Goal: Task Accomplishment & Management: Manage account settings

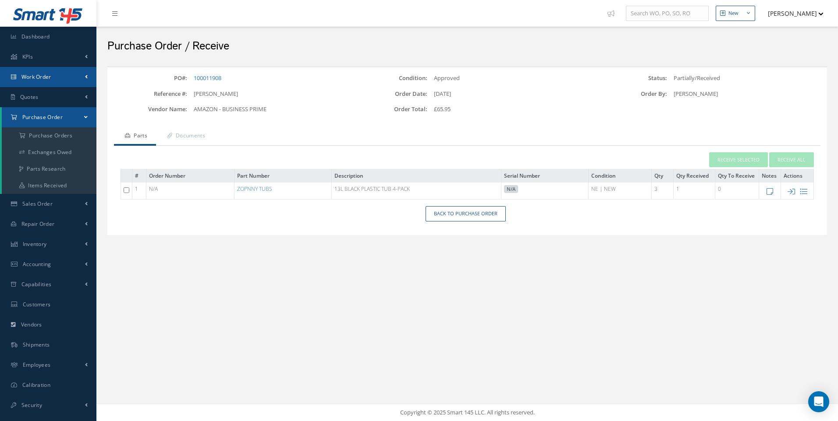
click at [39, 81] on link "Work Order" at bounding box center [48, 77] width 96 height 20
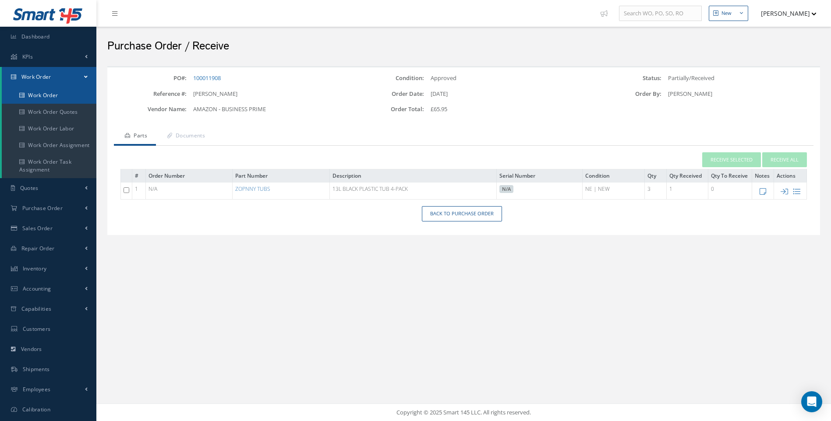
click at [42, 94] on link "Work Order" at bounding box center [49, 95] width 95 height 17
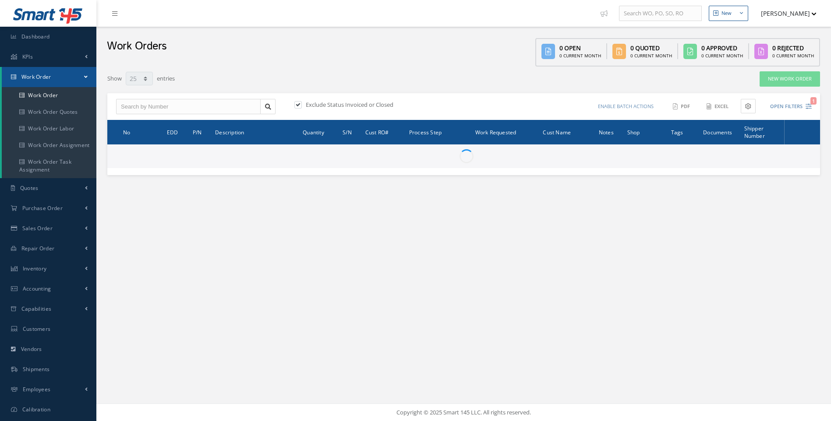
select select "25"
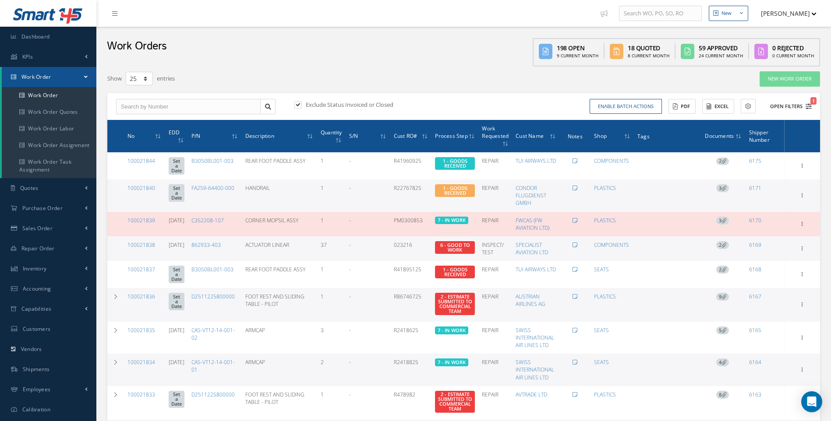
click at [807, 108] on icon "1" at bounding box center [809, 106] width 6 height 6
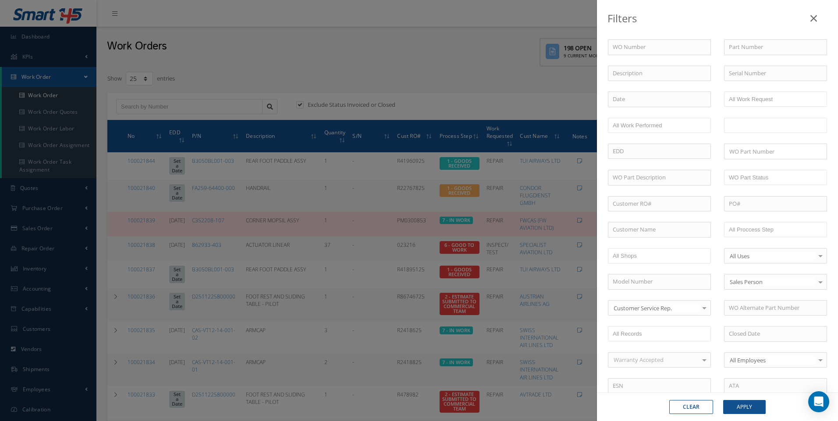
click at [745, 125] on input "text" at bounding box center [746, 125] width 35 height 11
click at [672, 138] on div "WO Number Part Number Description Serial Number - BER CERTIFICATION FILE ONLY D…" at bounding box center [717, 287] width 232 height 496
type input "All Status"
click at [616, 234] on input "text" at bounding box center [659, 230] width 103 height 16
type input "DUBAI"
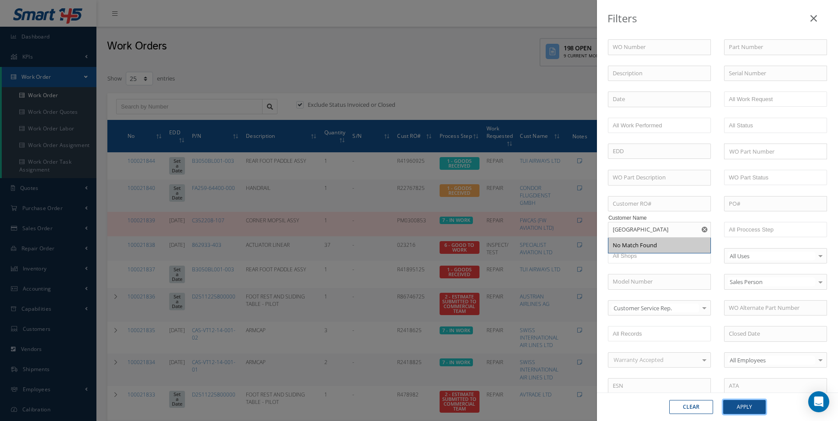
click at [752, 411] on button "Apply" at bounding box center [744, 407] width 42 height 14
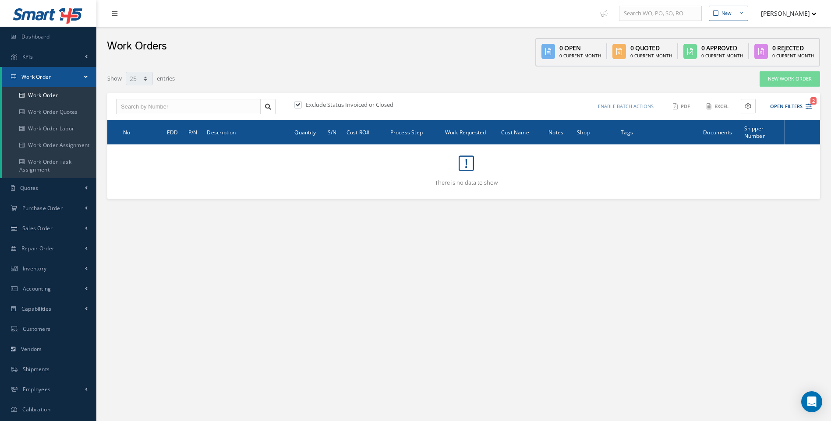
click at [301, 104] on label at bounding box center [302, 105] width 2 height 8
click at [298, 104] on input "checkbox" at bounding box center [297, 106] width 6 height 6
checkbox input "false"
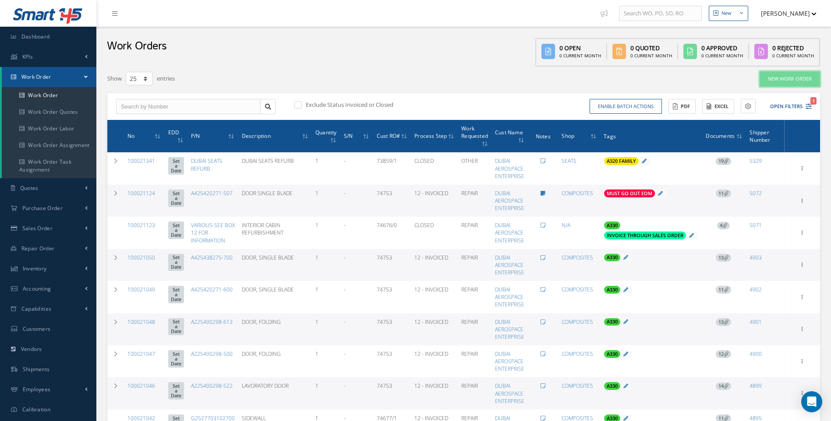
click at [791, 81] on link "New Work Order" at bounding box center [790, 78] width 60 height 15
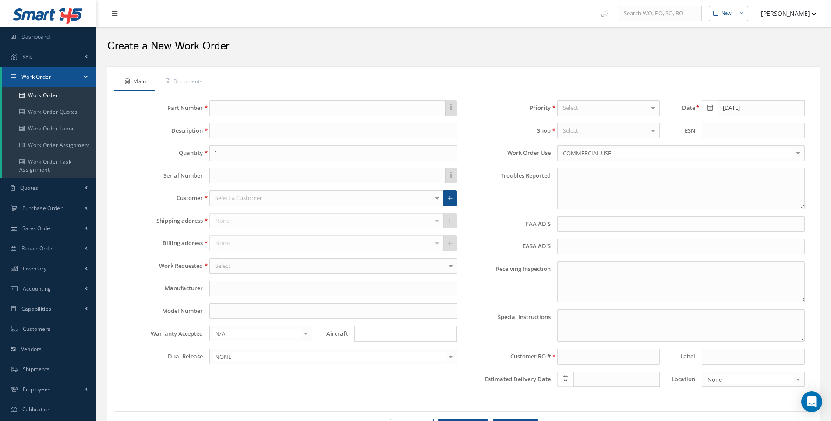
type textarea "NONE"
type input "NONE"
type textarea "NO VISUAL DAMAGE"
type textarea "PLEASE SEE R.O. FOR DETAILS"
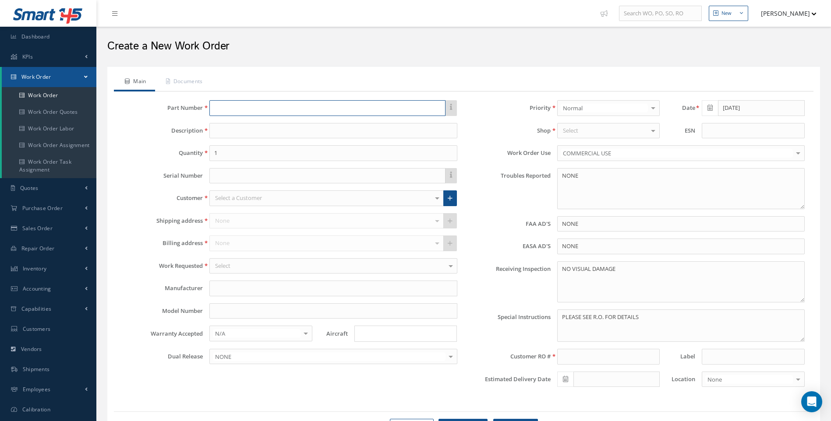
click at [234, 106] on input "text" at bounding box center [327, 108] width 236 height 16
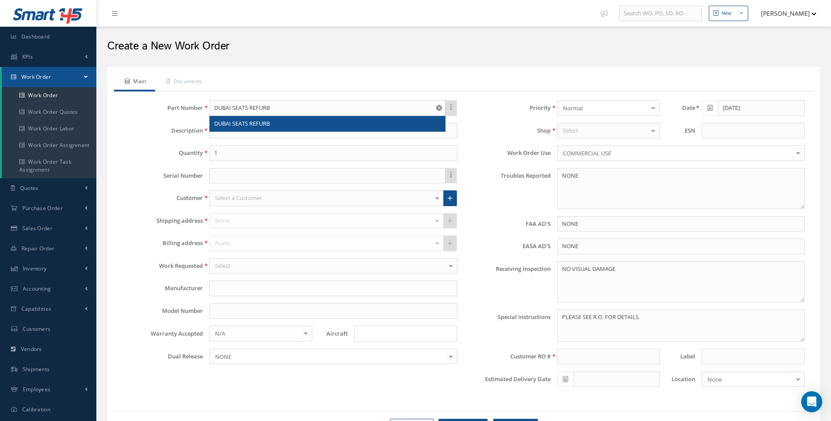
click at [250, 123] on span "DUBAI SEATS REFURB" at bounding box center [242, 124] width 56 height 8
type input "DUBAI SEATS REFURB"
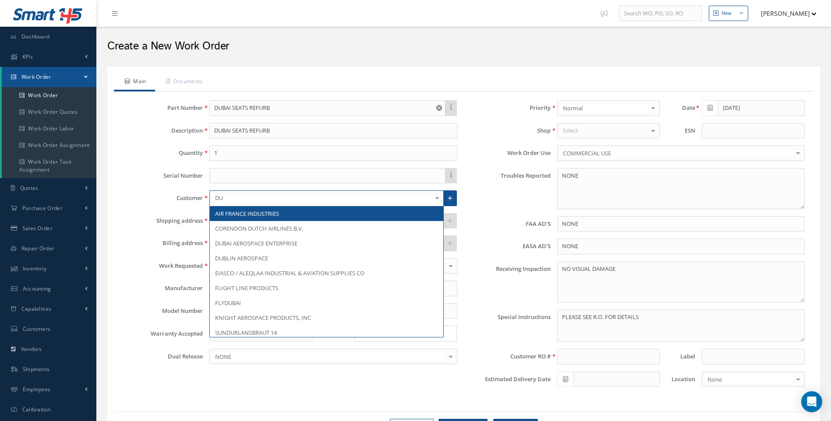
type input "DUB"
click at [247, 213] on span "DUBAI AEROSPACE ENTERPRISE" at bounding box center [256, 214] width 82 height 8
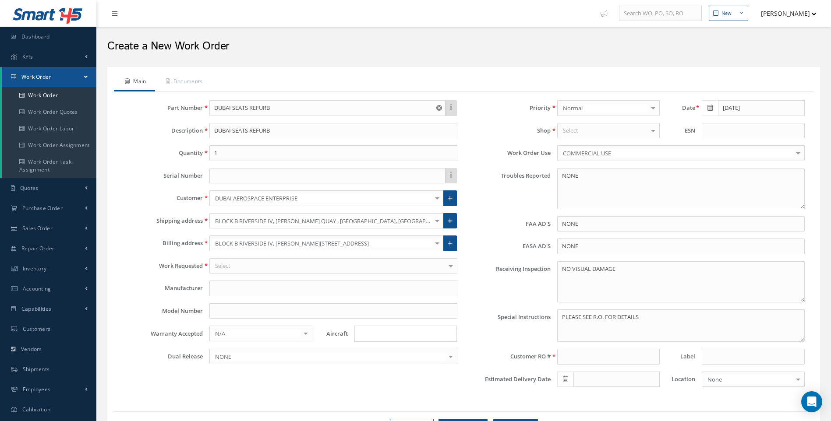
click at [570, 135] on div "Select" at bounding box center [608, 131] width 103 height 16
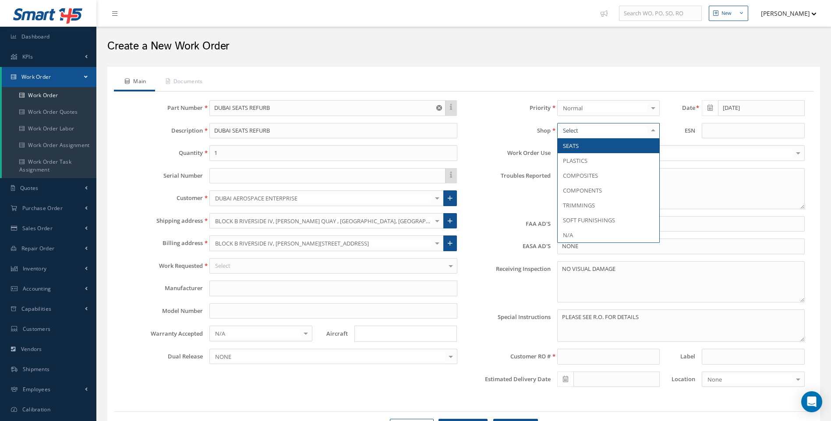
click at [573, 142] on span "SEATS" at bounding box center [571, 146] width 16 height 8
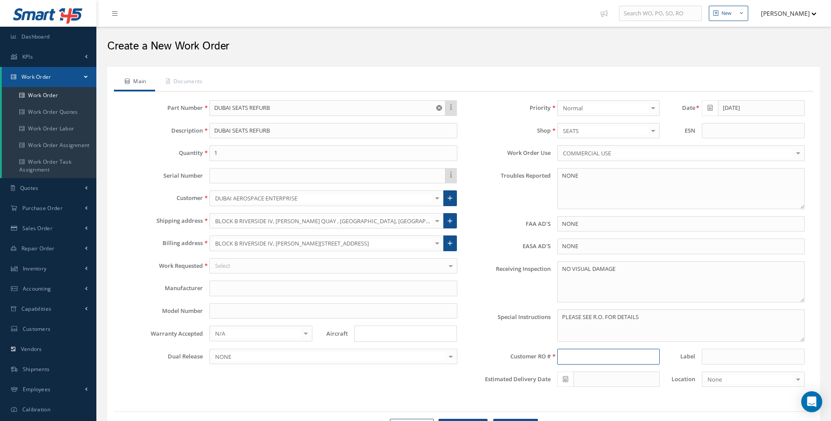
click at [578, 357] on input at bounding box center [608, 357] width 103 height 16
type input "77508/0"
click at [366, 334] on input "Search for option" at bounding box center [404, 333] width 96 height 9
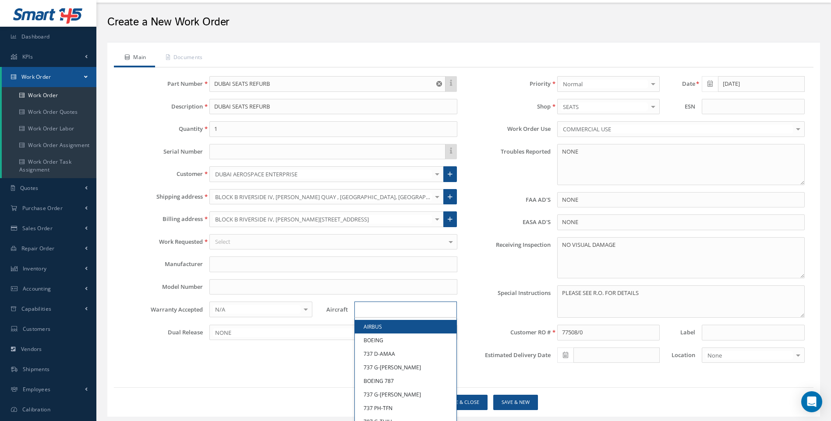
scroll to position [47, 0]
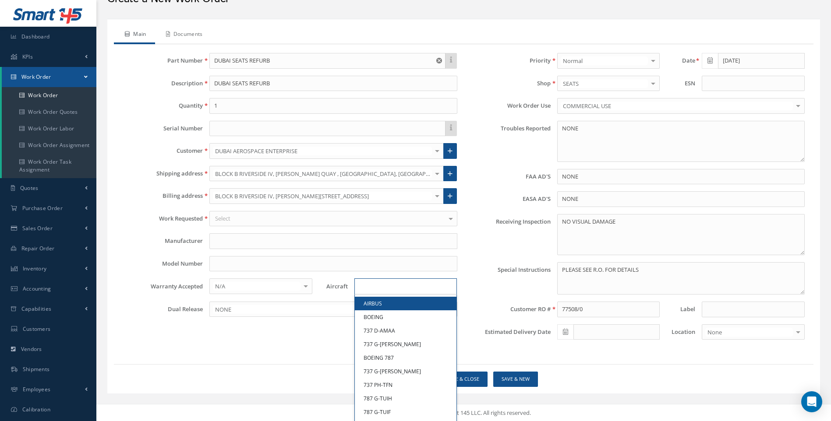
click at [185, 32] on link "Documents" at bounding box center [183, 35] width 57 height 18
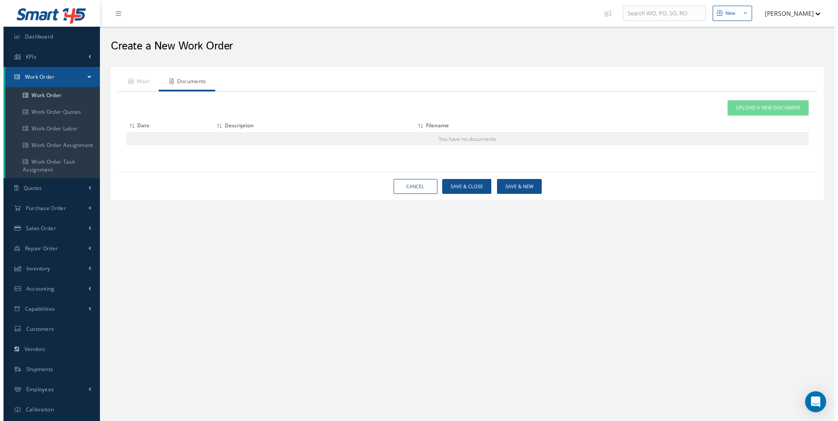
scroll to position [0, 0]
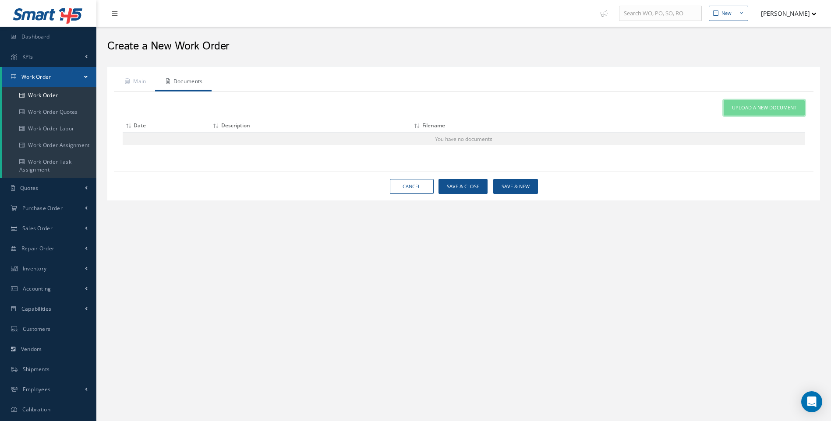
click at [739, 114] on link "Upload a New Document" at bounding box center [764, 107] width 81 height 15
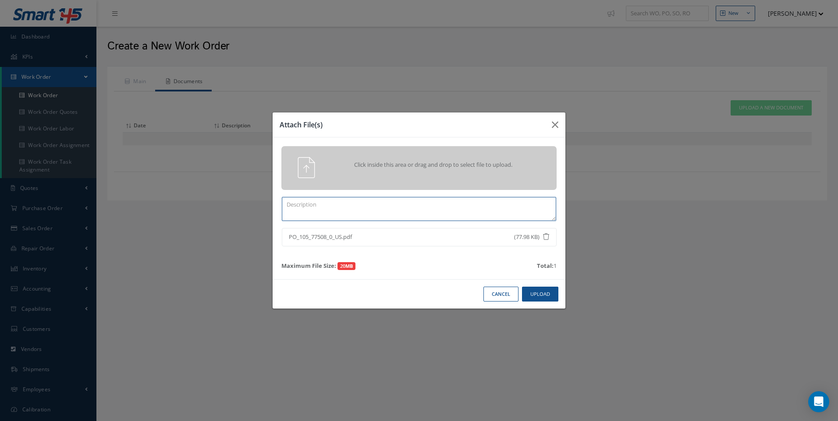
click at [333, 211] on textarea at bounding box center [419, 209] width 274 height 24
type textarea "PO 77508 / 0"
click at [532, 298] on button "Upload" at bounding box center [540, 294] width 36 height 15
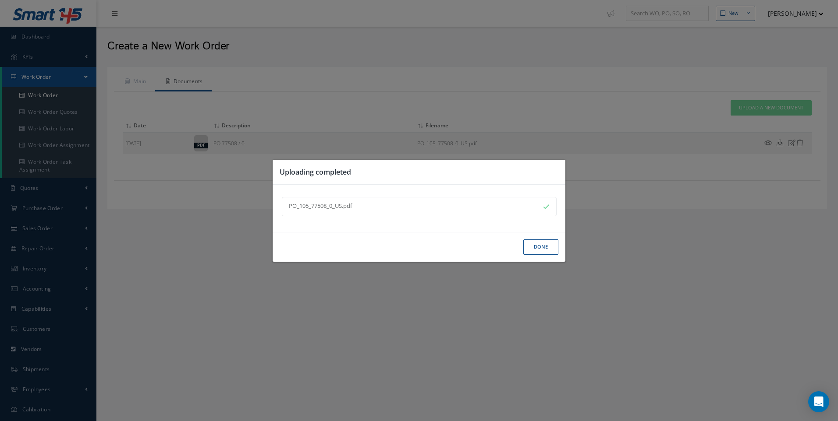
click at [538, 247] on button "Done" at bounding box center [540, 247] width 35 height 15
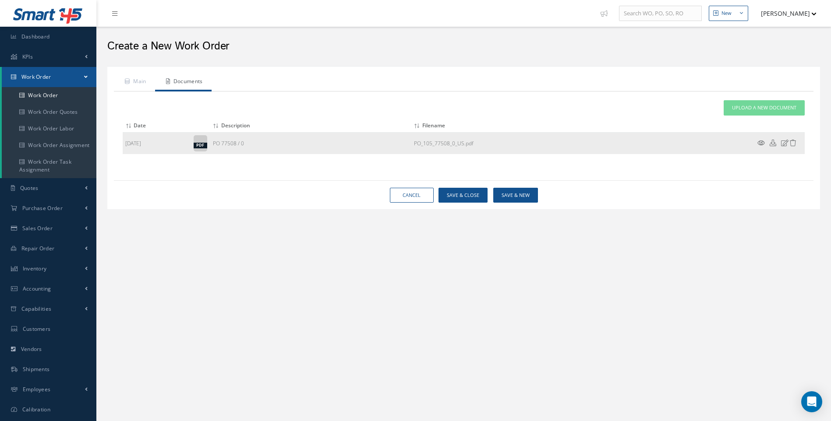
click at [761, 144] on icon at bounding box center [761, 143] width 7 height 7
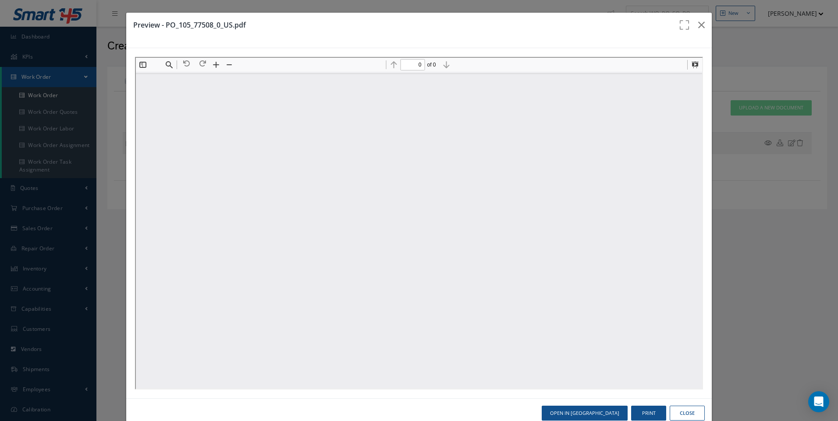
type input "1"
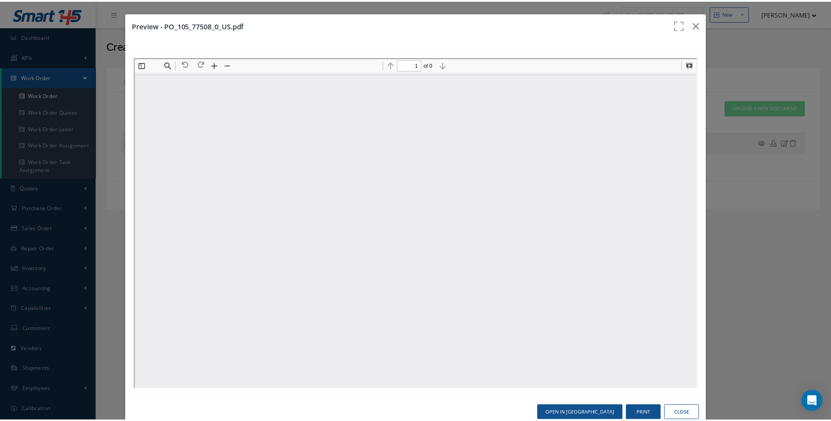
scroll to position [4, 0]
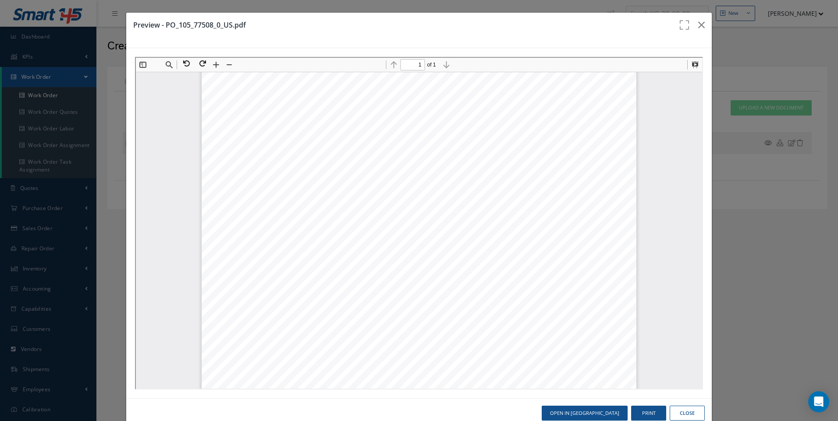
click at [686, 411] on button "Close" at bounding box center [686, 413] width 35 height 15
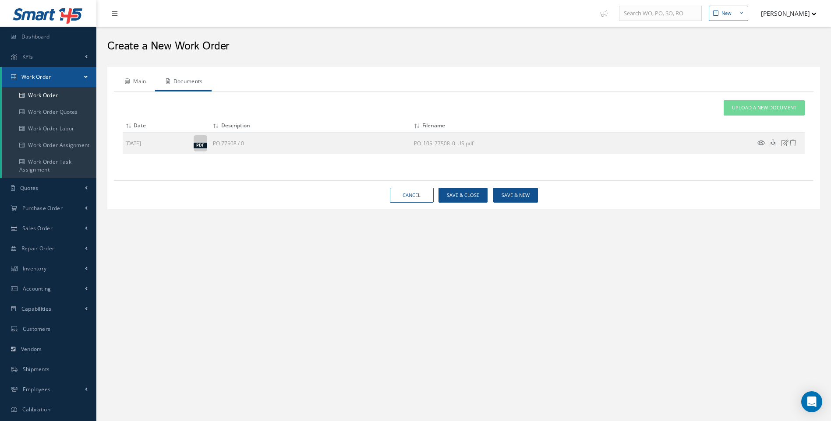
click at [142, 82] on link "Main" at bounding box center [134, 82] width 41 height 18
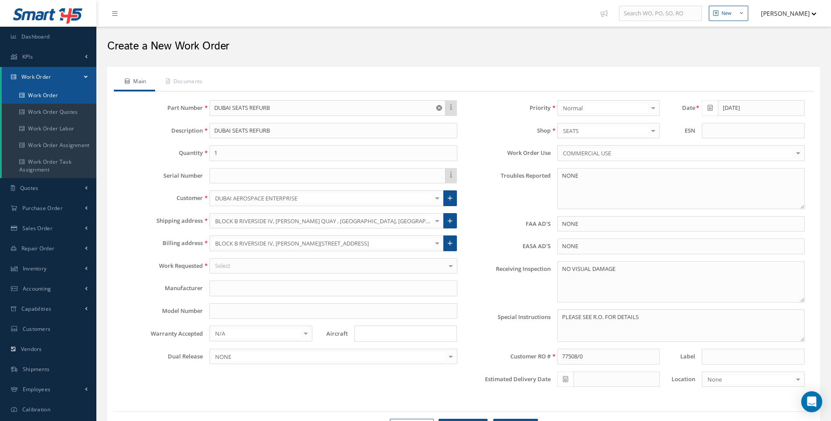
click at [48, 98] on link "Work Order" at bounding box center [49, 95] width 95 height 17
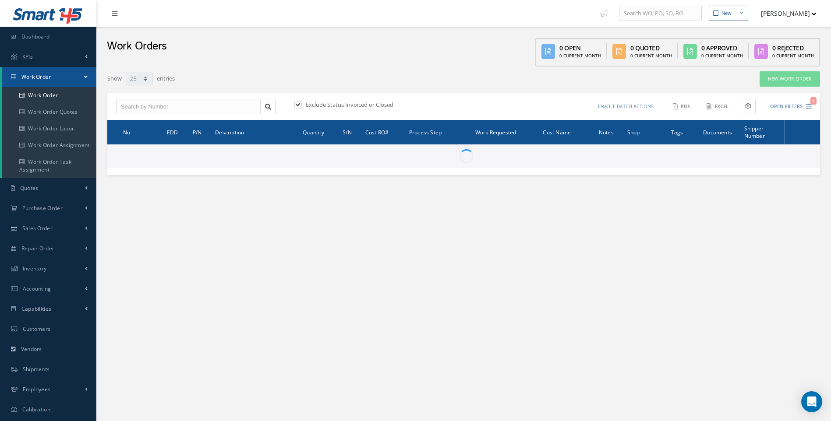
select select "25"
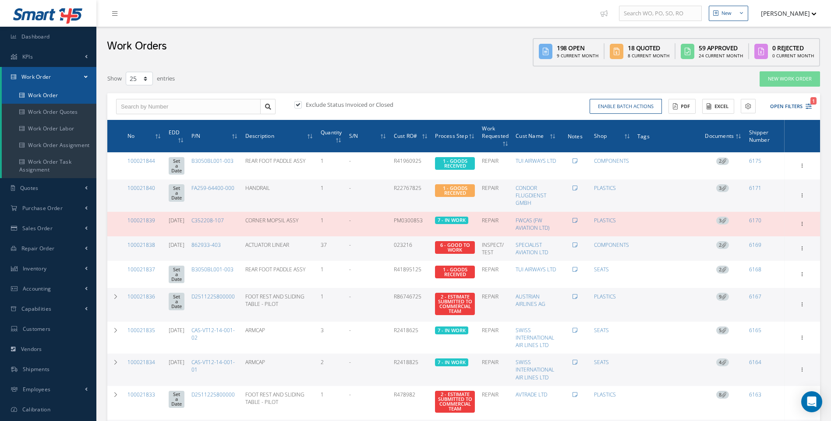
click at [34, 91] on link "Work Order" at bounding box center [49, 95] width 95 height 17
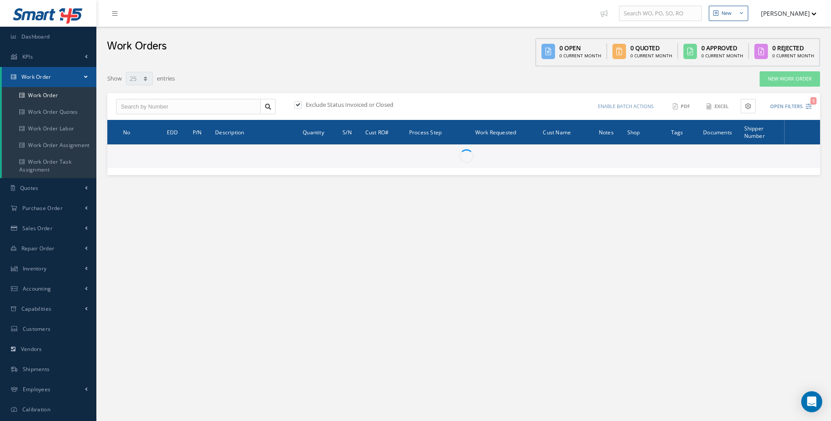
select select "25"
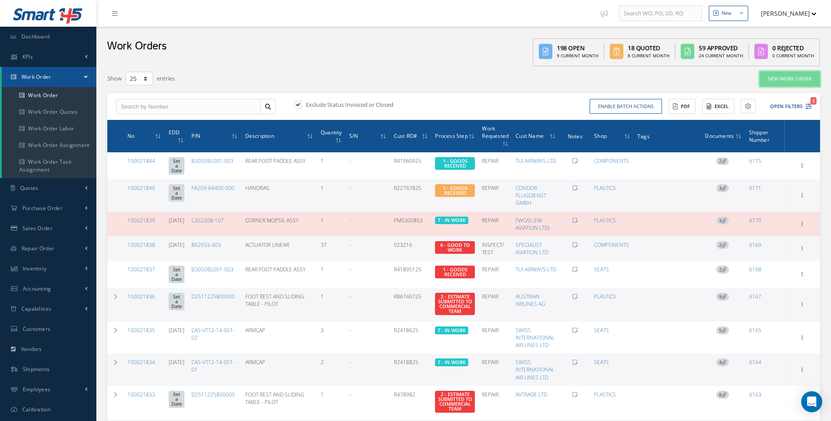
click at [785, 78] on link "New Work Order" at bounding box center [790, 78] width 60 height 15
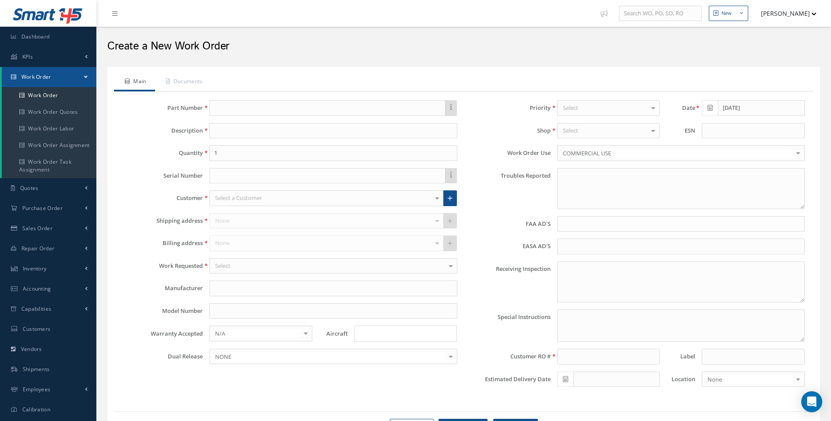
type textarea "NONE"
type input "NONE"
type textarea "NO VISUAL DAMAGE"
type textarea "PLEASE SEE R.O. FOR DETAILS"
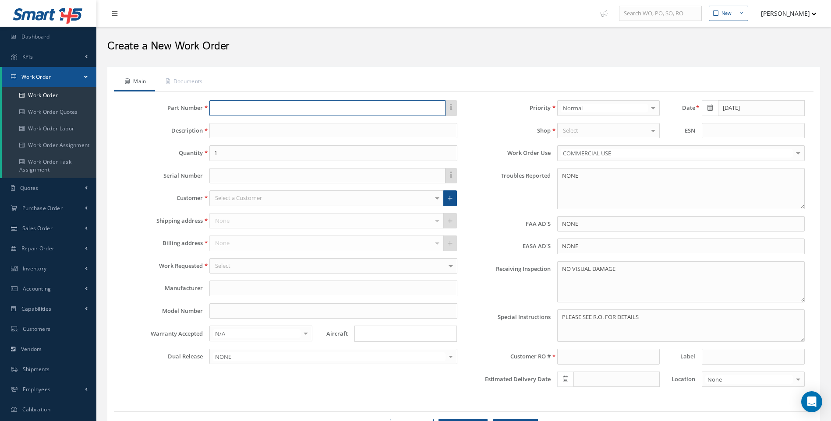
click at [225, 108] on input "text" at bounding box center [327, 108] width 236 height 16
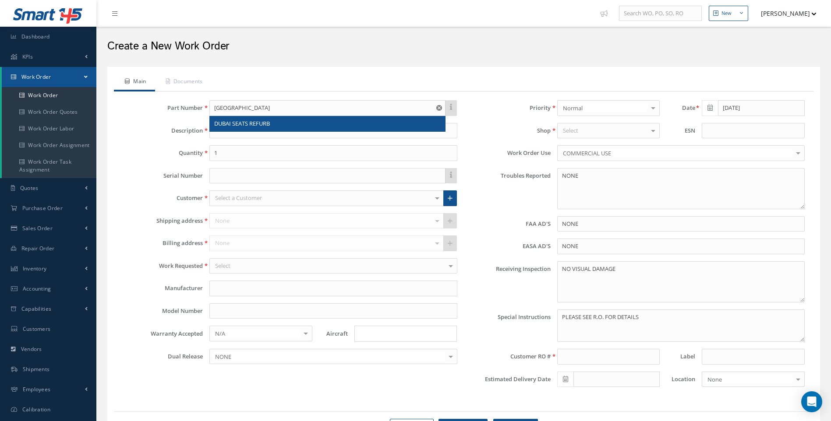
click at [240, 125] on span "DUBAI SEATS REFURB" at bounding box center [242, 124] width 56 height 8
type input "DUBAI SEATS REFURB"
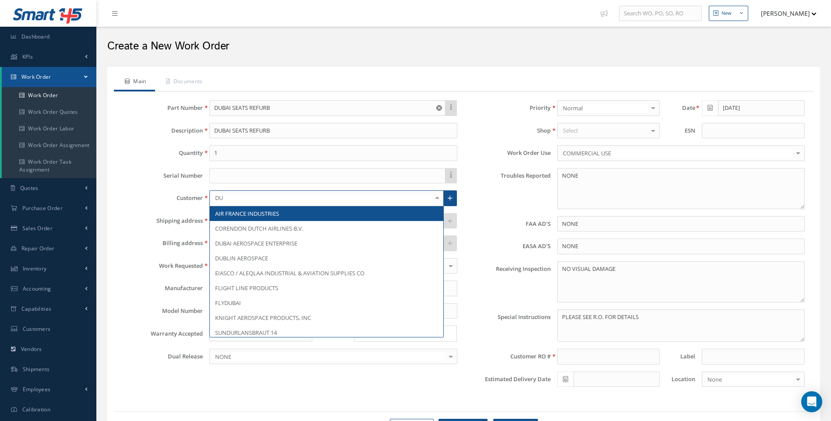
type input "DUB"
click at [238, 216] on span "DUBAI AEROSPACE ENTERPRISE" at bounding box center [256, 214] width 82 height 8
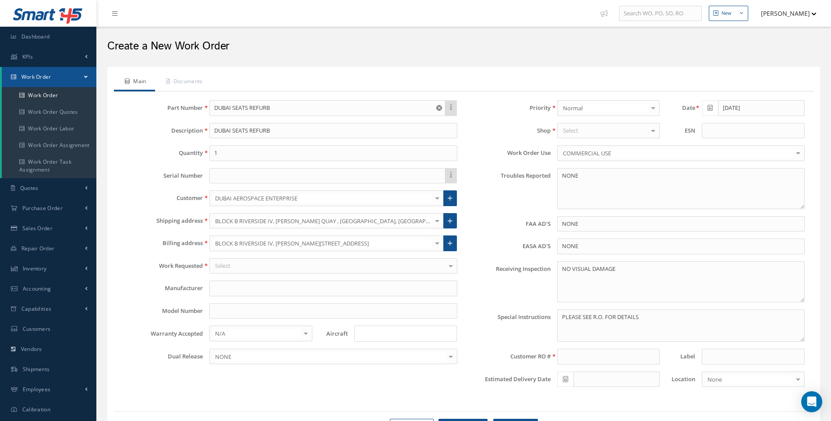
click at [599, 128] on div "Select" at bounding box center [608, 131] width 103 height 16
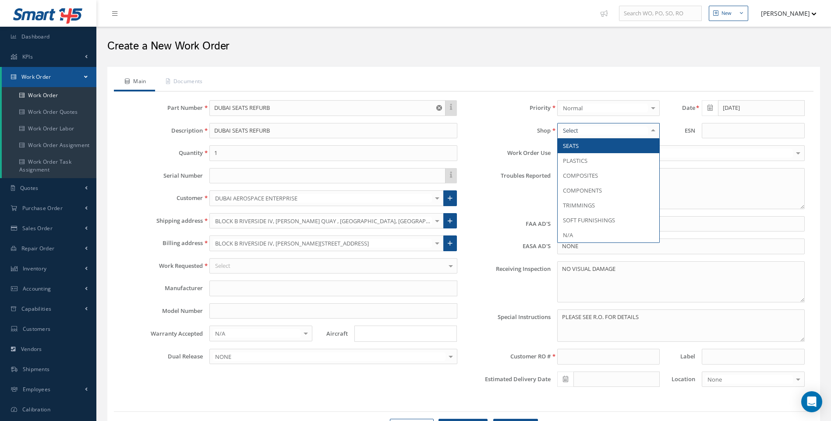
click at [581, 149] on span "SEATS" at bounding box center [609, 145] width 102 height 15
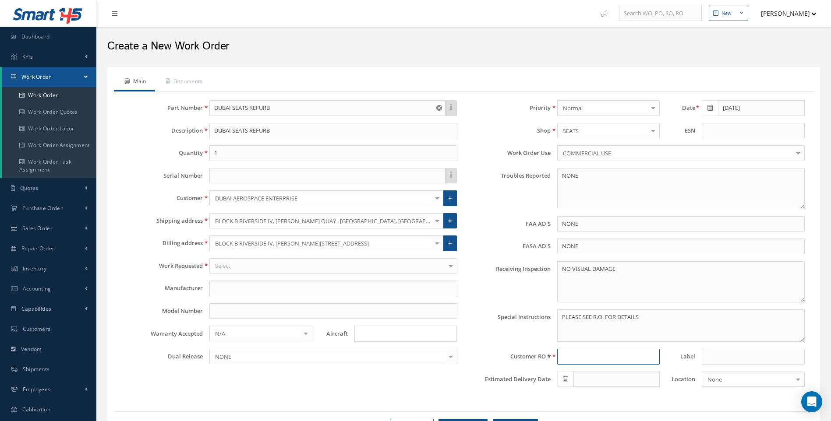
click at [569, 360] on input at bounding box center [608, 357] width 103 height 16
type input "77508/0"
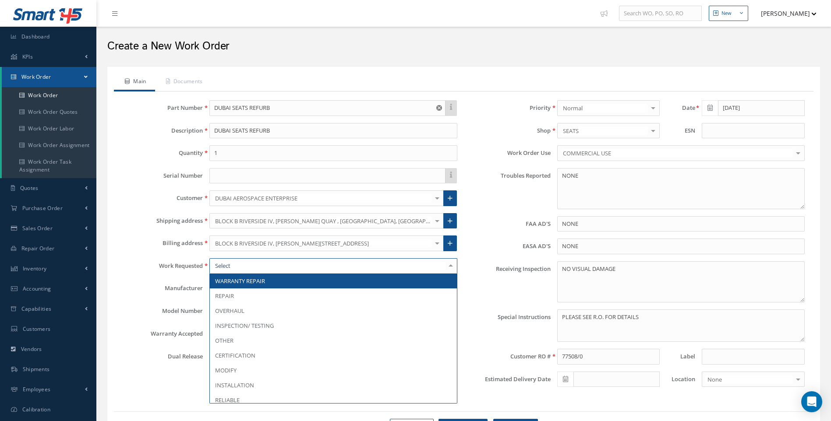
click at [242, 267] on div at bounding box center [333, 266] width 248 height 16
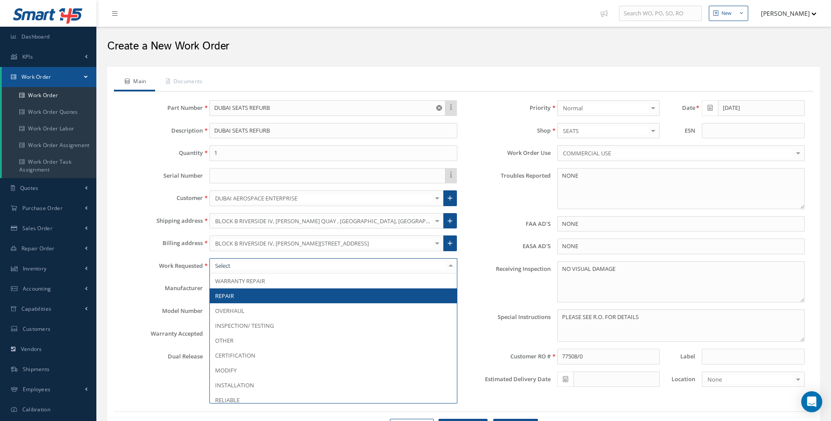
click at [242, 298] on span "REPAIR" at bounding box center [333, 296] width 247 height 15
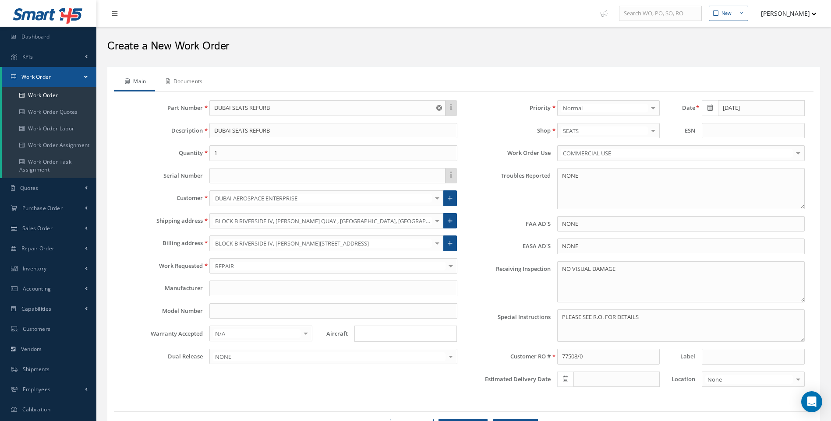
click at [202, 79] on link "Documents" at bounding box center [183, 82] width 57 height 18
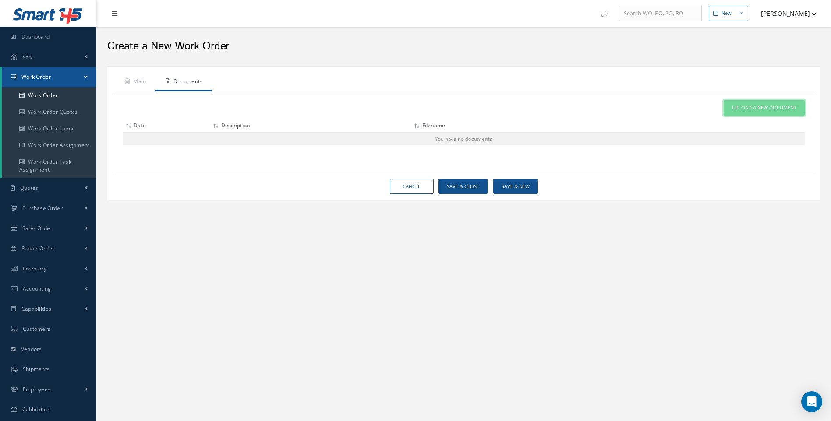
click at [787, 110] on span "Upload a New Document" at bounding box center [764, 107] width 64 height 7
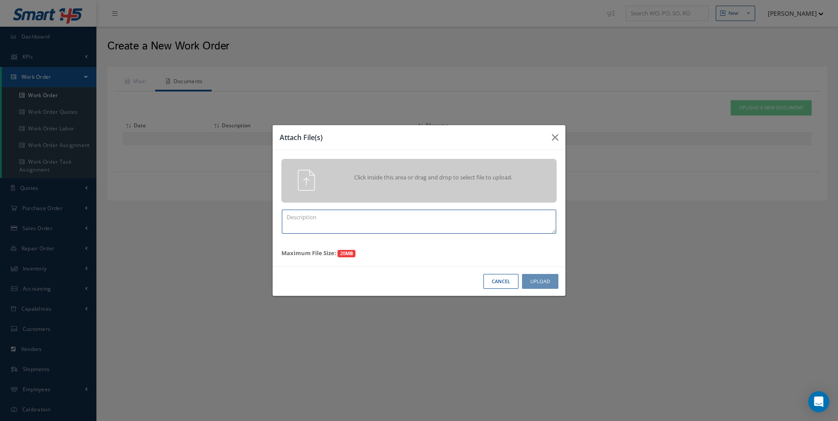
click at [315, 216] on textarea at bounding box center [419, 222] width 274 height 24
type textarea "PO 77508/0"
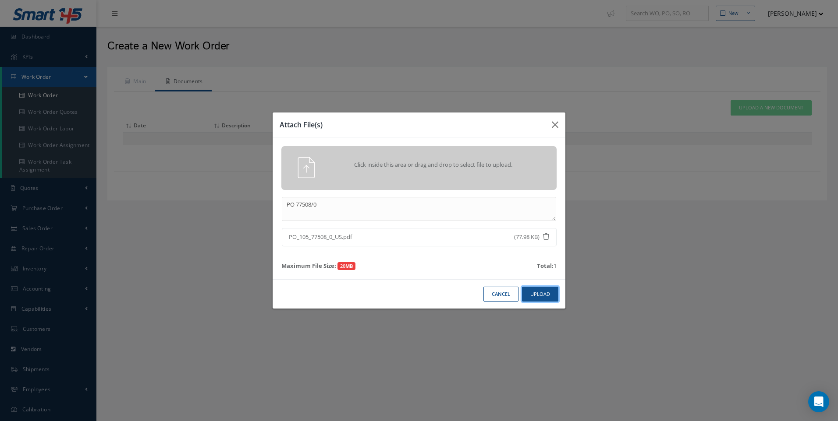
click at [539, 291] on button "Upload" at bounding box center [540, 294] width 36 height 15
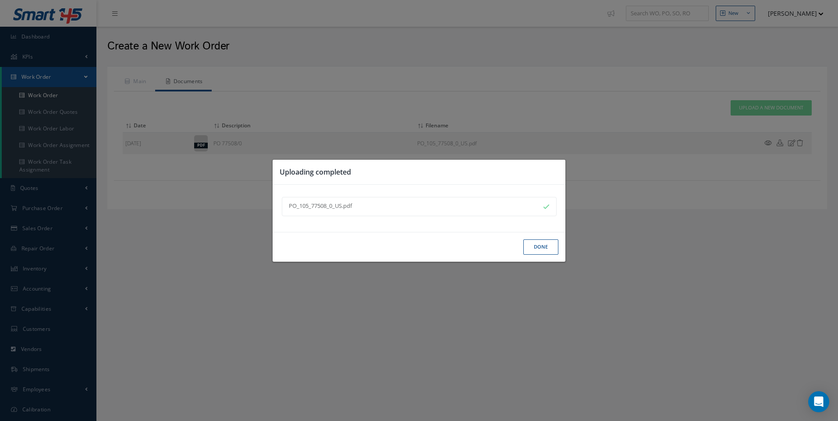
click at [545, 244] on button "Done" at bounding box center [540, 247] width 35 height 15
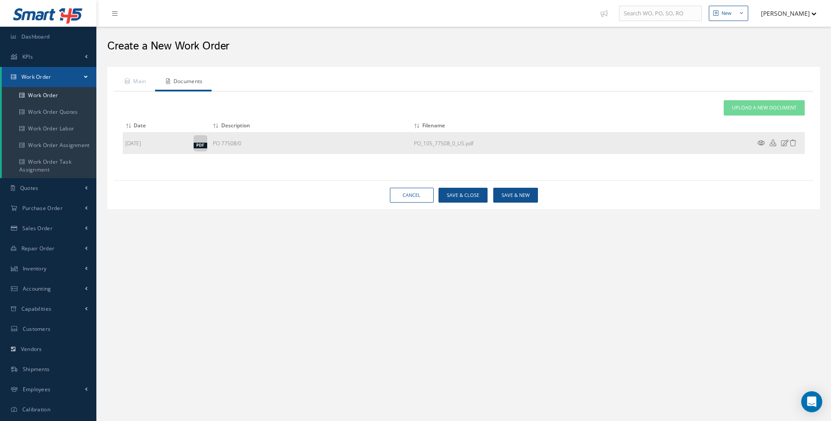
click at [762, 143] on icon at bounding box center [761, 143] width 7 height 7
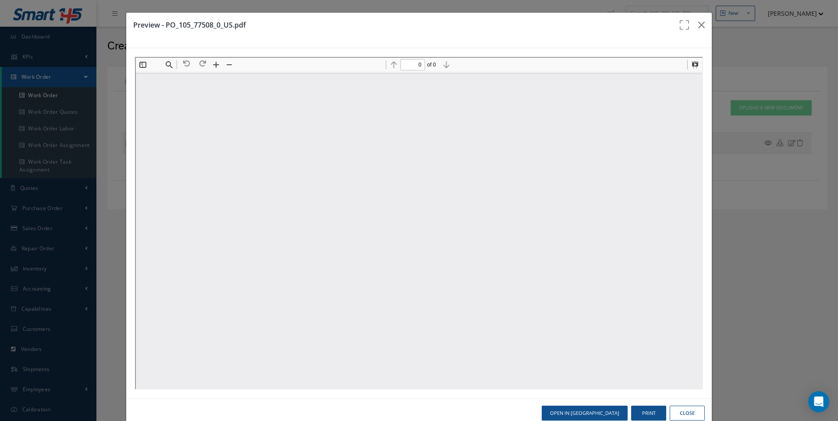
type input "1"
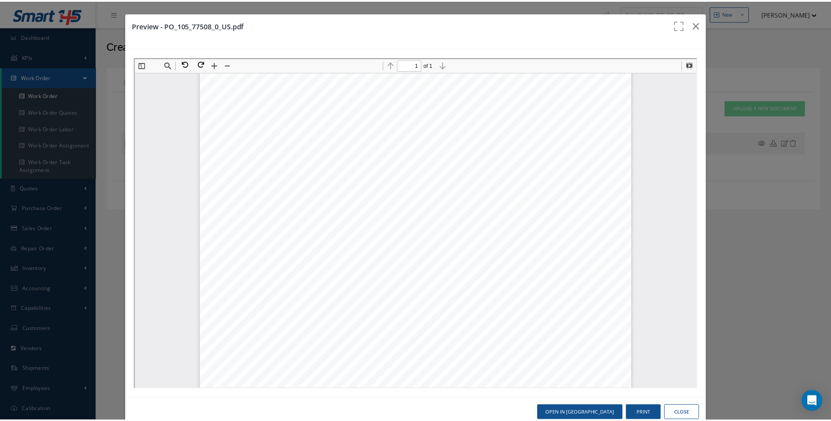
scroll to position [136, 0]
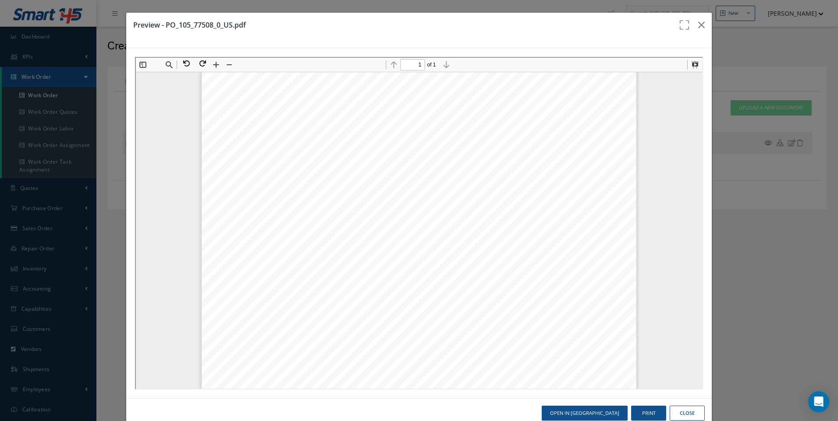
drag, startPoint x: 687, startPoint y: 412, endPoint x: 618, endPoint y: 366, distance: 83.0
click at [686, 411] on button "Close" at bounding box center [686, 413] width 35 height 15
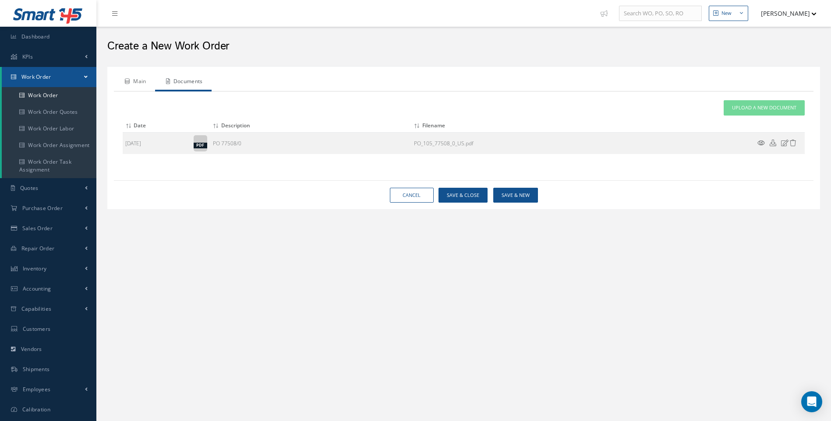
click at [141, 86] on link "Main" at bounding box center [134, 82] width 41 height 18
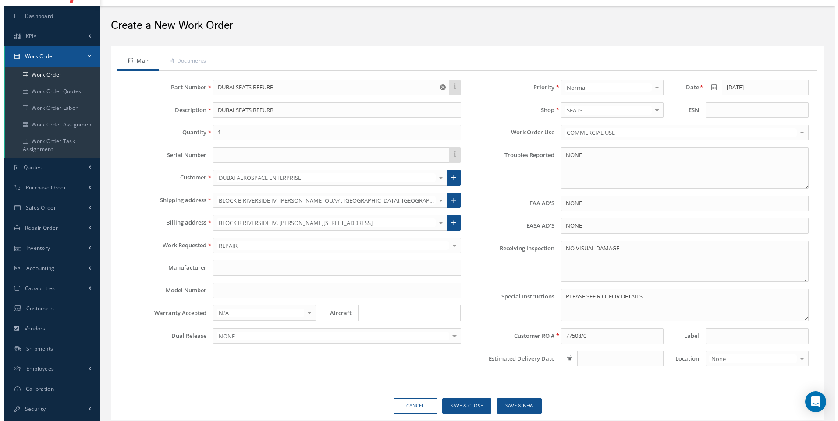
scroll to position [48, 0]
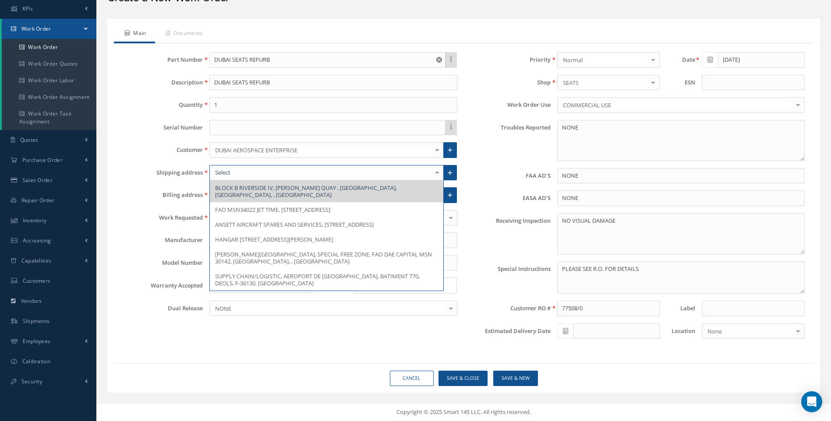
click at [435, 172] on div at bounding box center [437, 173] width 12 height 14
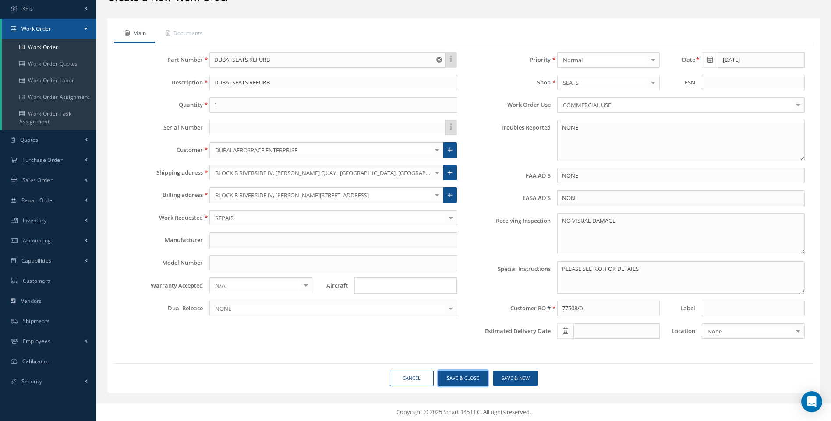
click at [468, 380] on button "Save & Close" at bounding box center [463, 378] width 49 height 15
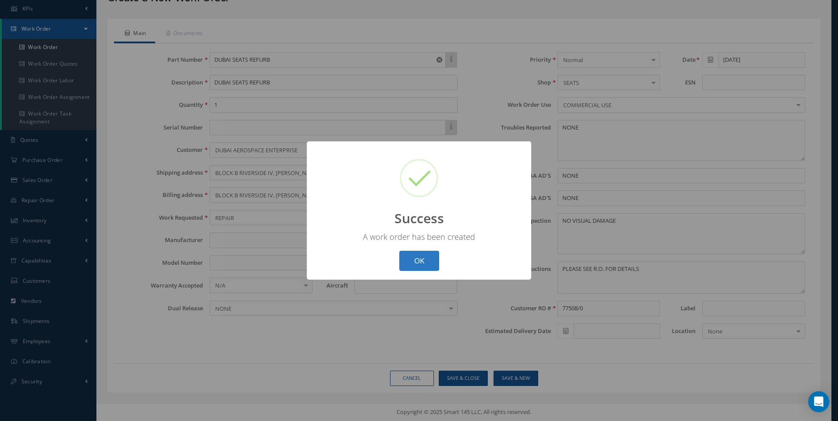
click at [411, 264] on button "OK" at bounding box center [419, 261] width 40 height 21
select select "25"
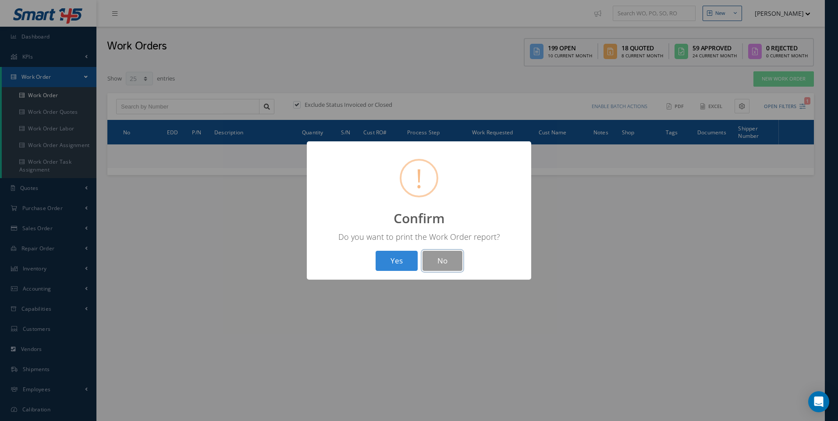
click at [426, 261] on button "No" at bounding box center [442, 261] width 40 height 21
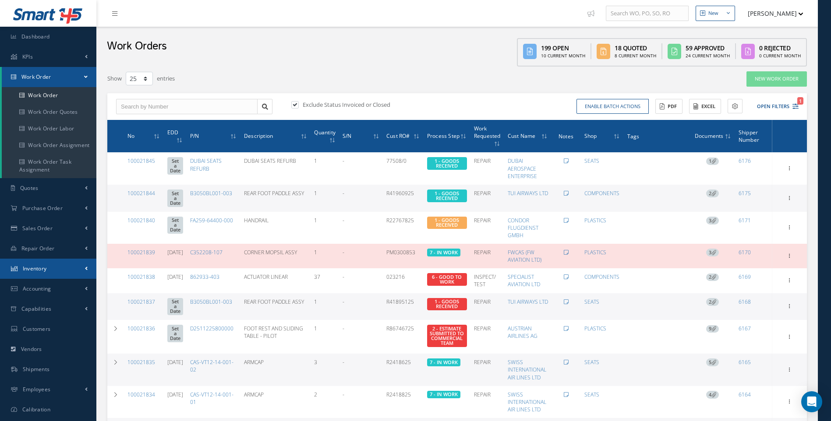
click at [42, 268] on span "Inventory" at bounding box center [35, 268] width 24 height 7
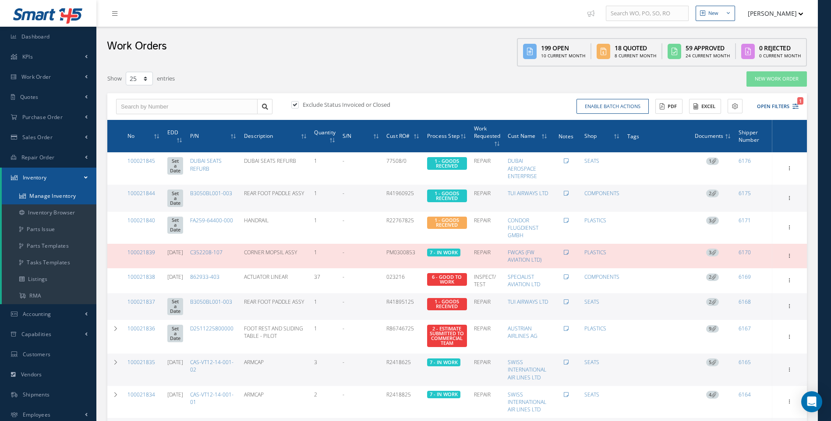
click at [43, 198] on link "Manage Inventory" at bounding box center [49, 196] width 95 height 17
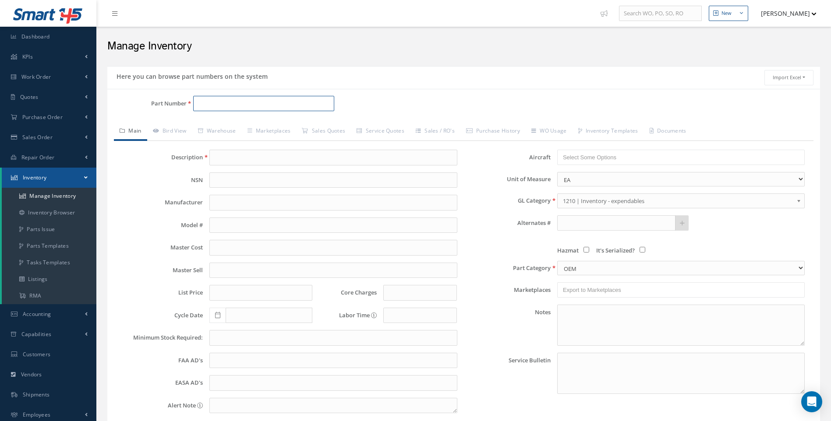
click at [198, 102] on input "Part Number" at bounding box center [264, 104] width 142 height 16
type input "32-18-F6"
click at [45, 75] on span "Work Order" at bounding box center [36, 76] width 30 height 7
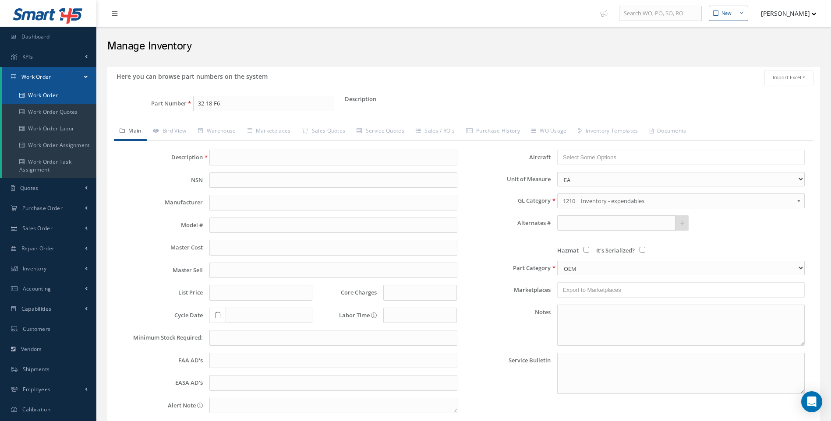
click at [43, 95] on link "Work Order" at bounding box center [49, 95] width 95 height 17
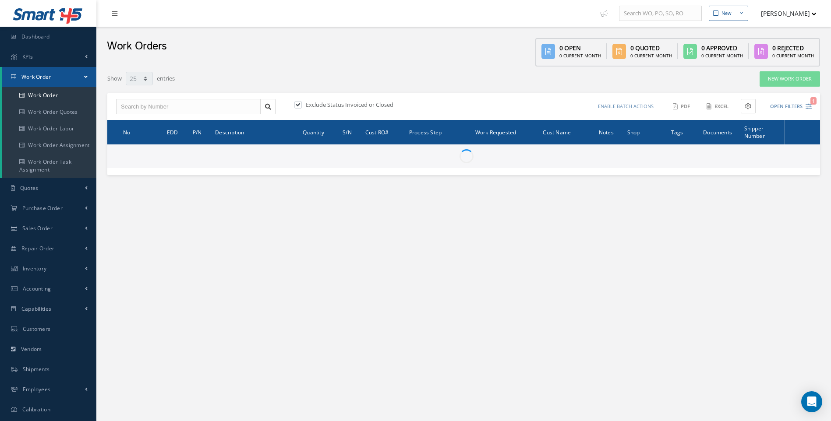
select select "25"
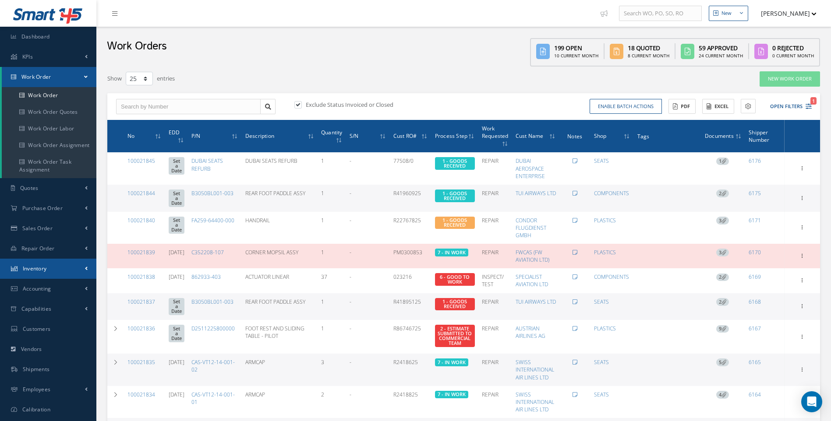
click at [32, 265] on span "Inventory" at bounding box center [35, 268] width 24 height 7
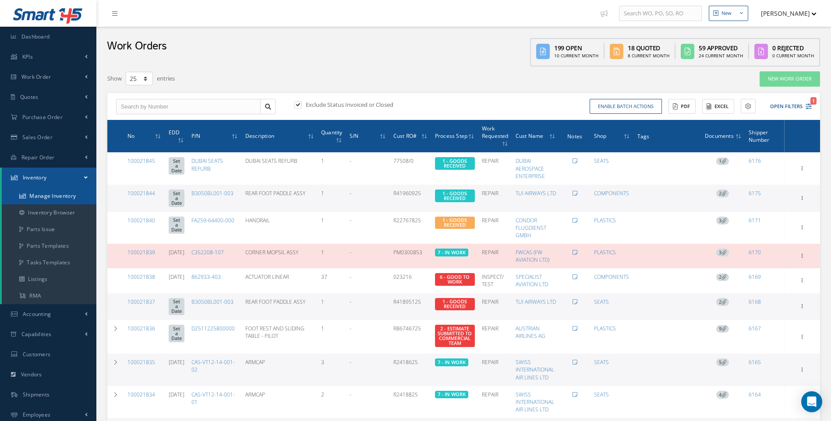
click at [53, 197] on link "Manage Inventory" at bounding box center [49, 196] width 95 height 17
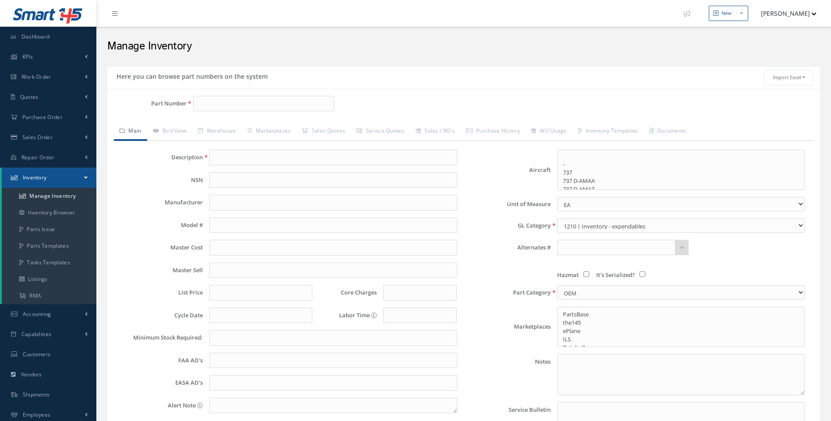
select select
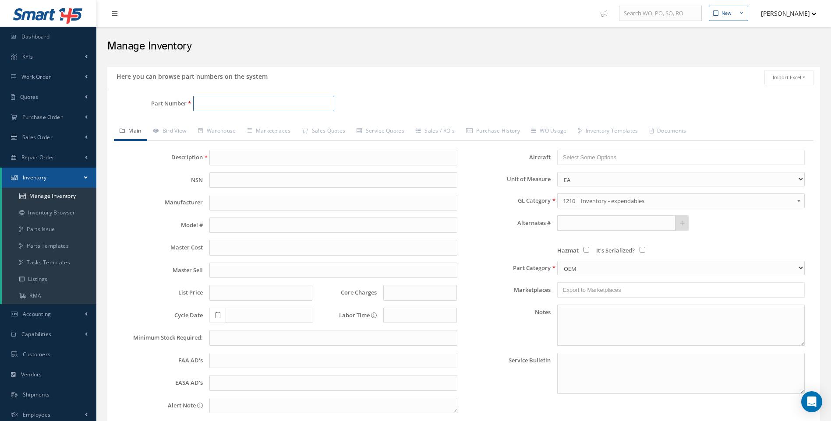
click at [204, 105] on input "Part Number" at bounding box center [264, 104] width 142 height 16
type input "32-18-F6-301"
click at [220, 152] on input "text" at bounding box center [333, 158] width 248 height 16
drag, startPoint x: 310, startPoint y: 158, endPoint x: 209, endPoint y: 157, distance: 100.3
click at [209, 157] on input "SEAT ASSEMBLEY - TPL FR IAT LHR" at bounding box center [333, 158] width 248 height 16
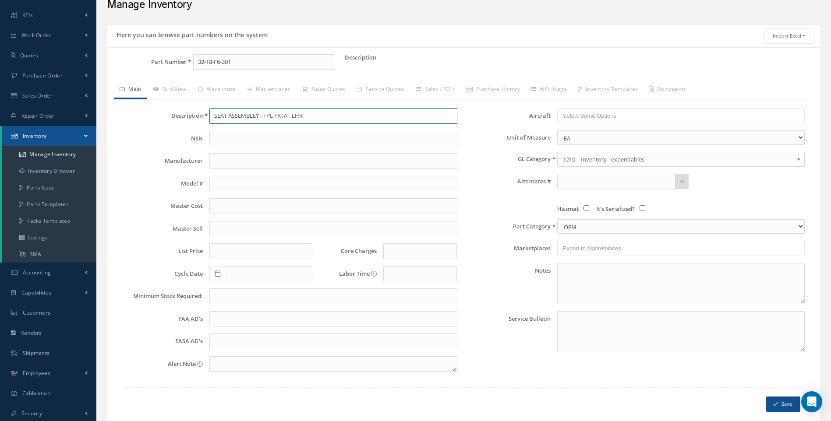
scroll to position [76, 0]
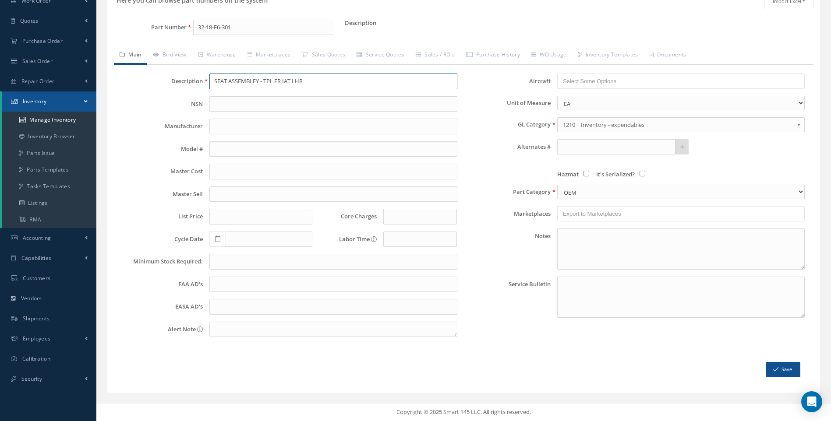
type input "SEAT ASSEMBLEY - TPL FR IAT LHR"
click at [787, 371] on button "Save" at bounding box center [783, 369] width 34 height 15
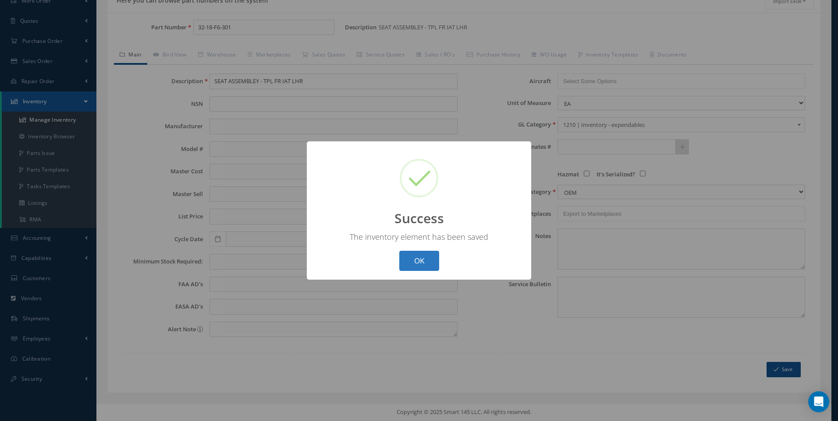
click at [413, 260] on button "OK" at bounding box center [419, 261] width 40 height 21
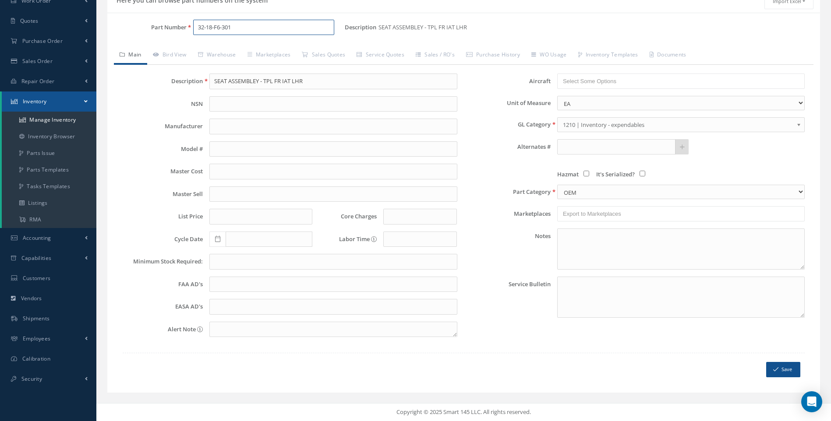
drag, startPoint x: 237, startPoint y: 28, endPoint x: 164, endPoint y: 29, distance: 72.7
click at [165, 29] on div "Part Number 32-18-F6-301" at bounding box center [225, 28] width 237 height 16
click at [234, 28] on input "32-18-F6-301" at bounding box center [264, 28] width 142 height 16
type input "32-18-F6-302"
click at [266, 95] on div "Description SEAT ASSEMBLEY - TPL FR IAT LHR NSN Manufacturer Model # Master Cos…" at bounding box center [290, 209] width 348 height 271
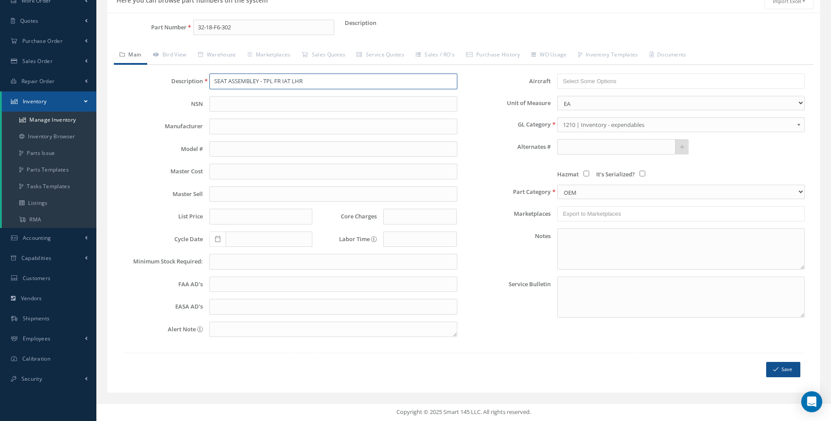
click at [244, 84] on input "SEAT ASSEMBLEY - TPL FR IAT LHR" at bounding box center [333, 82] width 248 height 16
click at [256, 78] on input "SEAT ASSEMBLEY - TPL FR IAT LHR" at bounding box center [333, 82] width 248 height 16
click at [293, 81] on input "SEAT ASSEMBLY - TPL FR IAT LHR" at bounding box center [333, 82] width 248 height 16
drag, startPoint x: 303, startPoint y: 81, endPoint x: 202, endPoint y: 81, distance: 100.8
click at [202, 81] on div "Description SEAT ASSEMBLY - TPL FR IAT RHR" at bounding box center [290, 82] width 348 height 16
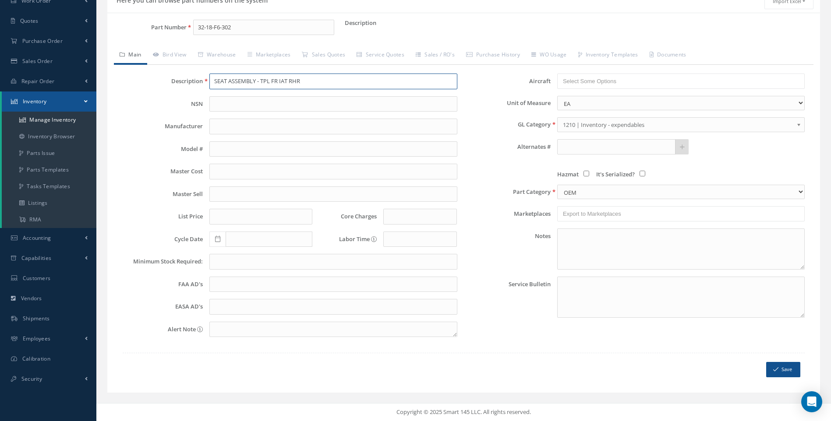
type input "SEAT ASSEMBLY - TPL FR IAT RHR"
click at [787, 368] on button "Save" at bounding box center [783, 369] width 34 height 15
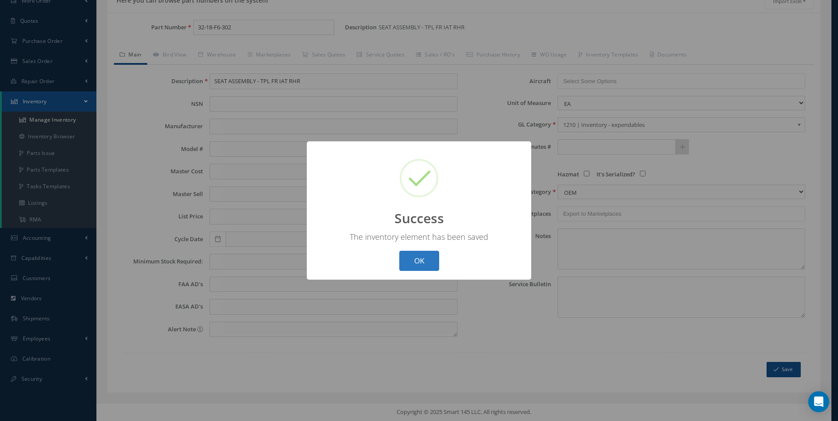
click at [426, 267] on button "OK" at bounding box center [419, 261] width 40 height 21
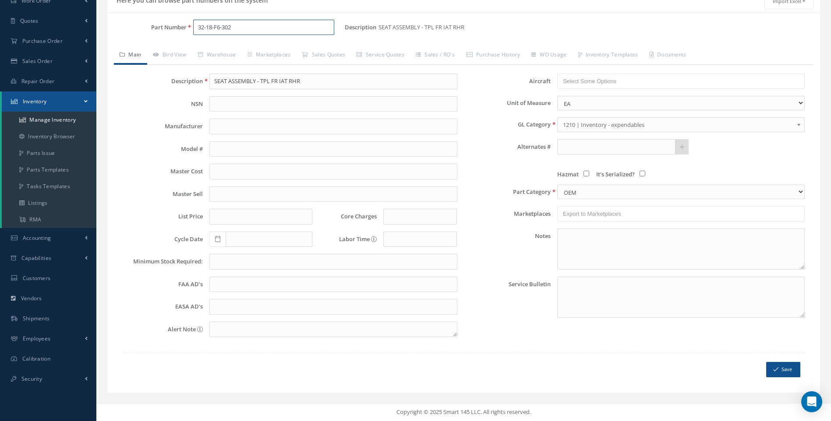
click at [233, 28] on input "32-18-F6-302" at bounding box center [264, 28] width 142 height 16
type input "32-18-F6-301"
click at [233, 49] on span "32-18-F6-301" at bounding box center [235, 50] width 79 height 9
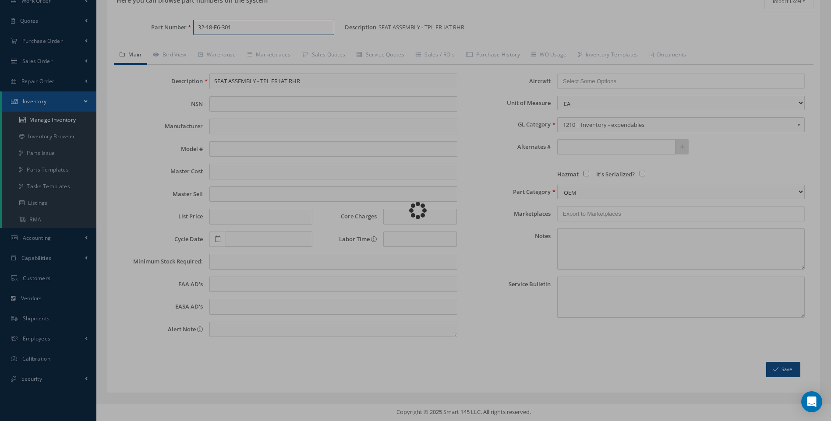
type input "SEAT ASSEMBLEY - TPL FR IAT LHR"
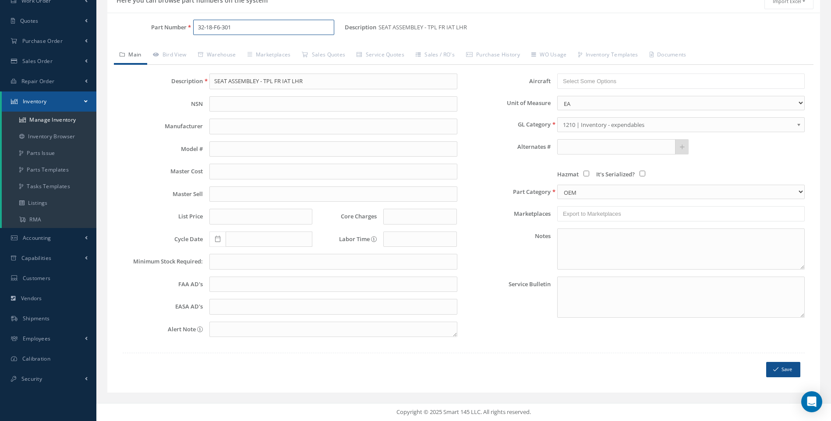
type input "32-18-F6-301"
click at [257, 81] on input "SEAT ASSEMBLEY - TPL FR IAT LHR" at bounding box center [333, 82] width 248 height 16
type input "SEAT ASSEMBLY - TPL FR IAT LHR"
click at [786, 368] on button "Save" at bounding box center [783, 369] width 34 height 15
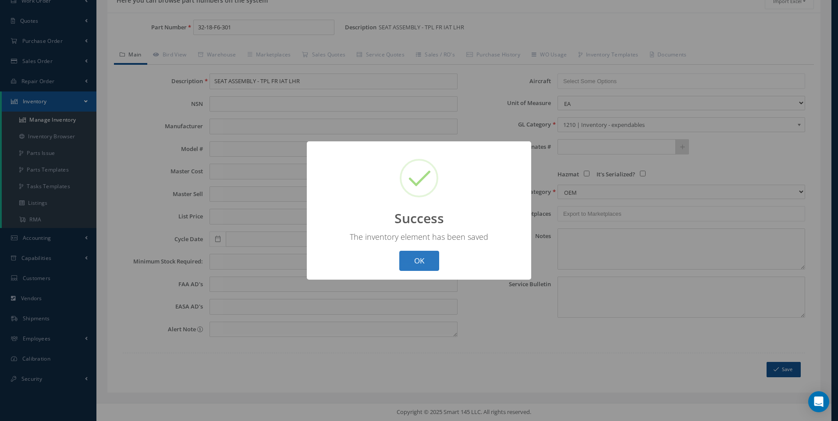
click at [421, 261] on button "OK" at bounding box center [419, 261] width 40 height 21
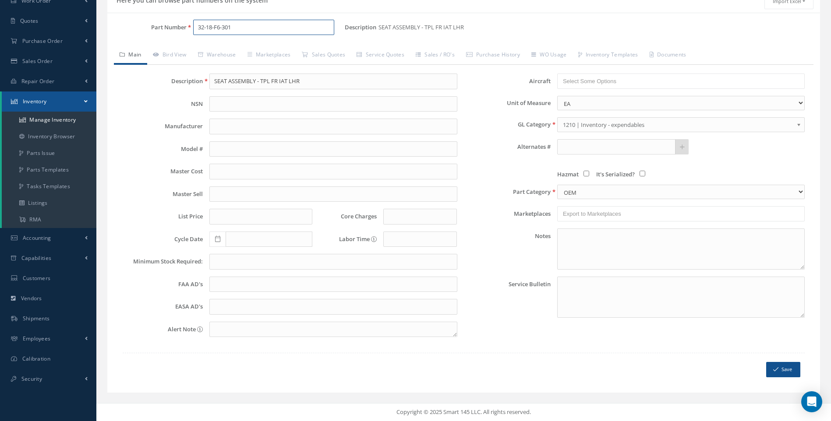
click at [219, 27] on input "32-18-F6-301" at bounding box center [264, 28] width 142 height 16
click at [220, 26] on input "32-18-F6-301" at bounding box center [264, 28] width 142 height 16
click at [232, 28] on input "32-18-F0-301" at bounding box center [264, 28] width 142 height 16
type input "32-18-F0-303"
click at [313, 85] on input "SEAT ASSEMBLY - TPL FR IAT LHR" at bounding box center [333, 82] width 248 height 16
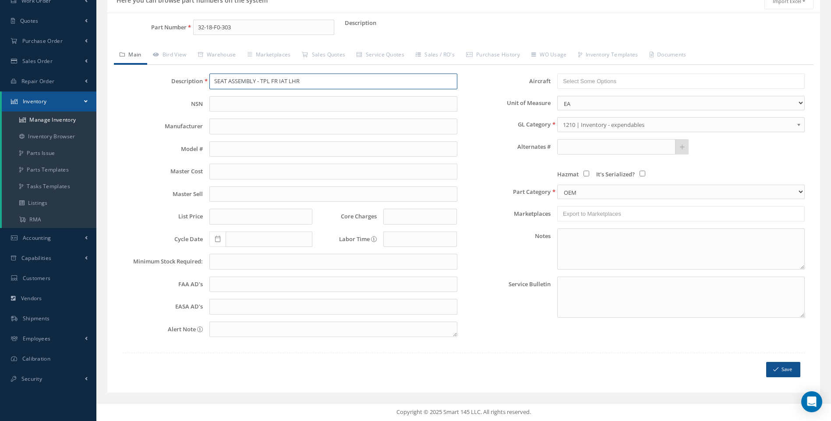
click at [246, 81] on input "SEAT ASSEMBLY - TPL FR IAT LHR" at bounding box center [333, 82] width 248 height 16
paste input "R"
type input "SEAT ASSEMBLY - TPL STD LHR"
click at [776, 370] on icon "submit" at bounding box center [775, 370] width 5 height 6
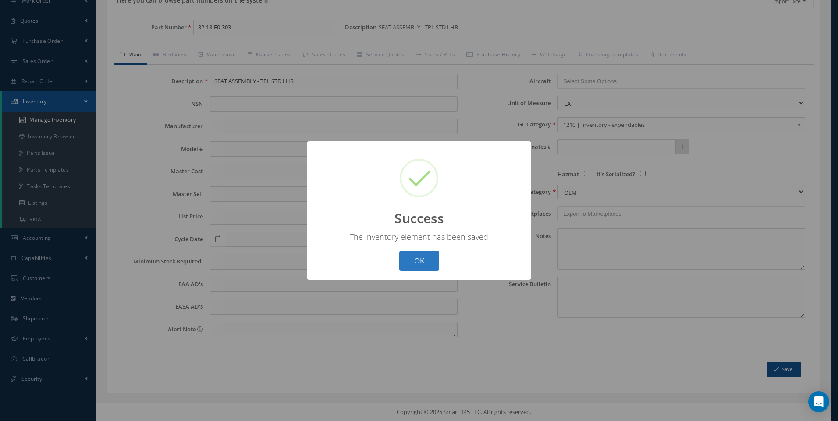
click at [410, 254] on button "OK" at bounding box center [419, 261] width 40 height 21
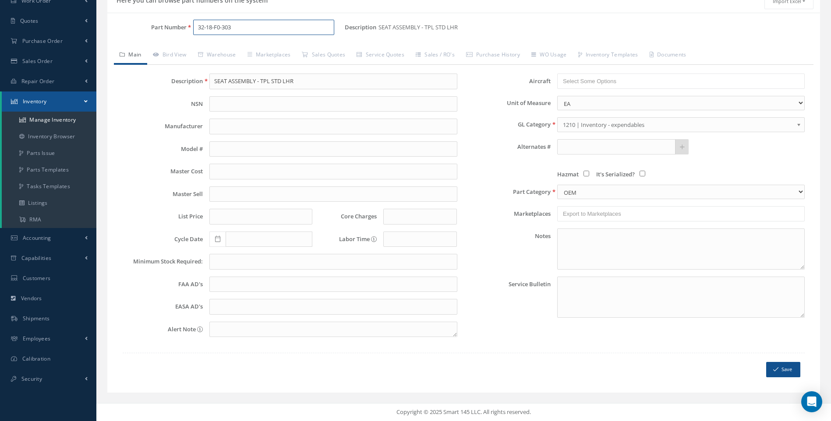
click at [232, 28] on input "32-18-F0-303" at bounding box center [264, 28] width 142 height 16
type input "32-18-F0-304"
click at [304, 79] on input "SEAT ASSEMBLY - TPL STD LHR" at bounding box center [333, 82] width 248 height 16
paste input "FR IAT R"
drag, startPoint x: 305, startPoint y: 79, endPoint x: 212, endPoint y: 81, distance: 92.9
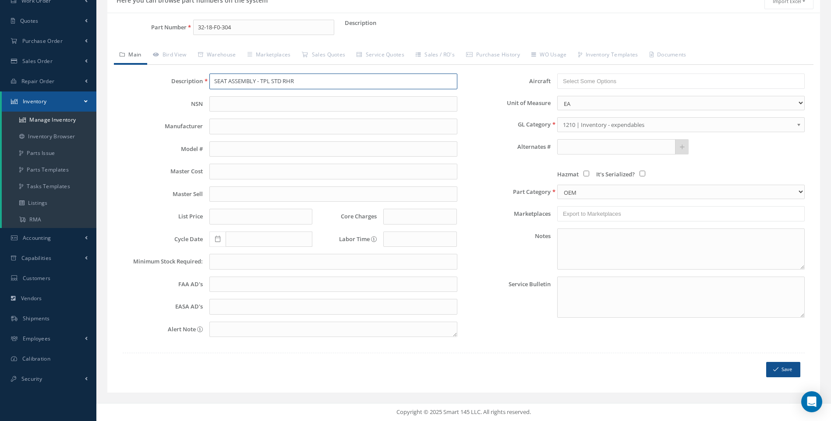
click at [212, 81] on input "SEAT ASSEMBLY - TPL STD RHR" at bounding box center [333, 82] width 248 height 16
type input "SEAT ASSEMBLY - TPL STD RHR"
click at [786, 365] on button "Save" at bounding box center [783, 369] width 34 height 15
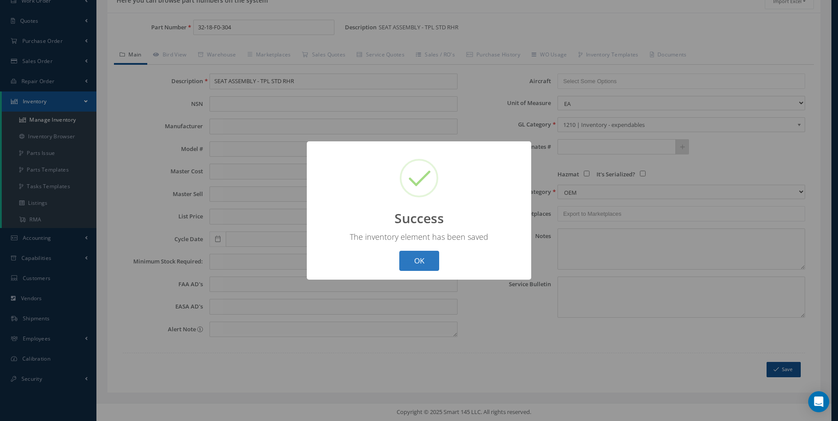
click at [416, 261] on button "OK" at bounding box center [419, 261] width 40 height 21
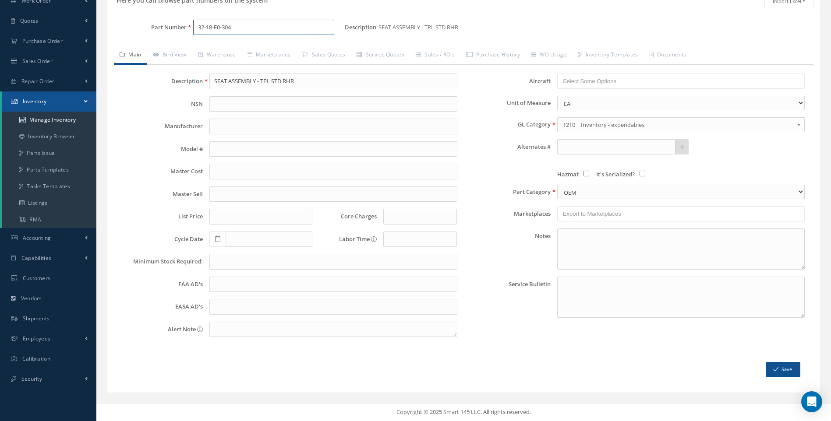
drag, startPoint x: 237, startPoint y: 29, endPoint x: 181, endPoint y: 30, distance: 56.5
click at [181, 30] on div "Part Number 32-18-F0-304" at bounding box center [225, 28] width 237 height 16
type input "32-18-J8-307"
click at [317, 80] on input "SEAT ASSEMBLY - TPL STD RHR" at bounding box center [333, 82] width 248 height 16
type input "SEAT ASSEMBLY - TPL ER RR LHR"
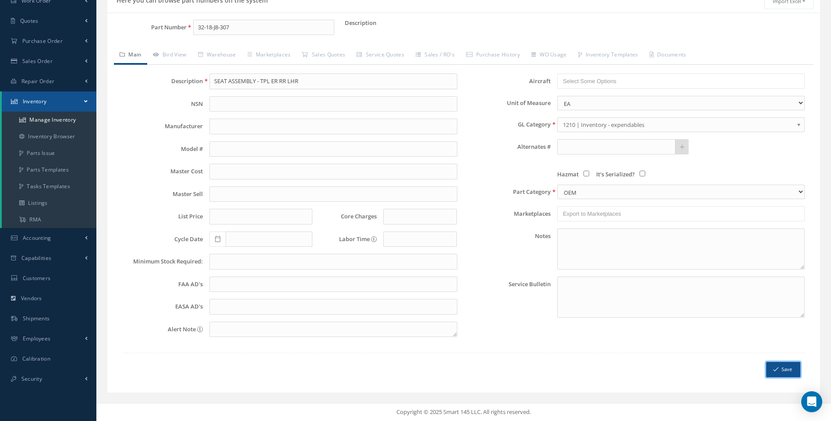
click at [782, 370] on button "Save" at bounding box center [783, 369] width 34 height 15
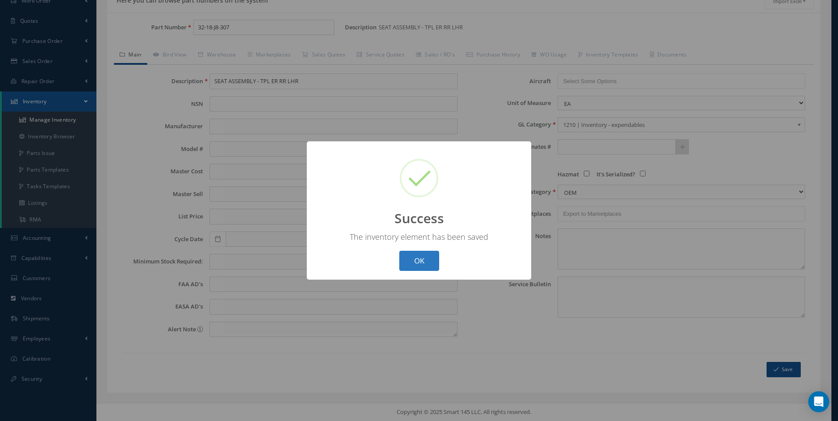
click at [416, 259] on button "OK" at bounding box center [419, 261] width 40 height 21
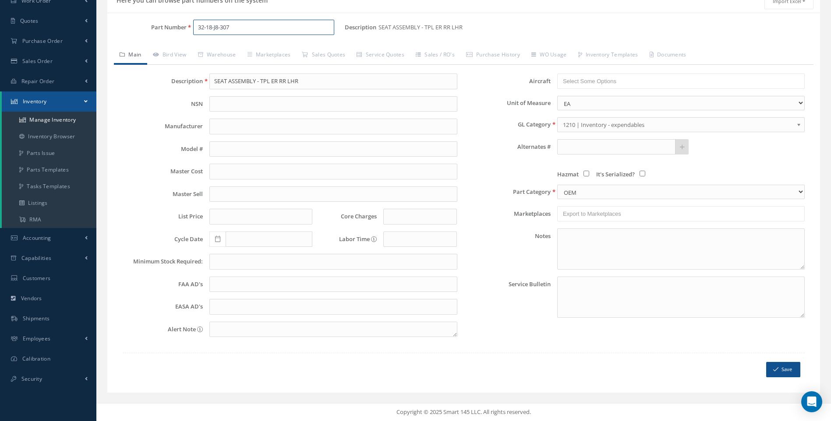
drag, startPoint x: 241, startPoint y: 27, endPoint x: 194, endPoint y: 28, distance: 47.3
click at [194, 28] on input "32-18-J8-307" at bounding box center [264, 28] width 142 height 16
click at [231, 28] on input "32-18-J8-307" at bounding box center [264, 28] width 142 height 16
type input "32-18-J8-308"
click at [315, 81] on input "SEAT ASSEMBLY - TPL ER RR LHR" at bounding box center [333, 82] width 248 height 16
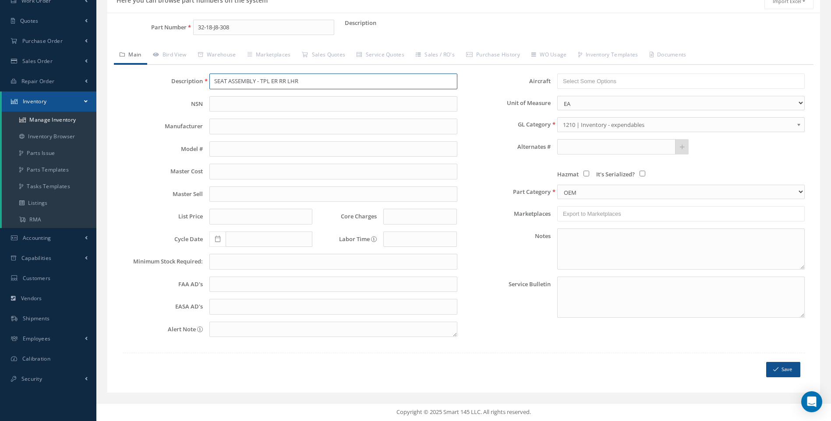
paste input "STD R"
type input "SEAT ASSEMBLY - TPL ER RR RHR"
click at [778, 366] on button "Save" at bounding box center [783, 369] width 34 height 15
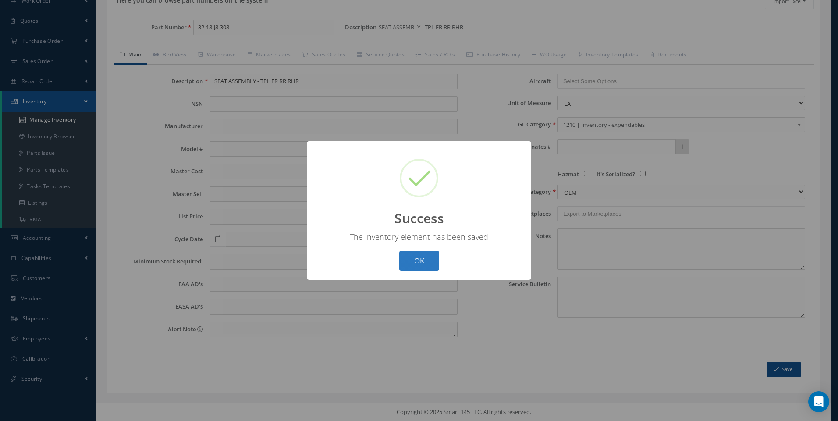
drag, startPoint x: 423, startPoint y: 265, endPoint x: 366, endPoint y: 212, distance: 77.5
click at [423, 263] on button "OK" at bounding box center [419, 261] width 40 height 21
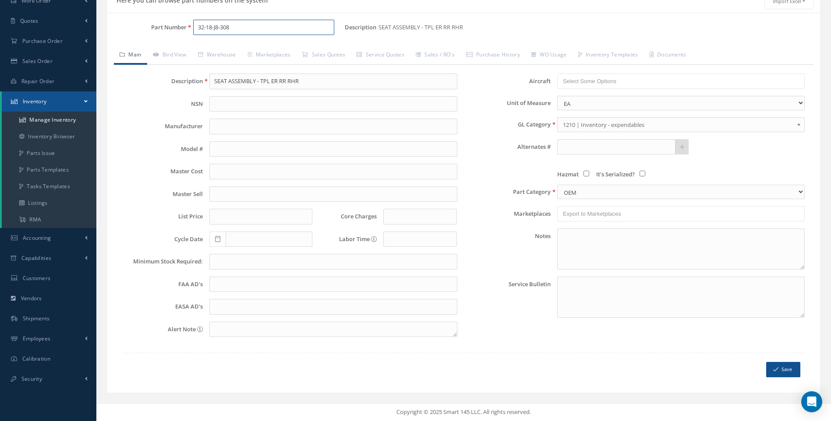
drag, startPoint x: 239, startPoint y: 25, endPoint x: 195, endPoint y: 25, distance: 44.3
click at [195, 25] on input "32-18-J8-308" at bounding box center [264, 28] width 142 height 16
type input "32-18-F6-317"
drag, startPoint x: 306, startPoint y: 79, endPoint x: 268, endPoint y: 77, distance: 37.7
click at [268, 77] on input "SEAT ASSEMBLY - TPL ER RR RHR" at bounding box center [333, 82] width 248 height 16
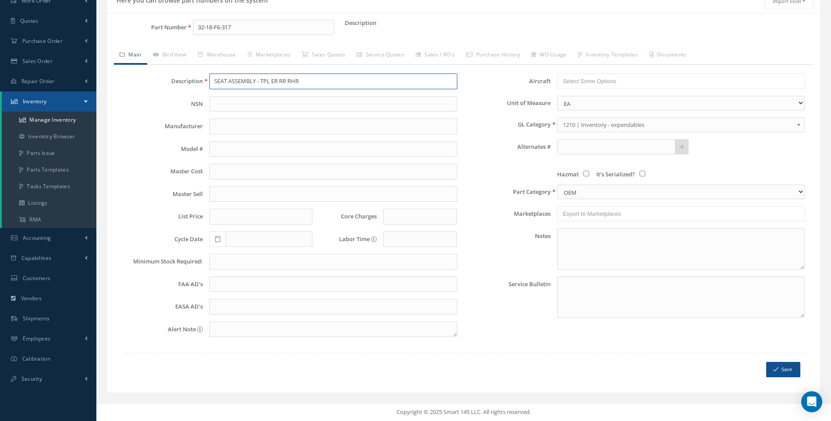
paste input "STD"
type input "SEAT ASSEMBLY - TPL FR ER IAT LHR"
click at [783, 368] on button "Save" at bounding box center [783, 369] width 34 height 15
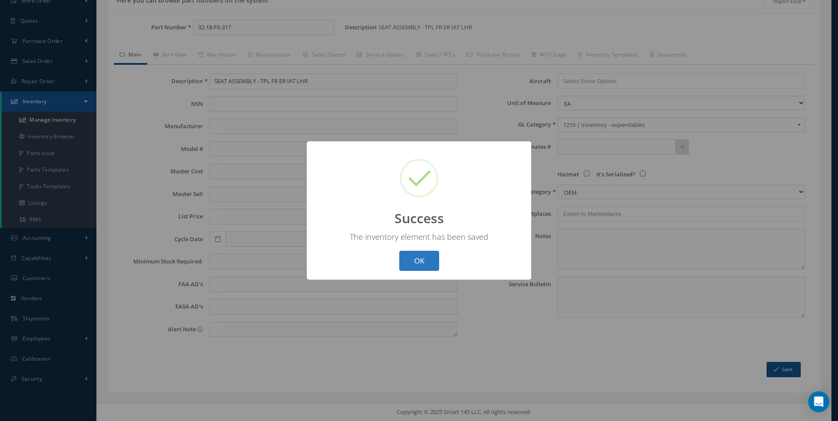
click at [421, 262] on button "OK" at bounding box center [419, 261] width 40 height 21
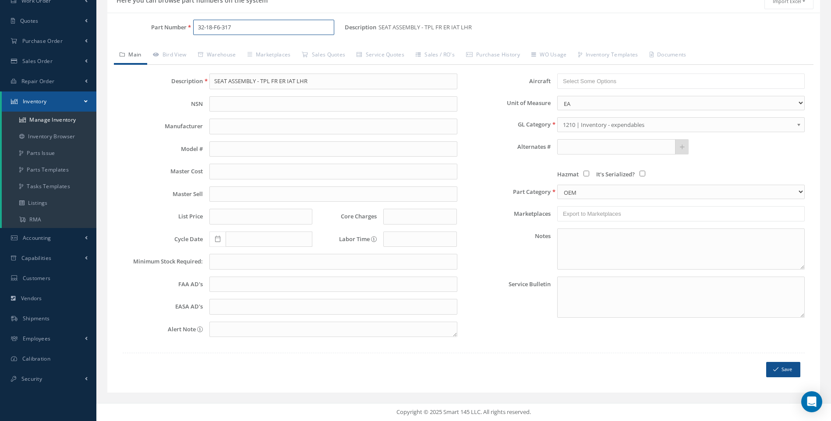
click at [233, 27] on input "32-18-F6-317" at bounding box center [264, 28] width 142 height 16
type input "32-18-F6-318"
click at [315, 81] on input "SEAT ASSEMBLY - TPL FR ER IAT LHR" at bounding box center [333, 82] width 248 height 16
paste input "STD R"
type input "SEAT ASSEMBLY - TPL FR ER IAT RHR"
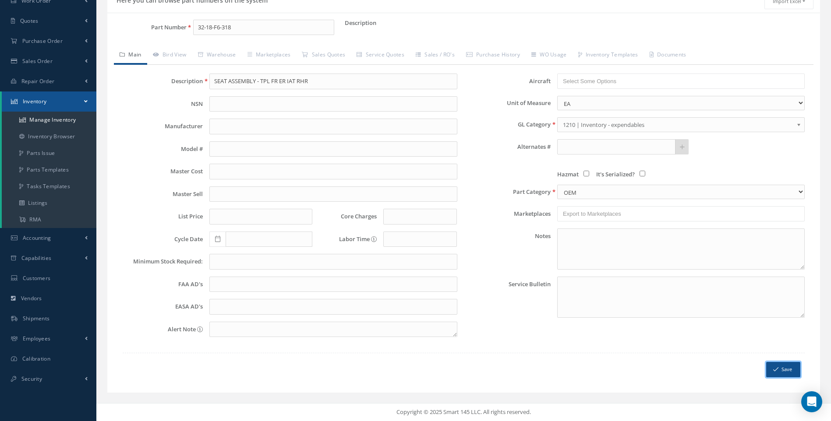
drag, startPoint x: 779, startPoint y: 370, endPoint x: 609, endPoint y: 304, distance: 182.4
click at [779, 369] on button "Save" at bounding box center [783, 369] width 34 height 15
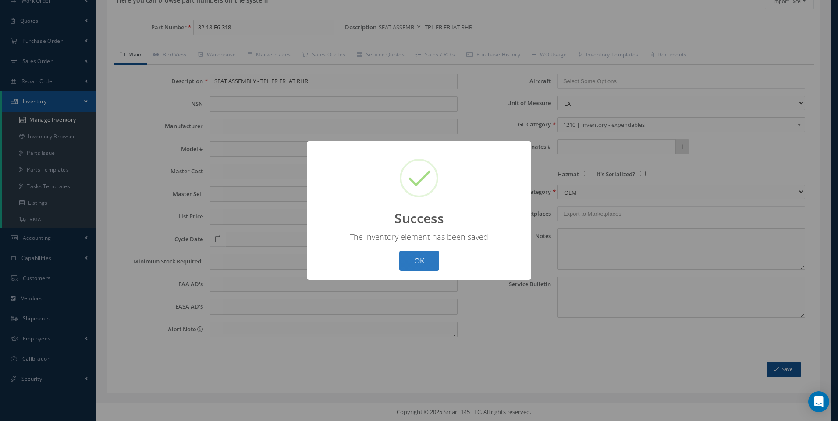
click at [413, 258] on button "OK" at bounding box center [419, 261] width 40 height 21
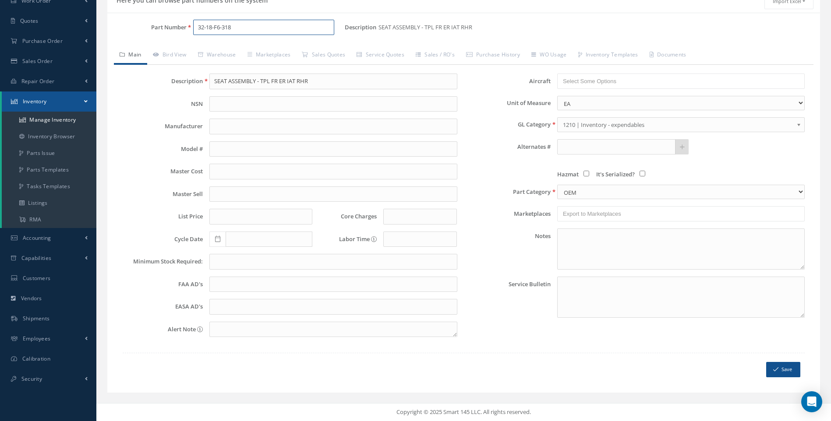
click at [220, 25] on input "32-18-F6-318" at bounding box center [264, 28] width 142 height 16
click at [235, 27] on input "32-18-F0-318" at bounding box center [264, 28] width 142 height 16
type input "32-18-F0-323"
drag, startPoint x: 317, startPoint y: 82, endPoint x: 238, endPoint y: 82, distance: 78.9
click at [238, 82] on input "SEAT ASSEMBLY - TPL FR ER IAT RHR" at bounding box center [333, 82] width 248 height 16
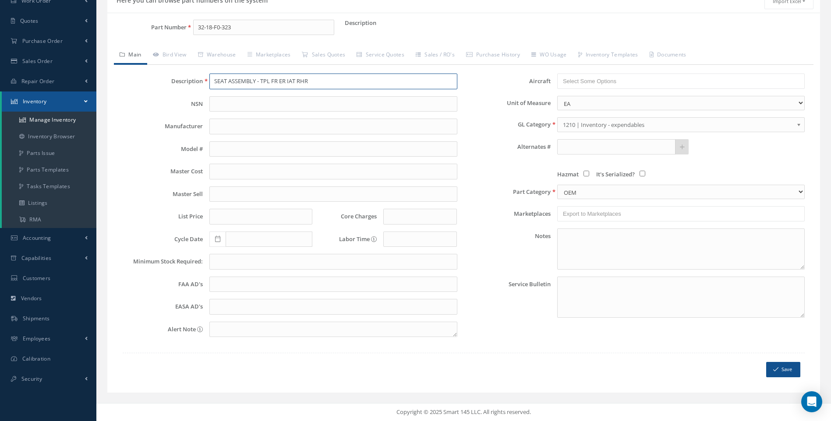
paste input "STD"
type input "SEAT ASSEMBLY - TPL STD BO LHR"
click at [782, 371] on button "Save" at bounding box center [783, 369] width 34 height 15
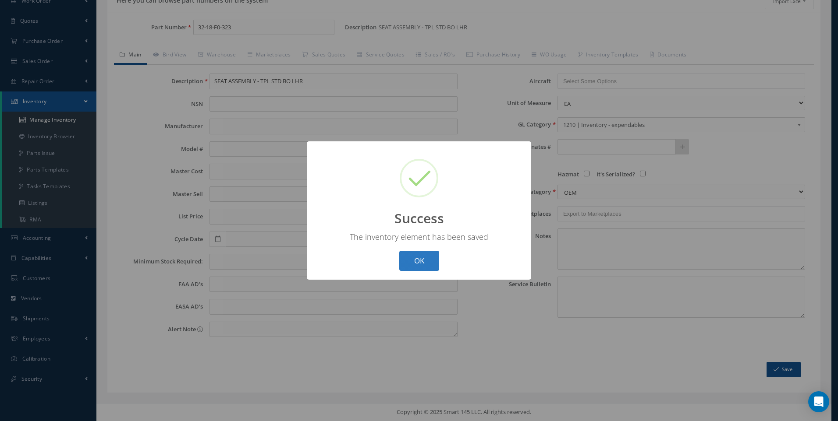
drag, startPoint x: 407, startPoint y: 260, endPoint x: 283, endPoint y: 113, distance: 191.2
click at [408, 259] on button "OK" at bounding box center [419, 261] width 40 height 21
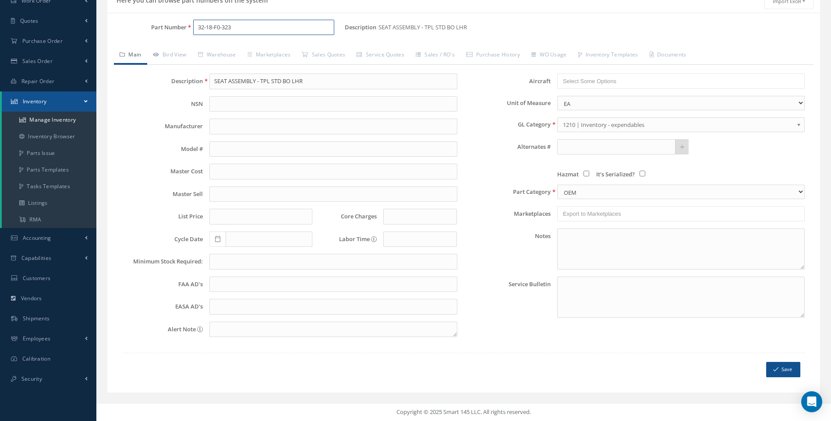
click at [233, 28] on input "32-18-F0-323" at bounding box center [264, 28] width 142 height 16
type input "32-18-F0-324"
click at [324, 82] on input "SEAT ASSEMBLY - TPL STD BO LHR" at bounding box center [333, 82] width 248 height 16
paste input "R"
type input "SEAT ASSEMBLY - TPL STD BO RHR"
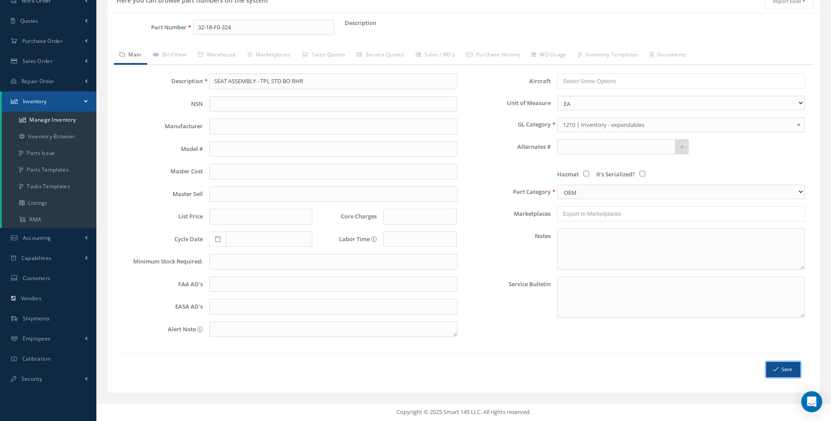
click at [788, 374] on button "Save" at bounding box center [783, 369] width 34 height 15
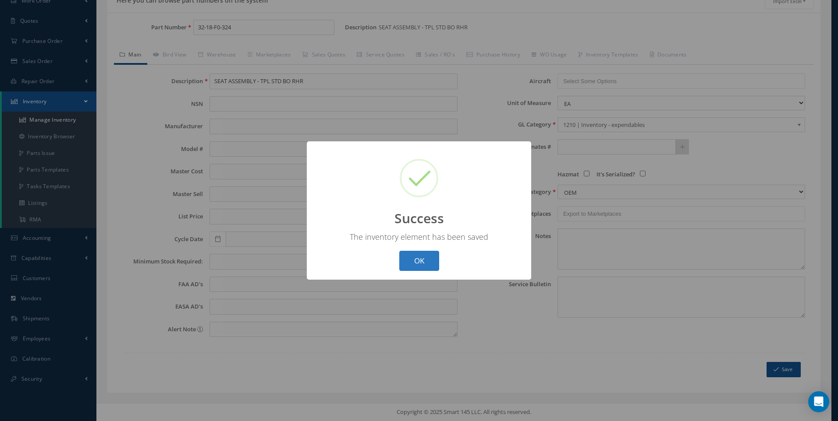
click at [413, 259] on button "OK" at bounding box center [419, 261] width 40 height 21
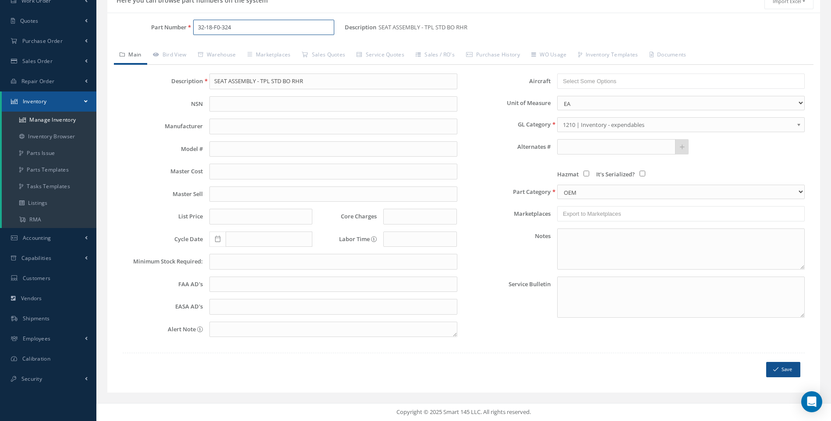
click at [234, 25] on input "32-18-F0-324" at bounding box center [264, 28] width 142 height 16
type input "32-18-F0-32A"
drag, startPoint x: 312, startPoint y: 78, endPoint x: 245, endPoint y: 81, distance: 67.1
click at [245, 81] on input "SEAT ASSEMBLY - TPL STD BO RHR" at bounding box center [333, 82] width 248 height 16
paste input "text"
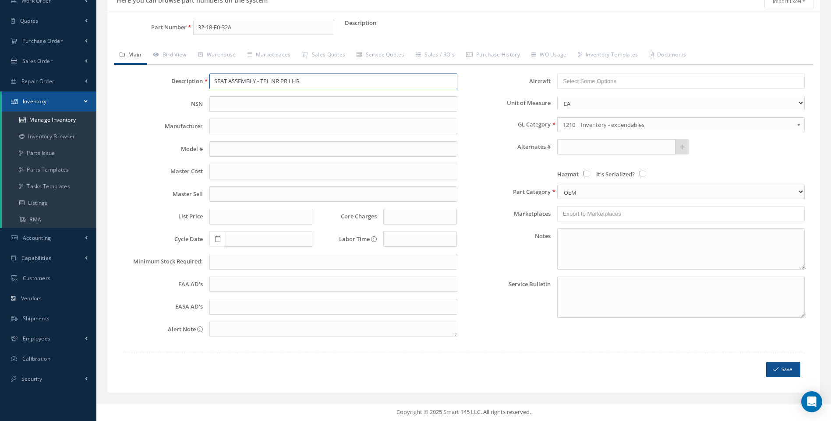
type input "SEAT ASSEMBLY - TPL NR PR LHR"
click at [778, 370] on icon "submit" at bounding box center [775, 370] width 5 height 6
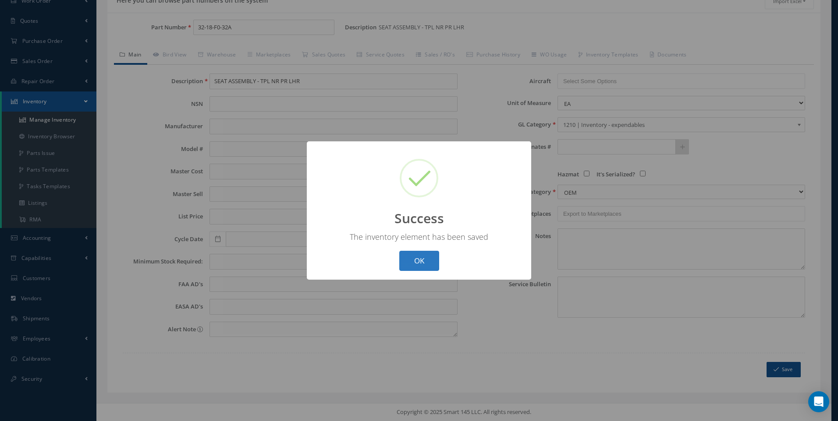
click at [424, 258] on button "OK" at bounding box center [419, 261] width 40 height 21
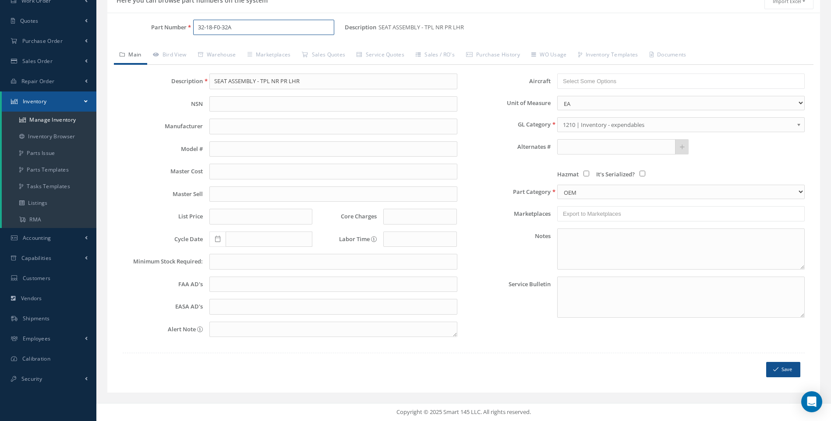
click at [233, 26] on input "32-18-F0-32A" at bounding box center [264, 28] width 142 height 16
type input "32-18-F0-32B"
click at [306, 81] on input "SEAT ASSEMBLY - TPL NR PR LHR" at bounding box center [333, 82] width 248 height 16
paste input "STD R"
type input "SEAT ASSEMBLY - TPL NR PR RHR"
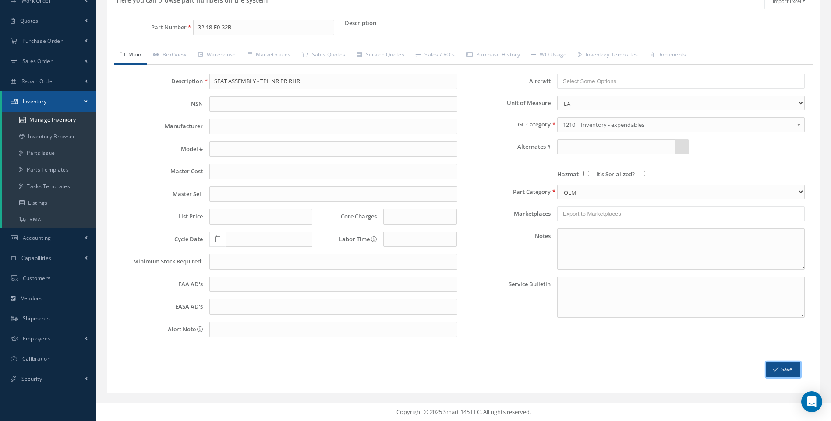
click at [780, 371] on button "Save" at bounding box center [783, 369] width 34 height 15
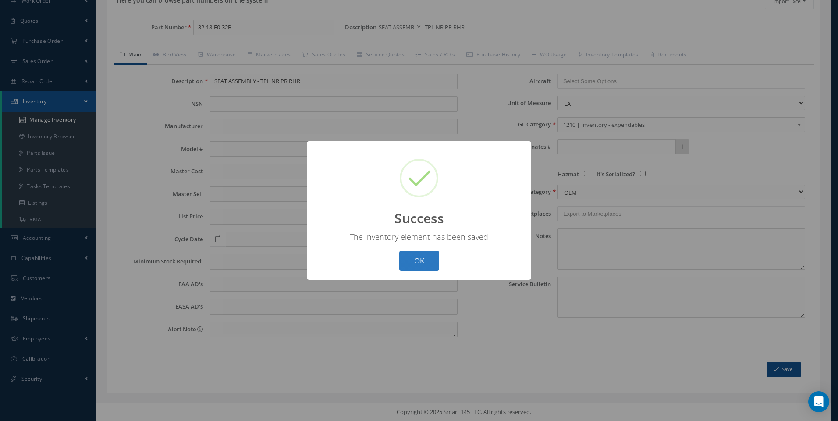
click at [417, 258] on button "OK" at bounding box center [419, 261] width 40 height 21
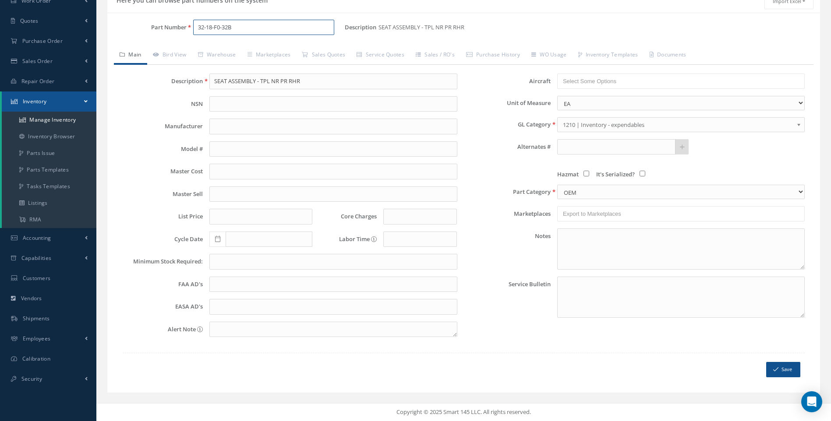
click at [235, 26] on input "32-18-F0-32B" at bounding box center [264, 28] width 142 height 16
type input "32-44-T8-315"
click at [265, 92] on div "Description SEAT ASSEMBLY - TPL NR PR RHR NSN Manufacturer Model # Master Cost …" at bounding box center [290, 209] width 348 height 271
click at [249, 83] on input "SEAT ASSEMBLY - TPL NR PR RHR" at bounding box center [333, 82] width 248 height 16
paste input "STD"
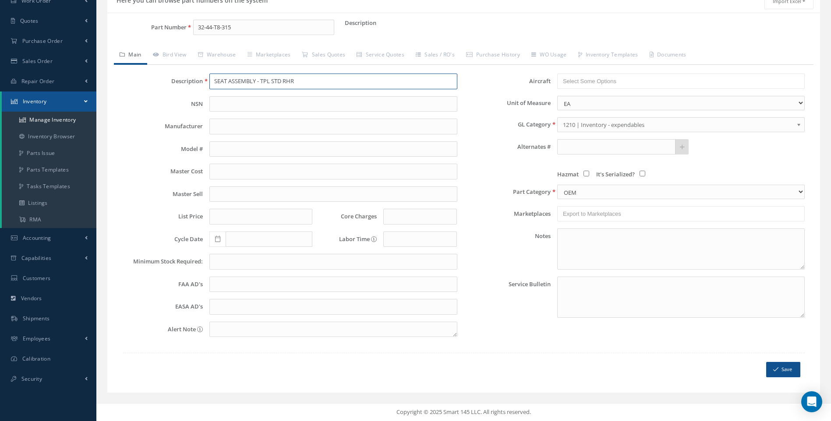
click at [297, 82] on input "SEAT ASSEMBLY - TPL STD RHR" at bounding box center [333, 82] width 248 height 16
type input "SEAT ASSEMBLY - TPL NVD NR RR LHR"
drag, startPoint x: 782, startPoint y: 367, endPoint x: 723, endPoint y: 348, distance: 61.9
click at [783, 367] on button "Save" at bounding box center [783, 369] width 34 height 15
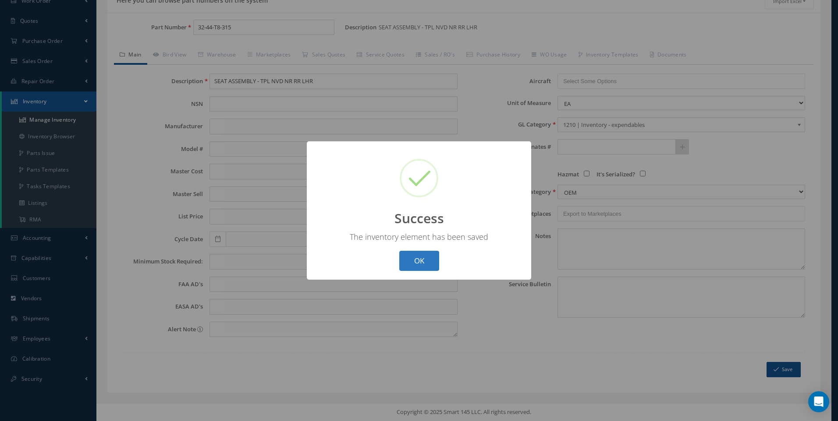
click at [418, 258] on button "OK" at bounding box center [419, 261] width 40 height 21
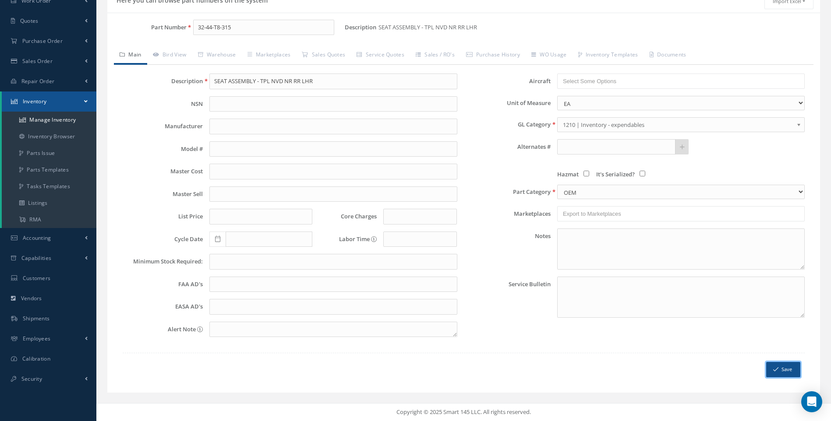
click at [780, 367] on button "Save" at bounding box center [783, 369] width 34 height 15
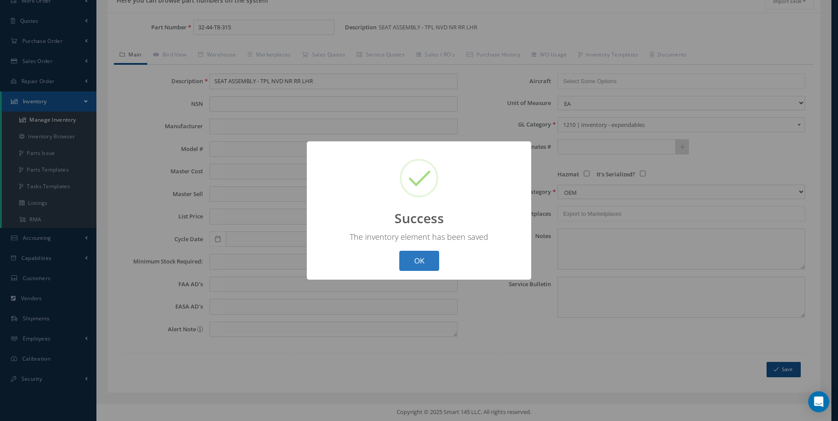
click at [428, 263] on button "OK" at bounding box center [419, 261] width 40 height 21
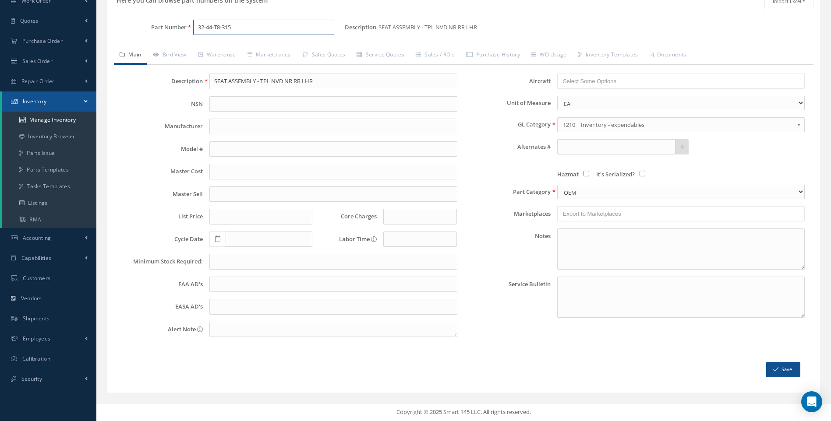
click at [231, 25] on input "32-44-T8-315" at bounding box center [264, 28] width 142 height 16
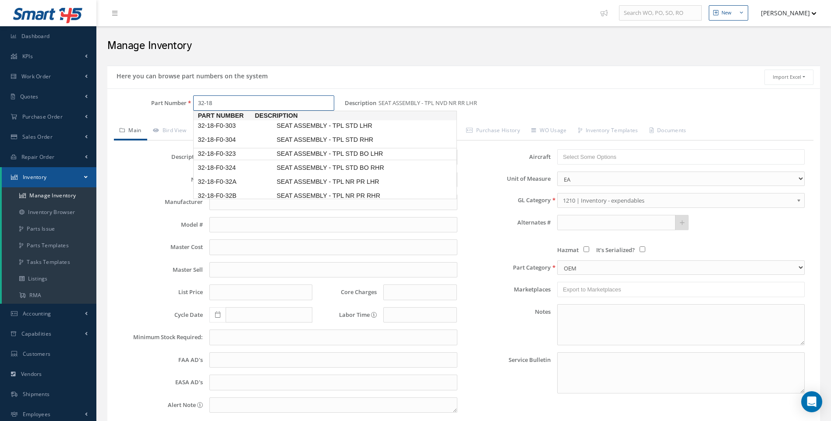
scroll to position [0, 0]
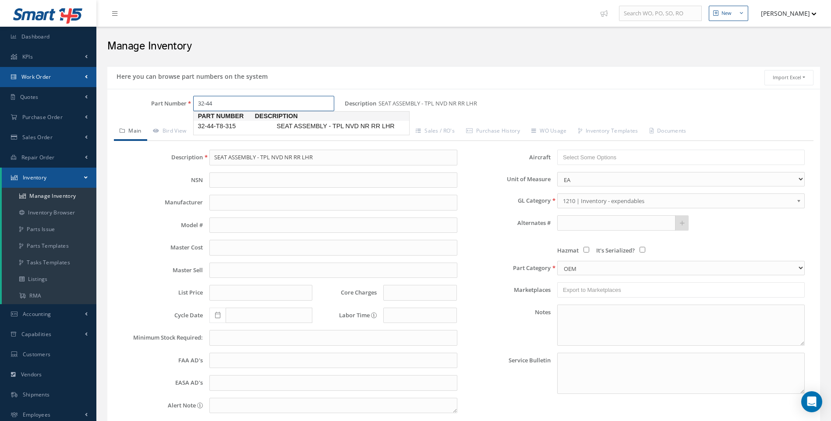
type input "32-44"
click at [36, 74] on span "Work Order" at bounding box center [36, 76] width 30 height 7
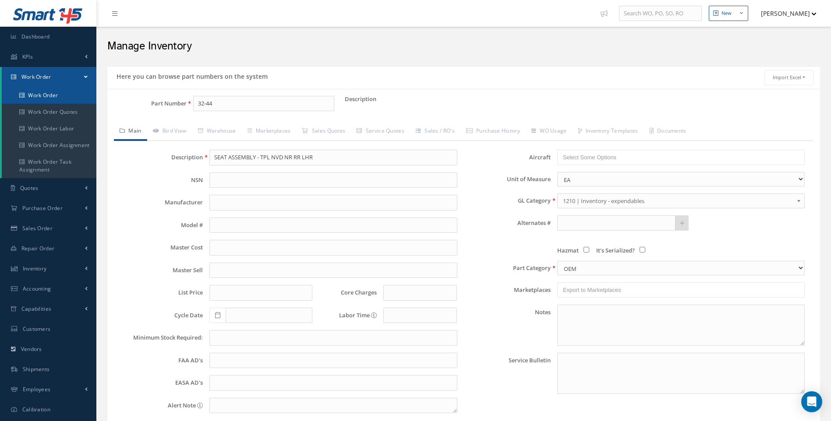
click at [35, 92] on link "Work Order" at bounding box center [49, 95] width 95 height 17
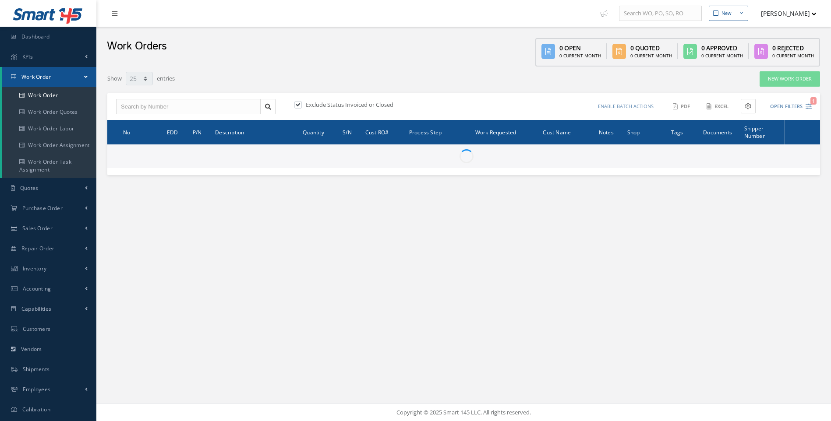
select select "25"
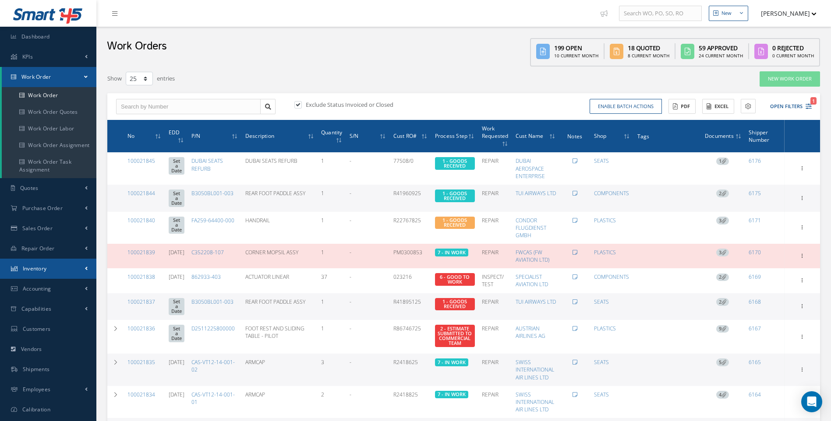
click at [38, 268] on span "Inventory" at bounding box center [35, 268] width 24 height 7
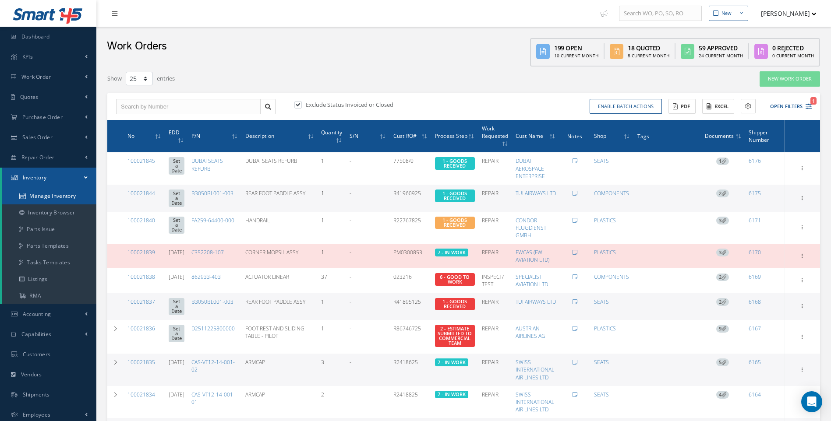
click at [55, 198] on link "Manage Inventory" at bounding box center [49, 196] width 95 height 17
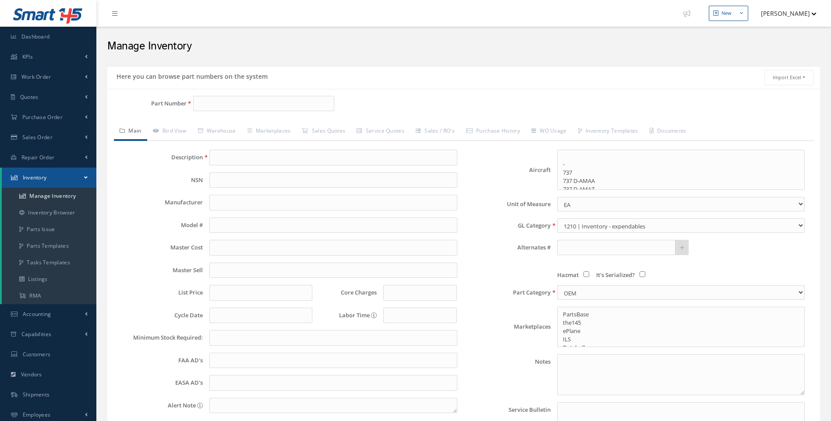
select select
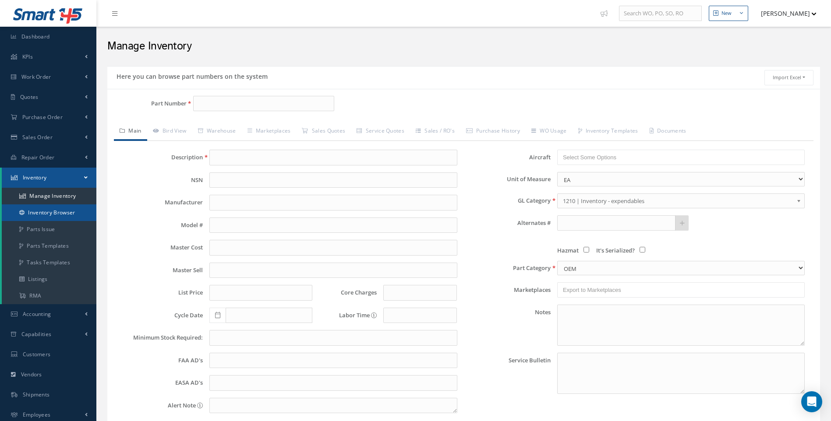
click at [58, 215] on link "Inventory Browser" at bounding box center [49, 213] width 95 height 17
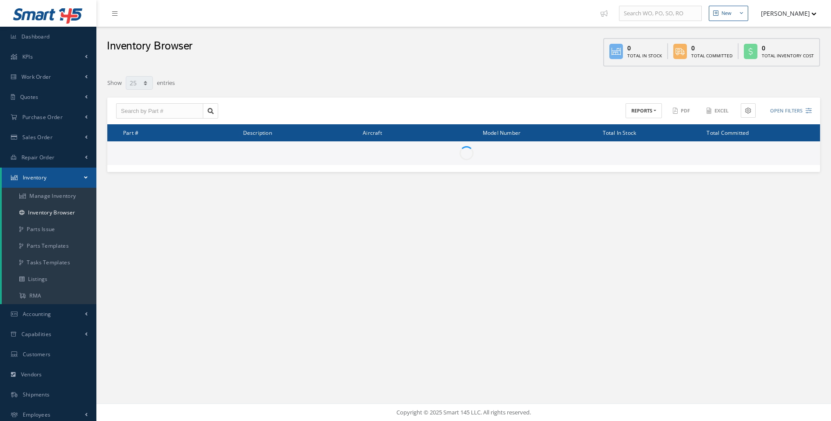
select select "25"
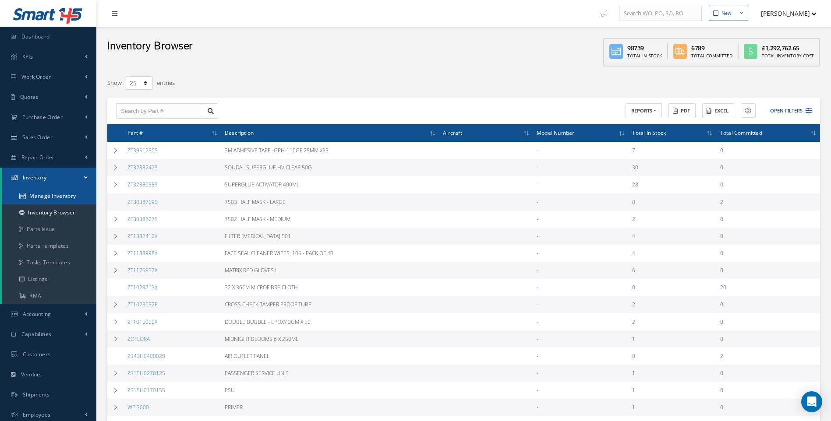
click at [60, 193] on link "Manage Inventory" at bounding box center [49, 196] width 95 height 17
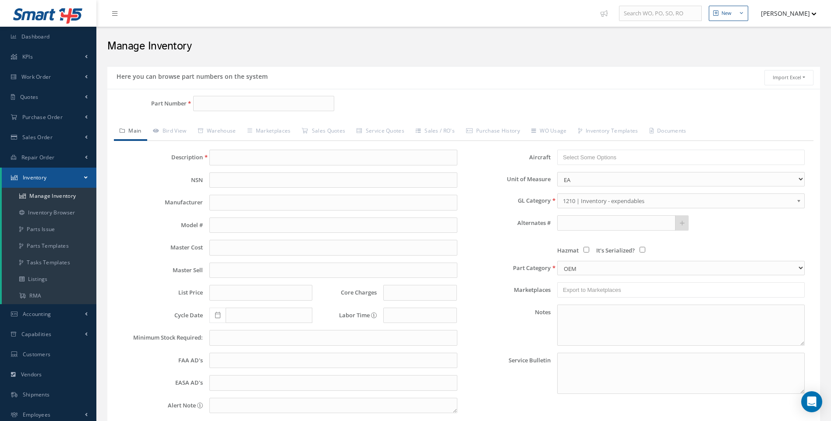
click at [56, 212] on link "Inventory Browser" at bounding box center [49, 213] width 95 height 17
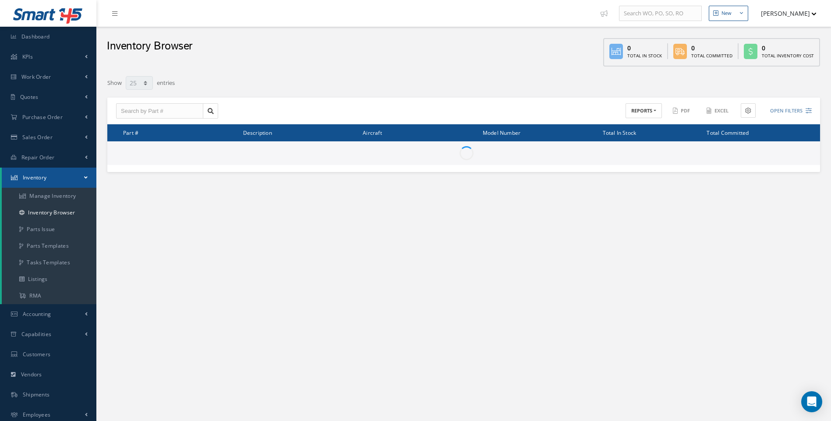
select select "25"
type input "Locations"
type input "All General Ledger"
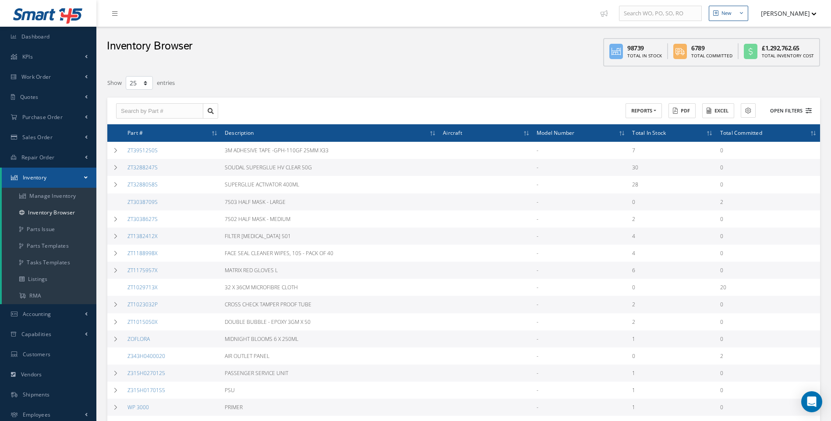
click at [809, 110] on icon at bounding box center [809, 111] width 6 height 6
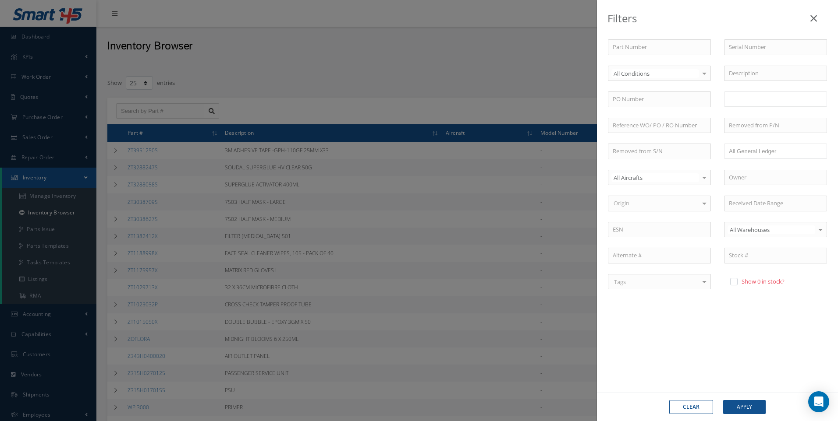
click at [760, 101] on input "text" at bounding box center [746, 99] width 35 height 11
type input "HAZMAT A1"
click at [743, 404] on button "Apply" at bounding box center [744, 407] width 42 height 14
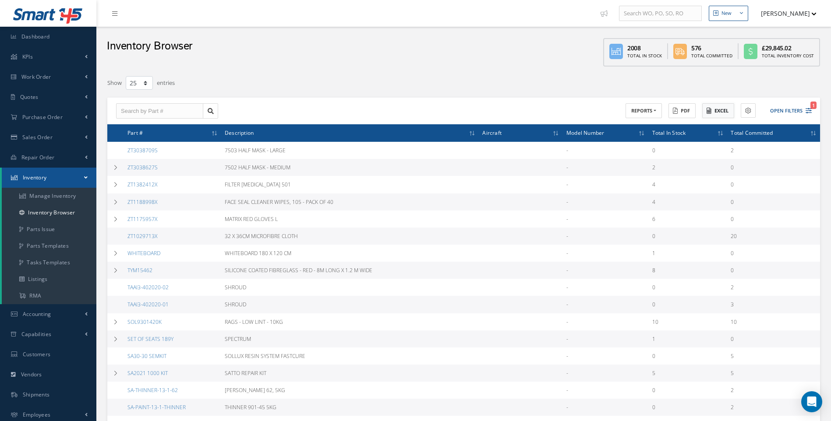
click at [723, 111] on button "Excel" at bounding box center [718, 110] width 32 height 15
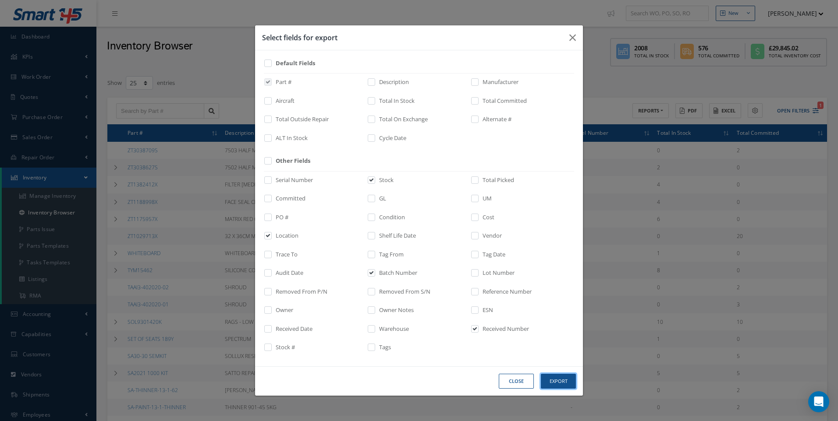
click at [0, 0] on button "Export" at bounding box center [0, 0] width 0 height 0
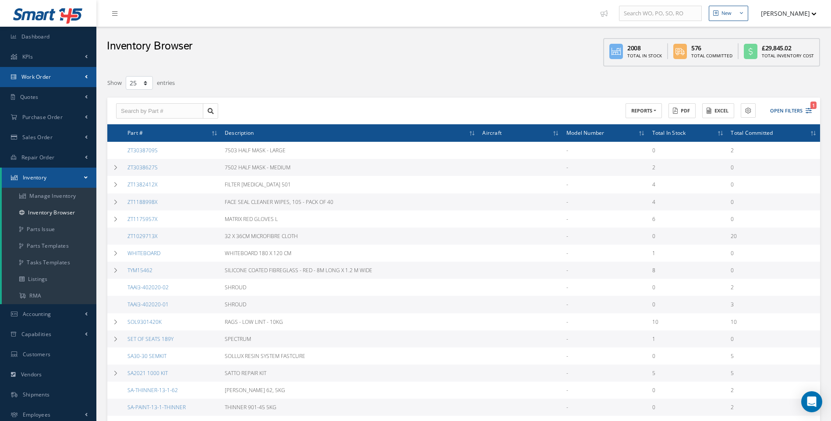
click at [38, 74] on span "Work Order" at bounding box center [36, 76] width 30 height 7
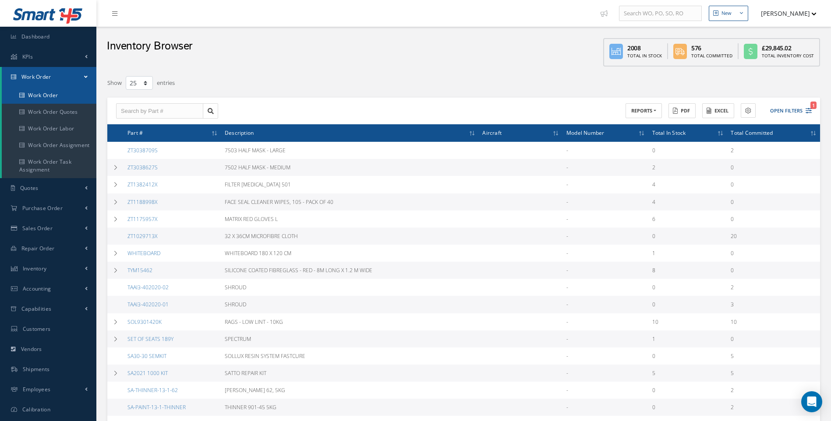
click at [37, 94] on link "Work Order" at bounding box center [49, 95] width 95 height 17
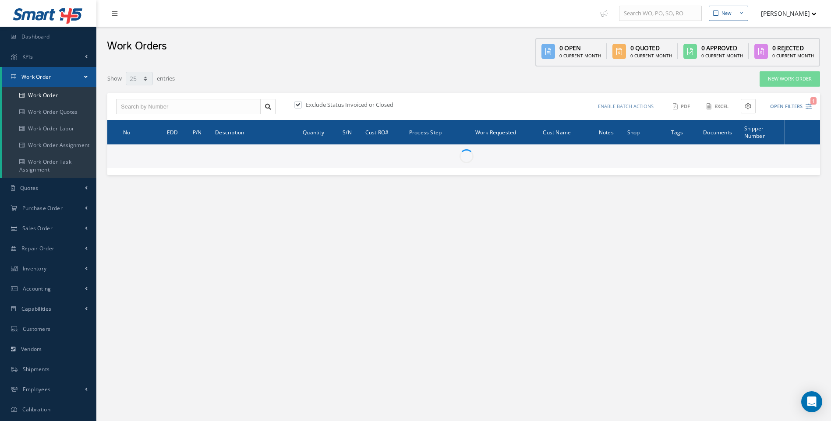
select select "25"
click at [136, 109] on input "text" at bounding box center [188, 107] width 145 height 16
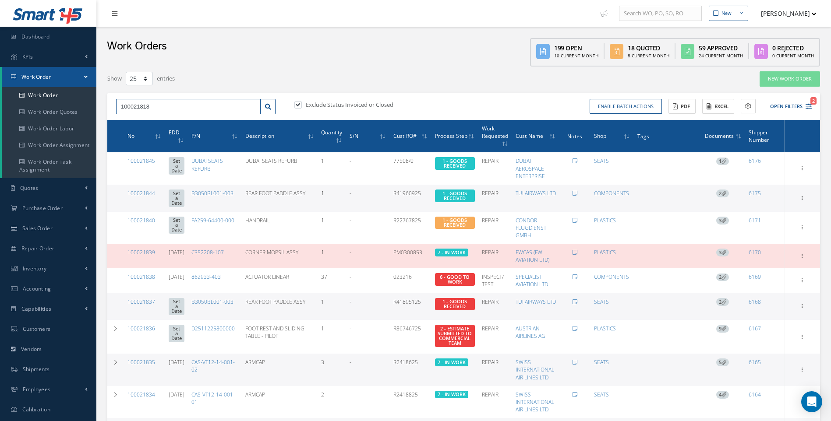
click at [163, 104] on input "100021818" at bounding box center [188, 107] width 145 height 16
type input "100021818"
click at [142, 119] on div "100021818" at bounding box center [188, 122] width 135 height 9
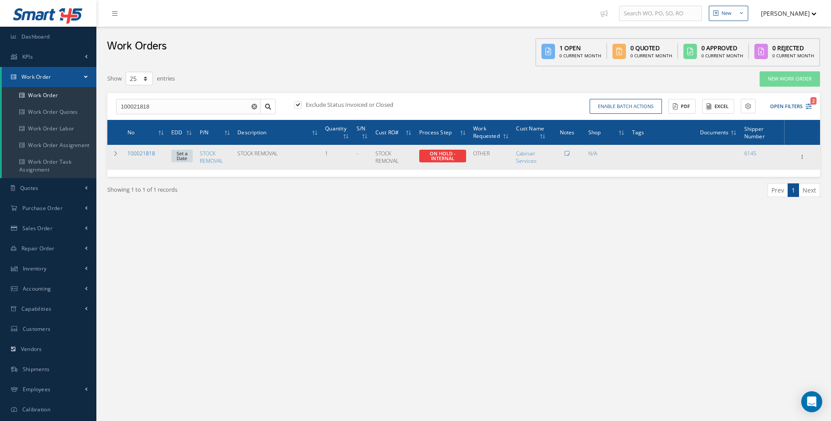
click at [147, 152] on link "100021818" at bounding box center [141, 153] width 28 height 7
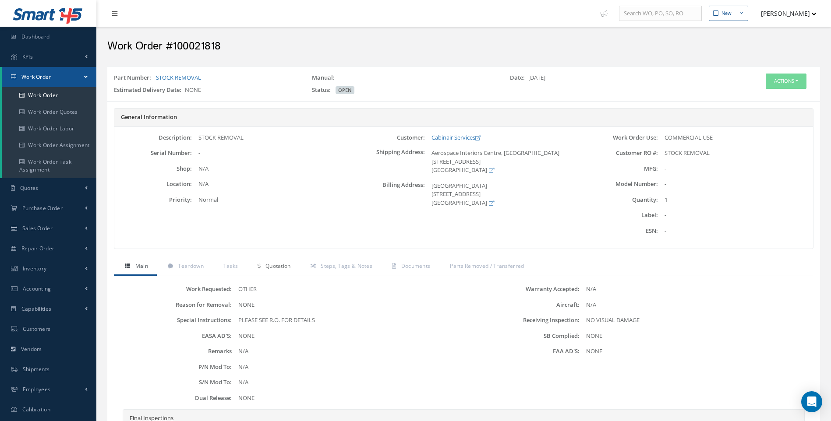
click at [280, 267] on span "Quotation" at bounding box center [277, 265] width 25 height 7
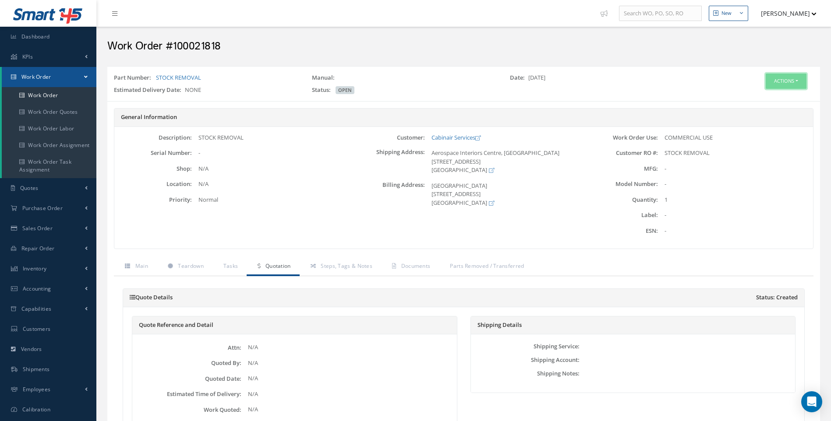
click at [800, 81] on button "Actions" at bounding box center [786, 81] width 41 height 15
click at [753, 99] on link "Edit" at bounding box center [773, 98] width 70 height 12
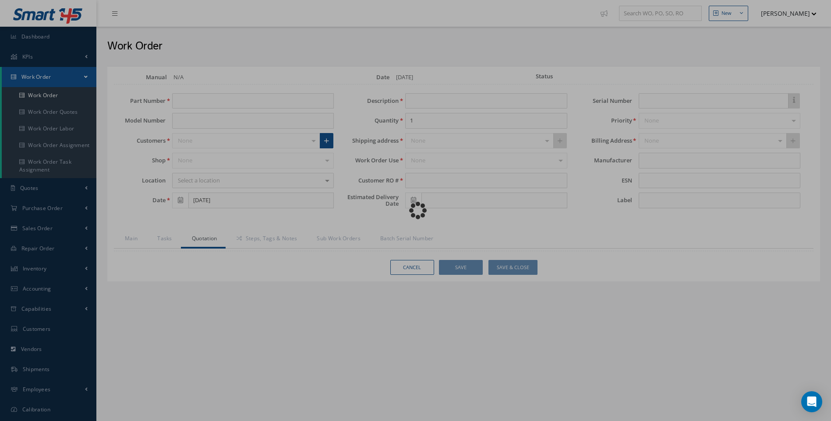
type input "STOCK REMOVAL"
type input "[DATE]"
type input "STOCK REMOVAL"
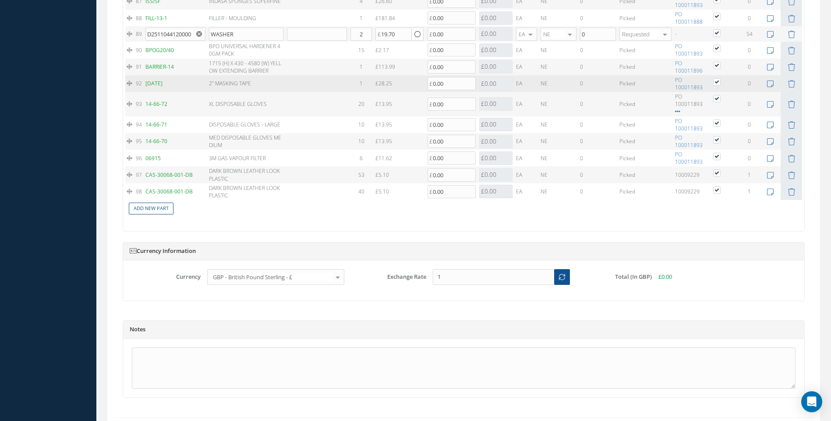
scroll to position [2297, 0]
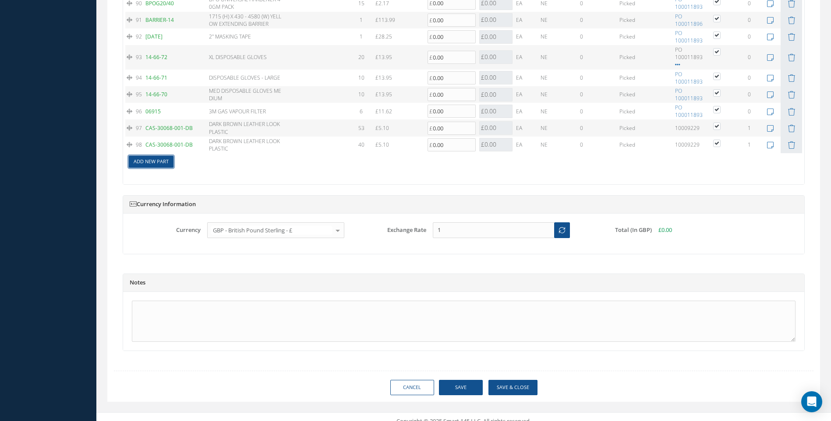
click at [146, 156] on link "Add New Part" at bounding box center [151, 162] width 45 height 12
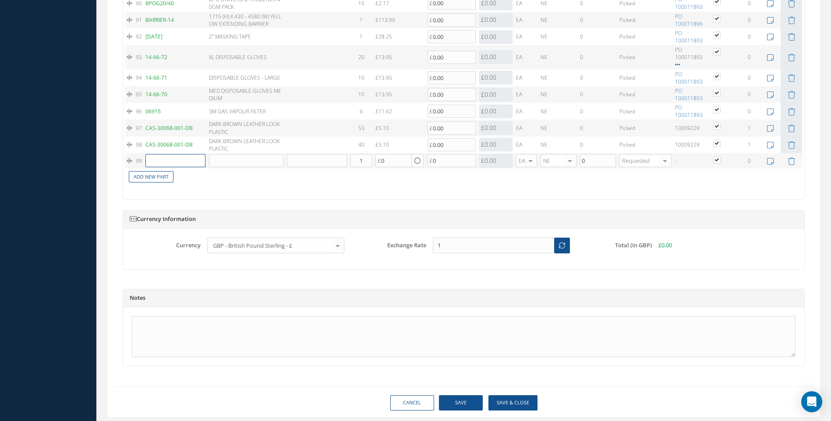
click at [159, 154] on input "text" at bounding box center [175, 160] width 60 height 13
click at [207, 166] on span "[PERSON_NAME]" at bounding box center [213, 169] width 31 height 15
type input "085-0079"
type input "[PERSON_NAME]"
type input "7.71"
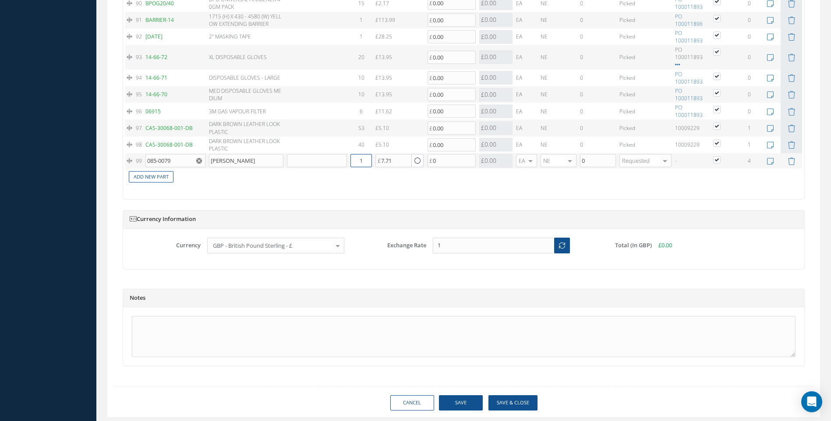
drag, startPoint x: 368, startPoint y: 152, endPoint x: 350, endPoint y: 157, distance: 18.6
click at [352, 156] on input "1" at bounding box center [360, 160] width 21 height 13
type input "4"
click at [159, 171] on link "Add New Part" at bounding box center [151, 177] width 45 height 12
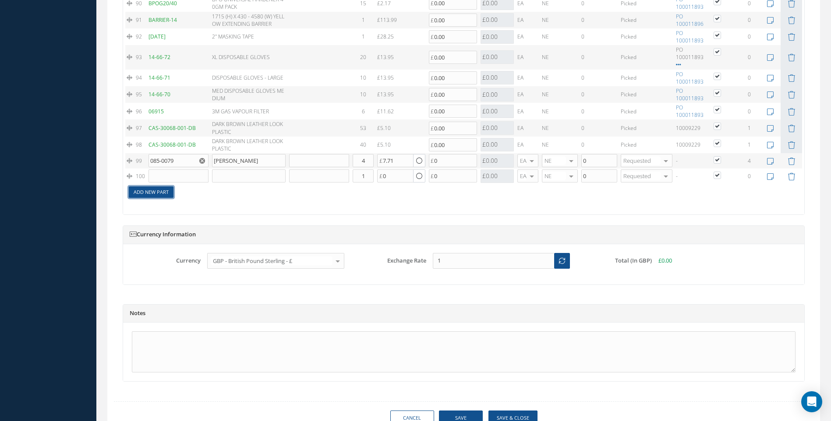
scroll to position [2304, 0]
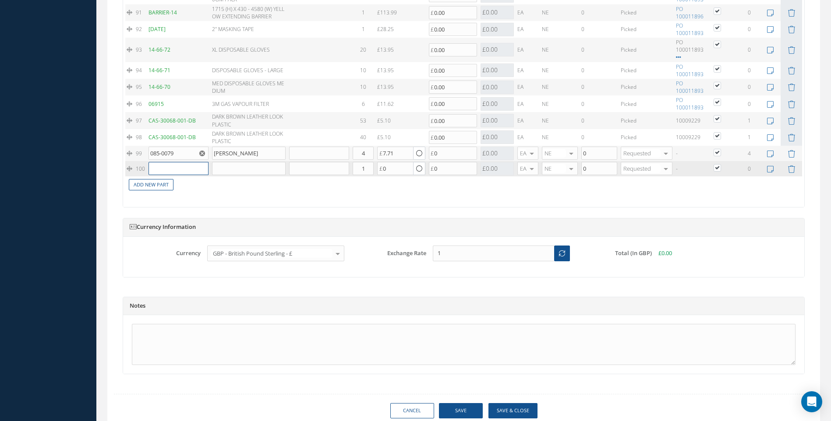
click at [159, 168] on input "text" at bounding box center [179, 168] width 60 height 13
type input "009819"
click at [213, 185] on span "HAMACH CLEANING FLUID UH 1000" at bounding box center [216, 188] width 32 height 22
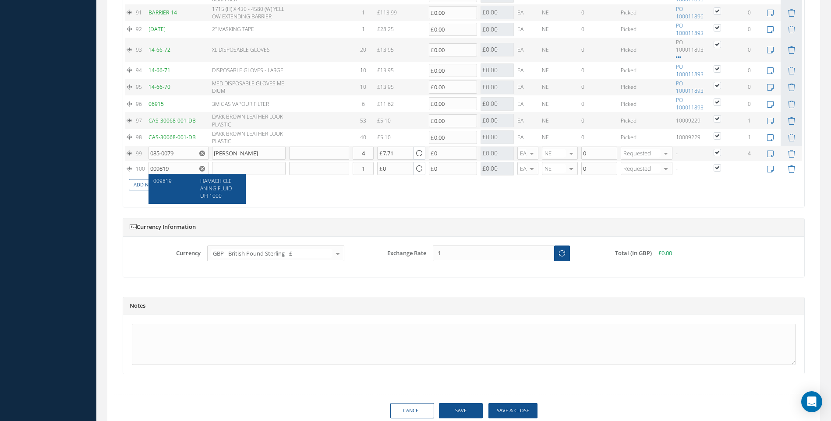
type input "HAMACH CLEANING FLUID UH 1000"
type input "124.22"
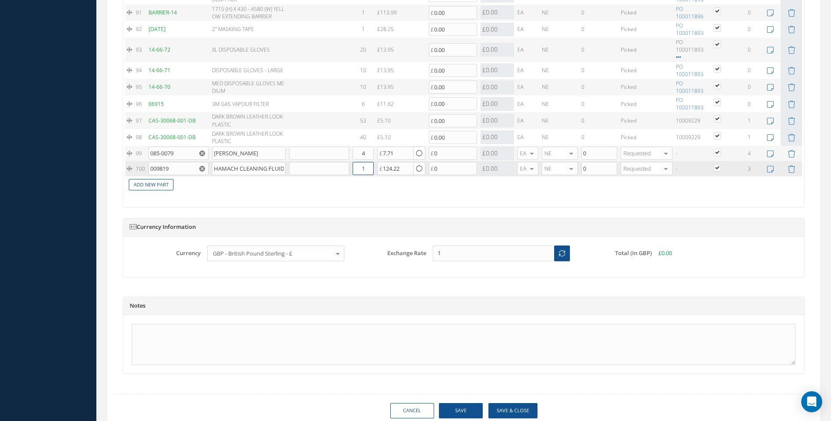
drag, startPoint x: 369, startPoint y: 169, endPoint x: 354, endPoint y: 171, distance: 15.1
click at [354, 171] on input "1" at bounding box center [363, 168] width 21 height 13
type input "3"
click at [159, 184] on link "Add New Part" at bounding box center [151, 185] width 45 height 12
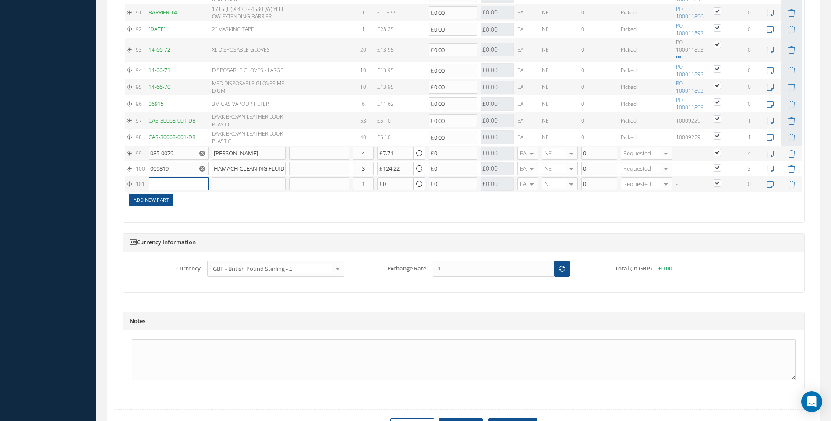
click at [159, 184] on input "text" at bounding box center [179, 183] width 60 height 13
drag, startPoint x: 168, startPoint y: 198, endPoint x: 251, endPoint y: 198, distance: 83.2
click at [169, 198] on span "ZT3038627S" at bounding box center [168, 196] width 30 height 7
type input "ZT3038627S"
type input "7502 HALF MASK - MEDIUM"
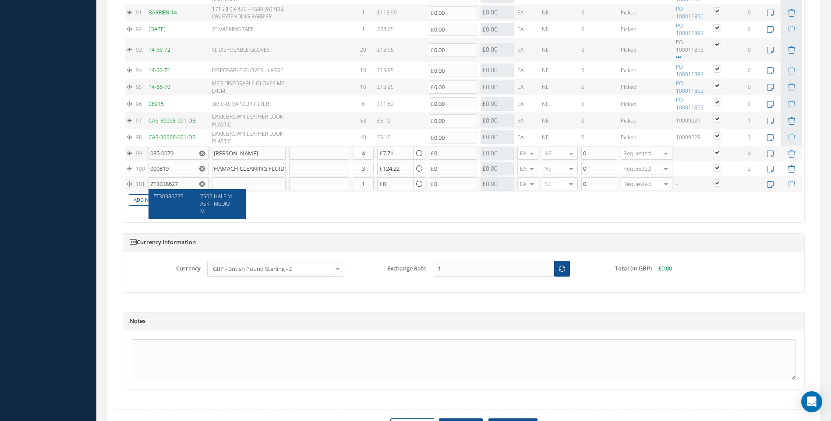
type input "74.99"
drag, startPoint x: 369, startPoint y: 183, endPoint x: 352, endPoint y: 190, distance: 18.9
click at [352, 190] on td "1" at bounding box center [363, 184] width 25 height 15
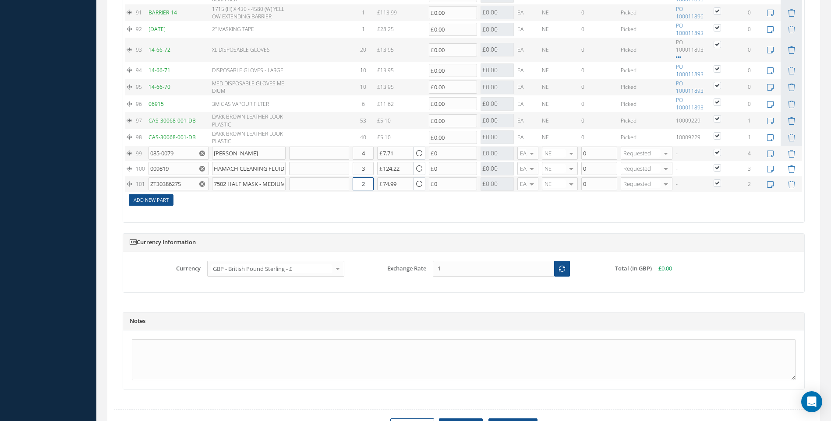
type input "2"
click at [163, 201] on link "Add New Part" at bounding box center [151, 201] width 45 height 12
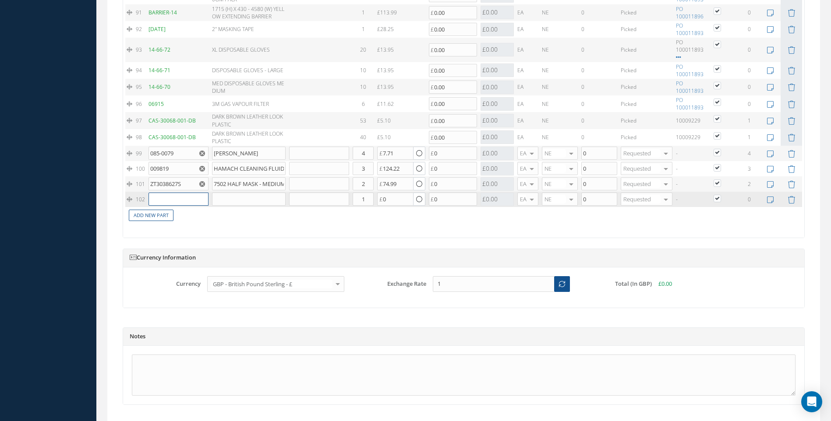
click at [168, 195] on input "text" at bounding box center [179, 199] width 60 height 13
click at [215, 212] on span "FILTER RETAINER 501" at bounding box center [217, 215] width 34 height 15
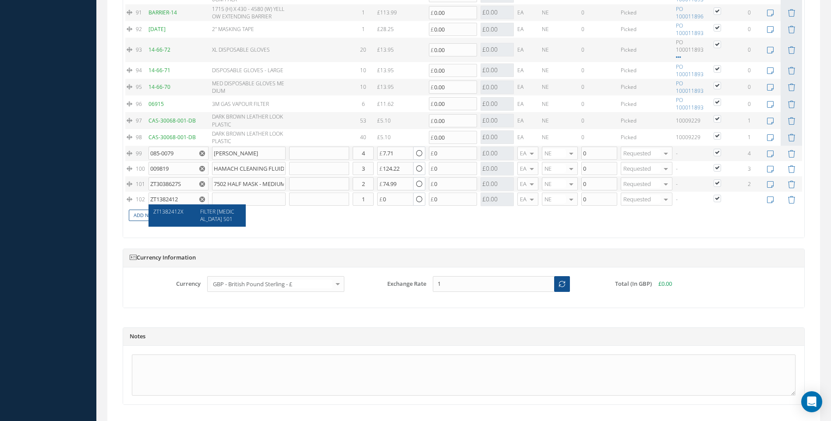
type input "ZT1382412X"
type input "FILTER RETAINER 501"
type input "4.16"
drag, startPoint x: 369, startPoint y: 198, endPoint x: 345, endPoint y: 209, distance: 26.5
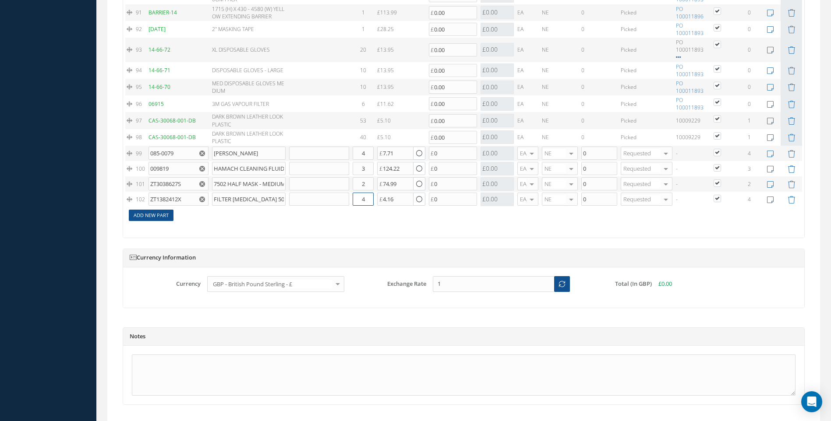
type input "4"
click at [153, 215] on link "Add New Part" at bounding box center [151, 216] width 45 height 12
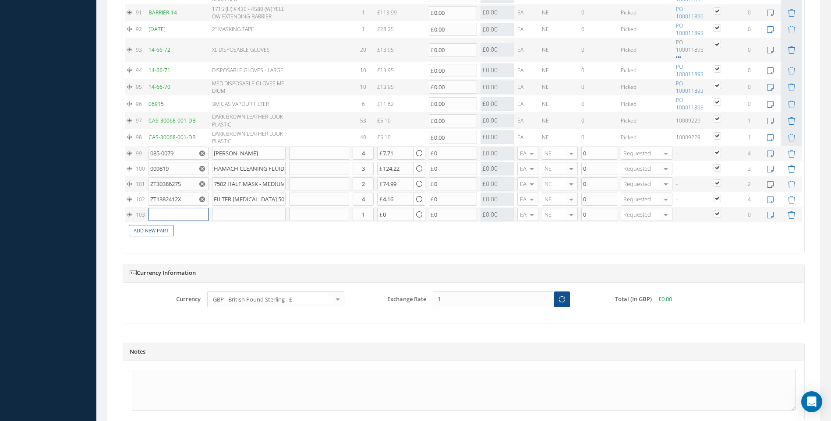
drag, startPoint x: 153, startPoint y: 215, endPoint x: 162, endPoint y: 213, distance: 8.5
click at [162, 213] on input "text" at bounding box center [179, 214] width 60 height 13
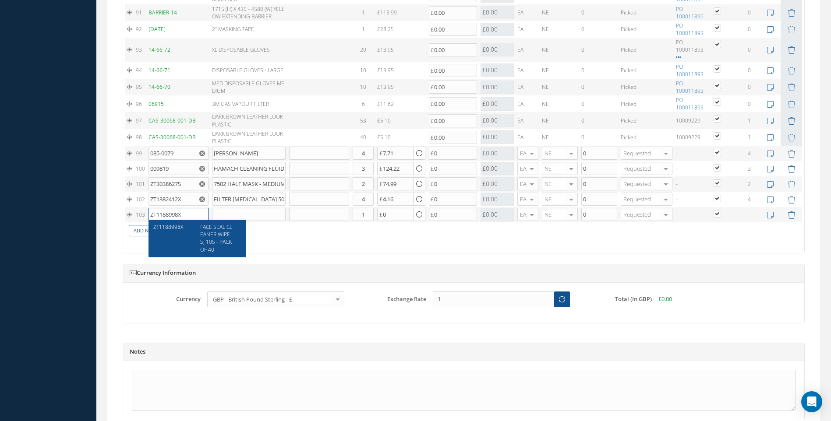
type input "ZT1188998X"
click at [222, 234] on span "FACE SEAL CLEANER WIPES, 105 - PACK OF 40" at bounding box center [216, 238] width 32 height 30
type input "FACE SEAL CLEANER WIPES, 105 - PACK OF 40"
type input "14.62"
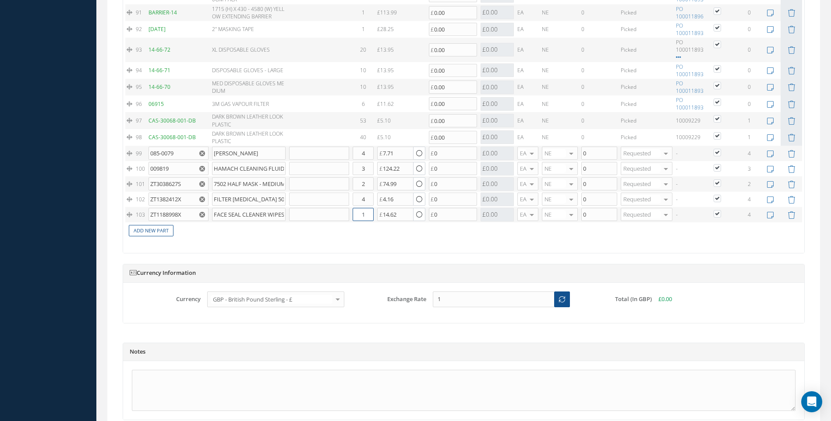
drag, startPoint x: 370, startPoint y: 214, endPoint x: 356, endPoint y: 217, distance: 14.7
click at [356, 217] on input "1" at bounding box center [363, 214] width 21 height 13
type input "4"
click at [158, 229] on link "Add New Part" at bounding box center [151, 231] width 45 height 12
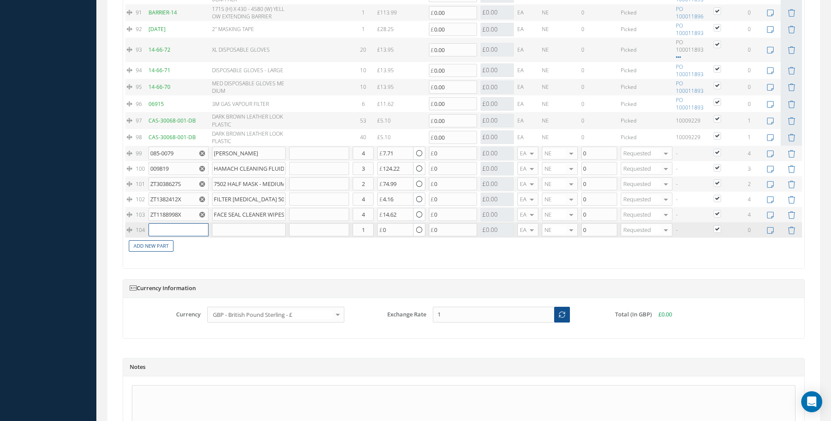
click at [160, 230] on input "text" at bounding box center [179, 229] width 60 height 13
type input "ZT1175957X"
click at [220, 249] on span "MATRIX RED GLOVES L" at bounding box center [216, 246] width 33 height 15
type input "MATRIX RED GLOVES L"
type input "3.00"
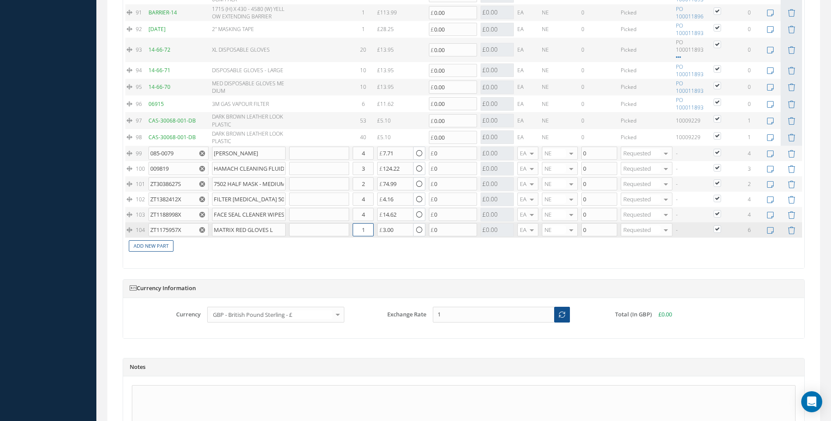
drag, startPoint x: 368, startPoint y: 230, endPoint x: 351, endPoint y: 232, distance: 17.6
click at [351, 232] on td "1" at bounding box center [363, 230] width 25 height 15
type input "6"
click at [143, 247] on link "Add New Part" at bounding box center [151, 247] width 45 height 12
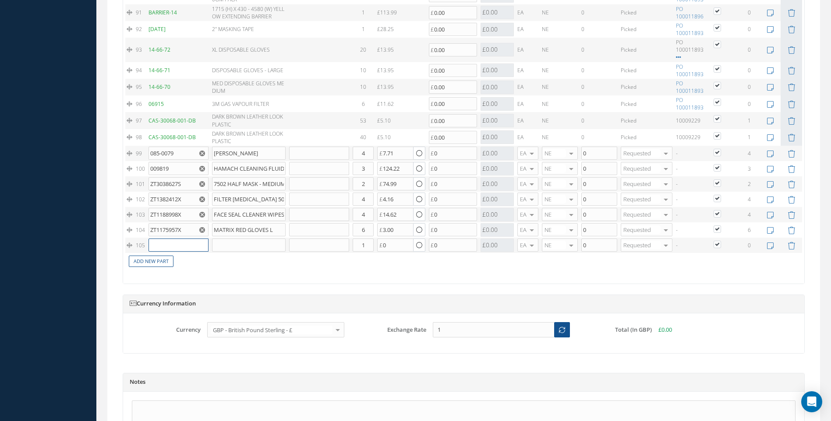
click at [170, 246] on input "text" at bounding box center [179, 245] width 60 height 13
type input "WHITEBOARD"
click at [184, 266] on div "WHITEBOARD" at bounding box center [173, 261] width 41 height 15
type input "WHITEBOARD 180 X 120 CM"
type input "74.24"
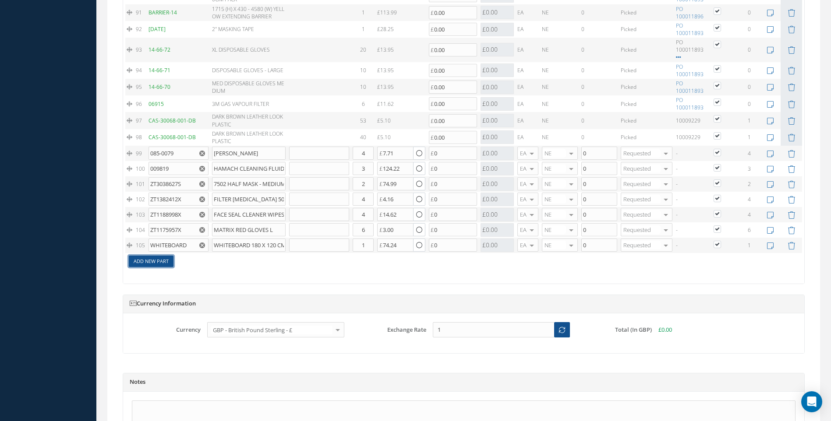
click at [146, 259] on link "Add New Part" at bounding box center [151, 262] width 45 height 12
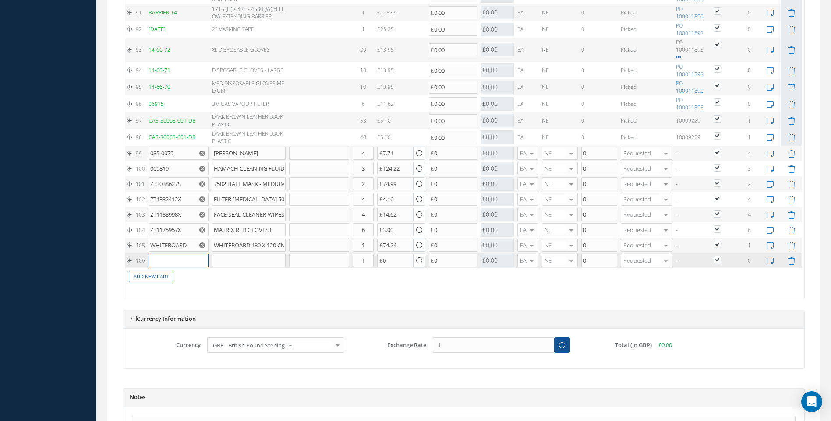
click at [171, 257] on input "text" at bounding box center [179, 260] width 60 height 13
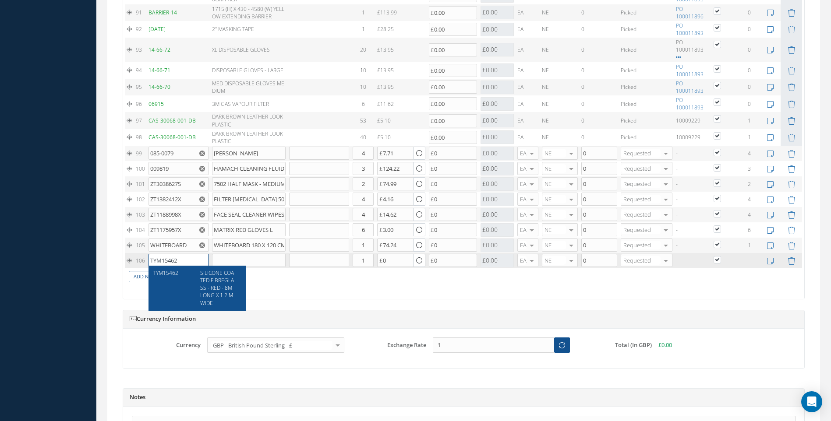
type input "TYM15462"
click at [212, 283] on span "SILICONE COATED FIBREGLASS - RED - 8M LONG X 1.2 M WIDE" at bounding box center [217, 288] width 34 height 38
type input "SILICONE COATED FIBREGLASS - RED - 8M LONG X 1.2 M WIDE"
type input "20.60"
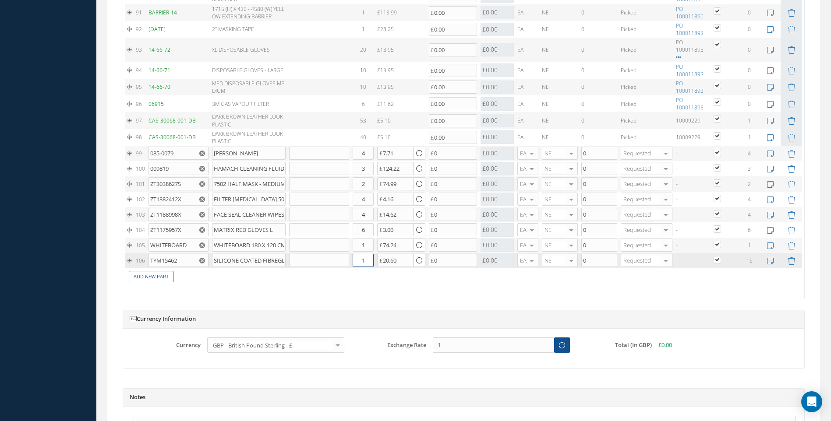
drag, startPoint x: 368, startPoint y: 262, endPoint x: 358, endPoint y: 264, distance: 9.9
click at [358, 264] on input "1" at bounding box center [363, 260] width 21 height 13
type input "8"
click at [156, 275] on link "Add New Part" at bounding box center [151, 277] width 45 height 12
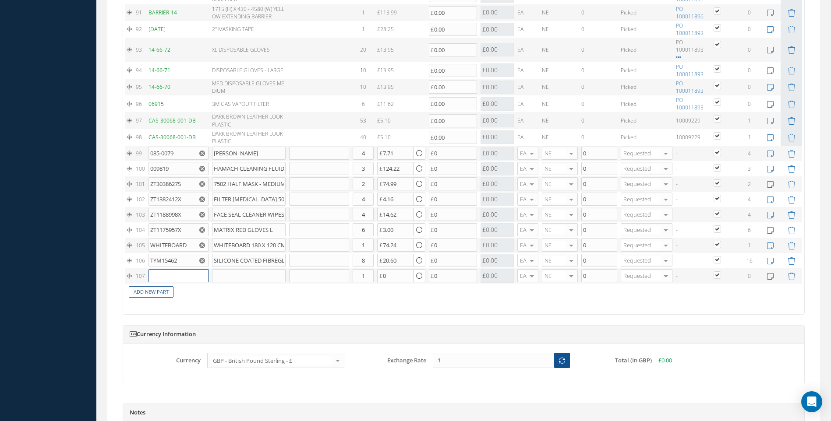
click at [156, 275] on input "text" at bounding box center [179, 275] width 60 height 13
click at [221, 294] on span "RAGS - LOW LINT - 10KG" at bounding box center [216, 292] width 33 height 15
type input "SOL9301420K"
type input "RAGS - LOW LINT - 10KG"
type input "17.99"
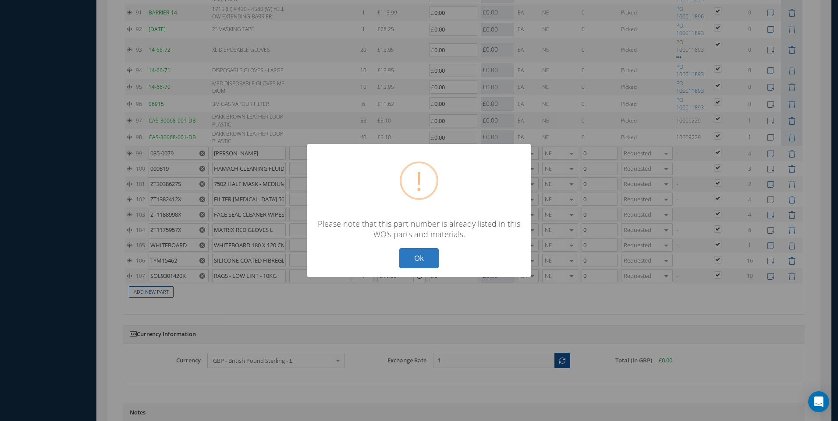
click at [417, 257] on button "Ok" at bounding box center [418, 258] width 39 height 21
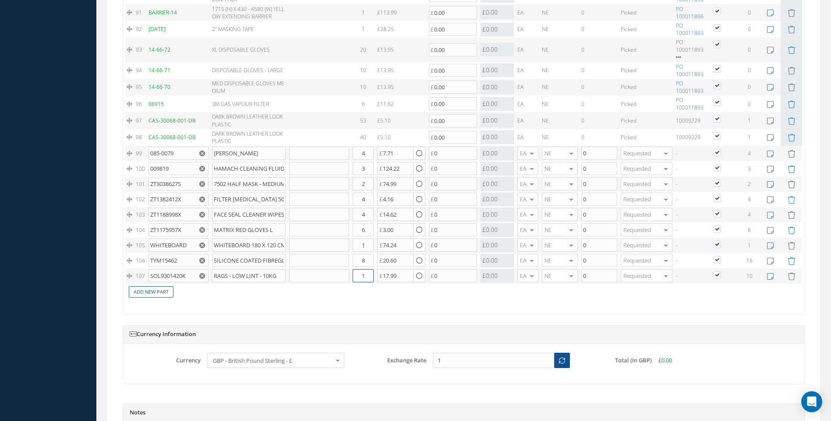
click at [346, 280] on tr "107 SOL9301420K RAGS - LOW LINT - 10KG Part Number Description Qty in Stock Mas…" at bounding box center [463, 276] width 677 height 15
type input "3"
click at [150, 290] on link "Add New Part" at bounding box center [151, 293] width 45 height 12
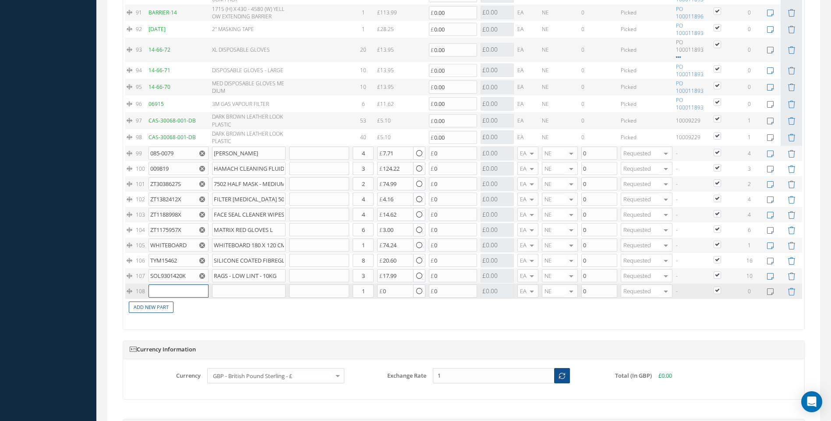
click at [170, 289] on input "text" at bounding box center [179, 291] width 60 height 13
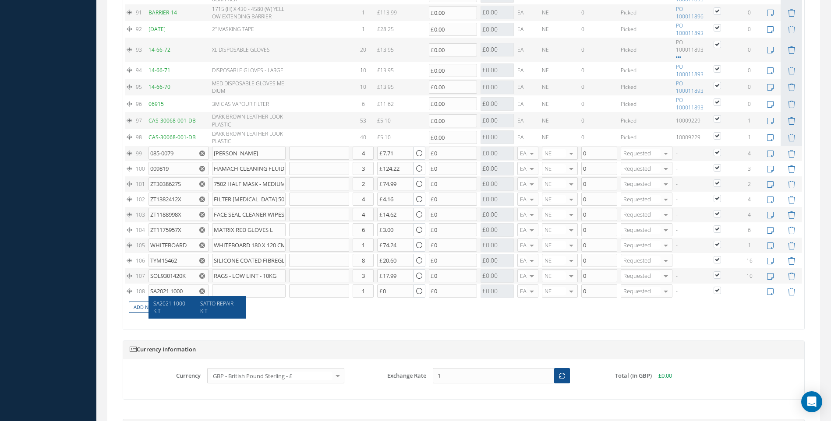
click at [208, 305] on span "SATTO REPAIR KIT" at bounding box center [216, 307] width 33 height 15
type input "SA2021 1000 KIT"
type input "SATTO REPAIR KIT"
type input "900.00"
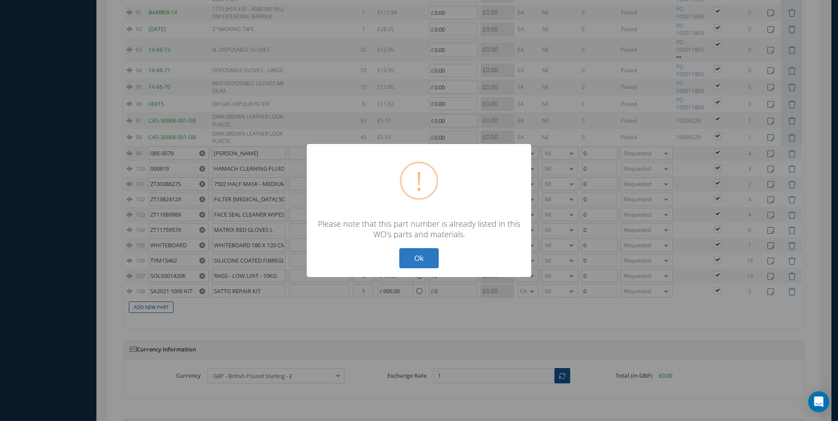
click at [421, 258] on button "Ok" at bounding box center [418, 258] width 39 height 21
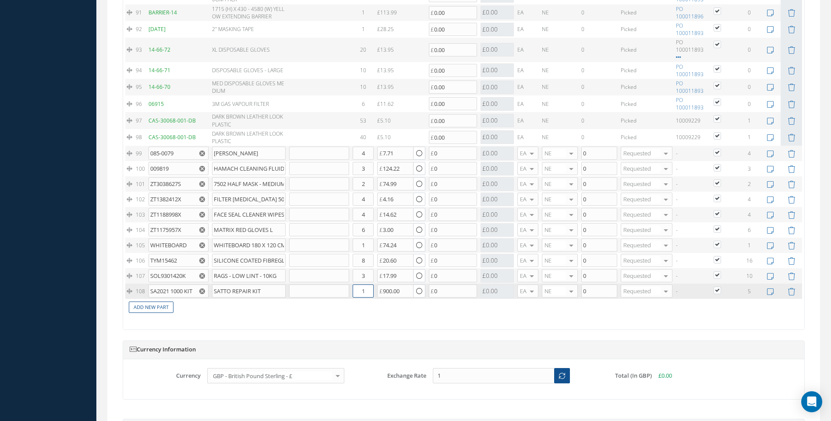
drag, startPoint x: 371, startPoint y: 288, endPoint x: 356, endPoint y: 297, distance: 17.1
click at [356, 297] on td "1" at bounding box center [363, 291] width 25 height 15
type input "5"
click at [152, 308] on link "Add New Part" at bounding box center [151, 308] width 45 height 12
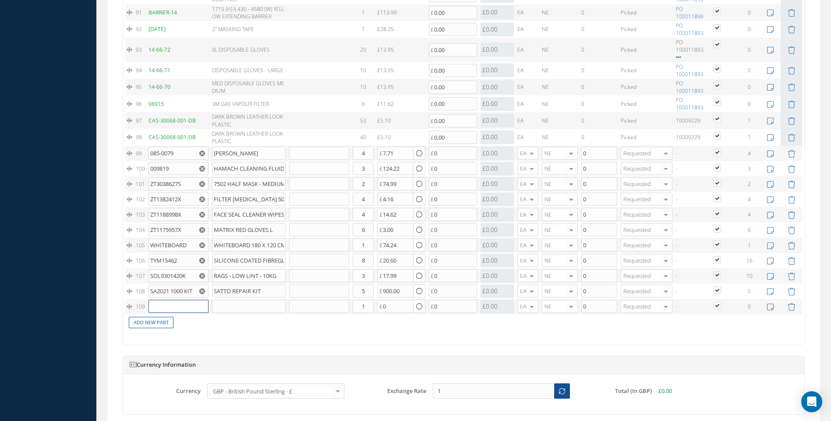
click at [163, 307] on input "text" at bounding box center [179, 306] width 60 height 13
type input "QPB1"
click at [196, 326] on div "PAINT BRUSH 1"" at bounding box center [217, 322] width 47 height 15
type input "PAINT BRUSH 1""
type input "1.08"
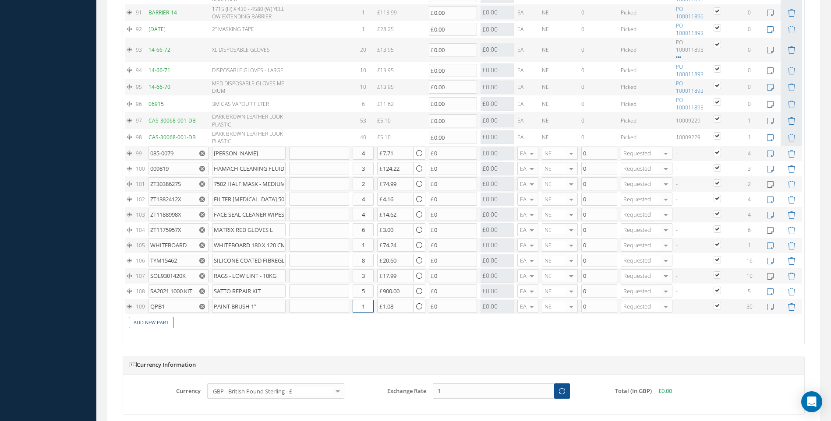
drag, startPoint x: 366, startPoint y: 306, endPoint x: 358, endPoint y: 312, distance: 10.1
click at [359, 312] on input "1" at bounding box center [363, 306] width 21 height 13
type input "30"
click at [156, 322] on link "Add New Part" at bounding box center [151, 323] width 45 height 12
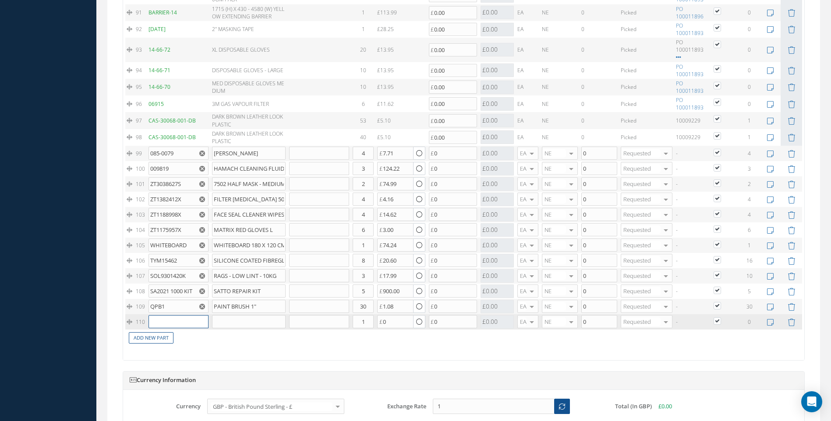
drag, startPoint x: 156, startPoint y: 322, endPoint x: 163, endPoint y: 319, distance: 7.9
click at [163, 319] on input "text" at bounding box center [179, 321] width 60 height 13
click at [160, 353] on span "PLATE 2" at bounding box center [162, 348] width 19 height 7
type input "PLATE 2"
type input "PLATE 13" X 11""
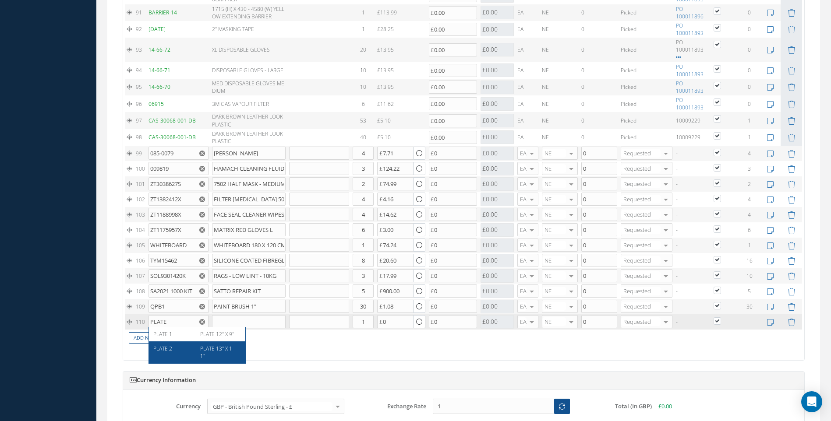
type input "70.15"
click at [157, 336] on link "Add New Part" at bounding box center [151, 339] width 45 height 12
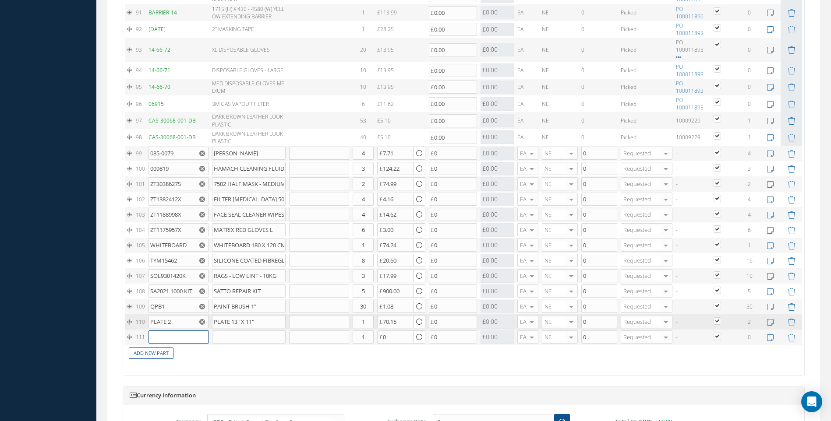
click at [157, 336] on input "text" at bounding box center [179, 337] width 60 height 13
type input "PLATE 1"
click at [210, 352] on span "PLATE 12" X 9"" at bounding box center [217, 349] width 34 height 7
type input "PLATE 12" X 9""
type input "65.88"
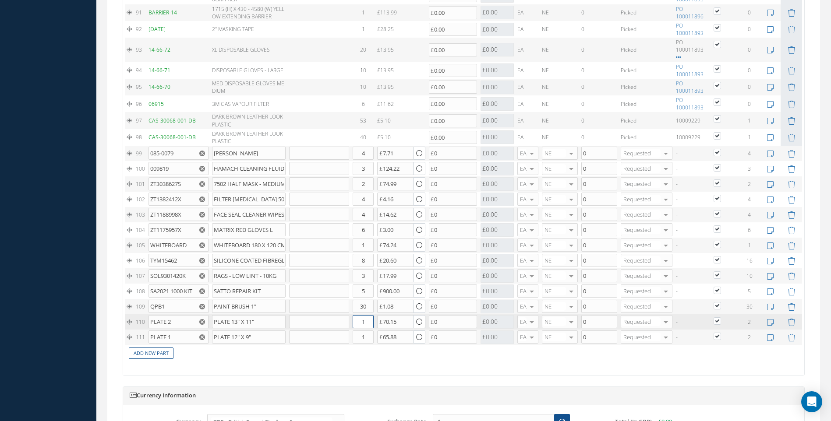
drag, startPoint x: 370, startPoint y: 321, endPoint x: 360, endPoint y: 321, distance: 9.6
click at [360, 321] on input "1" at bounding box center [363, 321] width 21 height 13
type input "2"
drag, startPoint x: 368, startPoint y: 334, endPoint x: 354, endPoint y: 338, distance: 14.6
click at [354, 338] on input "1" at bounding box center [363, 337] width 21 height 13
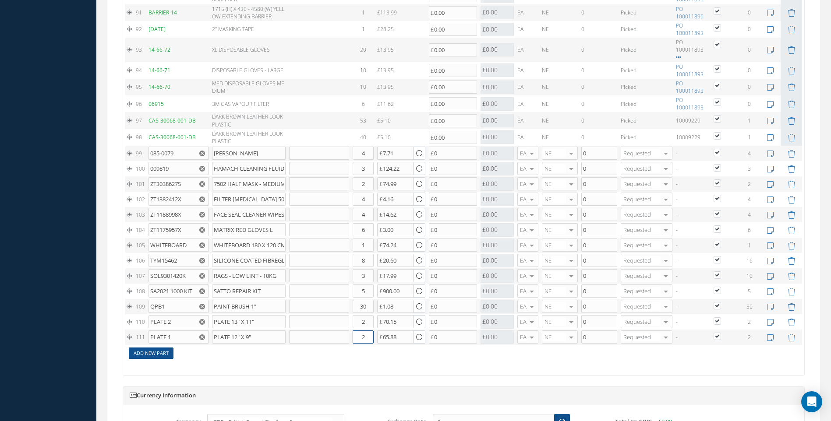
type input "2"
click at [159, 356] on link "Add New Part" at bounding box center [151, 354] width 45 height 12
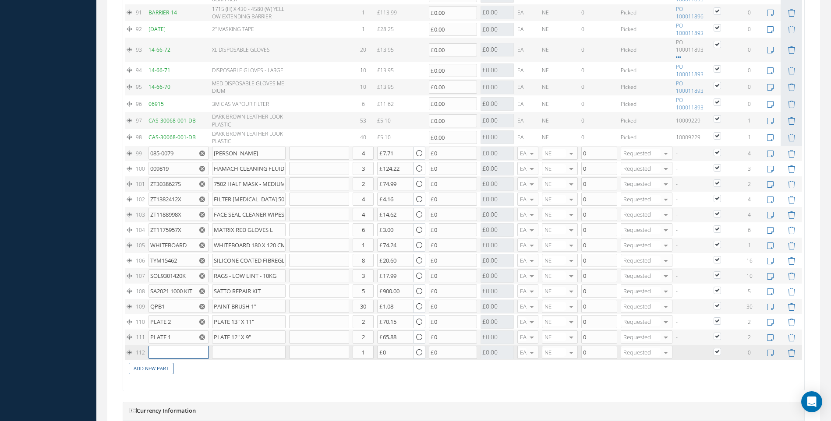
click at [164, 349] on input "text" at bounding box center [179, 352] width 60 height 13
type input "P32"
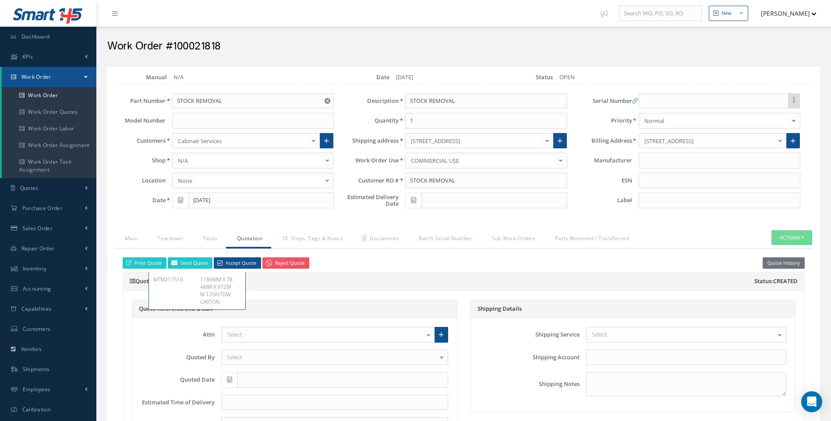
scroll to position [2435, 0]
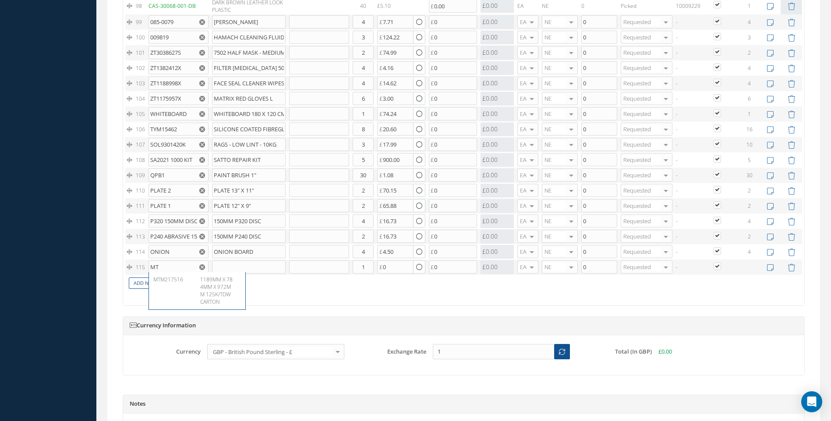
type input "M"
type input "MTM132029"
click at [217, 283] on span "WOVEN CORD STRAPPIN" at bounding box center [217, 283] width 34 height 15
type input "WOVEN CORD STRAPPIN"
type input "119.00"
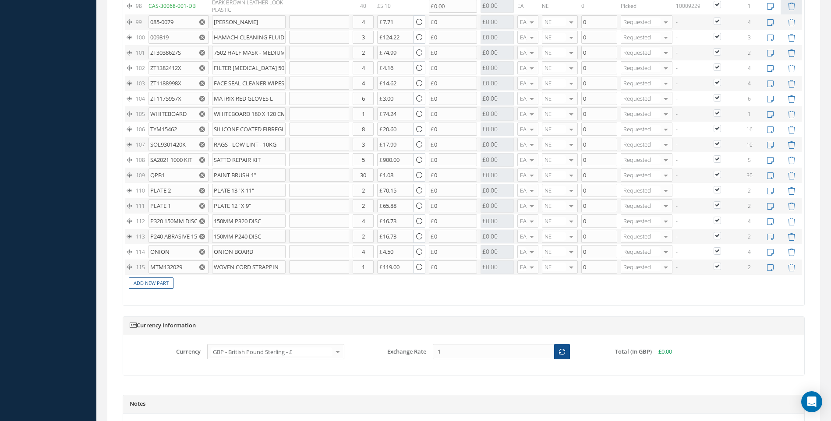
click at [202, 267] on use "Reset" at bounding box center [202, 268] width 6 height 6
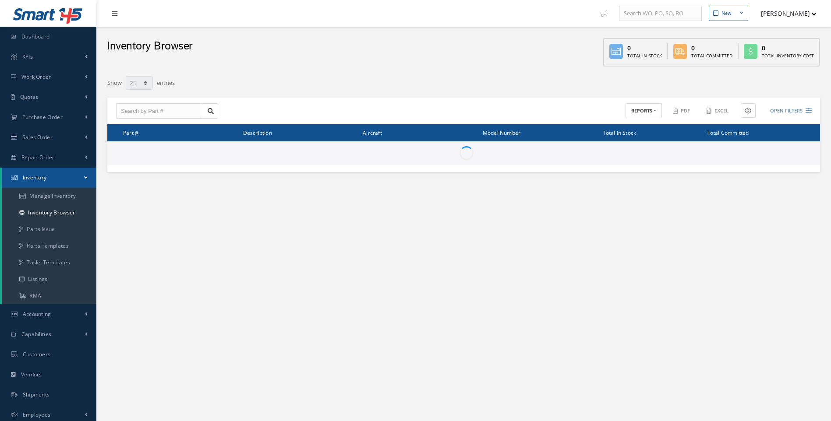
select select "25"
click at [127, 110] on input "text" at bounding box center [159, 111] width 87 height 16
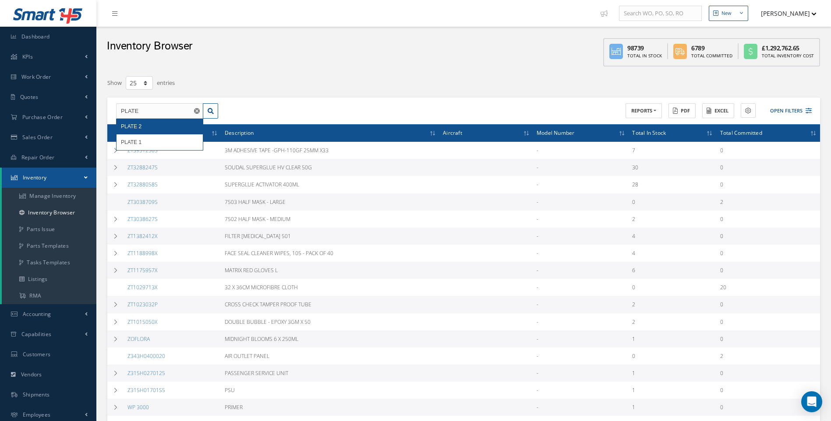
click at [132, 127] on span "PLATE 2" at bounding box center [131, 127] width 21 height 6
type input "PLATE 2"
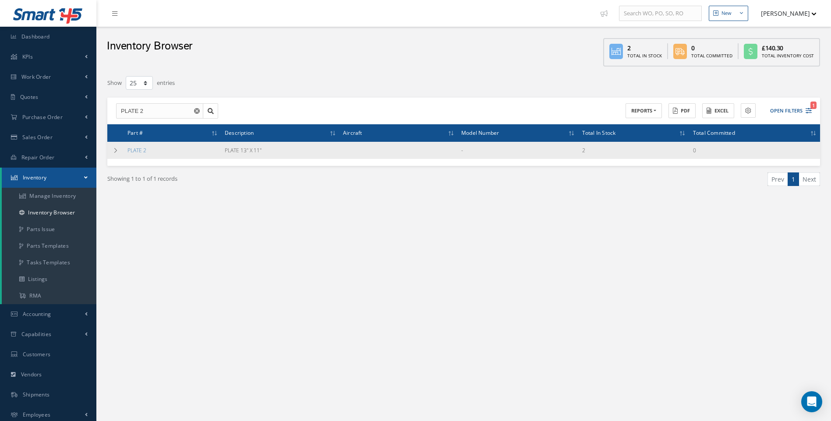
click at [136, 146] on td "PLATE 2" at bounding box center [172, 150] width 97 height 17
click at [136, 150] on link "PLATE 2" at bounding box center [136, 150] width 19 height 7
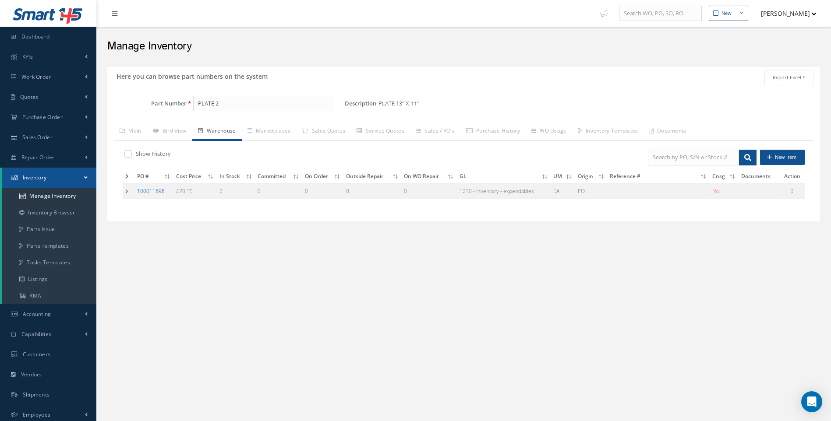
click at [147, 190] on link "100011898" at bounding box center [151, 191] width 28 height 7
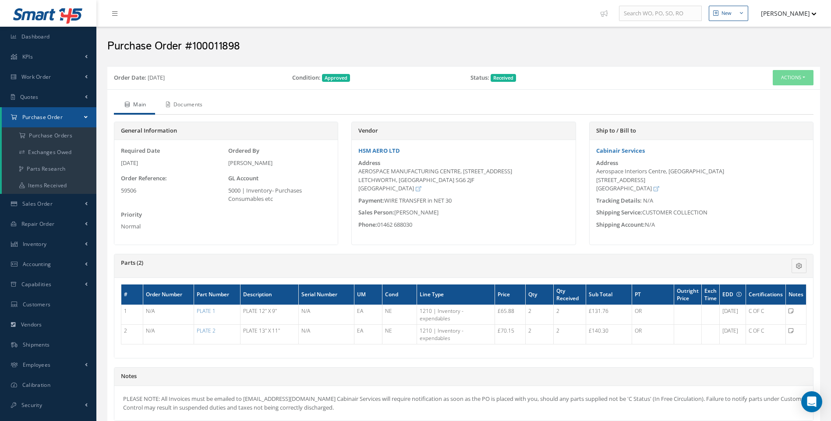
click at [191, 104] on link "Documents" at bounding box center [183, 105] width 57 height 18
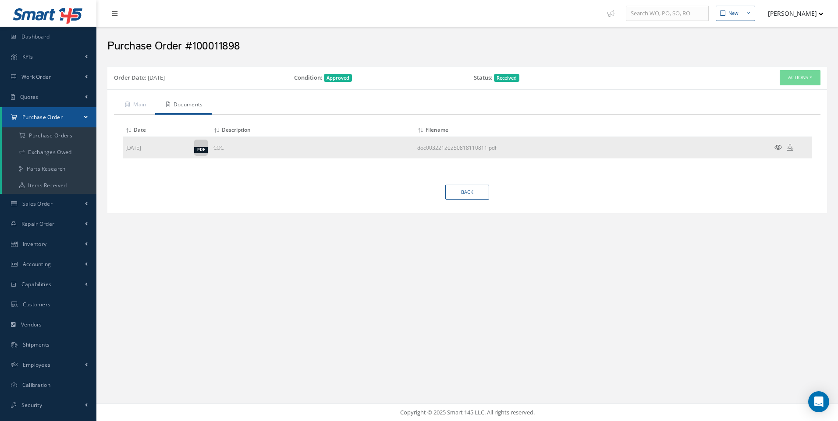
click at [775, 146] on icon at bounding box center [777, 147] width 7 height 7
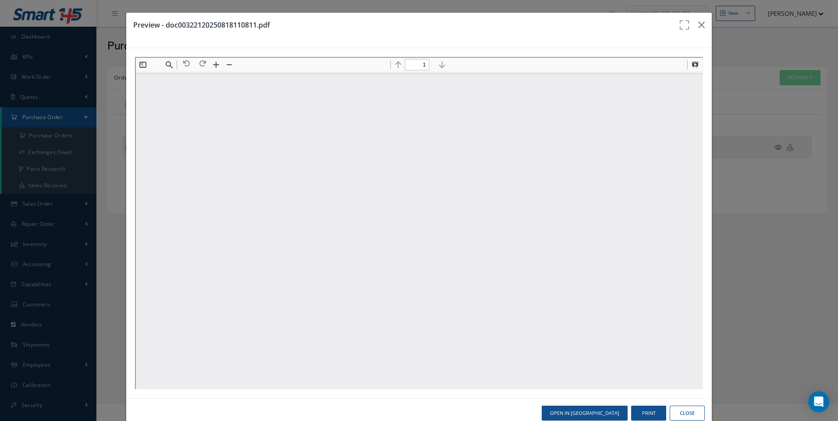
scroll to position [4, 0]
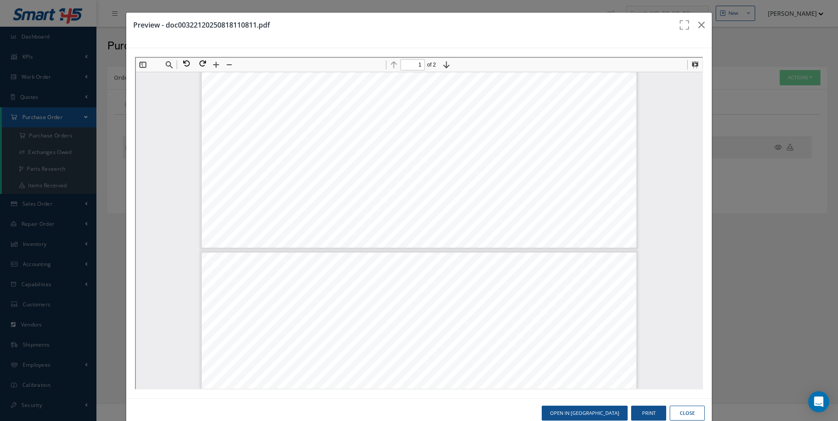
type input "2"
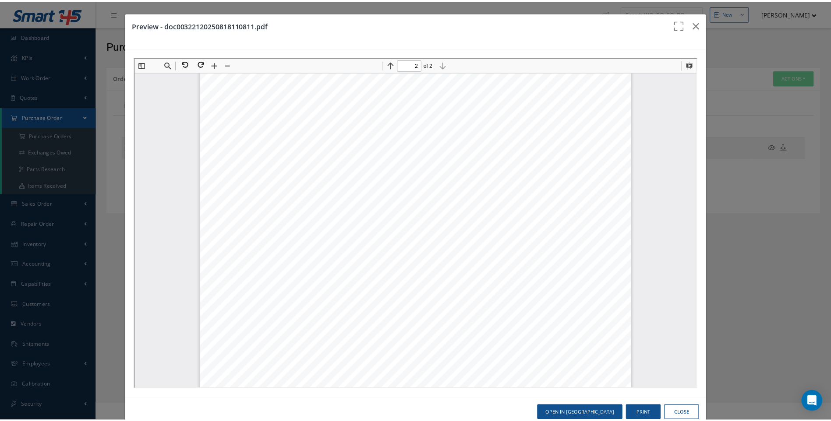
scroll to position [749, 0]
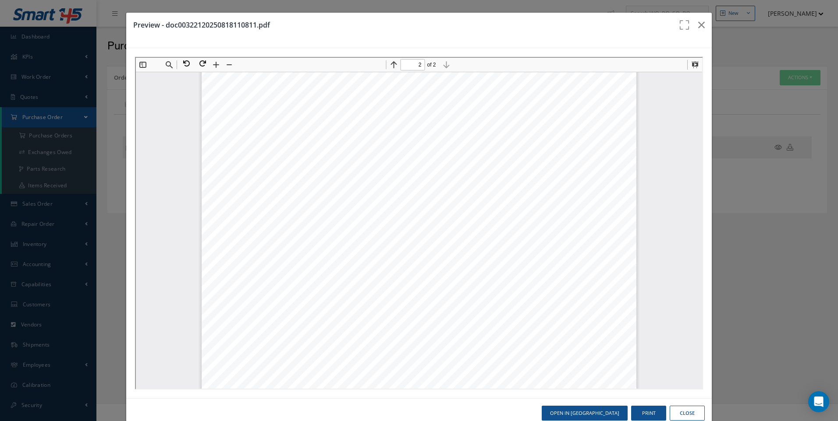
drag, startPoint x: 683, startPoint y: 414, endPoint x: 679, endPoint y: 411, distance: 4.7
click at [682, 414] on button "Close" at bounding box center [686, 413] width 35 height 15
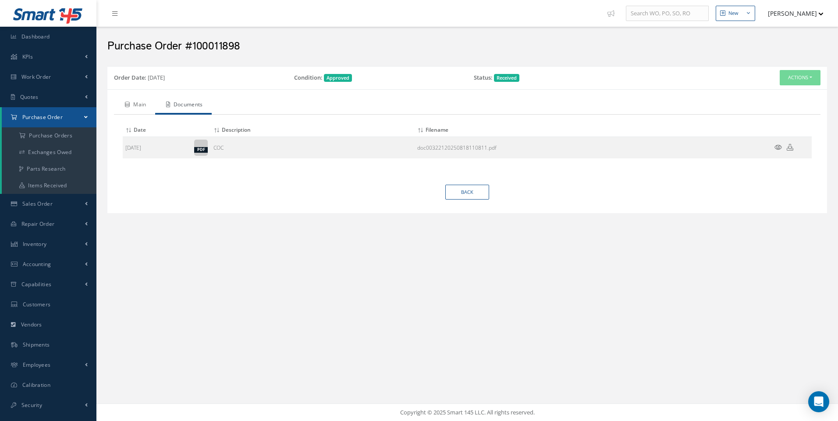
click at [141, 103] on link "Main" at bounding box center [134, 105] width 41 height 18
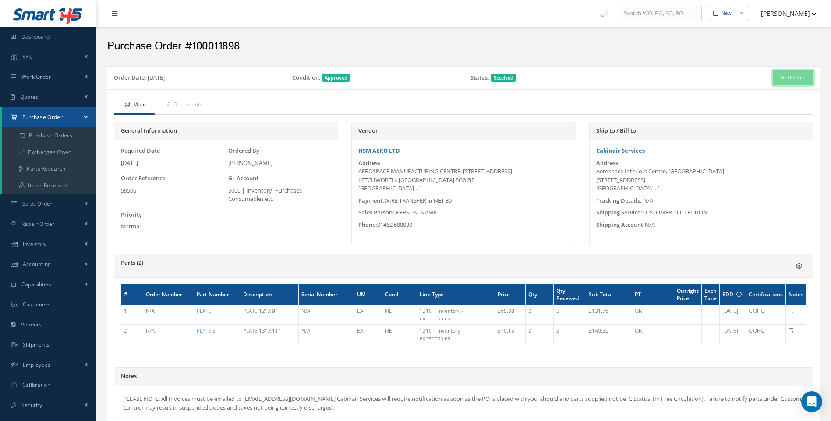
click at [802, 75] on button "Actions" at bounding box center [793, 77] width 41 height 15
click at [46, 136] on a=1&status_id=2&status_id=3&status_id=5&collapsedFilters"] "Purchase Orders" at bounding box center [49, 135] width 95 height 17
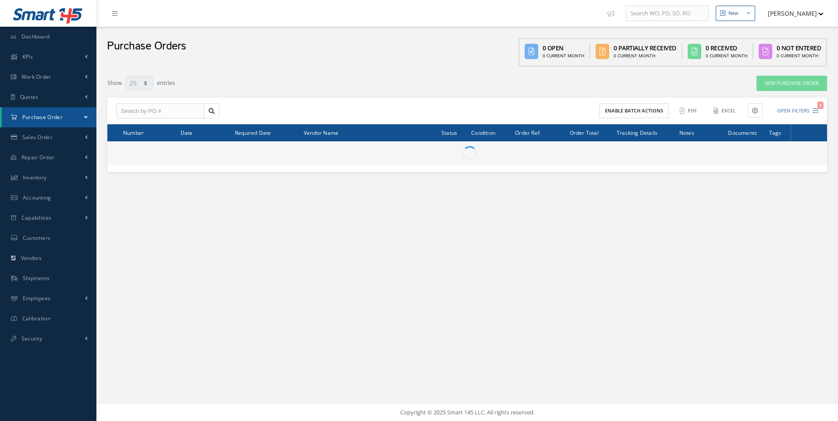
select select "25"
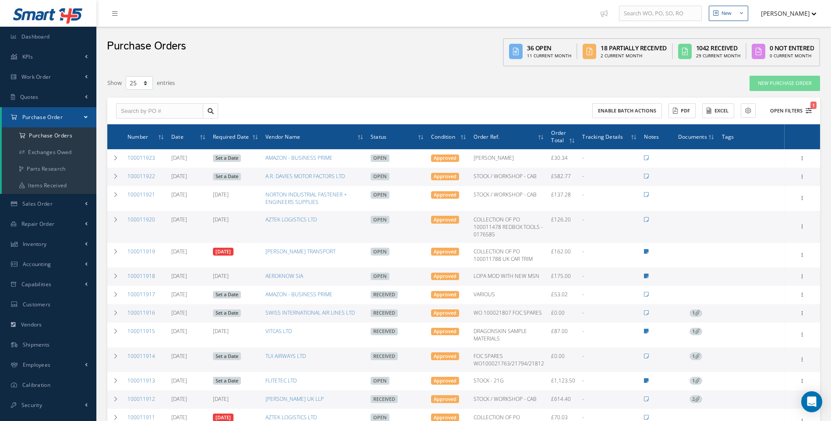
click at [804, 110] on button "Open Filters 1" at bounding box center [787, 111] width 50 height 14
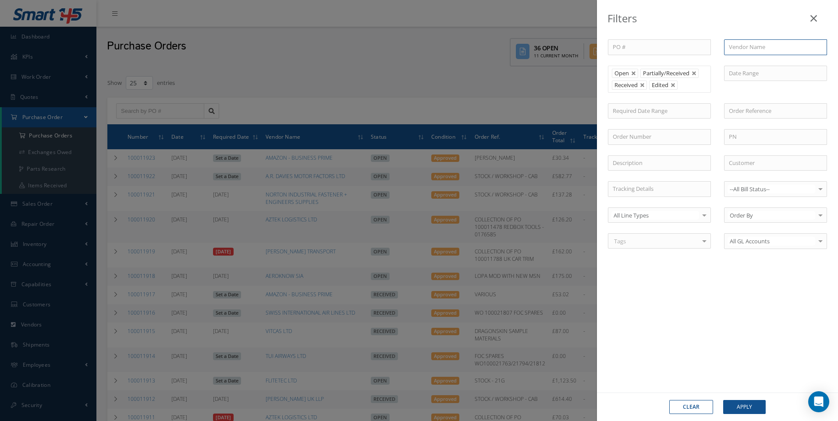
click at [744, 49] on input "text" at bounding box center [775, 47] width 103 height 16
click at [754, 59] on span "[PERSON_NAME] PACKAGING" at bounding box center [767, 63] width 77 height 8
type input "[PERSON_NAME] PACKAGING"
click at [741, 404] on button "Apply" at bounding box center [744, 407] width 42 height 14
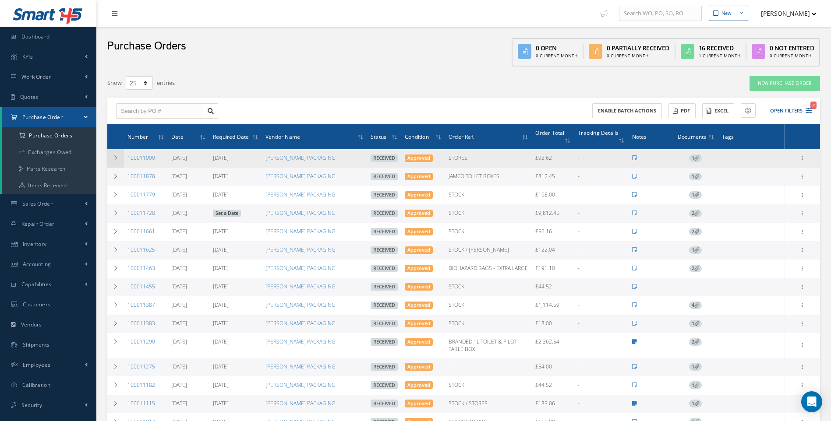
click at [115, 156] on icon at bounding box center [116, 158] width 6 height 5
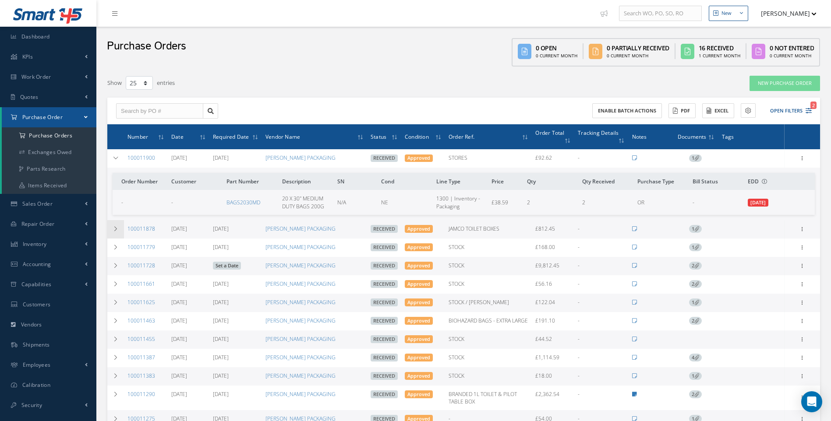
click at [116, 227] on icon at bounding box center [116, 229] width 6 height 5
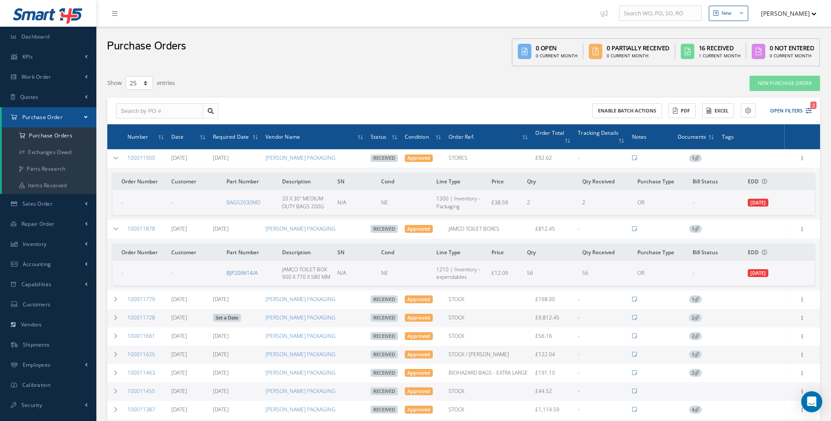
click at [248, 277] on link "BJP209614/A" at bounding box center [242, 272] width 31 height 7
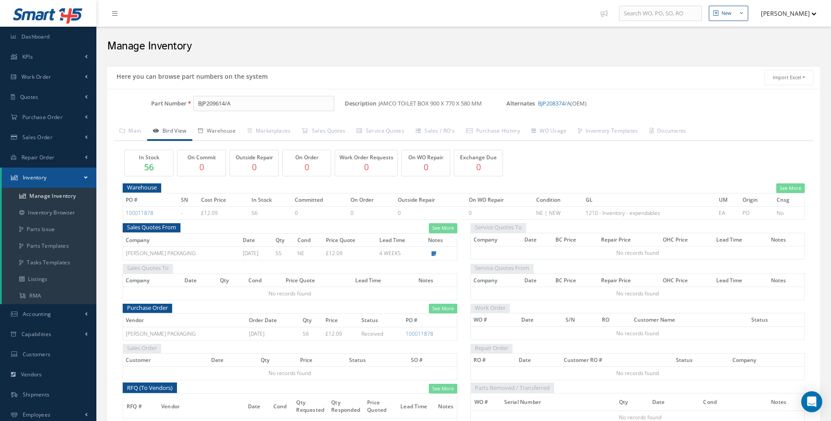
click at [228, 131] on link "Warehouse" at bounding box center [217, 132] width 50 height 18
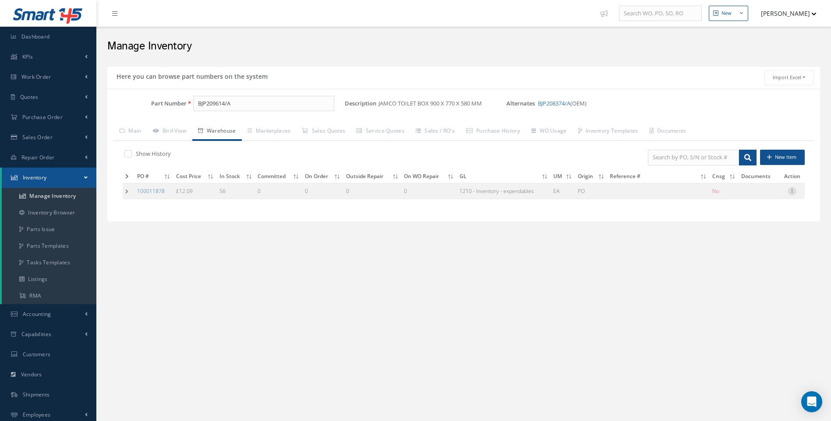
click at [793, 190] on icon at bounding box center [792, 190] width 9 height 7
click at [740, 196] on link "Edit" at bounding box center [751, 196] width 69 height 11
type input "12.09"
type input "[DATE]"
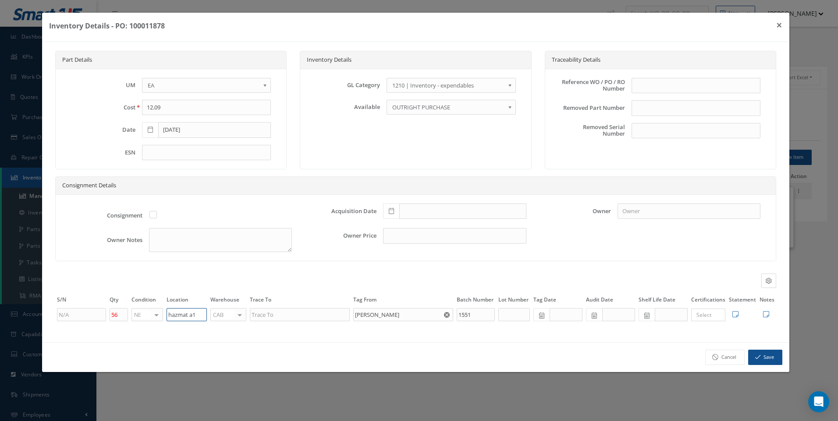
drag, startPoint x: 199, startPoint y: 314, endPoint x: 145, endPoint y: 316, distance: 54.4
click at [145, 316] on tr "56 NE OH SV RP AR NE FN NS RE FP BER N/A INSP BC AI MD RF SCR TS USE TL SP NU A…" at bounding box center [415, 315] width 721 height 15
type input "HAZMAT A1"
click at [767, 355] on button "Save" at bounding box center [765, 357] width 34 height 15
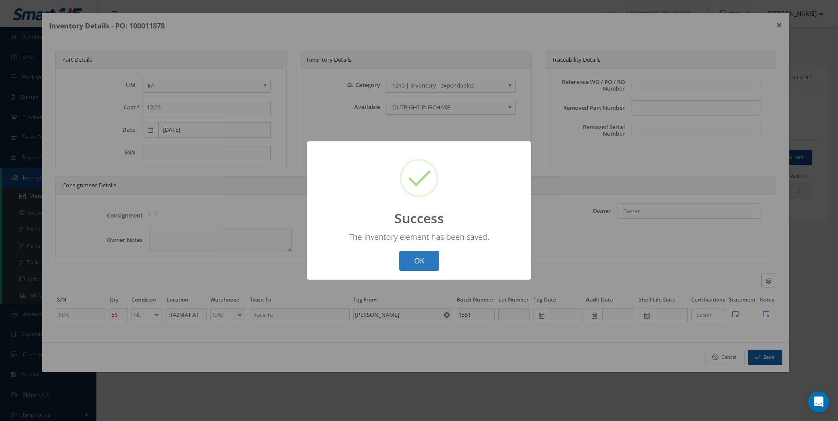
click at [420, 257] on button "OK" at bounding box center [419, 261] width 40 height 21
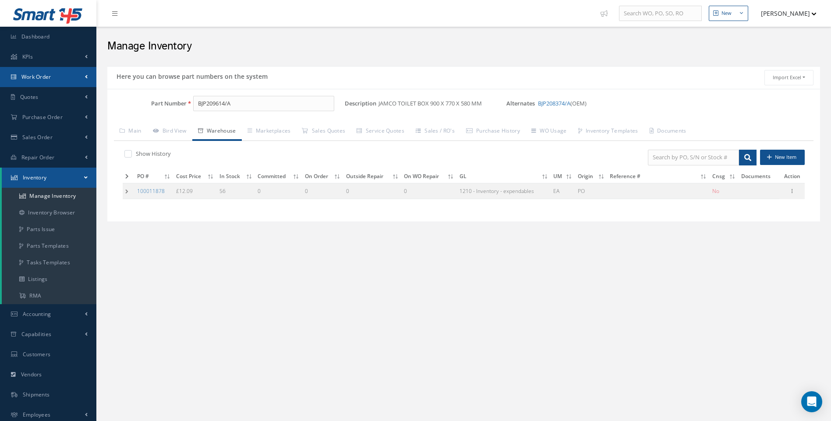
click at [48, 80] on span "Work Order" at bounding box center [36, 76] width 30 height 7
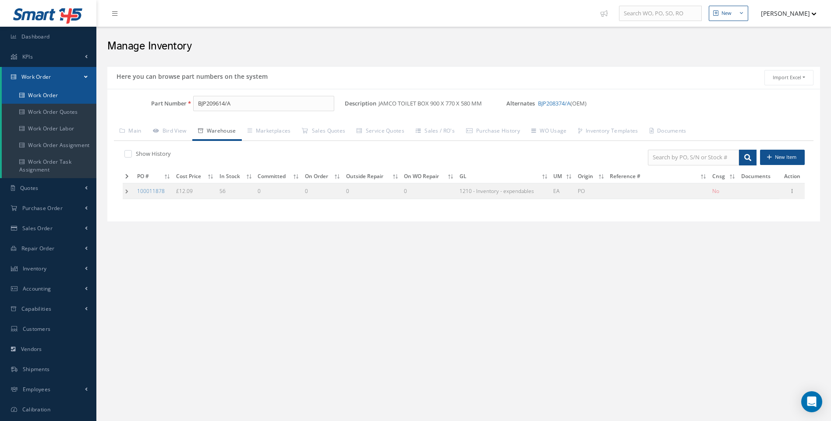
click at [55, 95] on link "Work Order" at bounding box center [49, 95] width 95 height 17
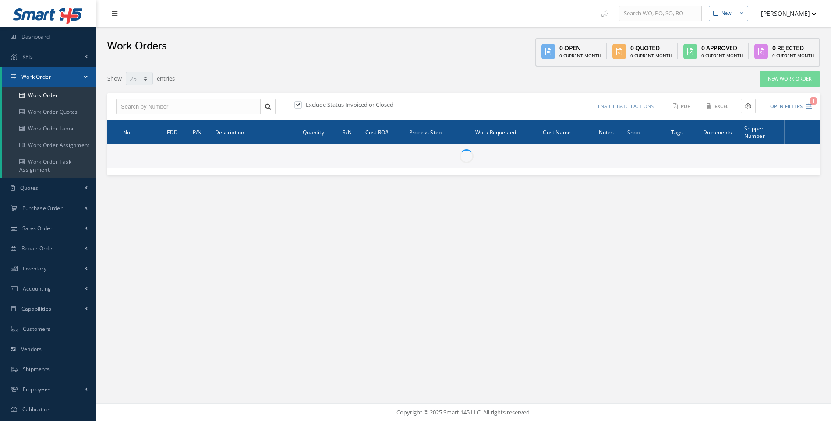
select select "25"
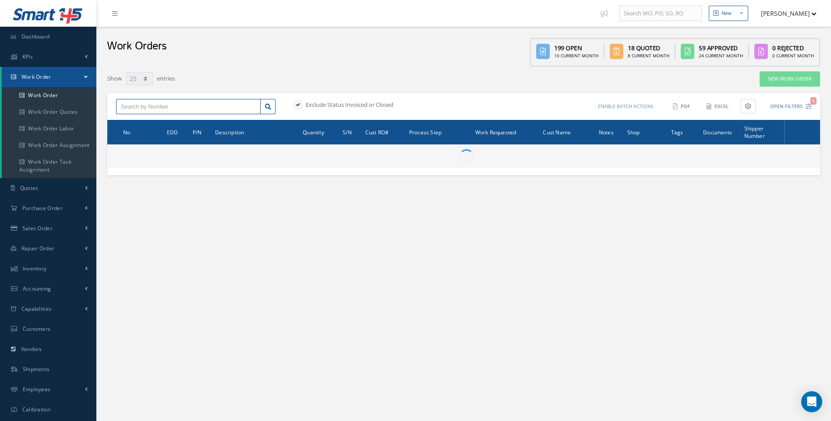
click at [137, 108] on input "text" at bounding box center [188, 107] width 145 height 16
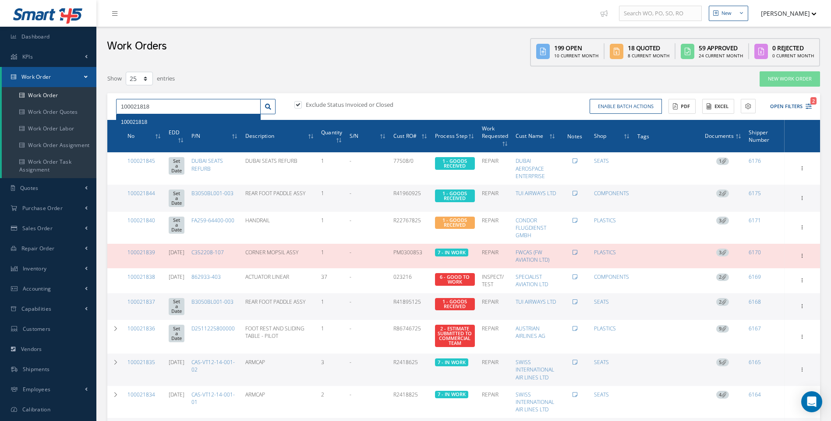
type input "100021818"
click at [137, 118] on div "100021818" at bounding box center [188, 122] width 135 height 9
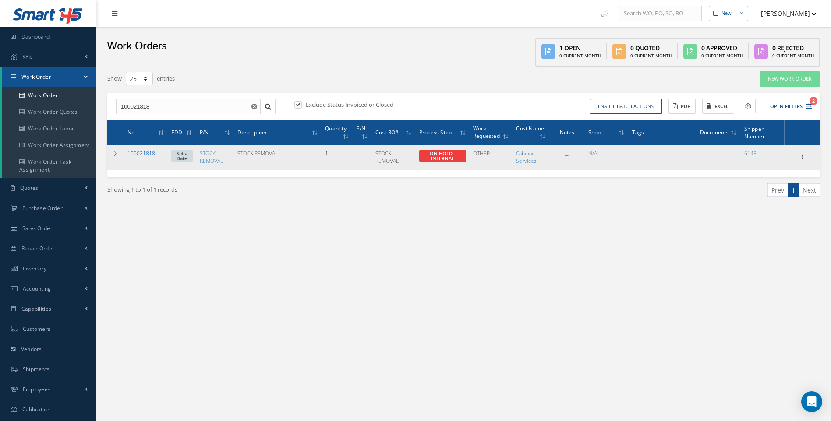
click at [143, 155] on link "100021818" at bounding box center [141, 153] width 28 height 7
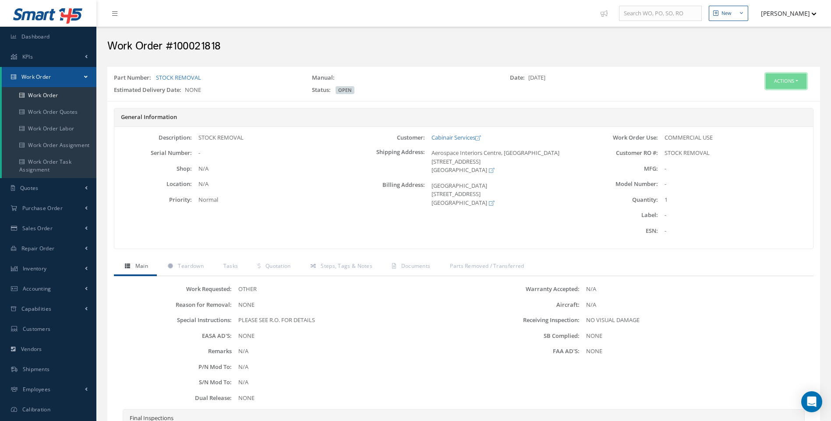
click at [800, 82] on button "Actions" at bounding box center [786, 81] width 41 height 15
click at [759, 98] on link "Edit" at bounding box center [773, 98] width 70 height 12
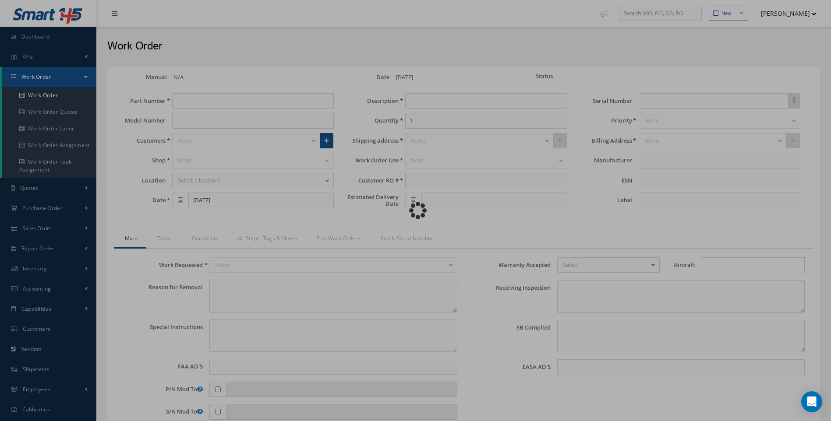
type input "STOCK REMOVAL"
type input "[DATE]"
type input "STOCK REMOVAL"
type textarea "NONE"
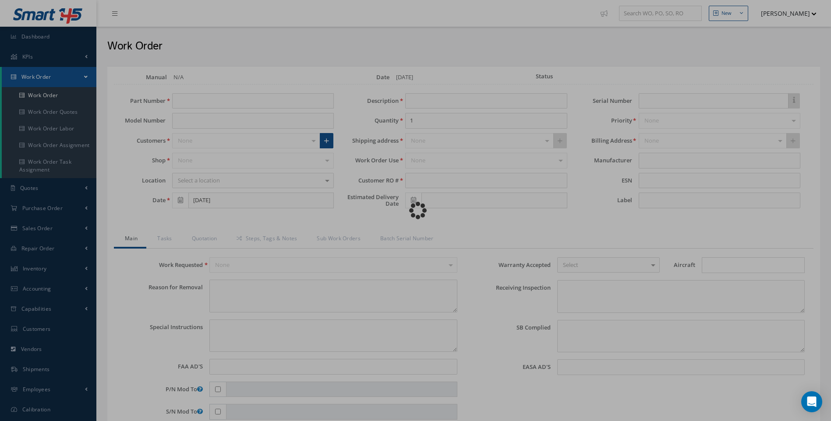
type textarea "PLEASE SEE R.O. FOR DETAILS"
type input "NONE"
type textarea "NO VISUAL DAMAGE"
type textarea "NONE"
type input "NONE"
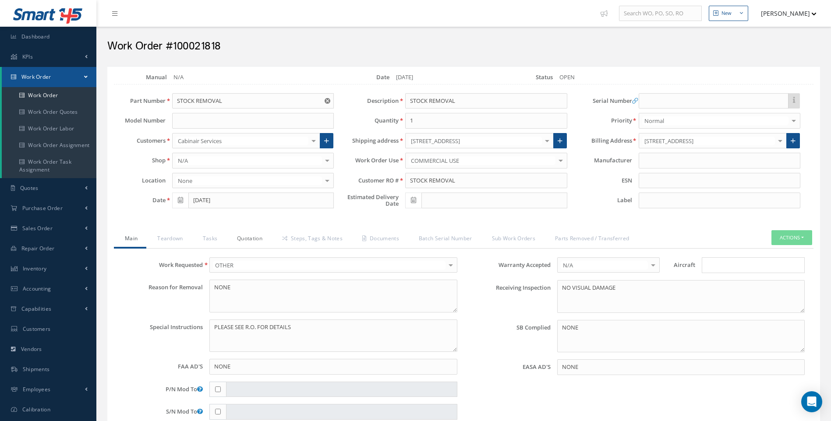
click at [262, 243] on link "Quotation" at bounding box center [248, 239] width 45 height 18
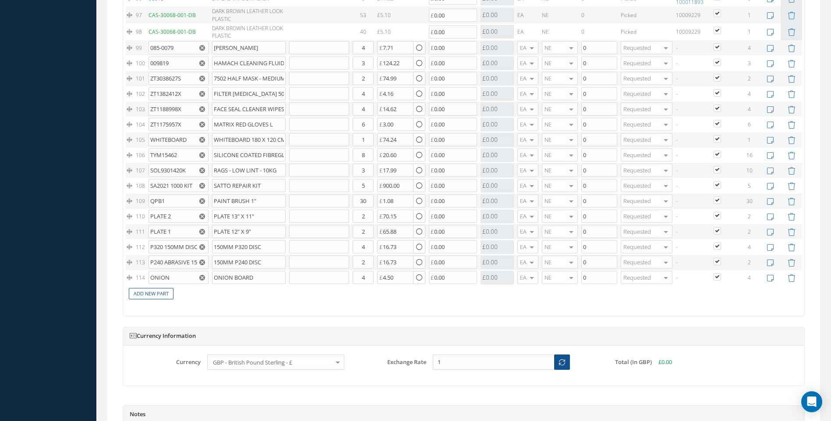
scroll to position [2541, 0]
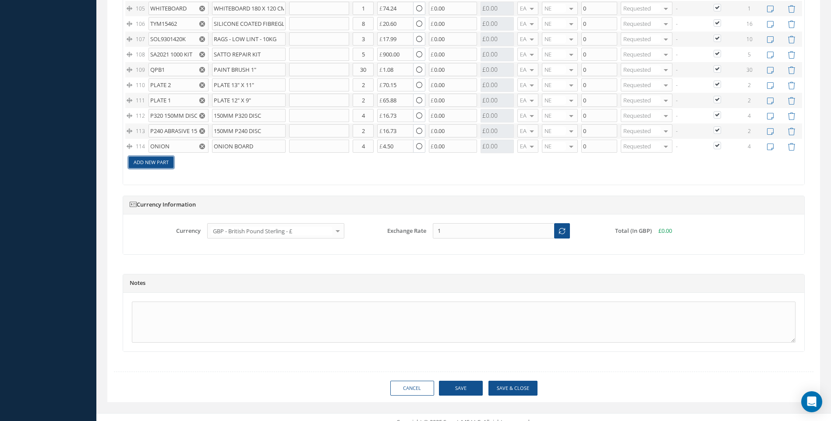
click at [152, 160] on link "Add New Part" at bounding box center [151, 163] width 45 height 12
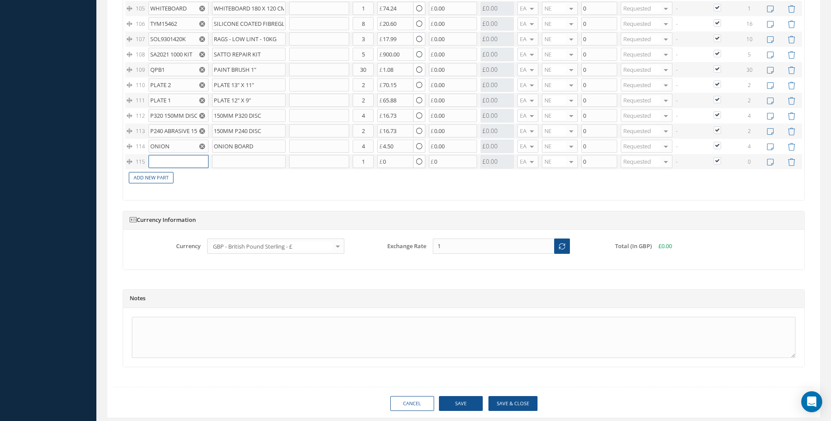
click at [163, 159] on input "text" at bounding box center [179, 161] width 60 height 13
click at [166, 174] on span "MTM124751" at bounding box center [168, 173] width 30 height 7
type input "MTM124751"
type input "3 SEAT POLY COVER 55MU"
type input "1.07"
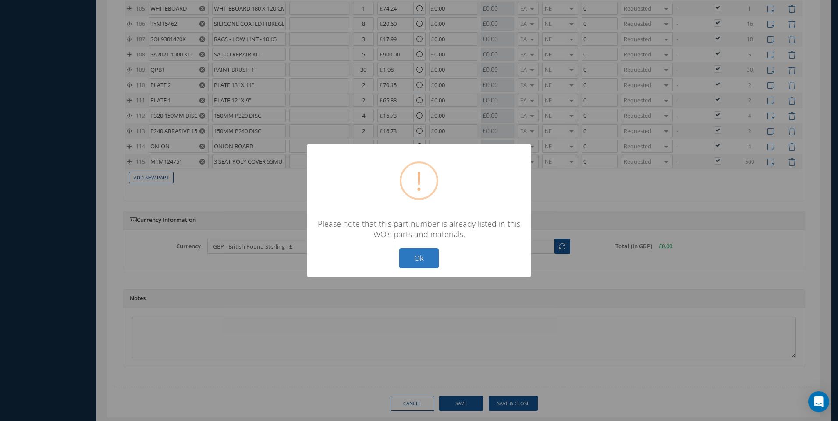
click at [421, 256] on button "Ok" at bounding box center [418, 258] width 39 height 21
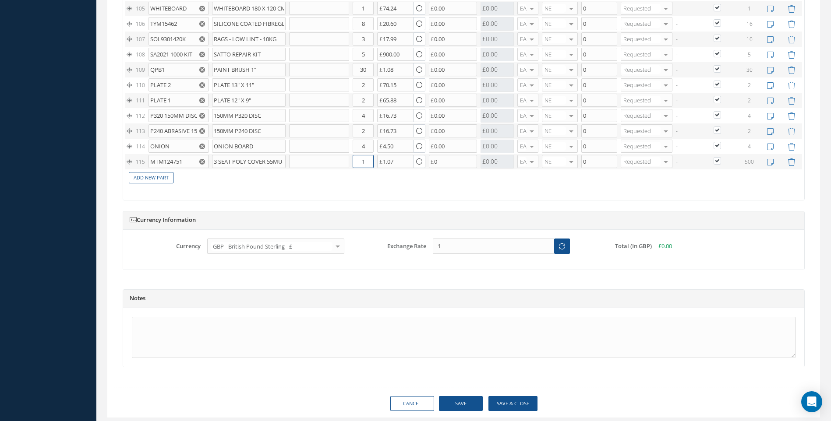
drag, startPoint x: 366, startPoint y: 161, endPoint x: 358, endPoint y: 161, distance: 7.9
click at [358, 161] on input "1" at bounding box center [363, 161] width 21 height 13
click at [364, 159] on input "text" at bounding box center [363, 161] width 21 height 13
type input "200"
click at [160, 177] on link "Add New Part" at bounding box center [151, 178] width 45 height 12
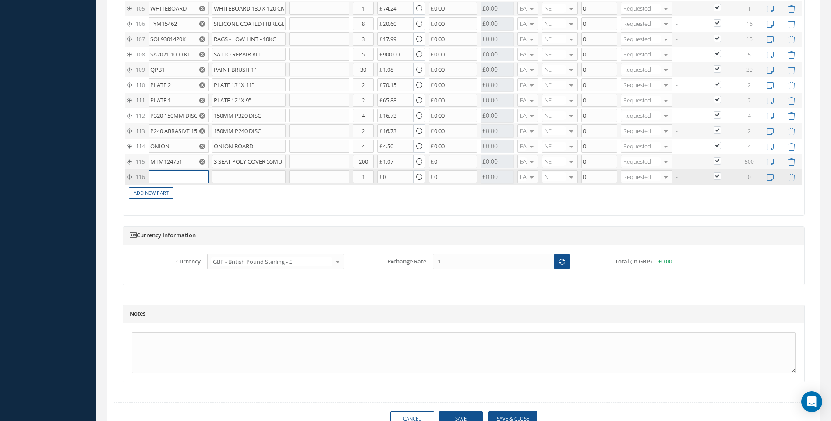
click at [160, 177] on input "text" at bounding box center [179, 176] width 60 height 13
type input "M"
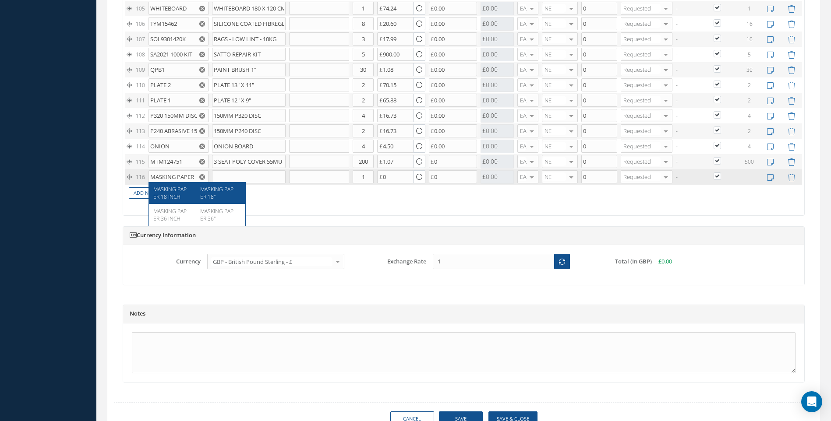
click at [208, 194] on span "MASKING PAPER 18"" at bounding box center [216, 193] width 33 height 15
type input "MASKING PAPER 18 INCH"
type input "MASKING PAPER 18""
type input "10.29"
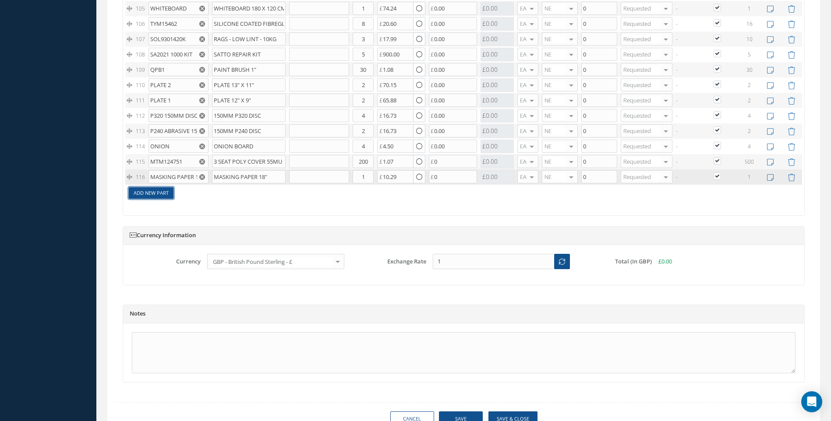
click at [157, 191] on link "Add New Part" at bounding box center [151, 194] width 45 height 12
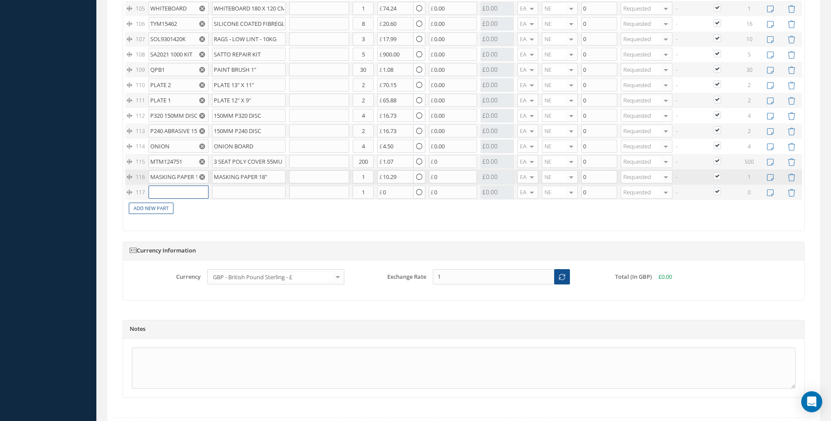
click at [169, 190] on input "text" at bounding box center [179, 192] width 60 height 13
click at [209, 228] on span "MASKING PAPER 36"" at bounding box center [216, 230] width 33 height 15
type input "MASKING PAPER 36 INCH"
type input "MASKING PAPER 36""
type input "20.58"
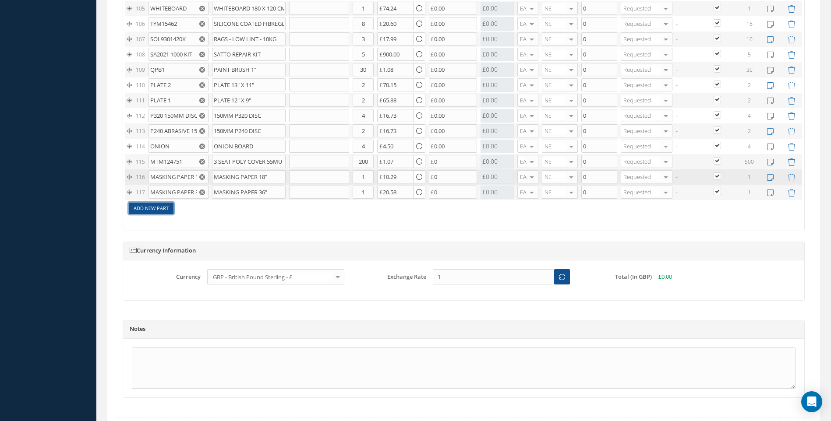
click at [162, 209] on link "Add New Part" at bounding box center [151, 209] width 45 height 12
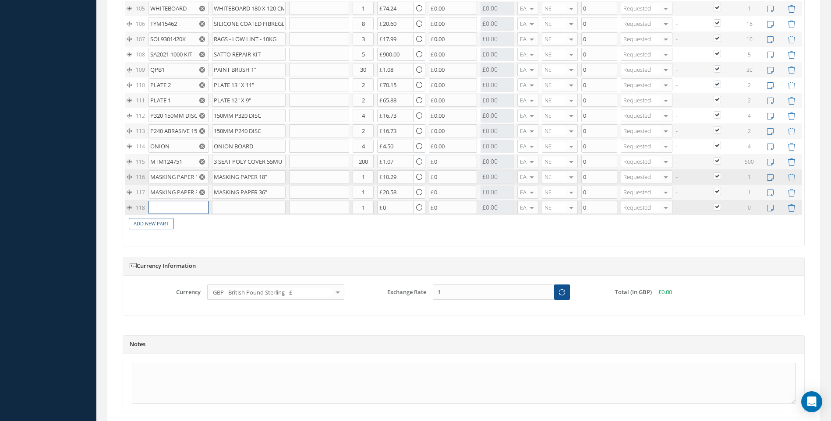
click at [162, 209] on input "text" at bounding box center [179, 207] width 60 height 13
drag, startPoint x: 196, startPoint y: 208, endPoint x: 136, endPoint y: 209, distance: 60.5
click at [136, 209] on tr "118 BJP208374 BJP208374/A JAMCO TOILET BOX 900 X 770 X 580 MM Part Number Descr…" at bounding box center [463, 207] width 677 height 15
click at [166, 218] on span "BJP208374/A" at bounding box center [168, 219] width 31 height 7
type input "BJP208374/A"
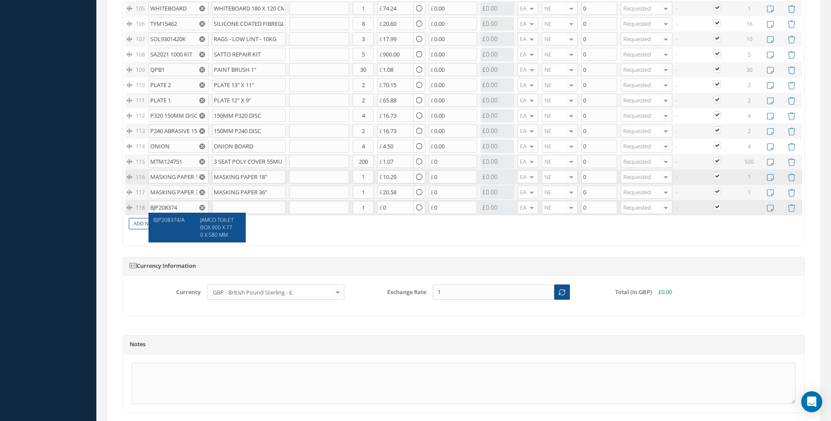
type input "JAMCO TOILET BOX 900 X 770 X 580 MM"
type input "9.16"
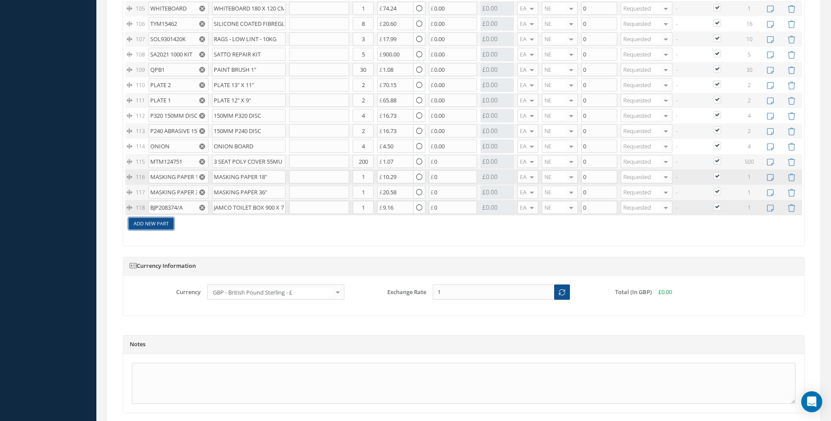
click at [146, 225] on link "Add New Part" at bounding box center [151, 224] width 45 height 12
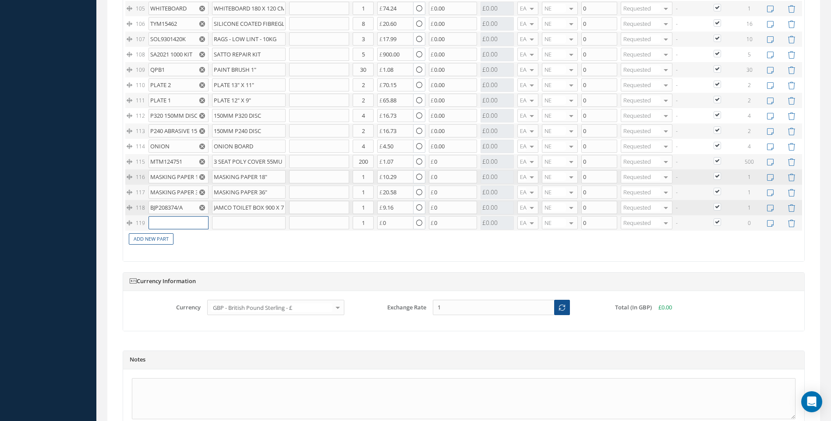
click at [157, 223] on input "text" at bounding box center [179, 222] width 60 height 13
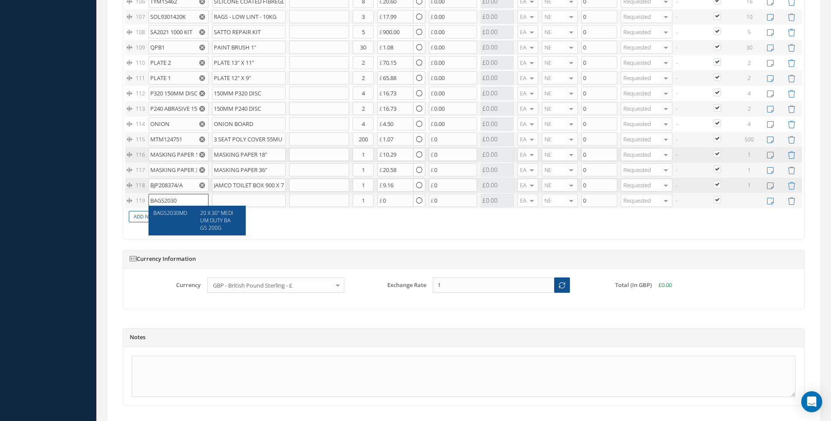
scroll to position [2585, 0]
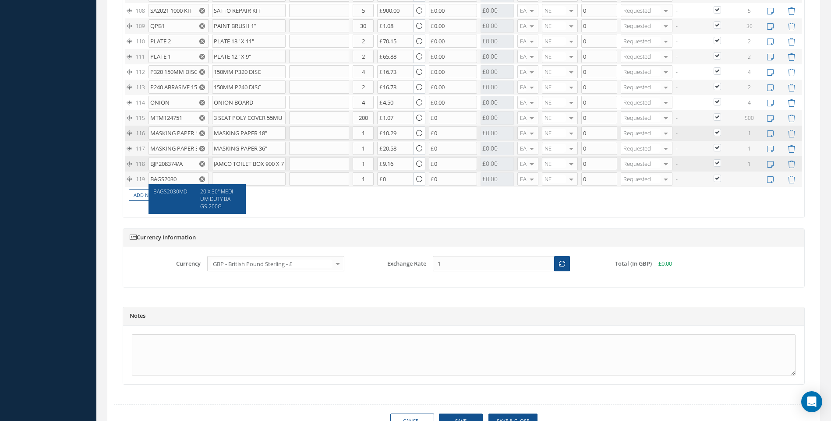
click at [209, 195] on span "20 X 30" MEDIUM DUTY BAGS 200G" at bounding box center [216, 199] width 33 height 22
type input "BAGS2030MD"
type input "20 X 30" MEDIUM DUTY BAGS 200G"
type input "38.59"
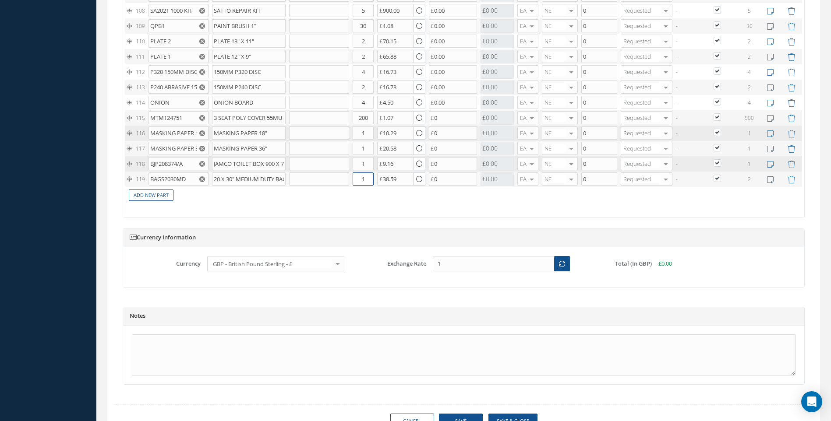
drag, startPoint x: 366, startPoint y: 178, endPoint x: 348, endPoint y: 184, distance: 18.7
click at [348, 184] on tr "119 BAGS2030MD 20 X 30" MEDIUM DUTY BAGS 200G Part Number Description Qty in St…" at bounding box center [463, 179] width 677 height 15
type input "2"
click at [152, 197] on link "Add New Part" at bounding box center [151, 196] width 45 height 12
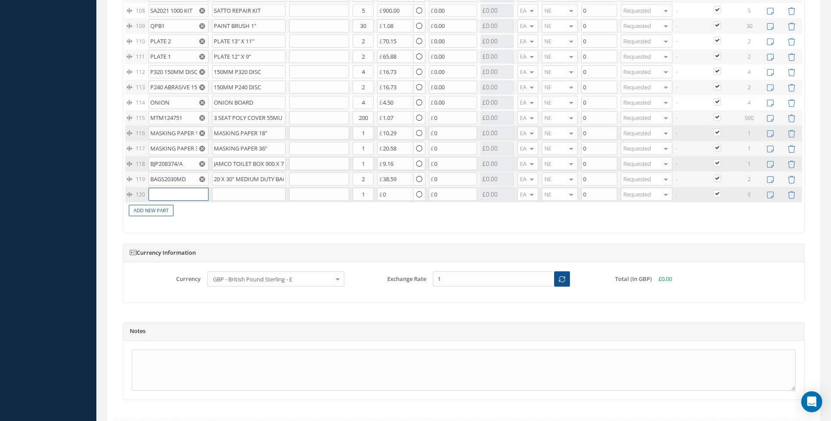
click at [168, 196] on input "text" at bounding box center [179, 194] width 60 height 13
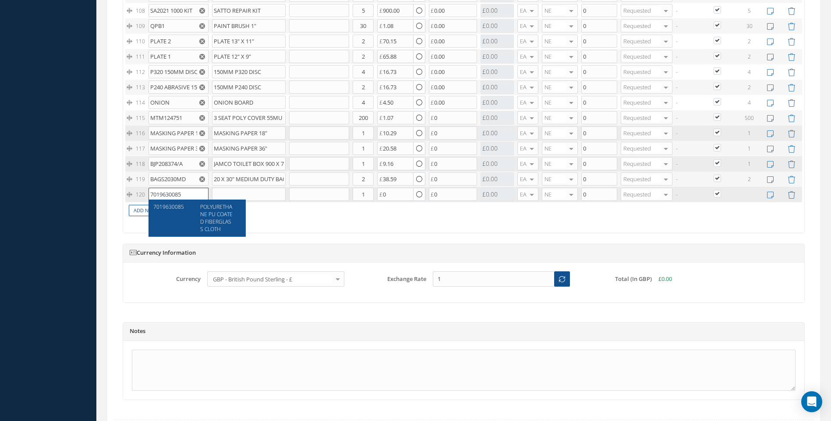
type input "7019630085"
drag, startPoint x: 205, startPoint y: 215, endPoint x: 228, endPoint y: 212, distance: 22.5
click at [206, 216] on span "POLYURETHANE PU COATED FIBERGLASS CLOTH" at bounding box center [216, 218] width 32 height 30
type input "POLYURETHANE PU COATED FIBERGLASS CLOTH"
type input "7.00"
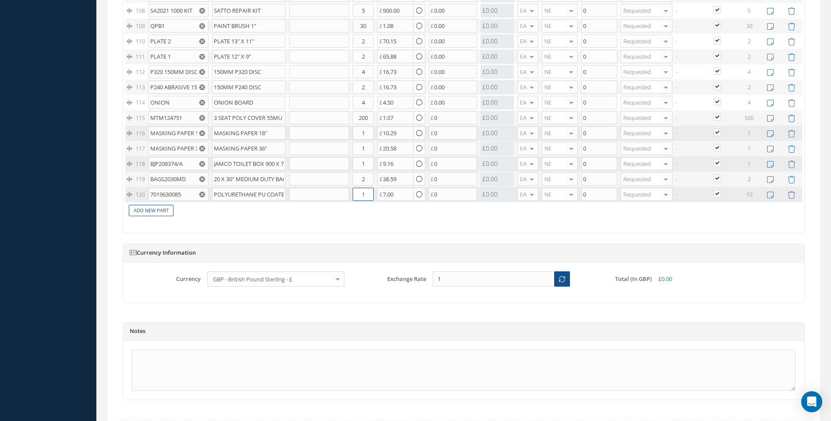
drag, startPoint x: 369, startPoint y: 195, endPoint x: 354, endPoint y: 196, distance: 14.9
click at [354, 196] on input "1" at bounding box center [363, 194] width 21 height 13
type input "9"
click at [146, 206] on link "Add New Part" at bounding box center [151, 211] width 45 height 12
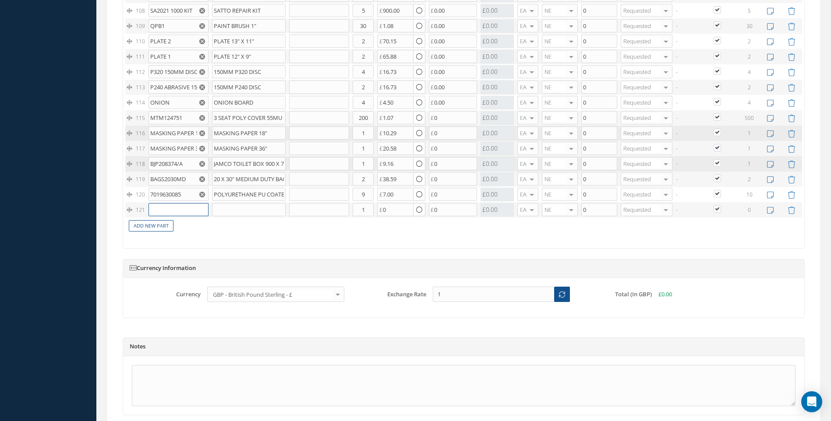
drag, startPoint x: 146, startPoint y: 206, endPoint x: 163, endPoint y: 209, distance: 16.4
click at [163, 209] on input "text" at bounding box center [179, 209] width 60 height 13
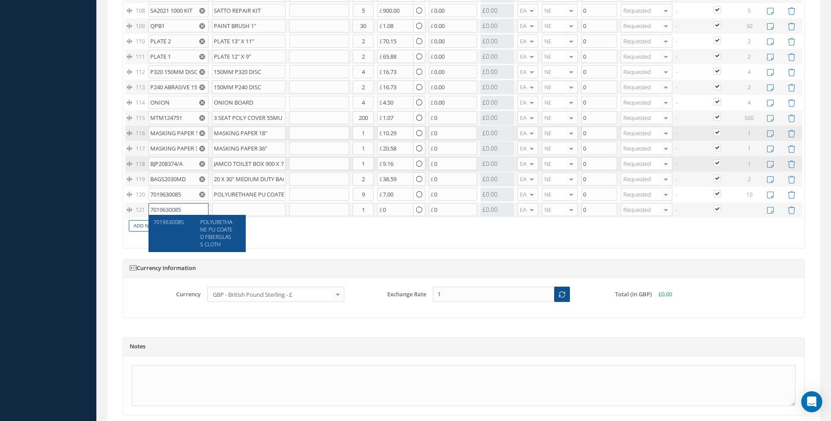
type input "7019630085"
click at [224, 227] on span "POLYURETHANE PU COATED FIBERGLASS CLOTH" at bounding box center [216, 234] width 32 height 30
type input "POLYURETHANE PU COATED FIBERGLASS CLOTH"
type input "7.00"
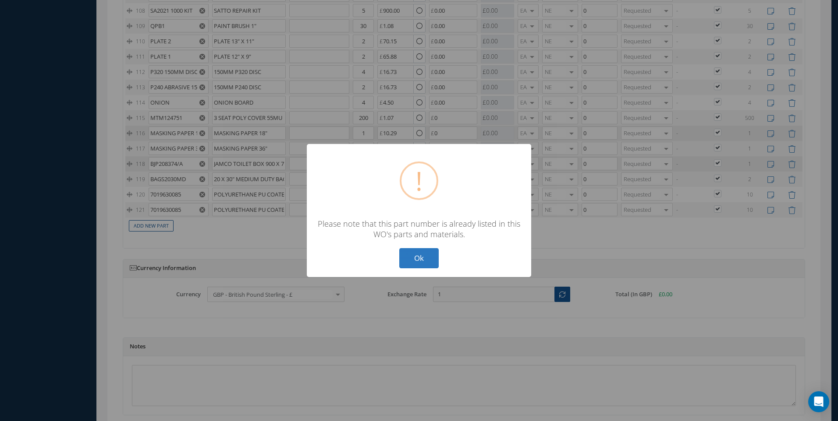
click at [421, 261] on button "Ok" at bounding box center [418, 258] width 39 height 21
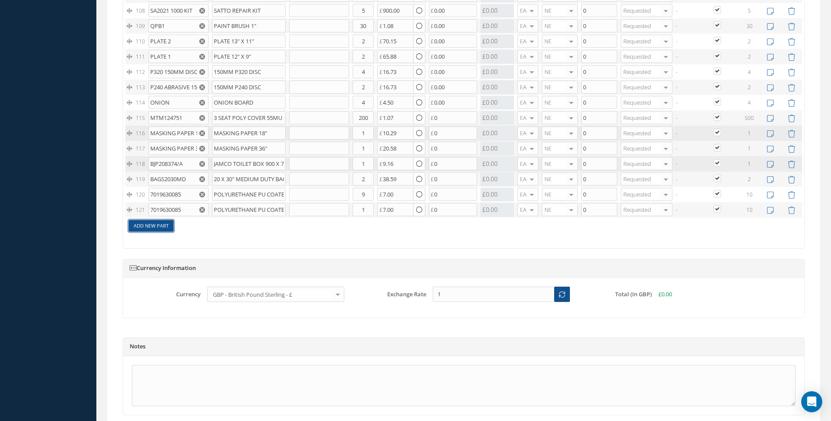
click at [160, 222] on link "Add New Part" at bounding box center [151, 226] width 45 height 12
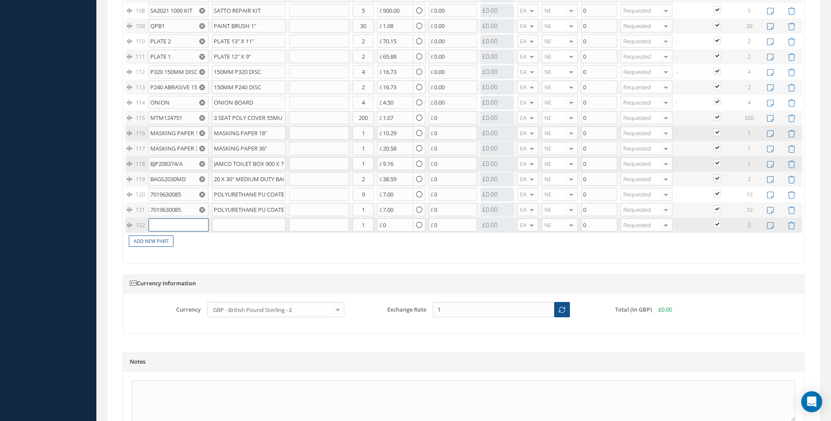
click at [166, 224] on input "text" at bounding box center [179, 225] width 60 height 13
click at [184, 225] on input "3MPD6095" at bounding box center [179, 225] width 60 height 13
click at [165, 224] on input "3MPD6095" at bounding box center [179, 225] width 60 height 13
type input "3MDP6095"
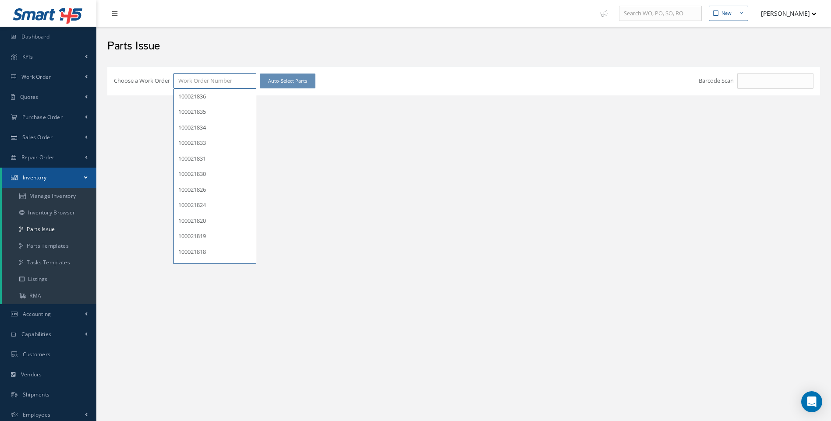
click at [204, 81] on input "Choose a Work Order" at bounding box center [214, 81] width 83 height 16
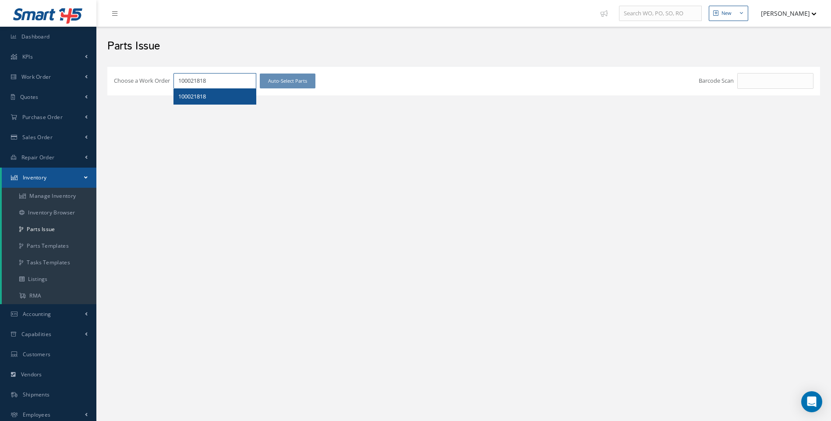
type input "100021818"
click at [202, 96] on span "100021818" at bounding box center [192, 96] width 28 height 8
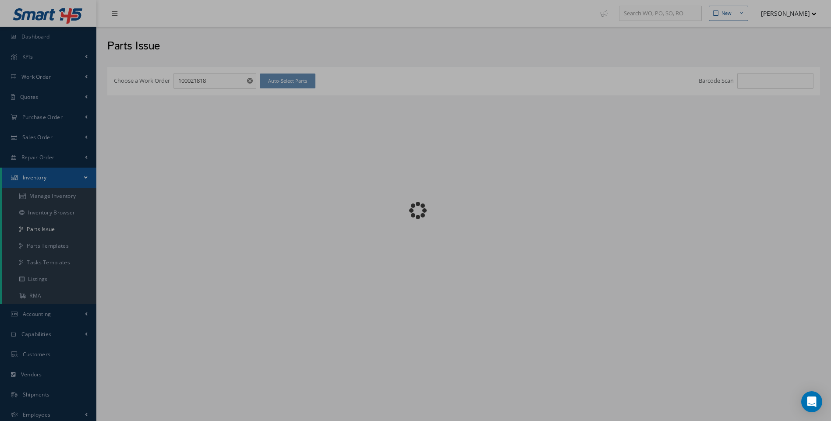
checkbox input "false"
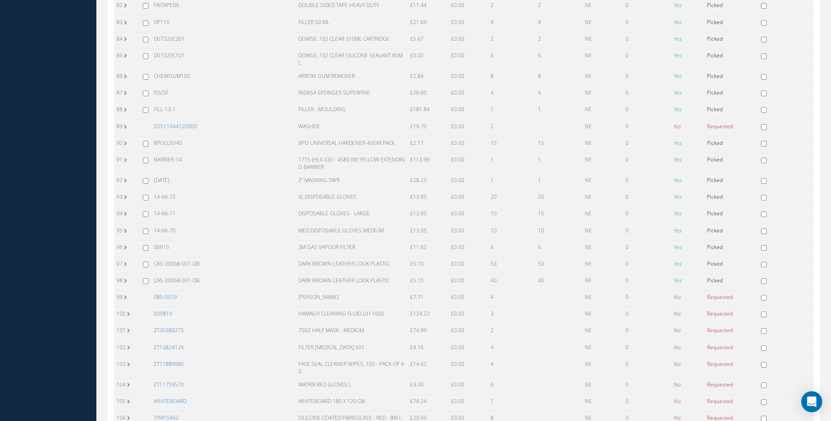
scroll to position [1752, 0]
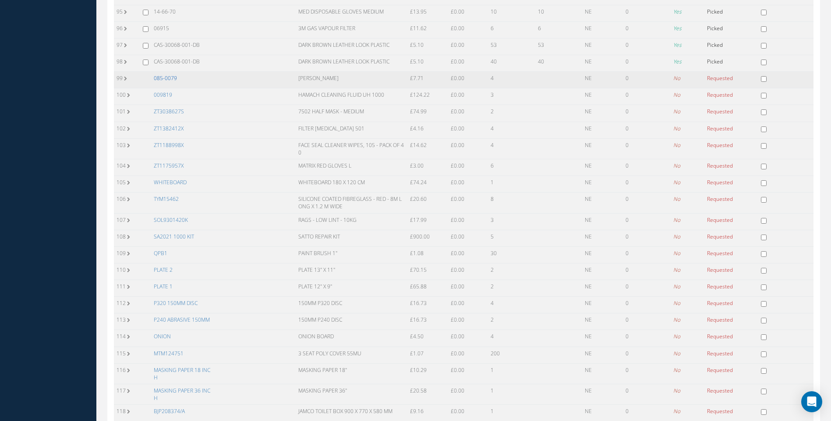
click at [170, 76] on link "085-0079" at bounding box center [165, 77] width 23 height 7
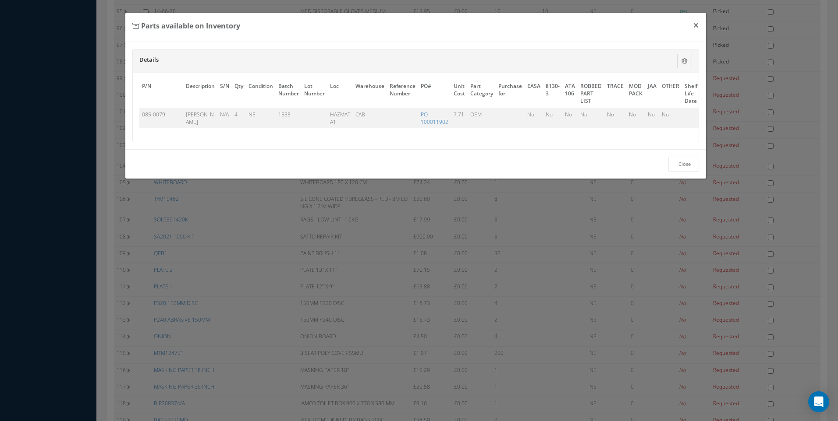
scroll to position [0, 47]
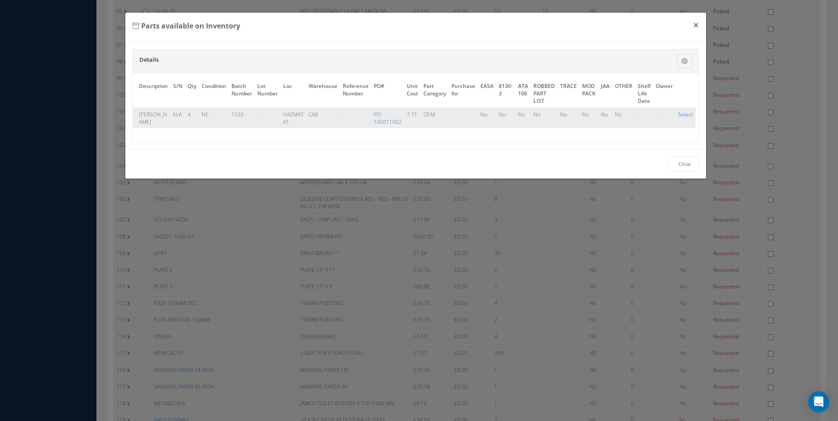
click at [683, 117] on link "Select" at bounding box center [685, 114] width 15 height 7
checkbox input "true"
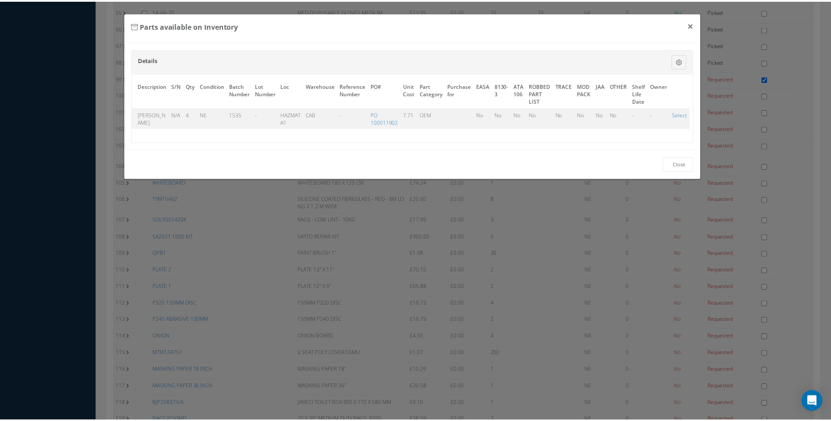
scroll to position [1752, 0]
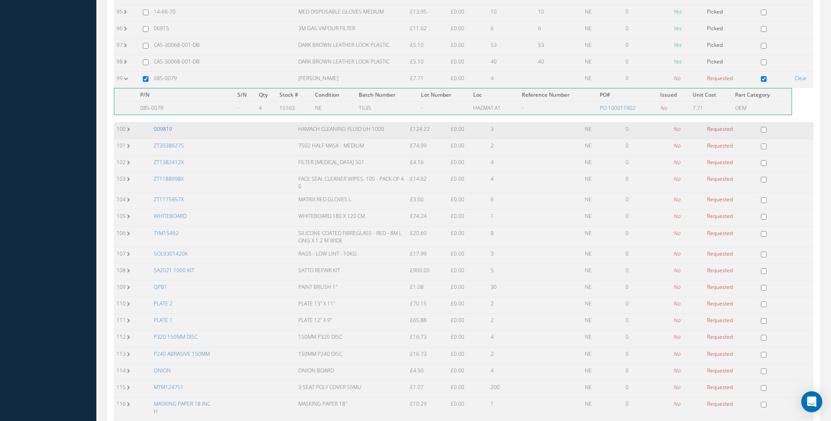
click at [166, 128] on link "009819" at bounding box center [163, 128] width 18 height 7
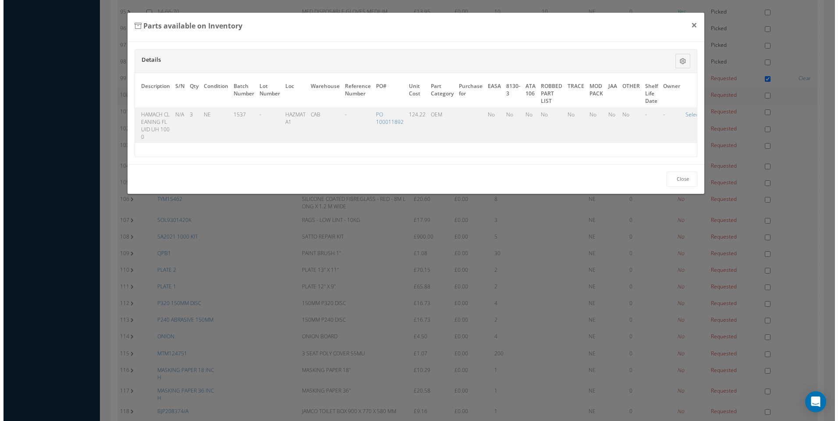
scroll to position [1749, 0]
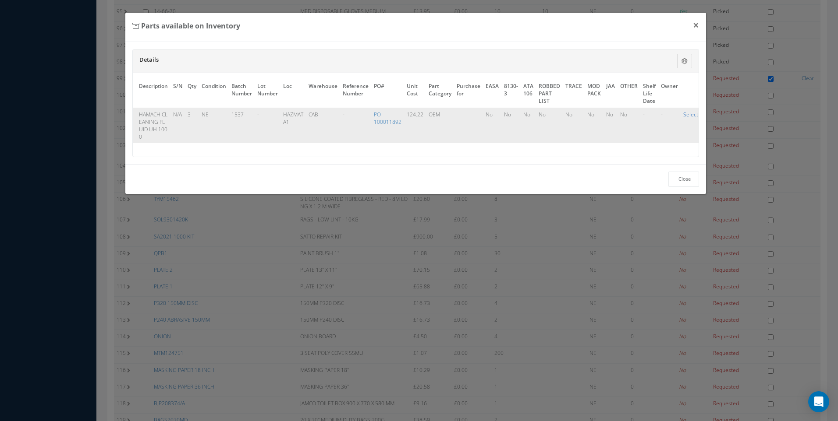
click at [685, 115] on link "Select" at bounding box center [690, 114] width 15 height 7
checkbox input "true"
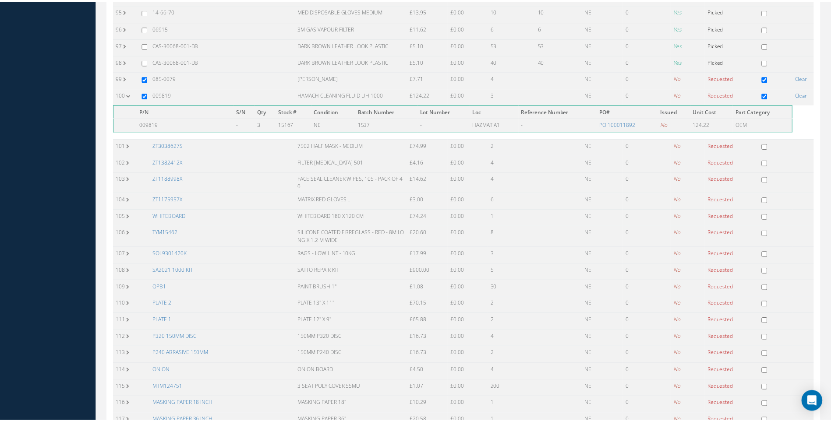
scroll to position [1752, 0]
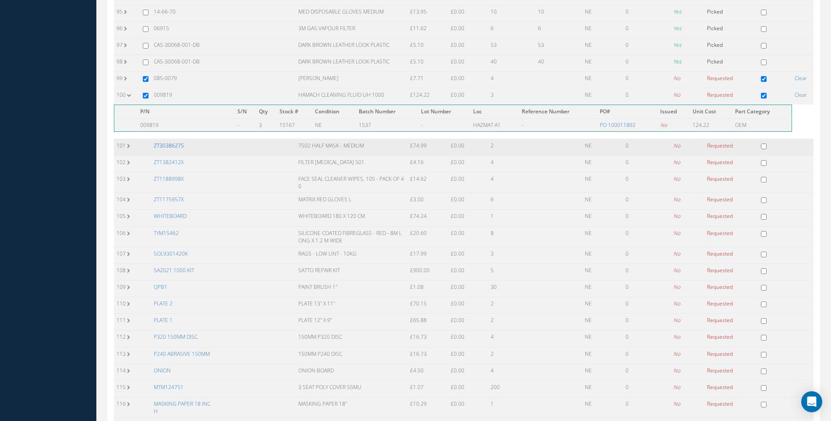
click at [180, 147] on link "ZT3038627S" at bounding box center [169, 145] width 30 height 7
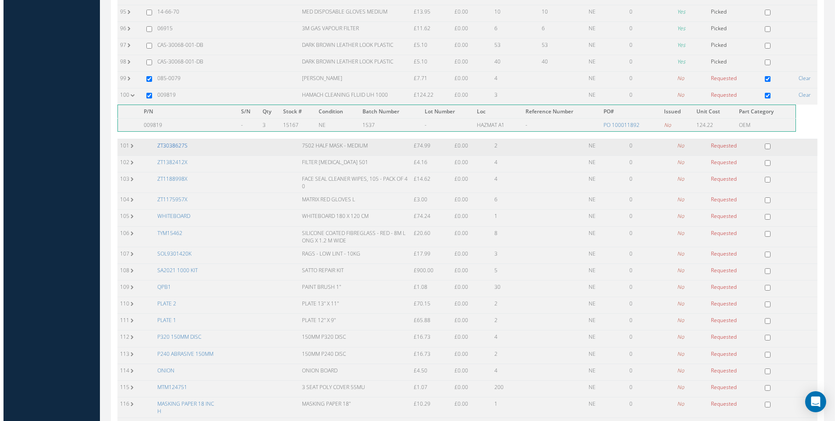
scroll to position [1749, 0]
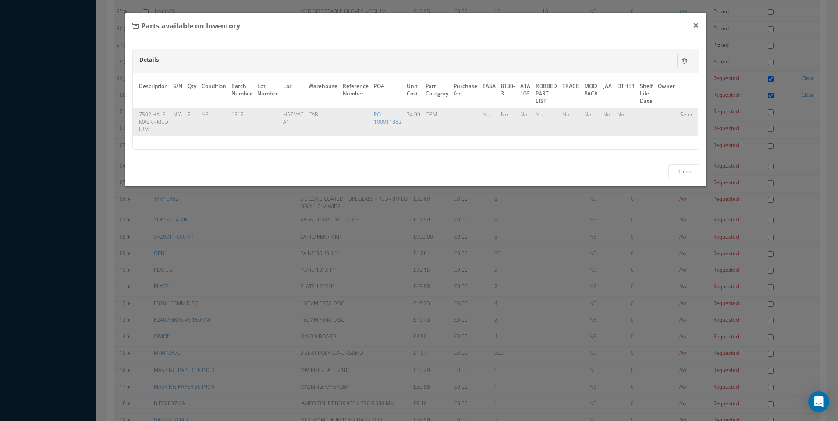
drag, startPoint x: 682, startPoint y: 115, endPoint x: 639, endPoint y: 120, distance: 43.2
click at [680, 115] on link "Select" at bounding box center [687, 114] width 15 height 7
checkbox input "true"
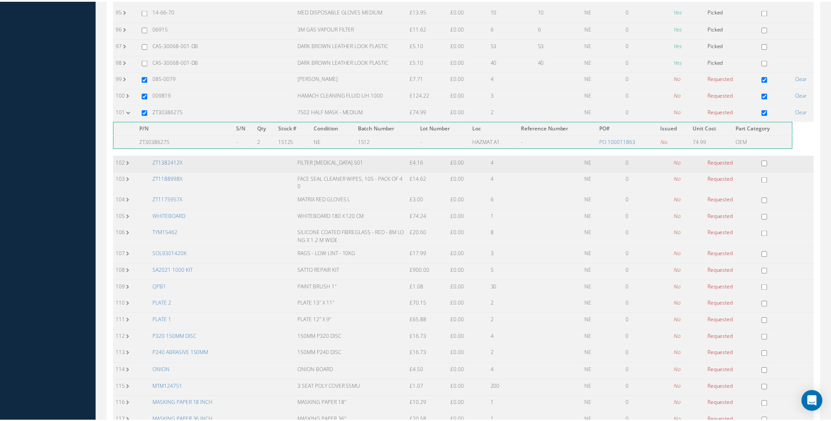
scroll to position [1752, 0]
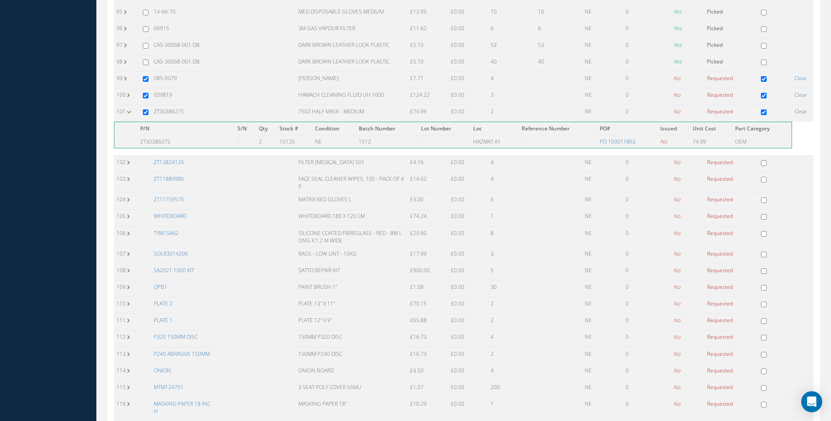
drag, startPoint x: 174, startPoint y: 163, endPoint x: 294, endPoint y: 160, distance: 119.6
click at [175, 163] on link "ZT1382412X" at bounding box center [169, 162] width 30 height 7
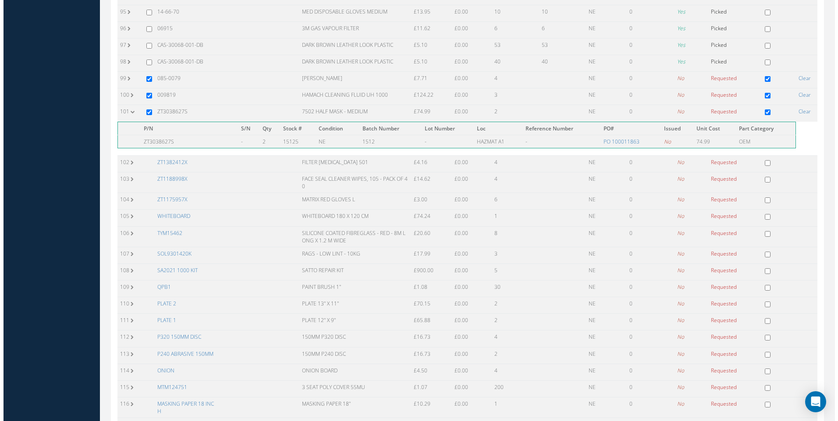
scroll to position [1749, 0]
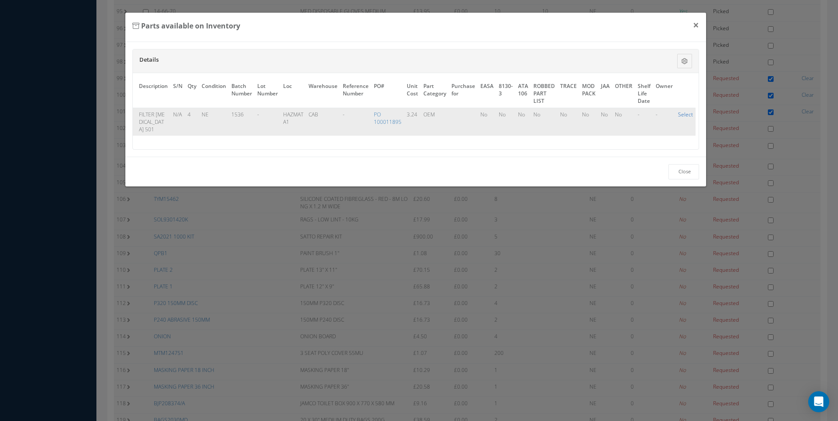
click at [681, 115] on link "Select" at bounding box center [685, 114] width 15 height 7
checkbox input "true"
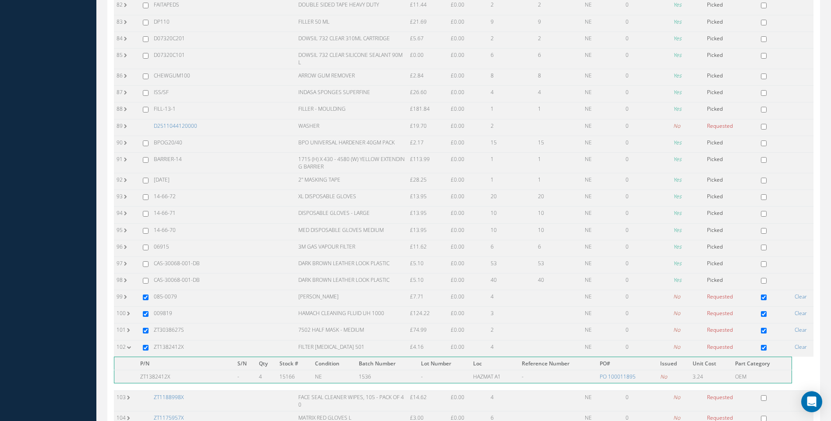
scroll to position [1533, 0]
click at [182, 124] on link "D2511044120000" at bounding box center [175, 126] width 43 height 7
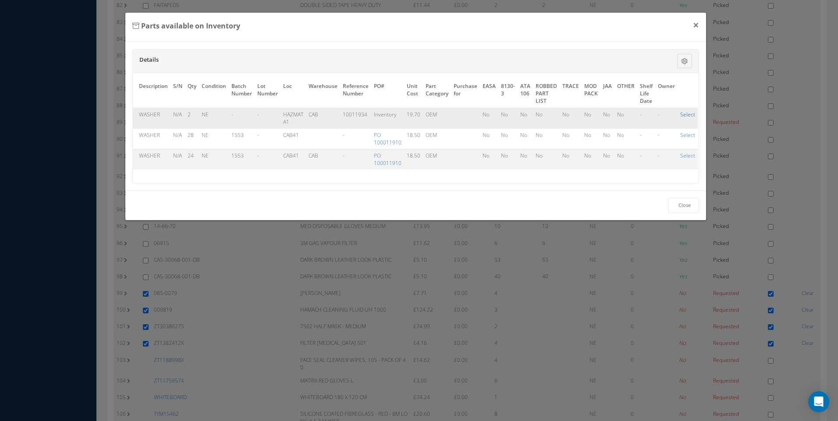
click at [685, 114] on link "Select" at bounding box center [687, 114] width 15 height 7
checkbox input "true"
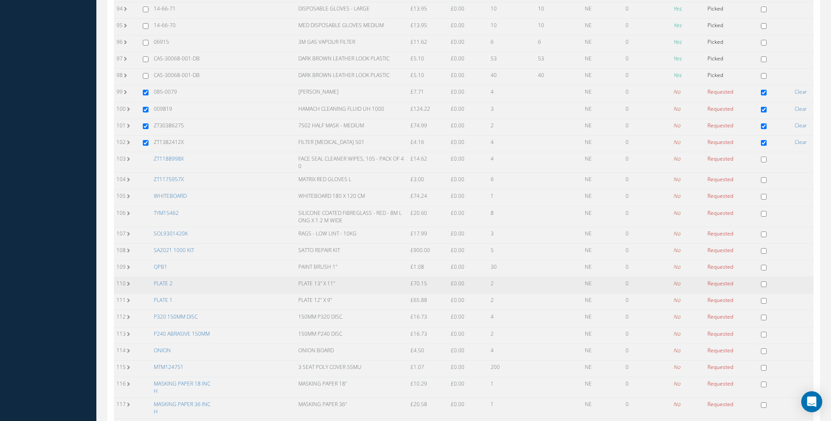
scroll to position [1840, 0]
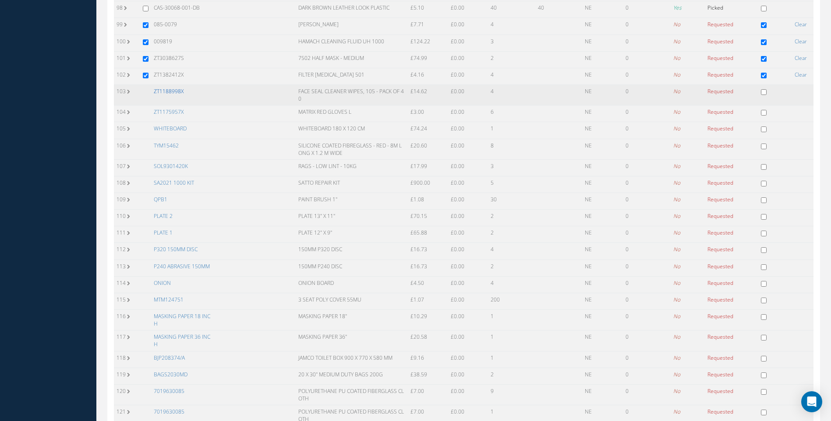
click at [172, 89] on link "ZT1188998X" at bounding box center [169, 91] width 30 height 7
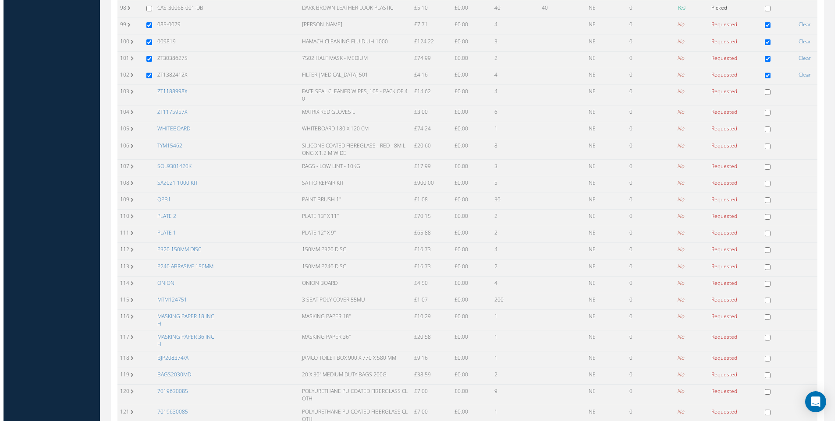
scroll to position [1802, 0]
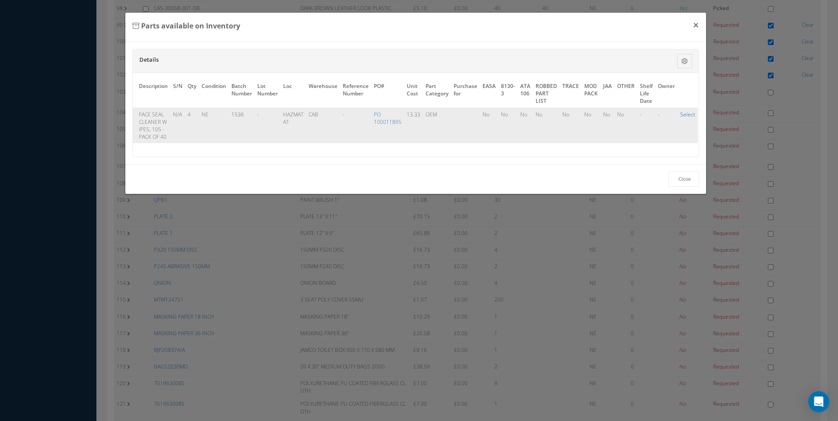
click at [683, 114] on link "Select" at bounding box center [687, 114] width 15 height 7
checkbox input "true"
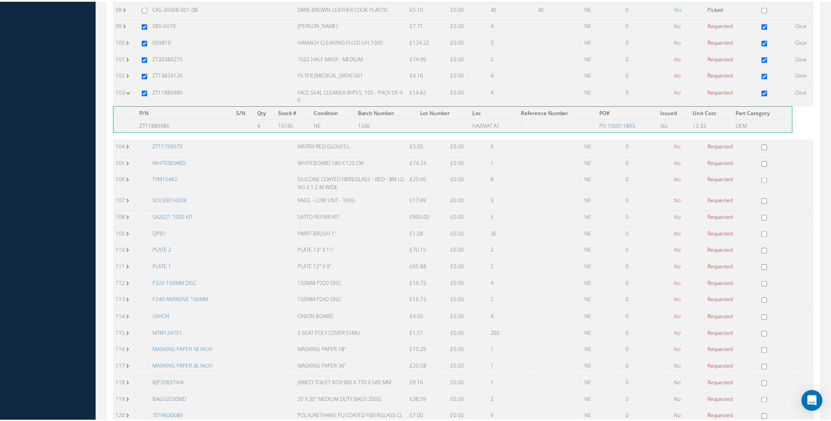
scroll to position [1806, 0]
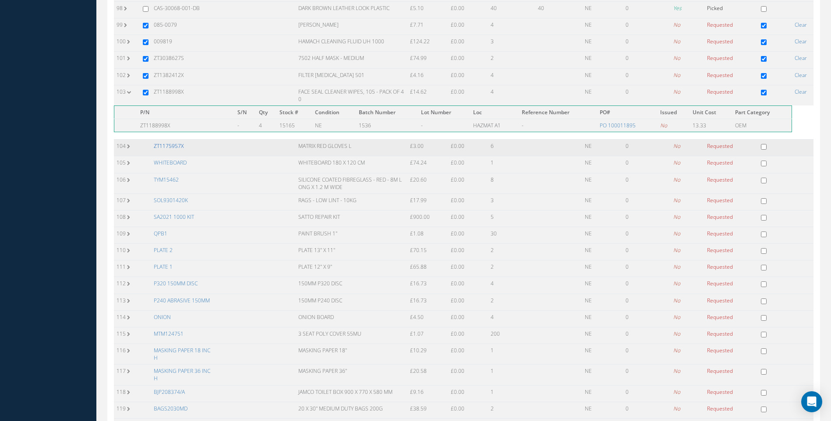
click at [178, 146] on link "ZT1175957X" at bounding box center [169, 145] width 30 height 7
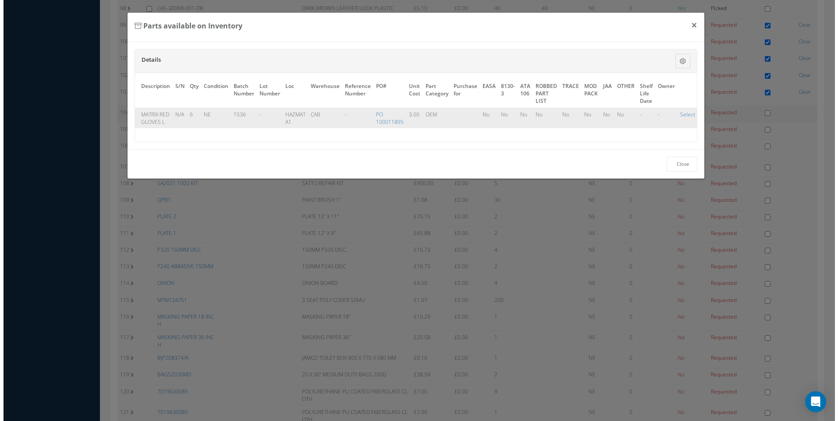
scroll to position [1802, 0]
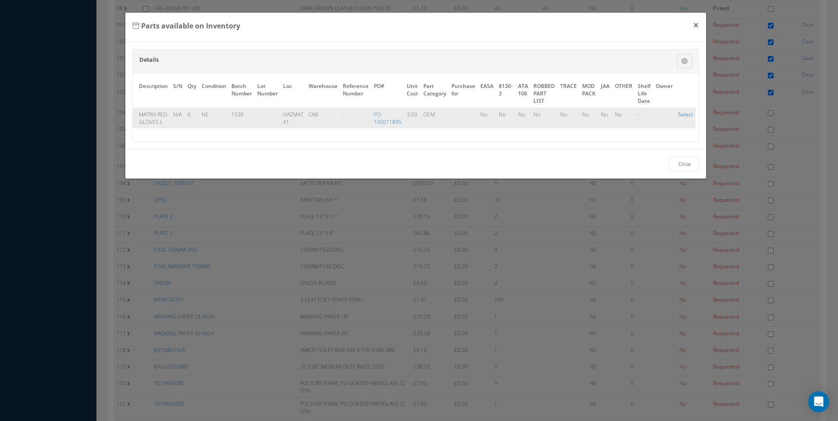
click at [683, 114] on link "Select" at bounding box center [685, 114] width 15 height 7
checkbox input "true"
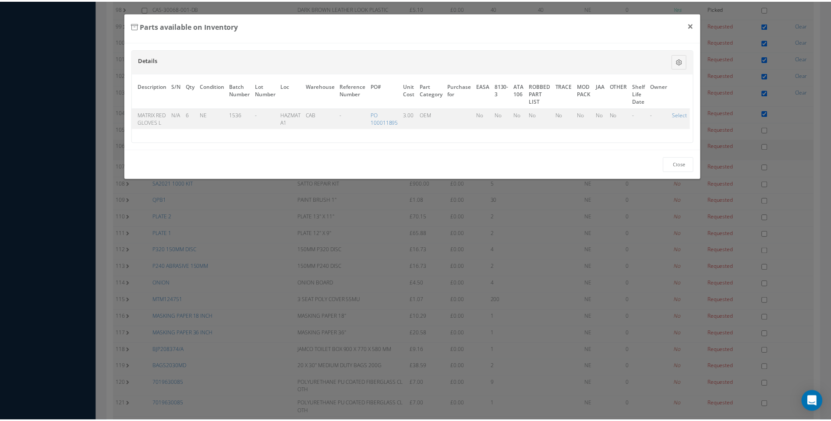
scroll to position [1806, 0]
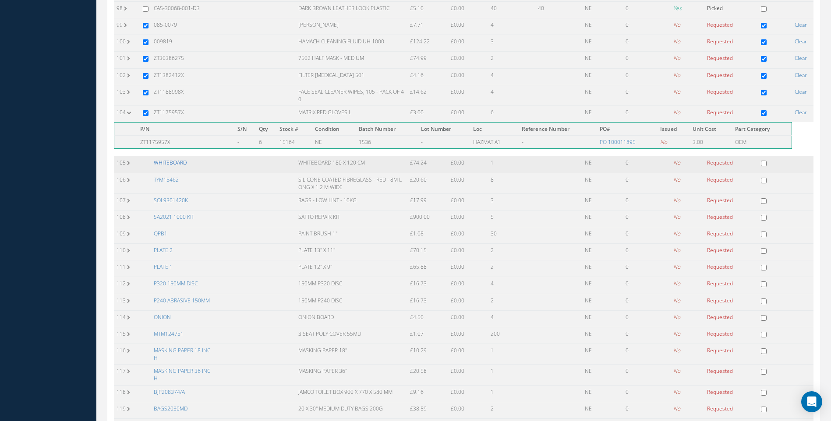
click at [172, 163] on link "WHITEBOARD" at bounding box center [170, 162] width 33 height 7
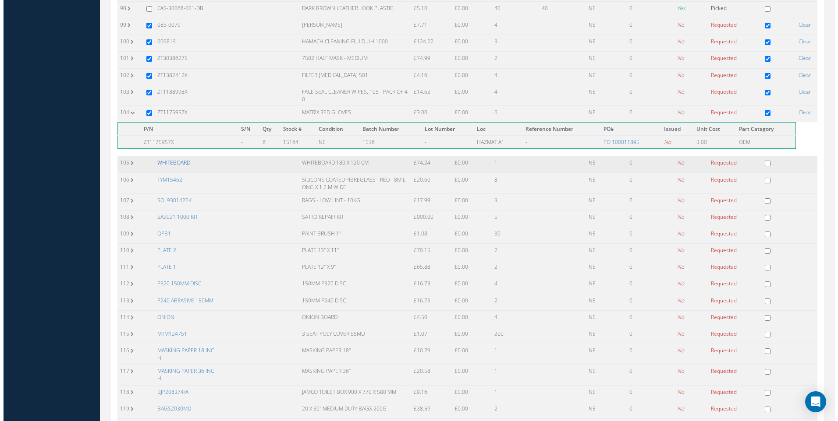
scroll to position [1802, 0]
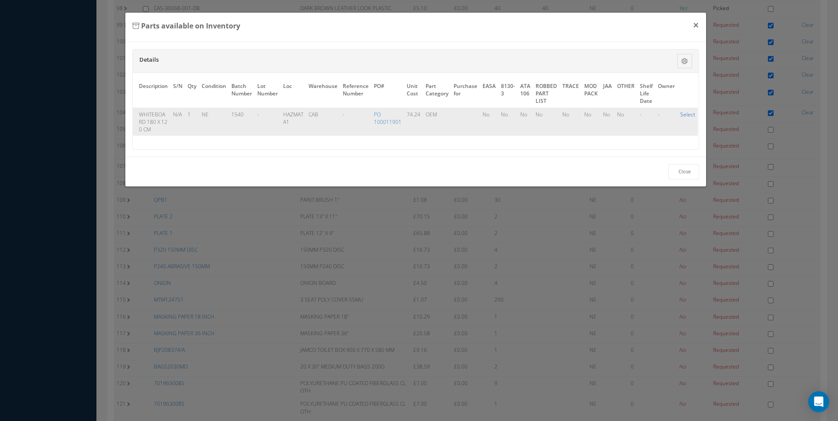
click at [680, 114] on link "Select" at bounding box center [687, 114] width 15 height 7
checkbox input "true"
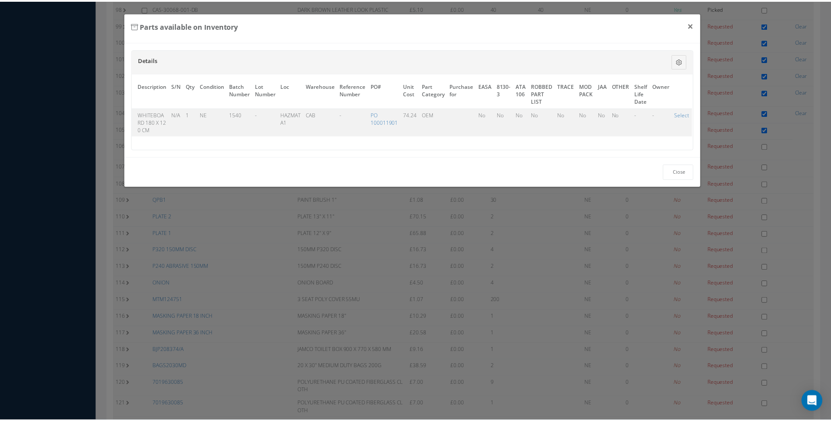
scroll to position [1806, 0]
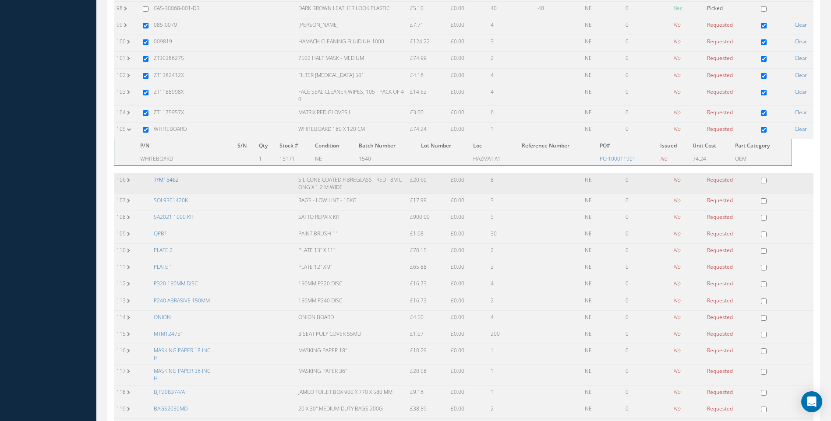
click at [172, 181] on link "TYM15462" at bounding box center [166, 179] width 25 height 7
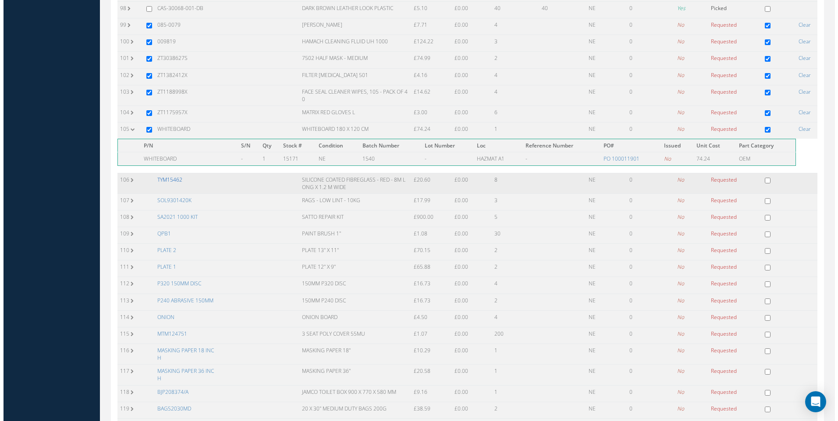
scroll to position [1802, 0]
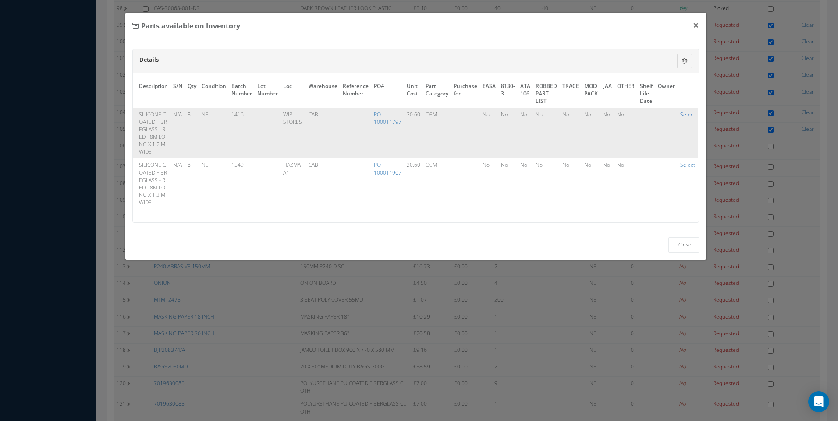
click at [690, 117] on link "Select" at bounding box center [687, 114] width 15 height 7
checkbox input "true"
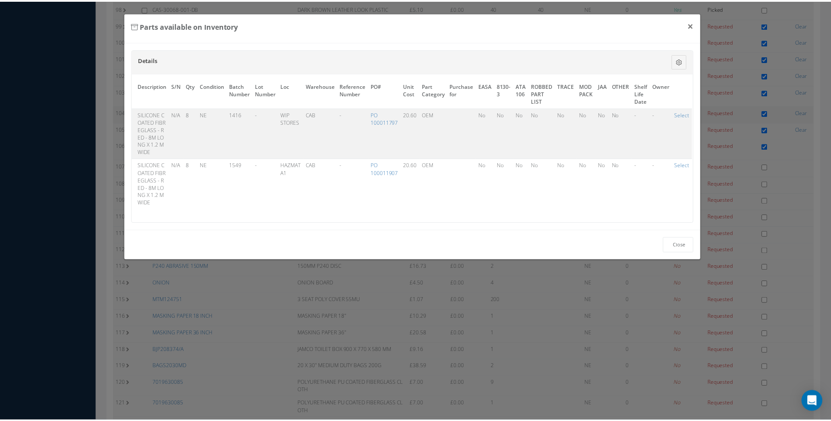
scroll to position [1806, 0]
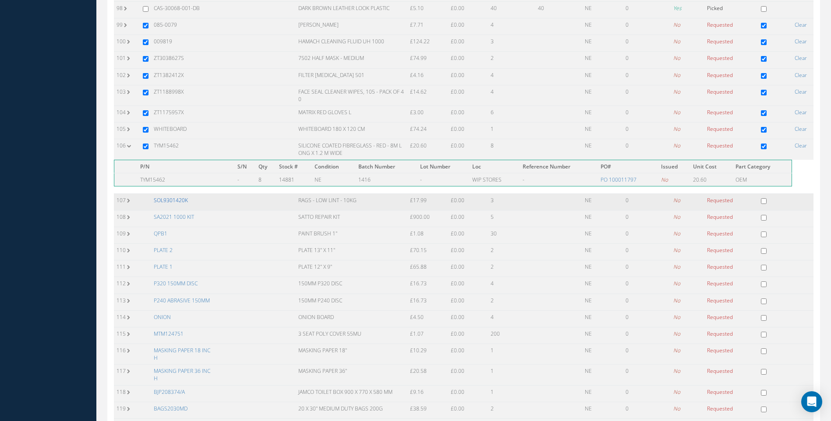
click at [174, 201] on link "SOL9301420K" at bounding box center [171, 200] width 34 height 7
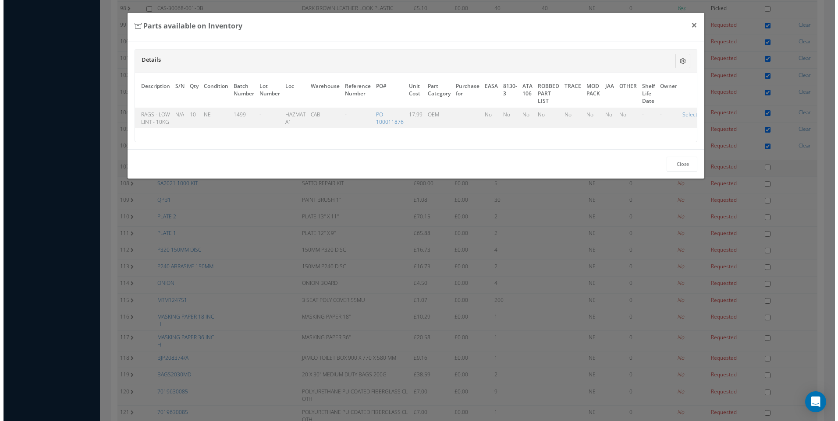
scroll to position [1802, 0]
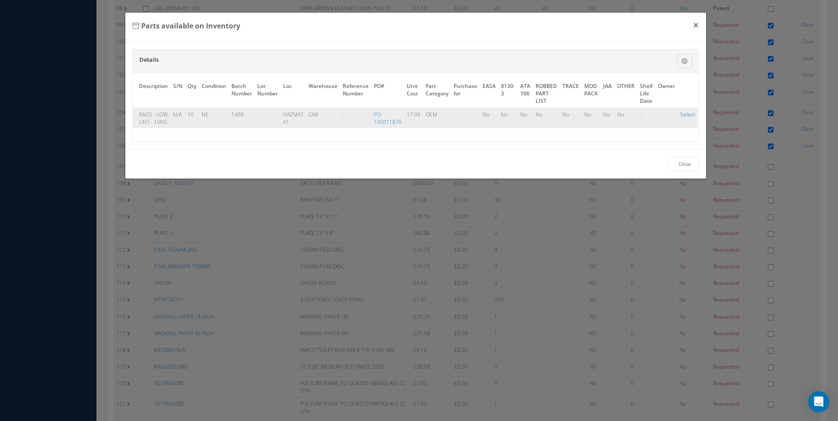
click at [684, 114] on link "Select" at bounding box center [687, 114] width 15 height 7
checkbox input "true"
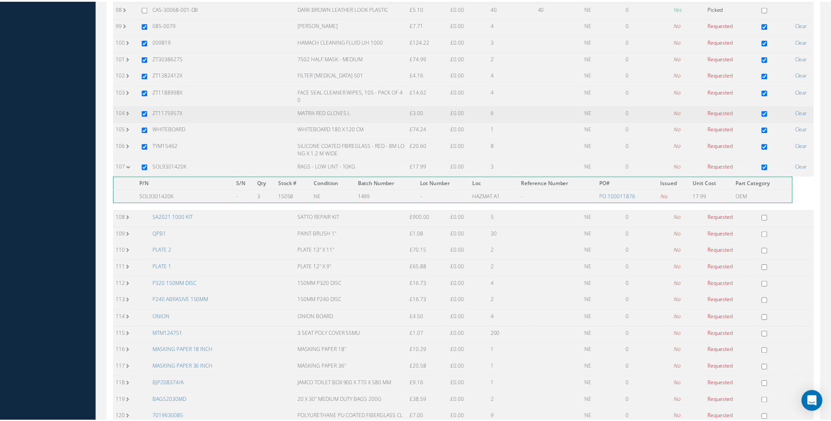
scroll to position [1806, 0]
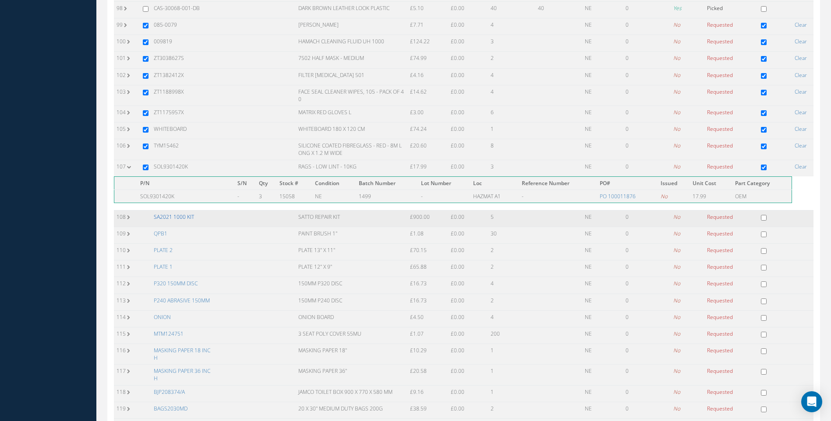
click at [177, 216] on link "SA2021 1000 KIT" at bounding box center [174, 216] width 40 height 7
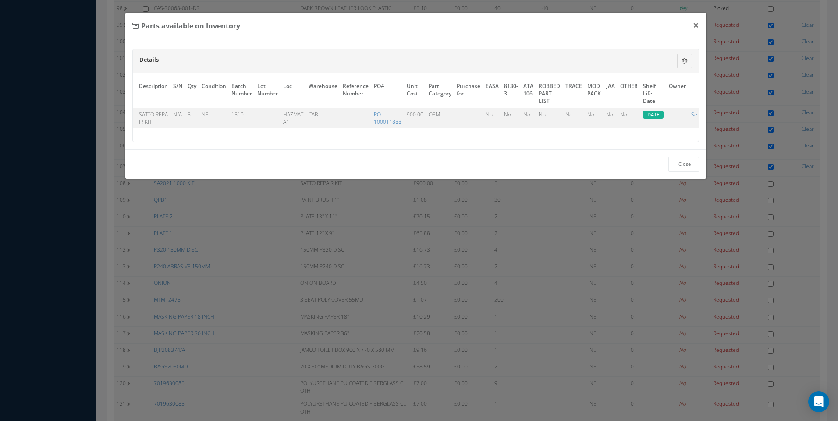
scroll to position [0, 71]
click at [683, 114] on link "Select" at bounding box center [682, 114] width 15 height 7
checkbox input "true"
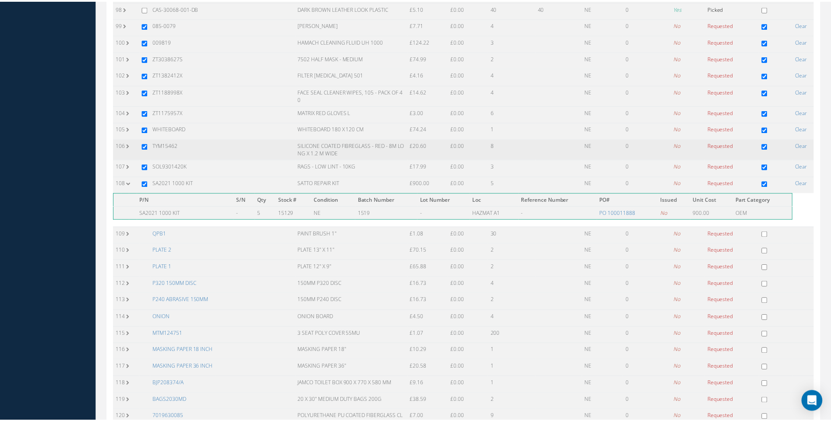
scroll to position [1806, 0]
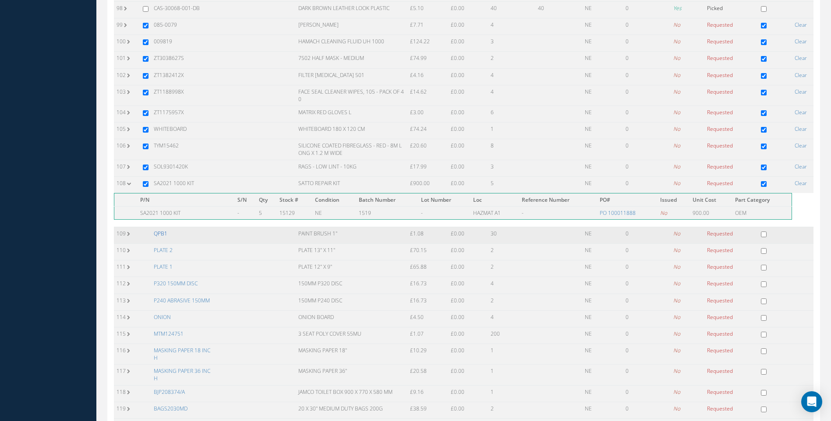
click at [156, 231] on link "QPB1" at bounding box center [161, 233] width 14 height 7
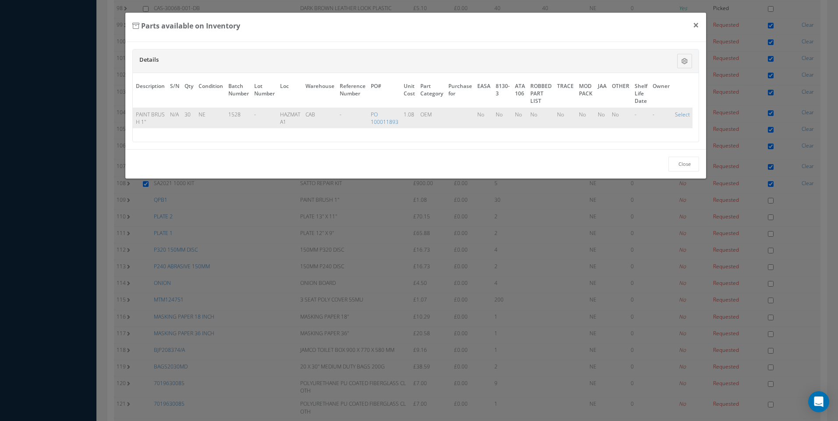
scroll to position [0, 47]
click at [682, 117] on link "Select" at bounding box center [685, 114] width 15 height 7
checkbox input "true"
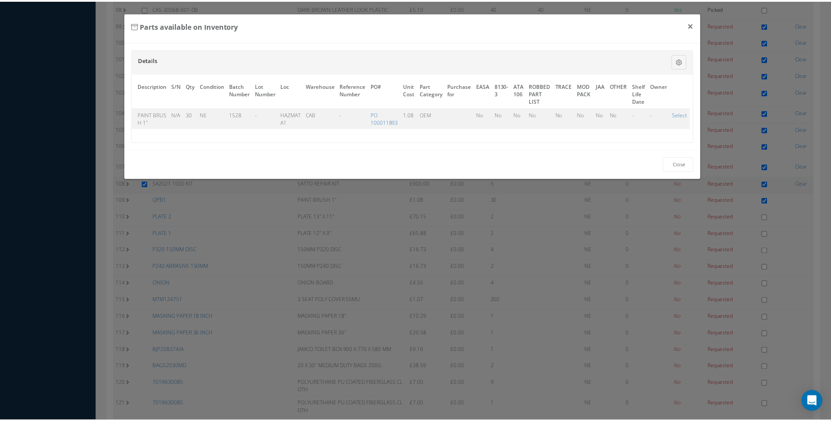
scroll to position [1806, 0]
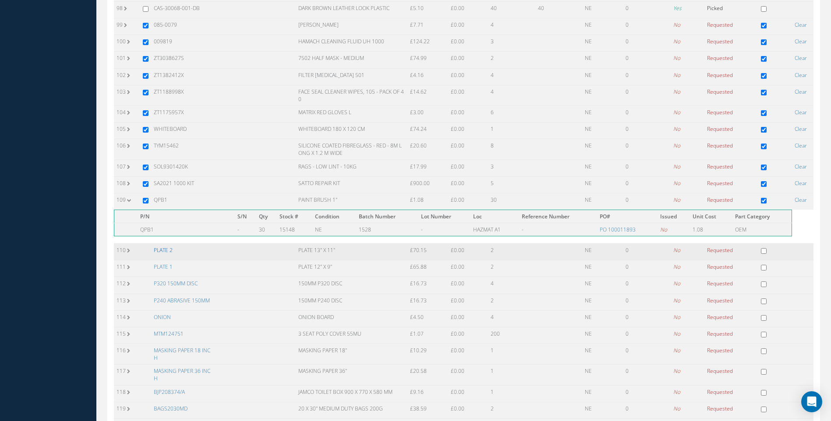
drag, startPoint x: 163, startPoint y: 248, endPoint x: 184, endPoint y: 247, distance: 21.1
click at [163, 249] on link "PLATE 2" at bounding box center [163, 250] width 19 height 7
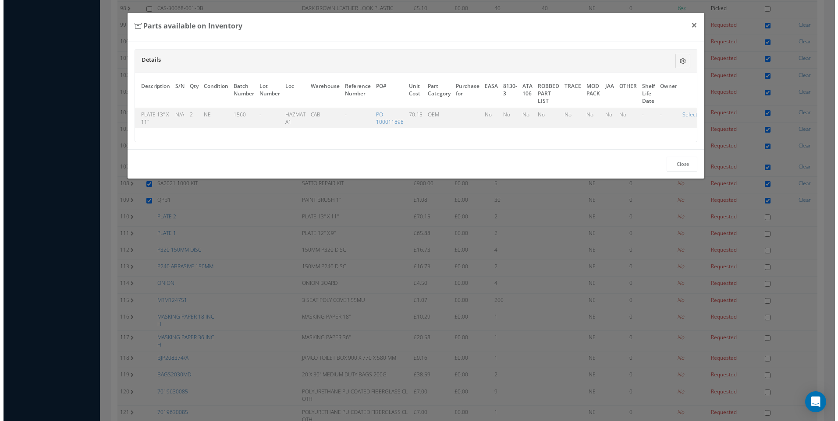
scroll to position [1802, 0]
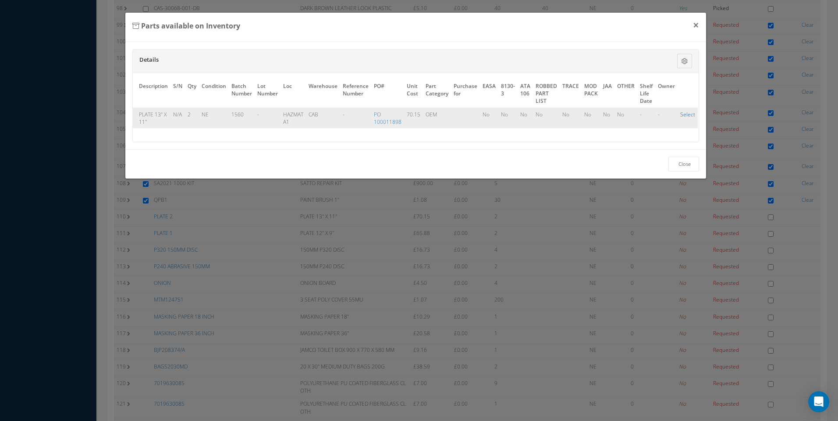
click at [683, 114] on link "Select" at bounding box center [687, 114] width 15 height 7
checkbox input "true"
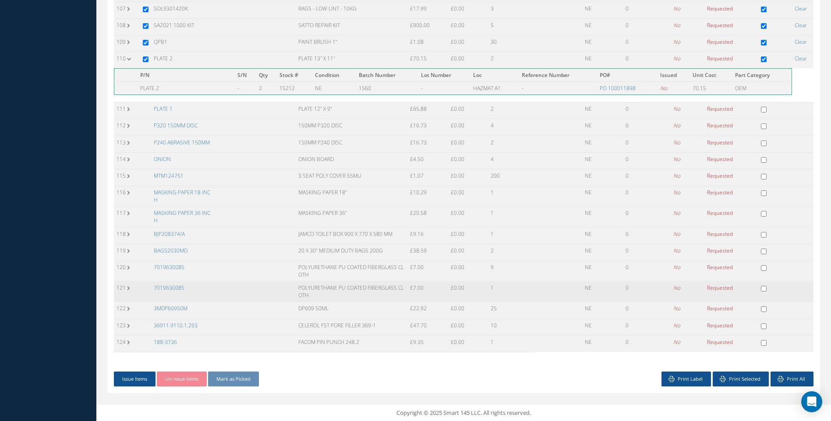
scroll to position [1965, 0]
click at [144, 375] on button "Issue Items" at bounding box center [135, 379] width 42 height 15
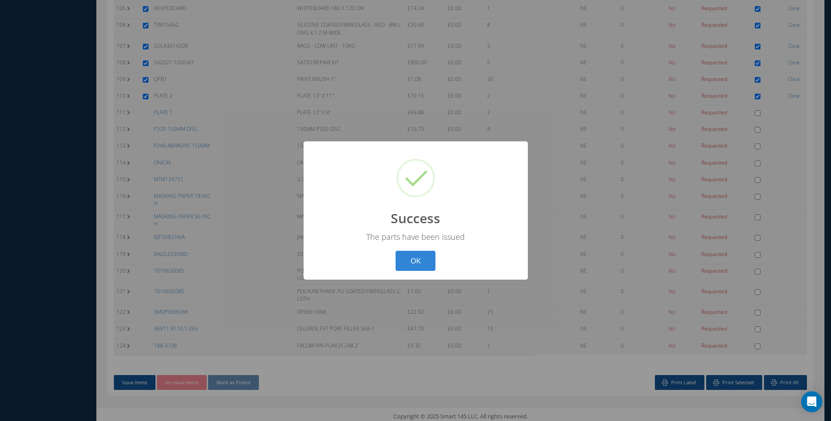
scroll to position [1919, 0]
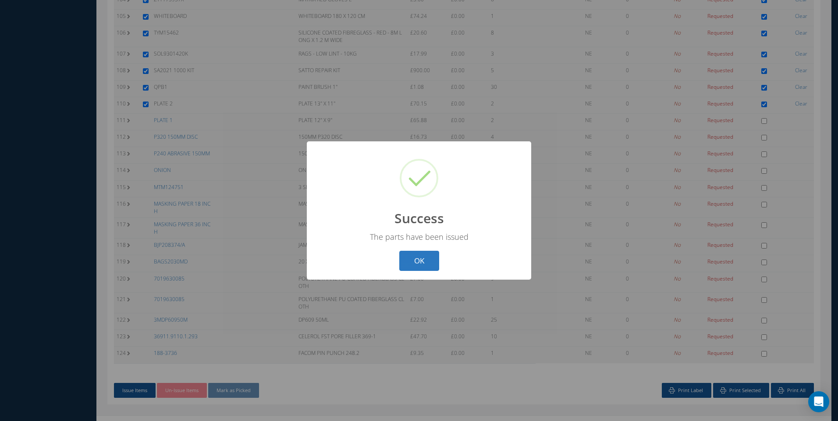
click at [417, 261] on button "OK" at bounding box center [419, 261] width 40 height 21
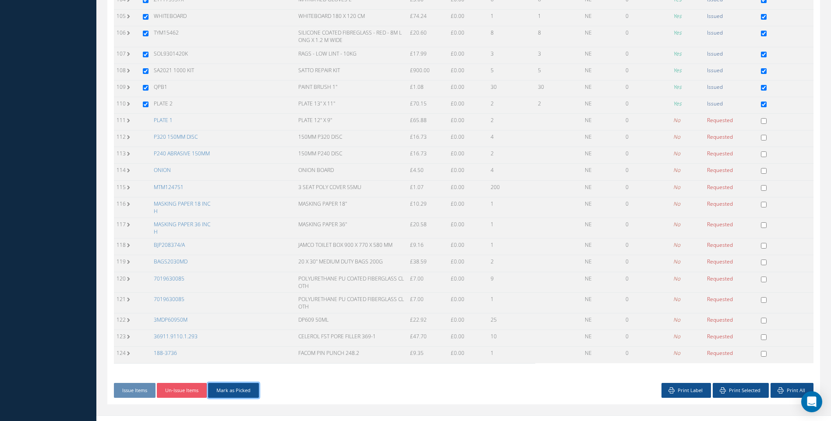
click at [234, 390] on button "Mark as Picked" at bounding box center [233, 390] width 51 height 15
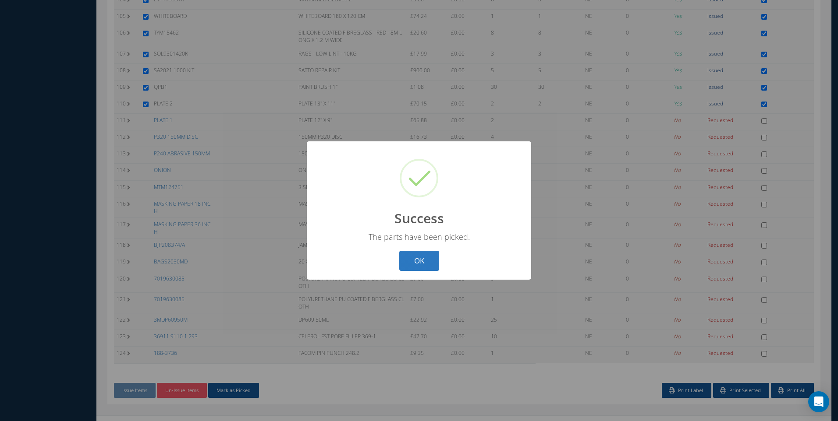
click at [429, 258] on button "OK" at bounding box center [419, 261] width 40 height 21
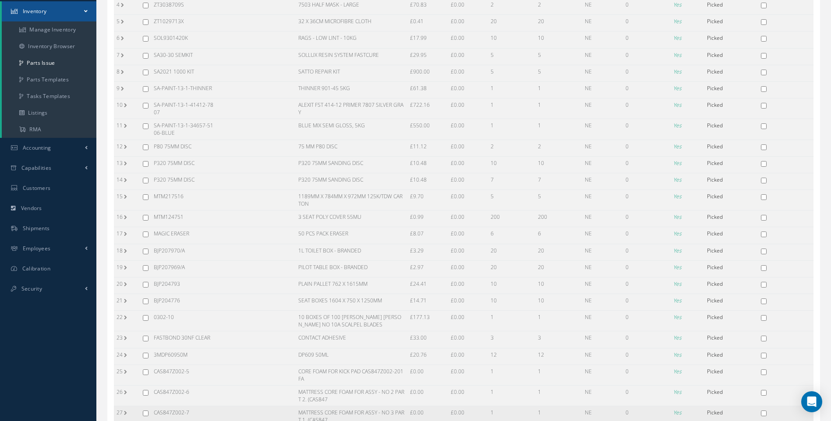
scroll to position [0, 0]
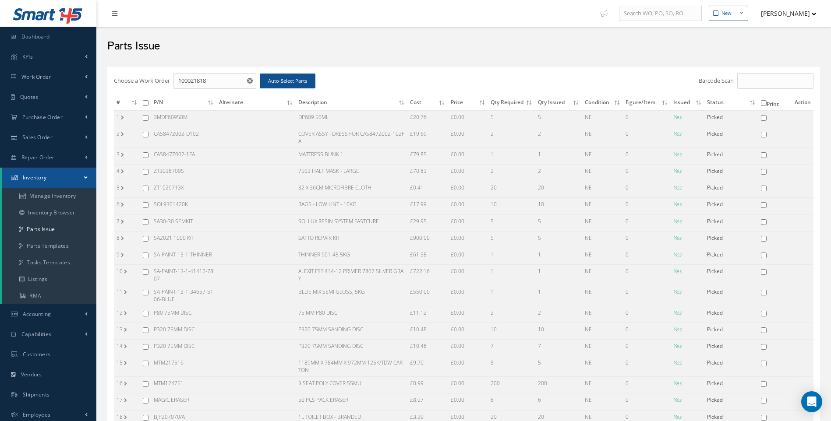
click at [144, 103] on input "checkbox" at bounding box center [146, 103] width 6 height 6
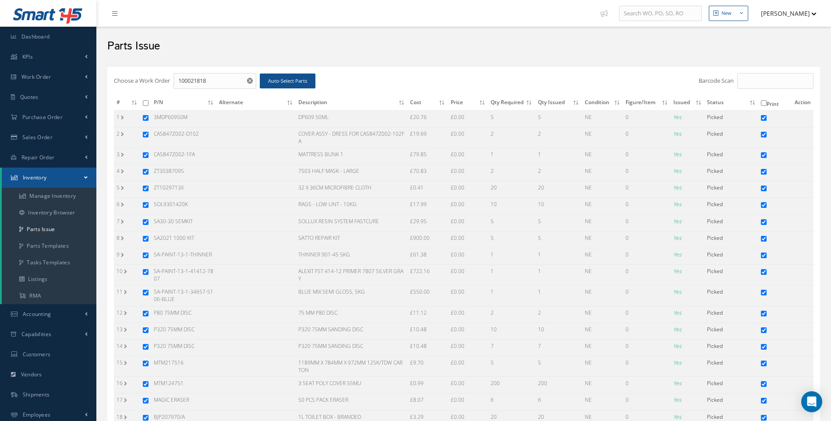
checkbox input "true"
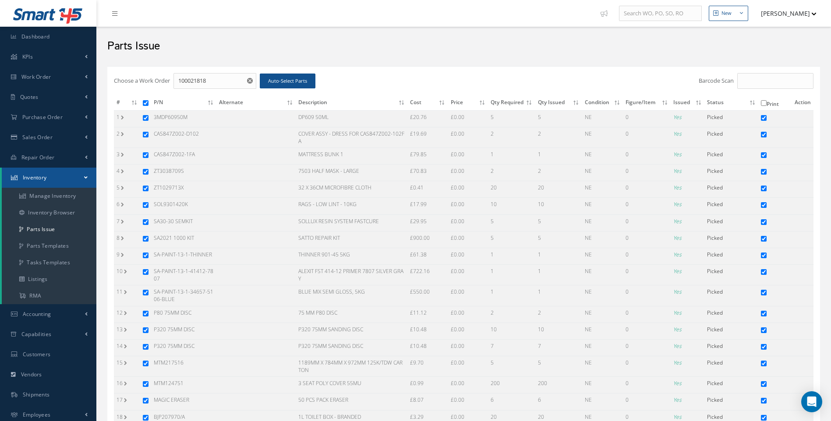
checkbox input "true"
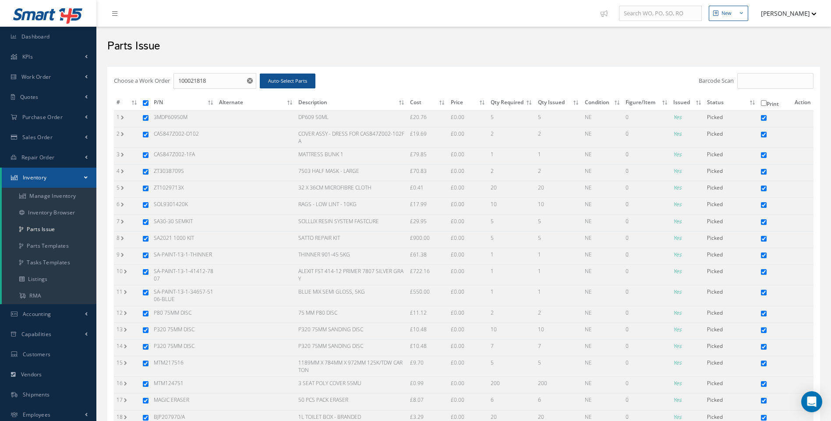
checkbox input "true"
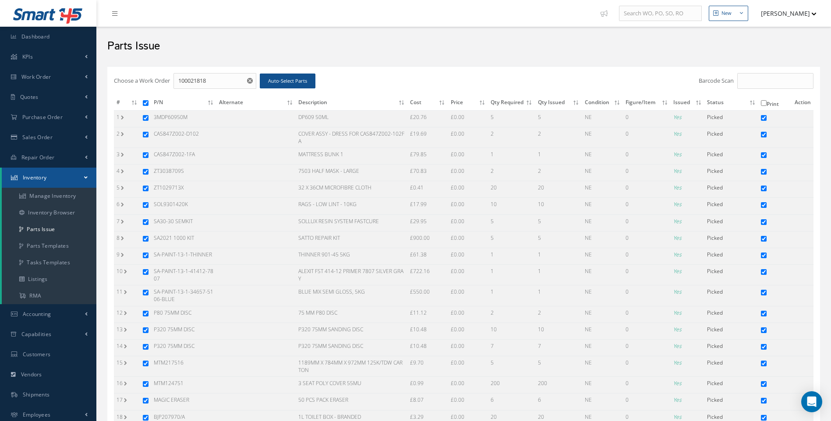
checkbox input "true"
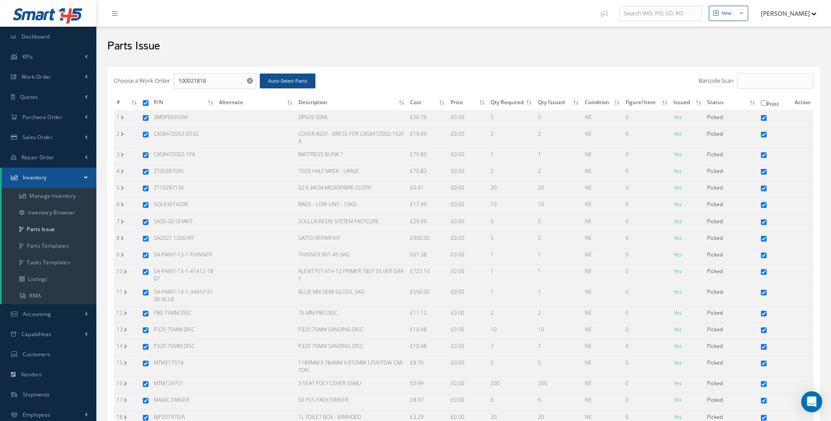
checkbox input "true"
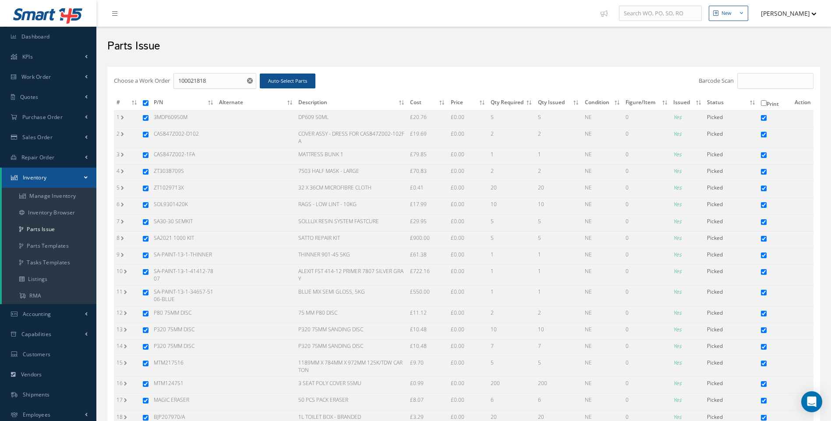
checkbox input "true"
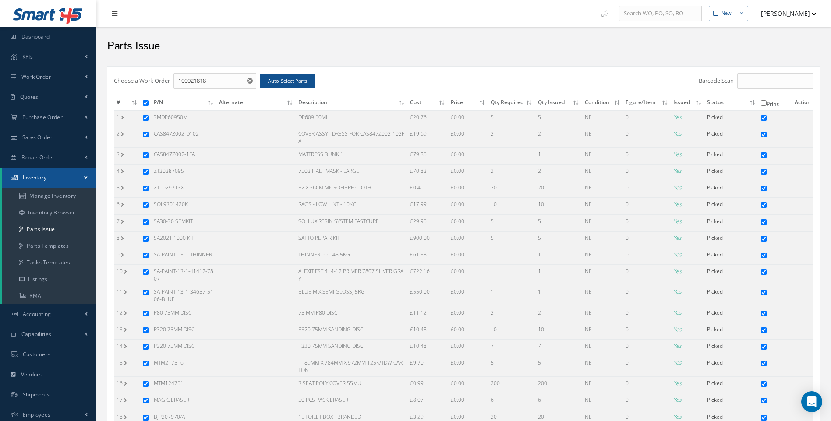
checkbox input "true"
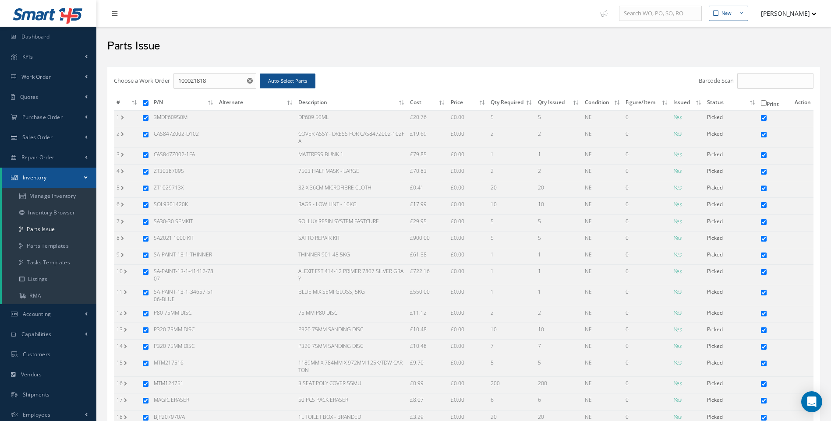
checkbox input "true"
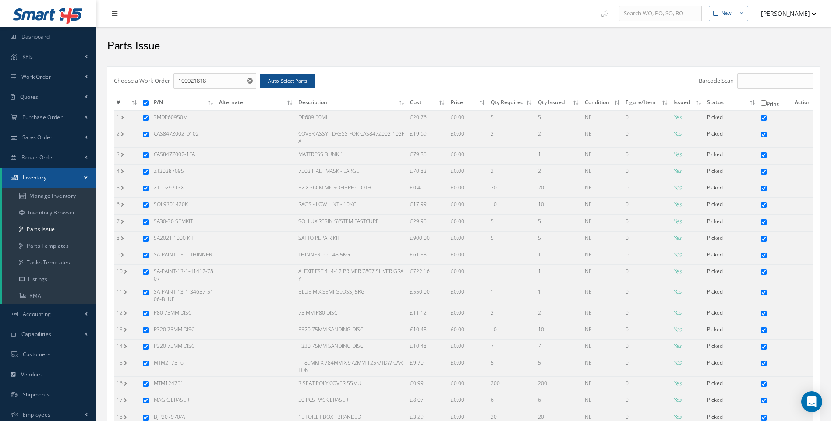
checkbox input "true"
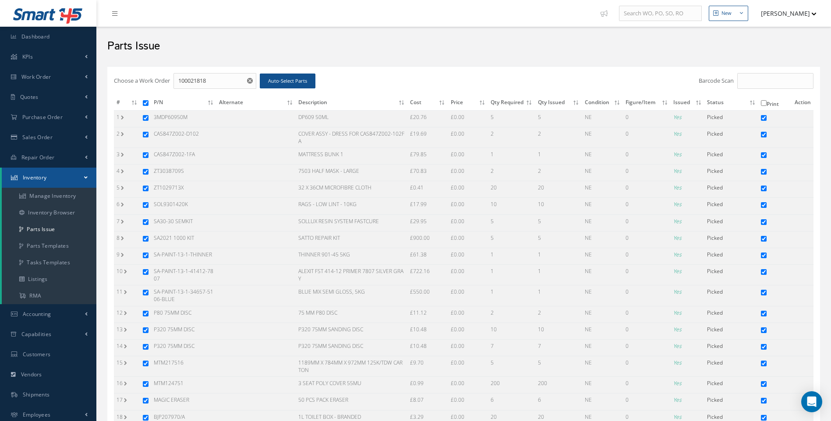
checkbox input "true"
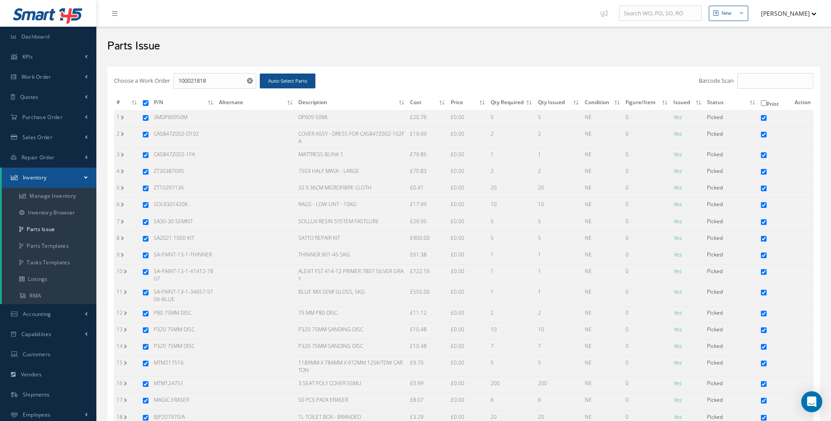
checkbox input "true"
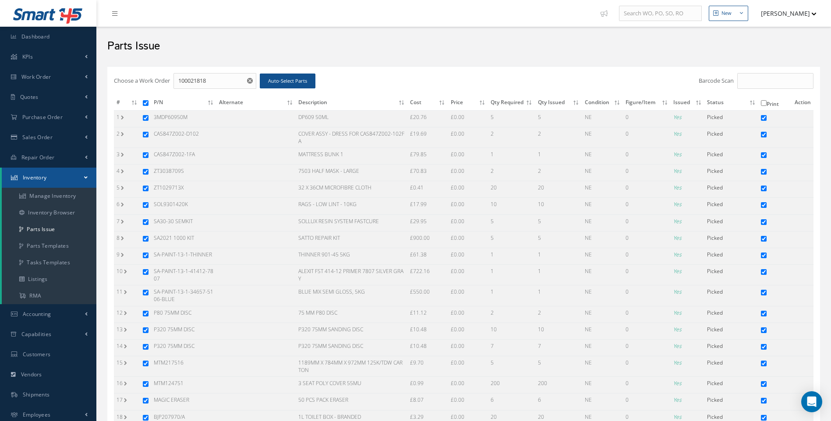
checkbox input "true"
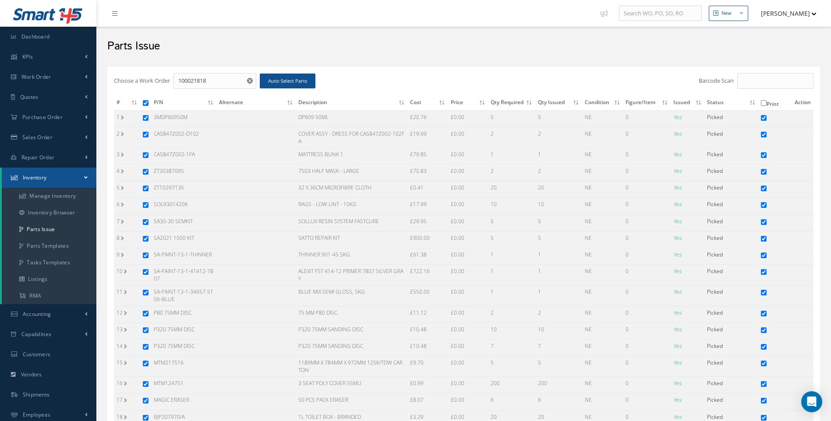
checkbox input "true"
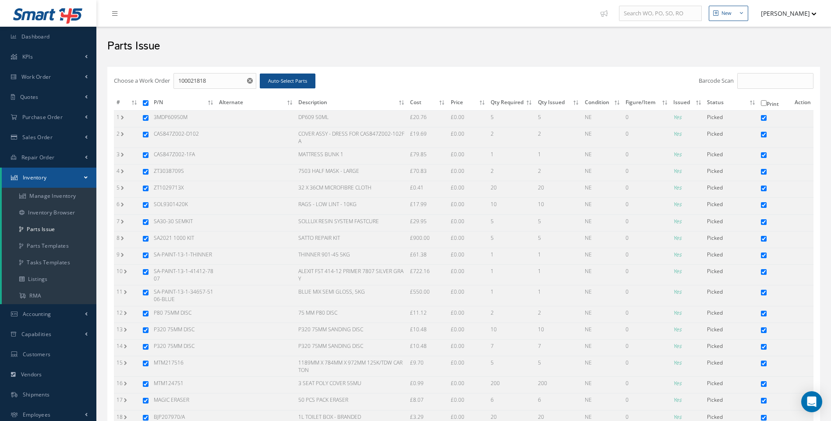
checkbox input "true"
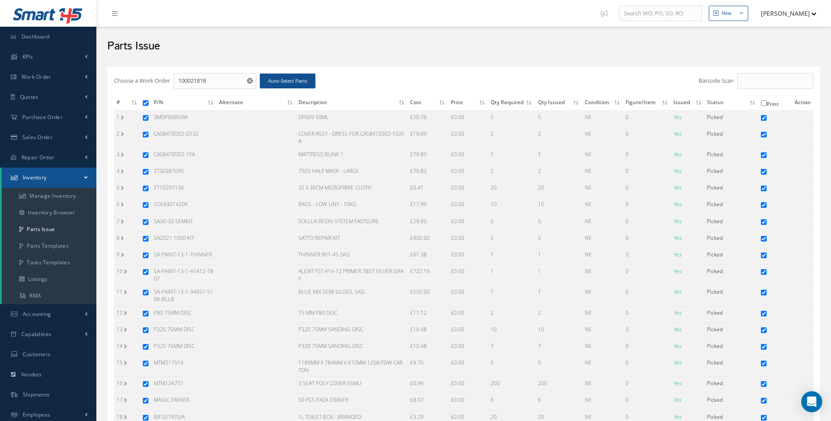
checkbox input "true"
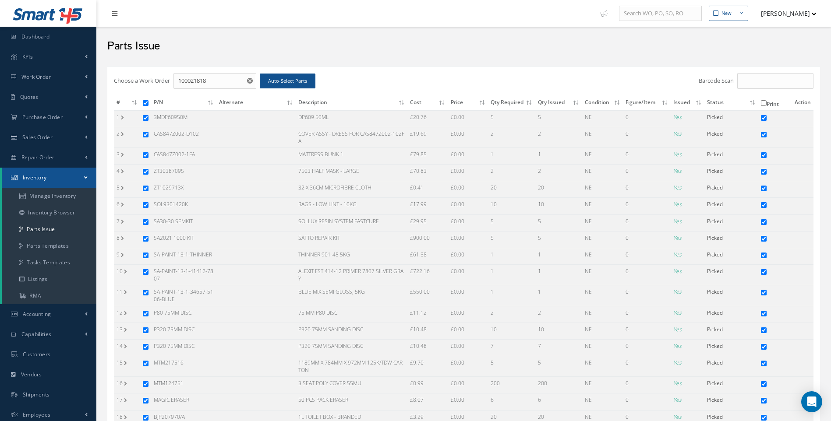
checkbox input "true"
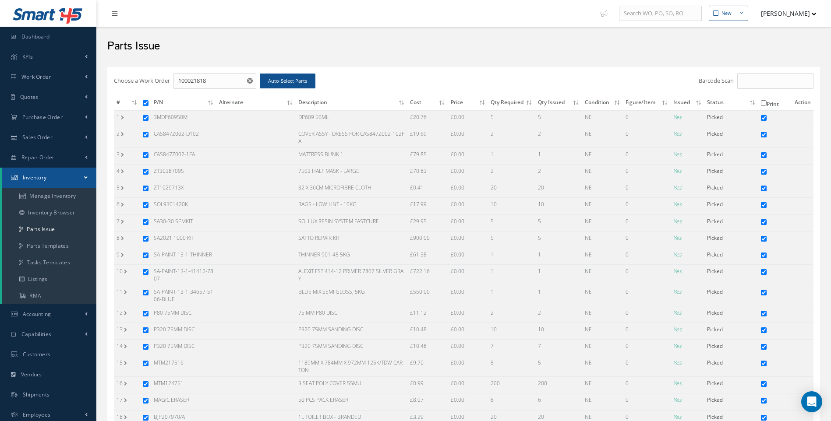
checkbox input "true"
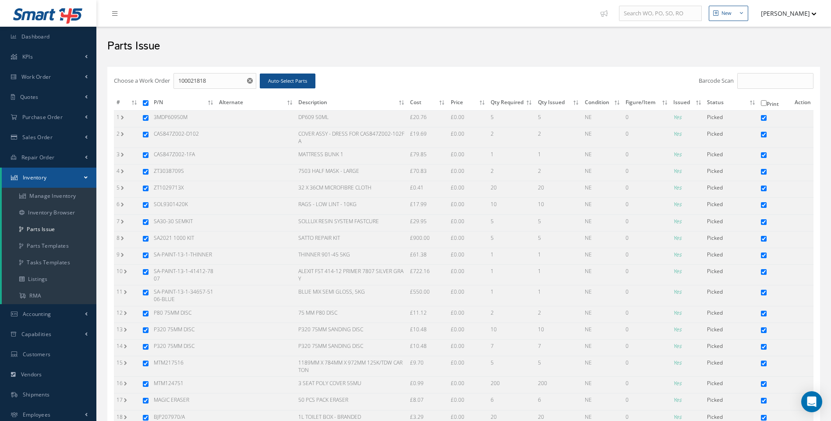
checkbox input "true"
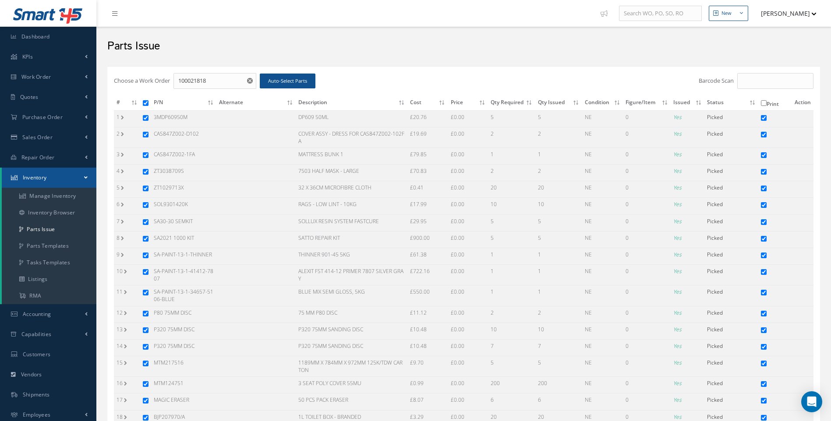
checkbox input "true"
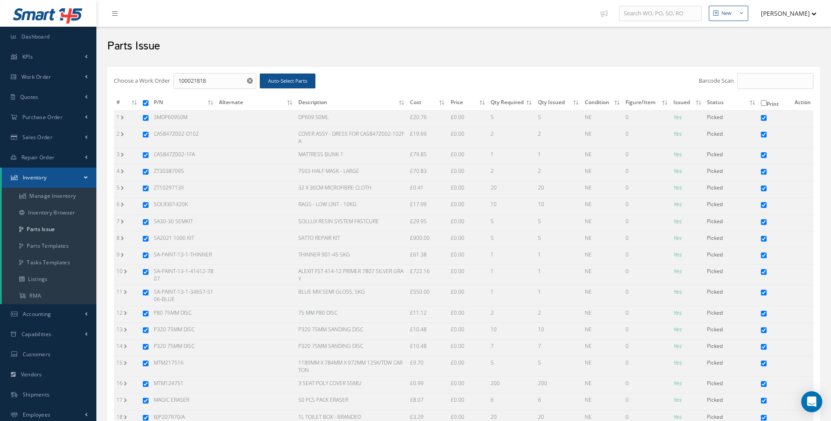
checkbox input "true"
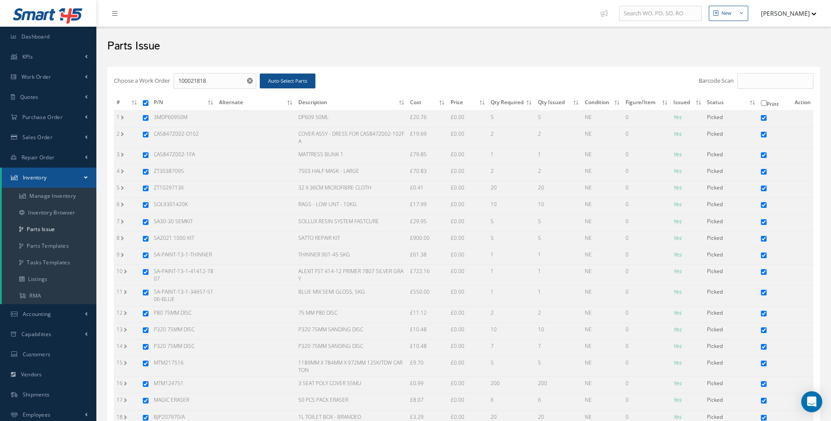
checkbox input "true"
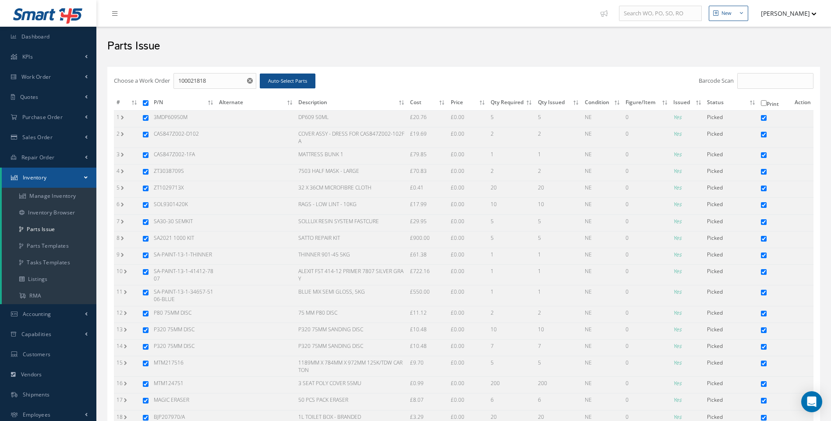
checkbox input "true"
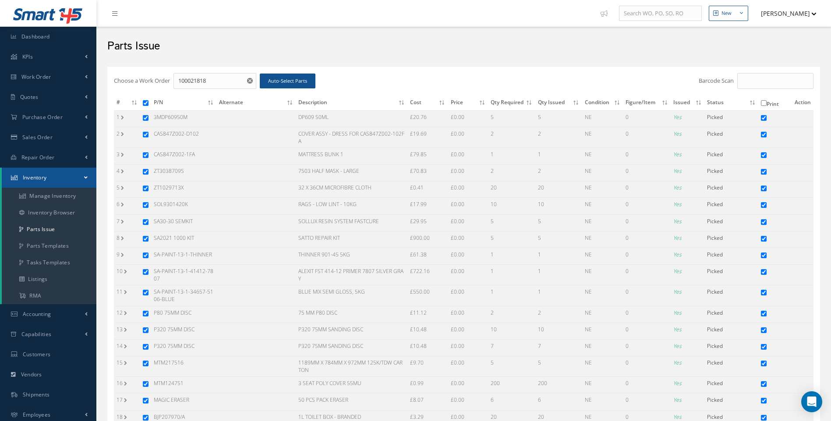
checkbox input "true"
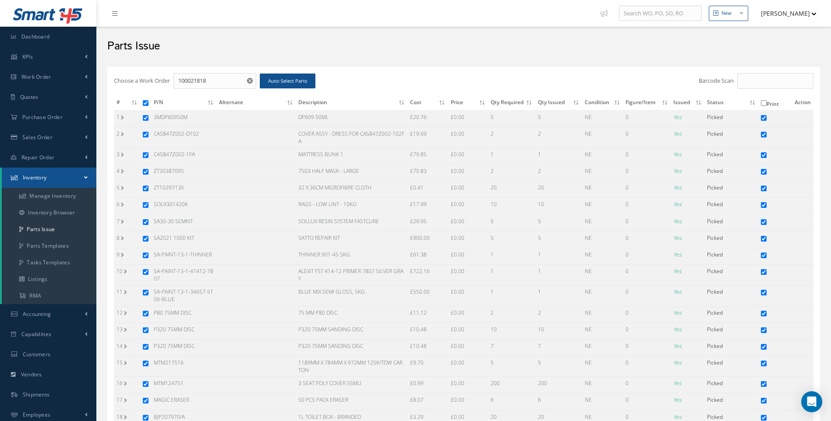
checkbox input "true"
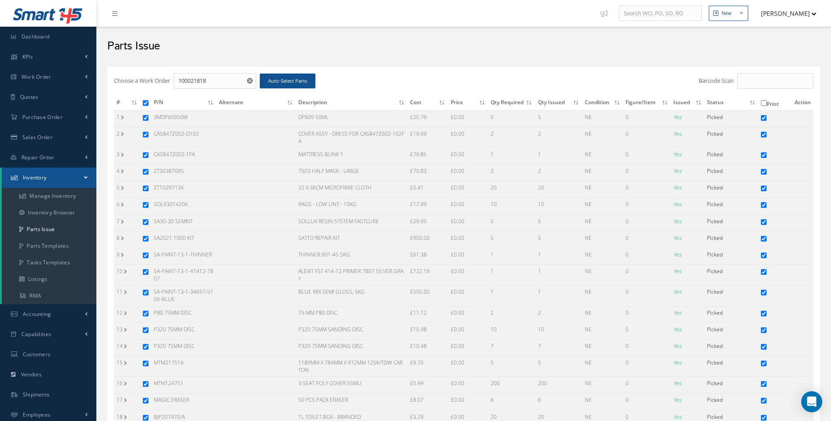
checkbox input "true"
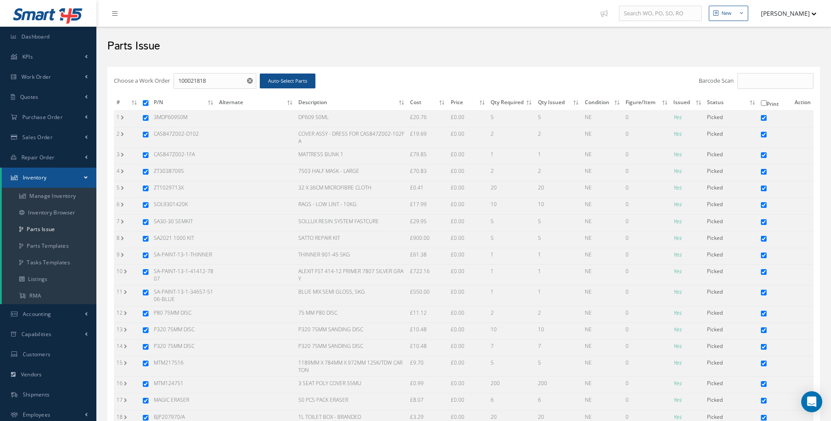
checkbox input "true"
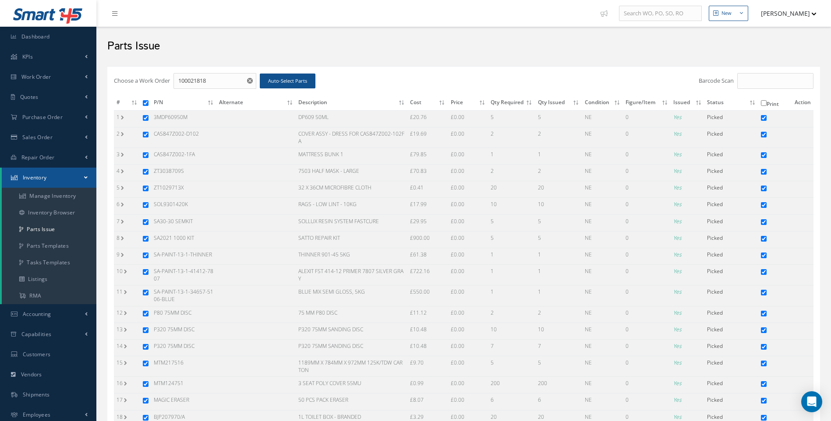
checkbox input "true"
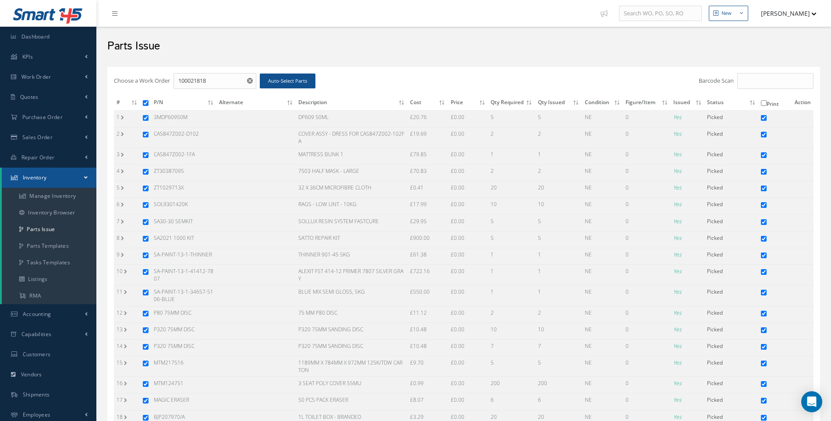
checkbox input "true"
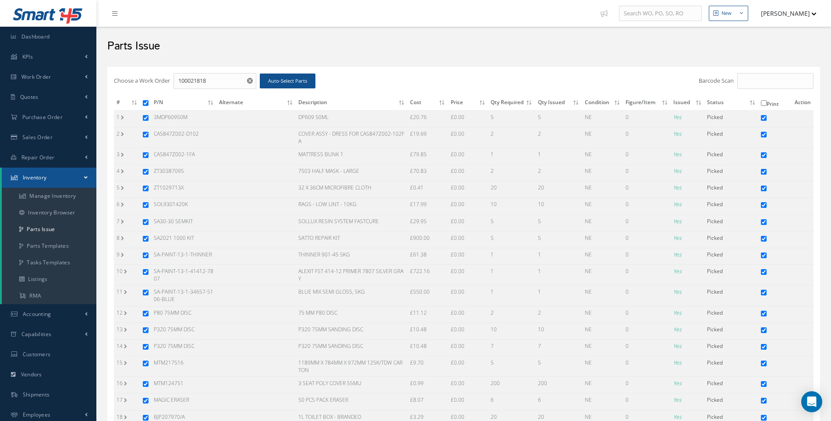
checkbox input "true"
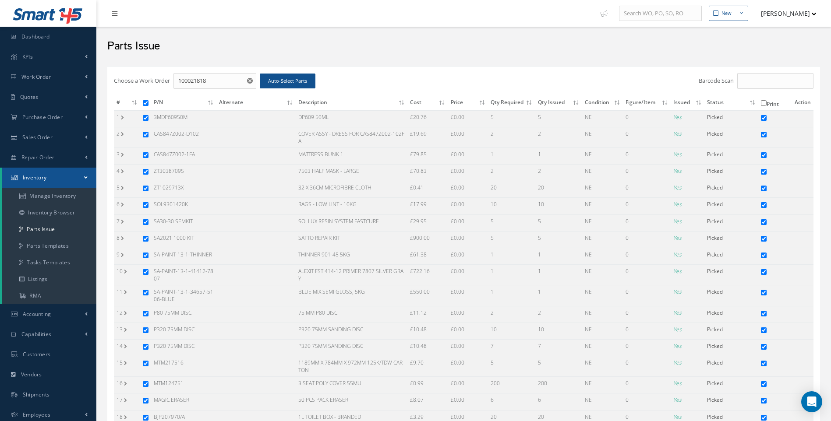
checkbox input "true"
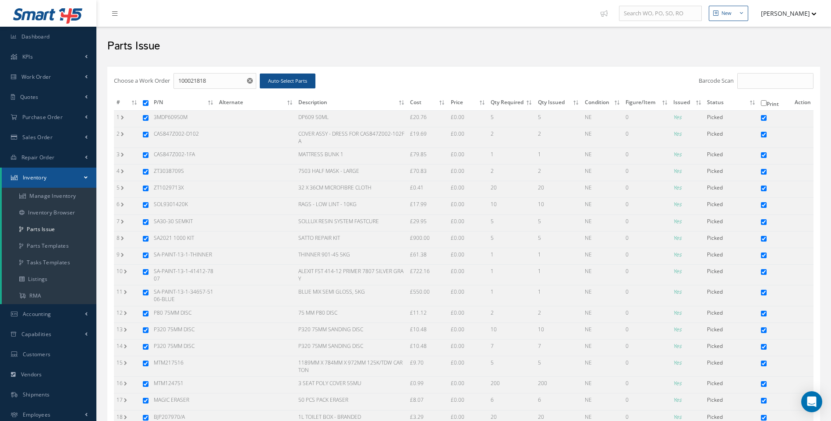
checkbox input "true"
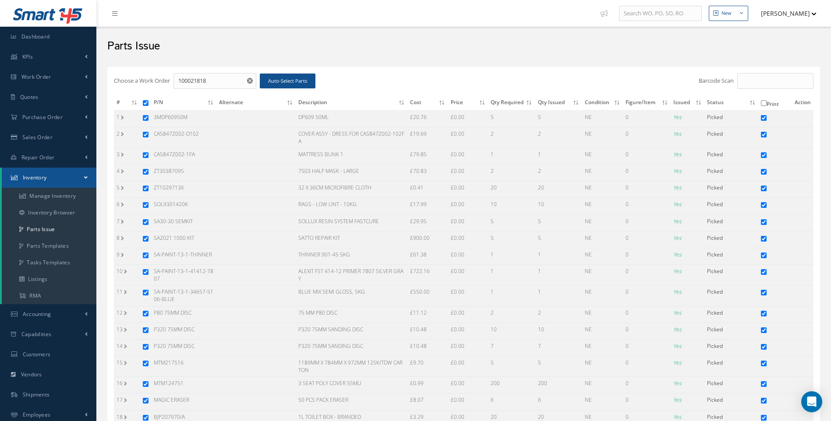
checkbox input "true"
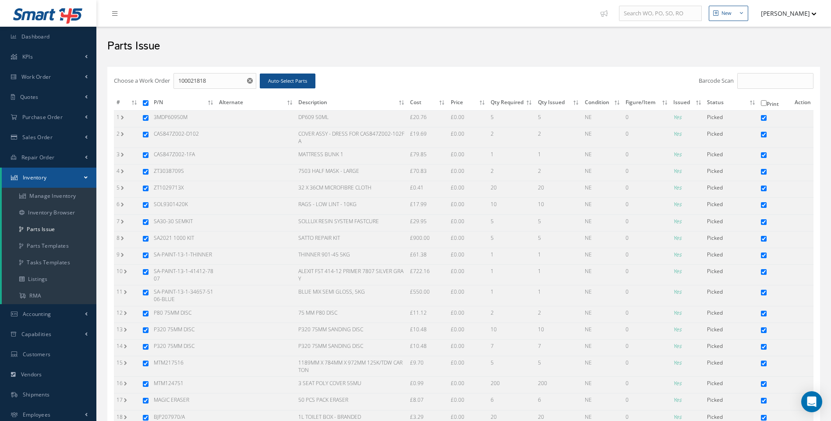
checkbox input "true"
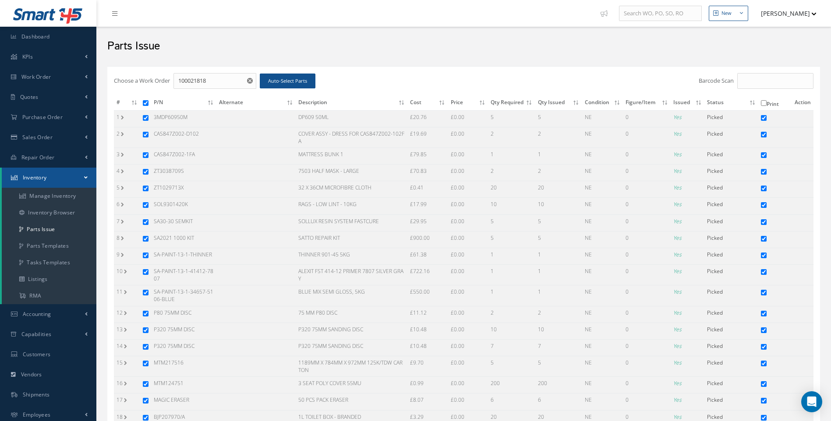
checkbox input "true"
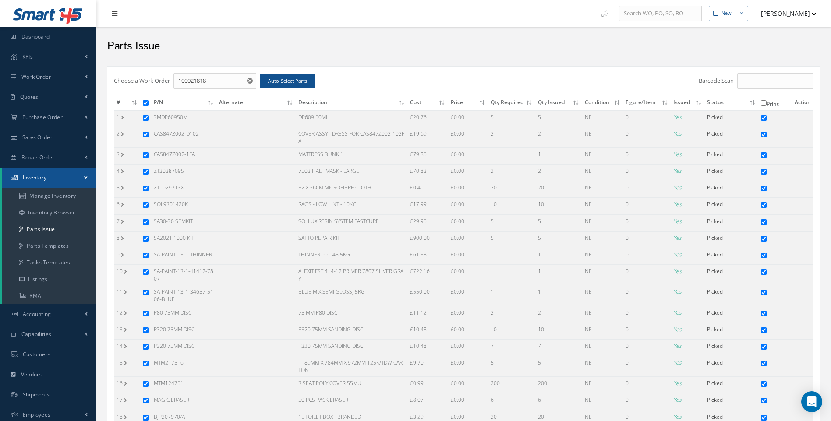
checkbox input "true"
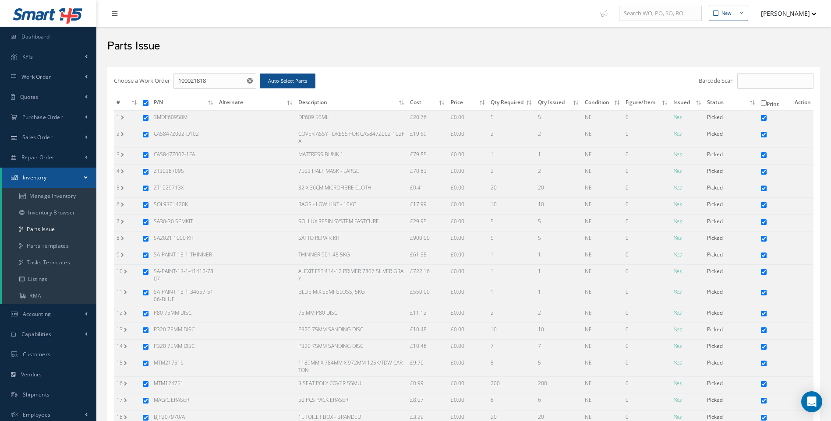
checkbox input "true"
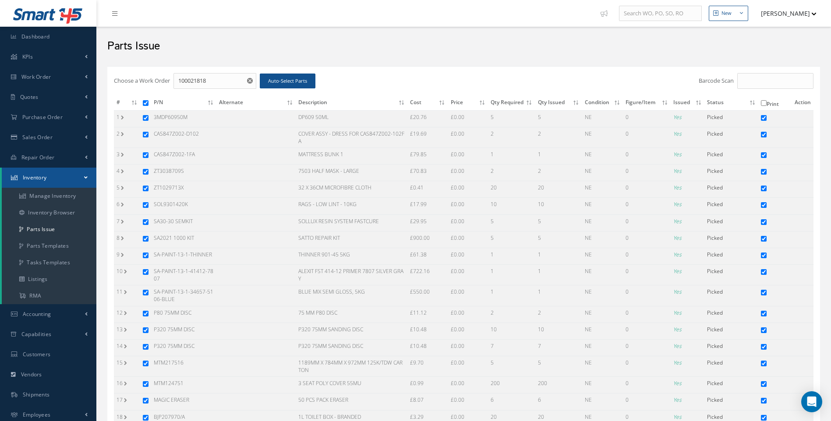
checkbox input "true"
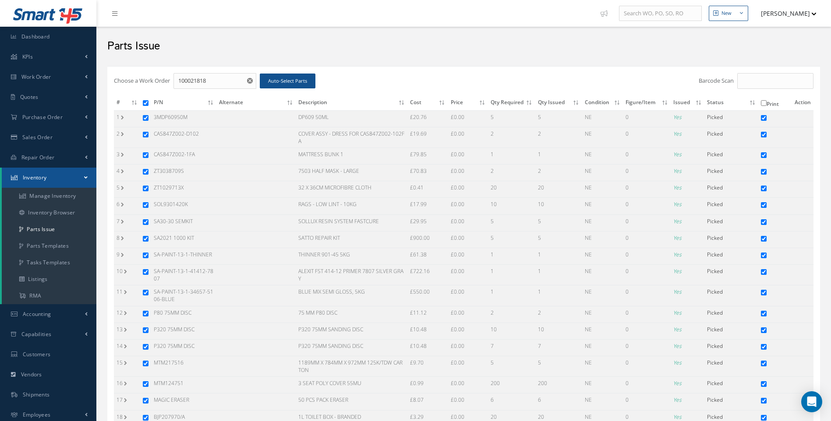
click at [144, 103] on input "checkbox" at bounding box center [146, 103] width 6 height 6
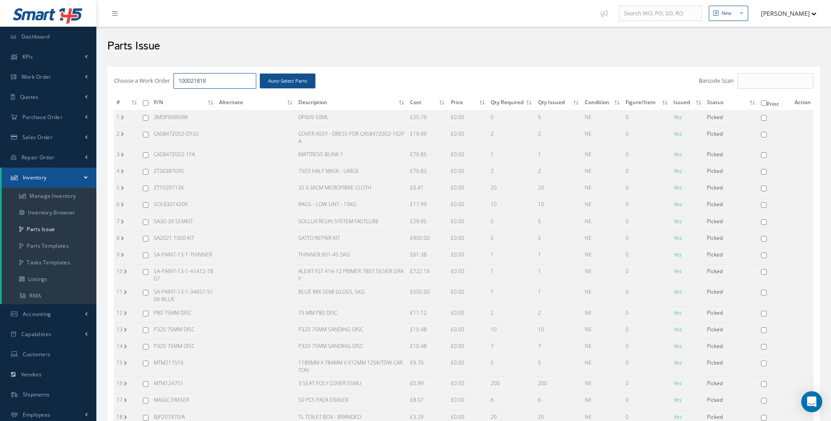
click at [210, 81] on input "100021818" at bounding box center [214, 81] width 83 height 16
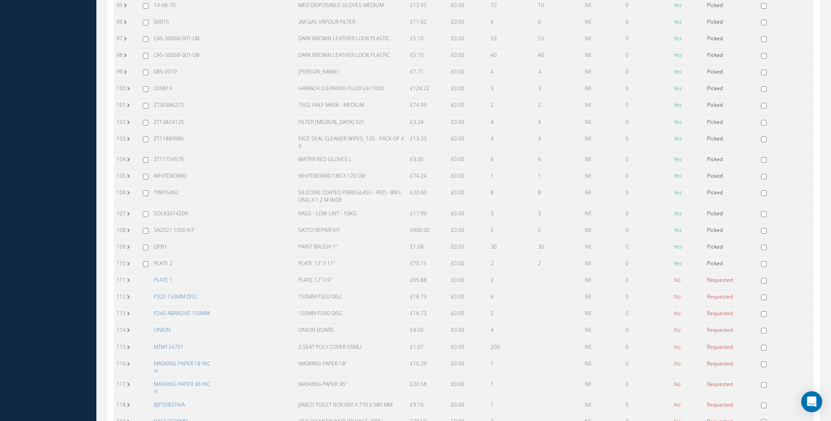
scroll to position [1752, 0]
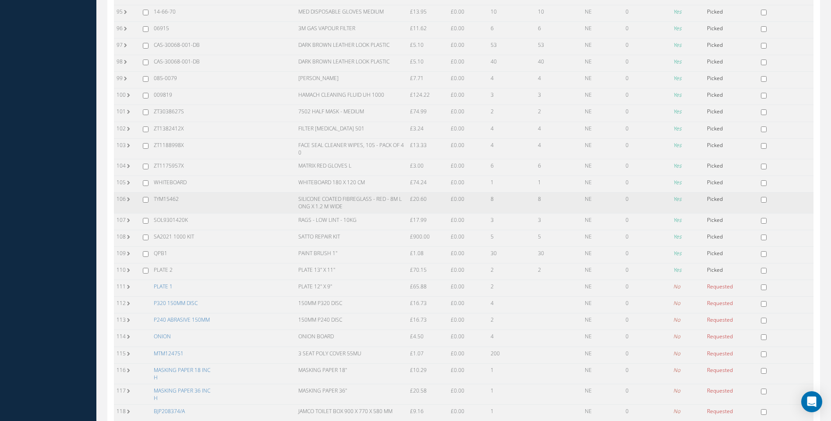
click at [146, 202] on input "checkbox" at bounding box center [146, 200] width 6 height 6
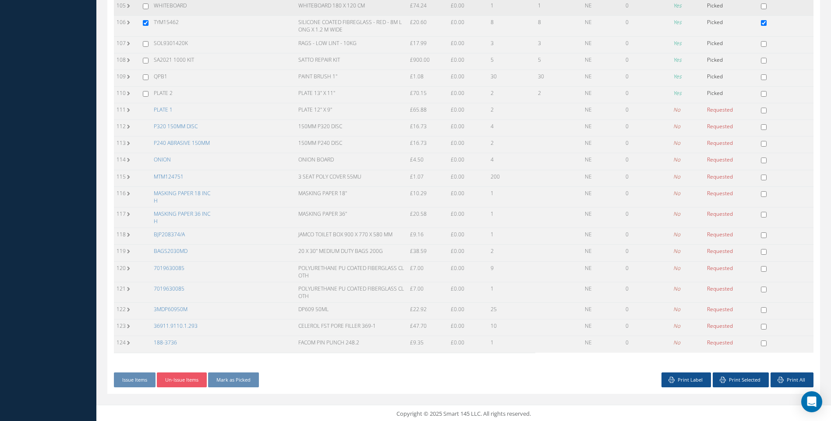
scroll to position [1931, 0]
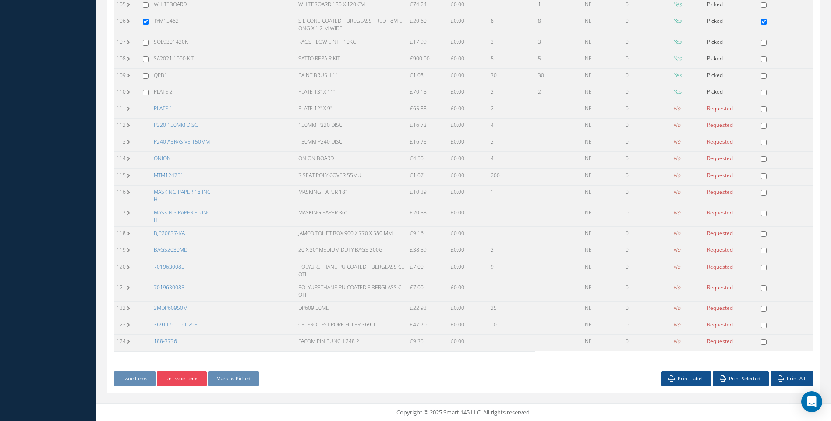
click at [184, 379] on button "Un-Issue Items" at bounding box center [182, 379] width 50 height 15
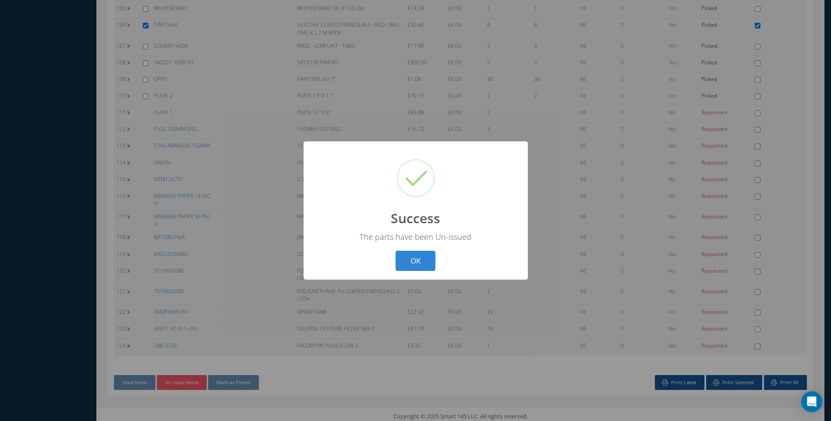
scroll to position [1919, 0]
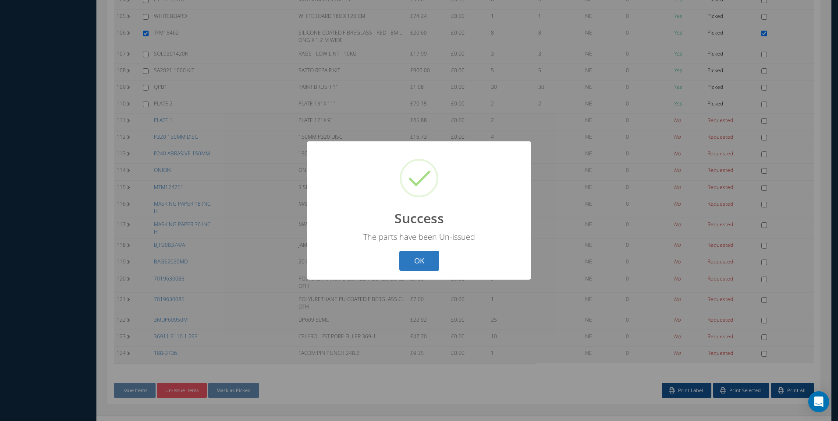
click at [409, 265] on button "OK" at bounding box center [419, 261] width 40 height 21
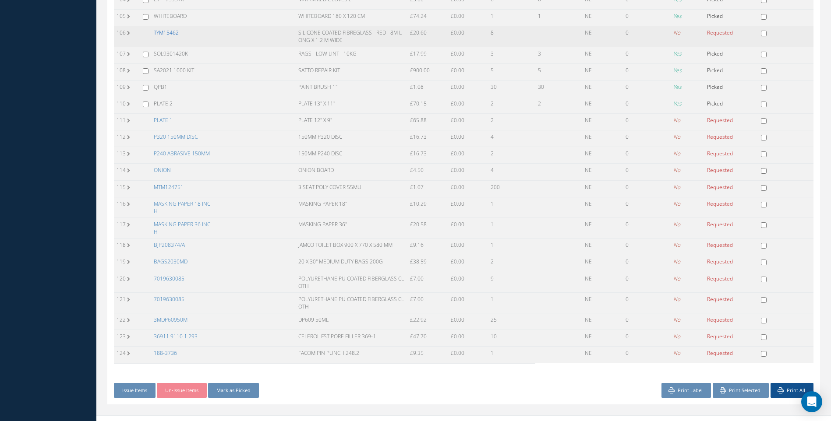
click at [170, 34] on link "TYM15462" at bounding box center [166, 32] width 25 height 7
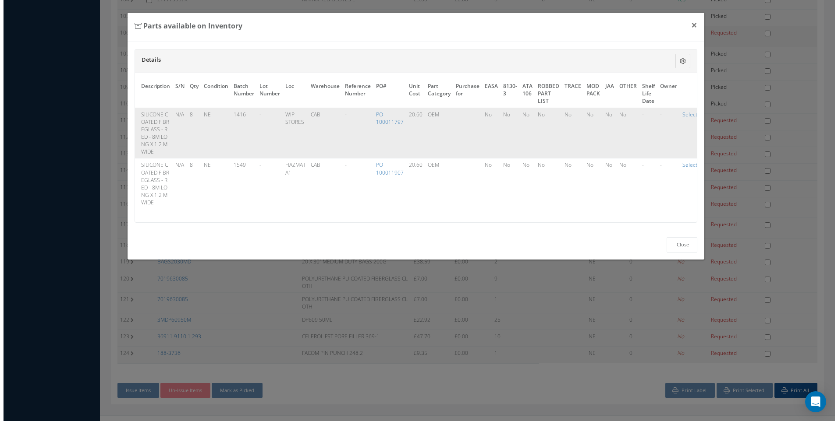
scroll to position [1915, 0]
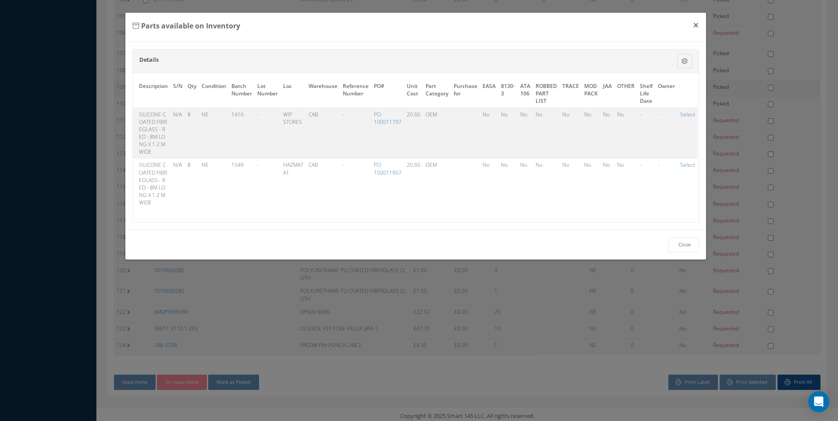
click at [689, 115] on link "Select" at bounding box center [687, 114] width 15 height 7
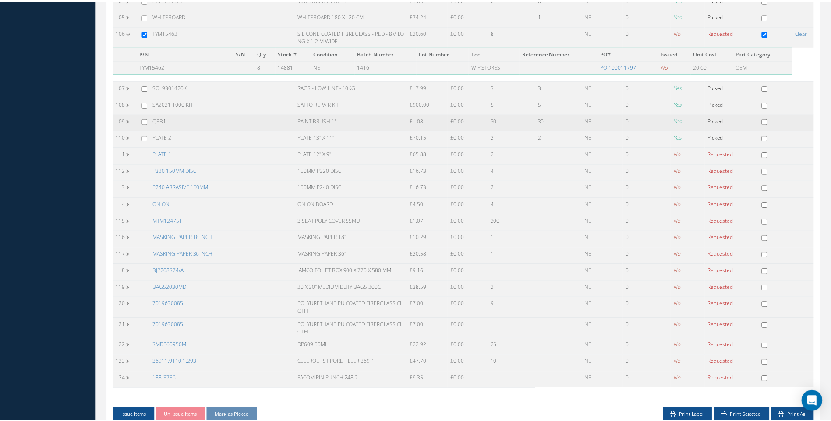
scroll to position [1919, 0]
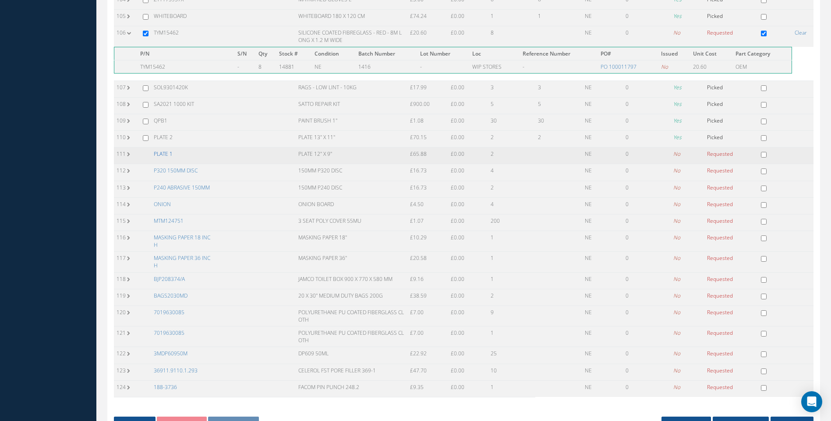
click at [166, 155] on link "PLATE 1" at bounding box center [163, 153] width 19 height 7
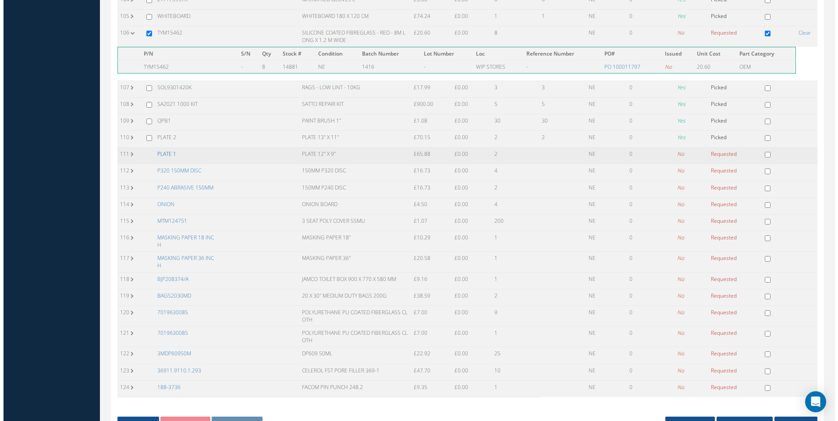
scroll to position [1915, 0]
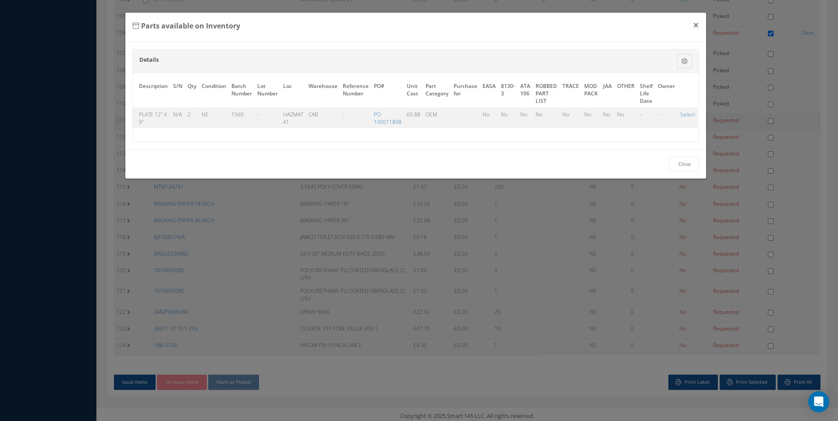
drag, startPoint x: 682, startPoint y: 113, endPoint x: 673, endPoint y: 118, distance: 10.6
click at [682, 114] on link "Select" at bounding box center [687, 114] width 15 height 7
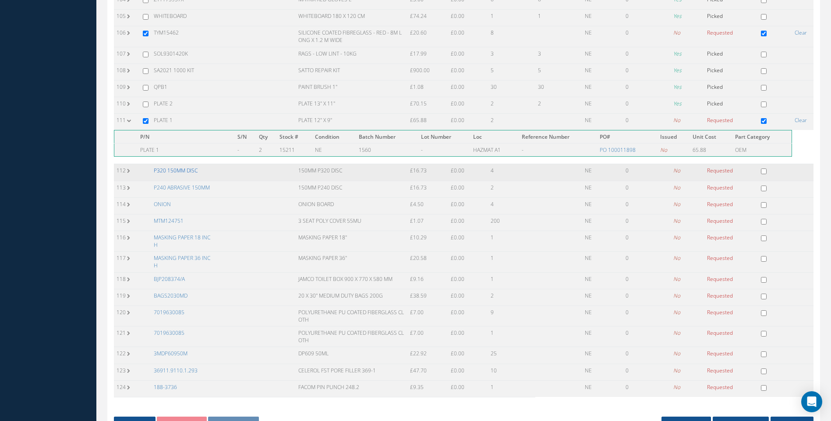
click at [177, 171] on link "P320 150MM DISC" at bounding box center [176, 170] width 44 height 7
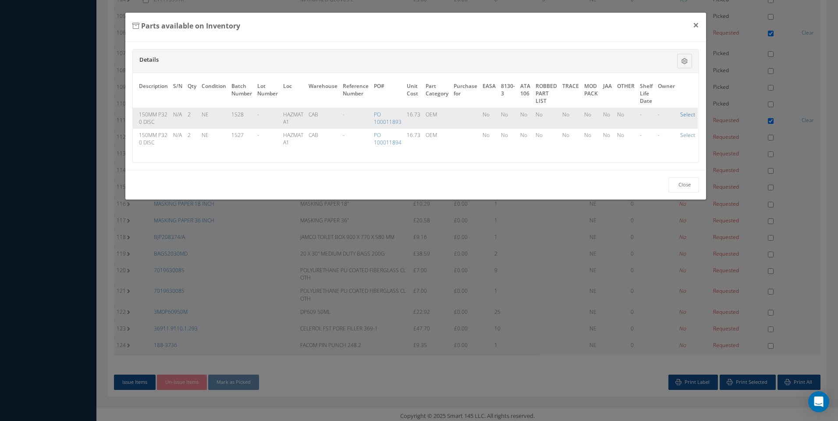
click at [680, 115] on link "Select" at bounding box center [687, 114] width 15 height 7
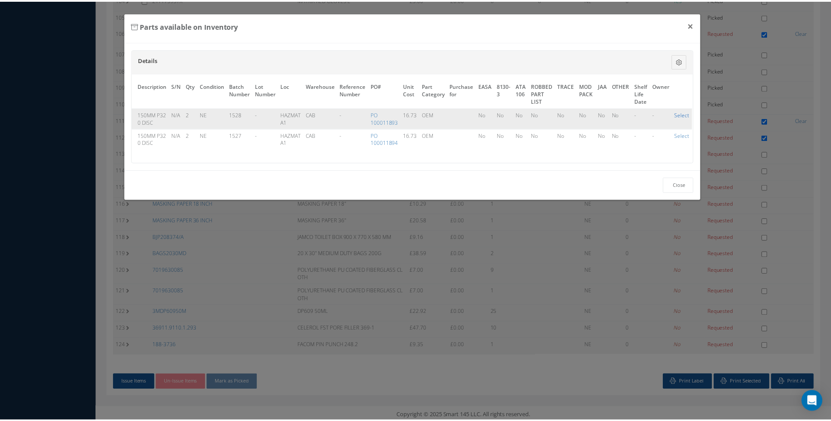
scroll to position [1919, 0]
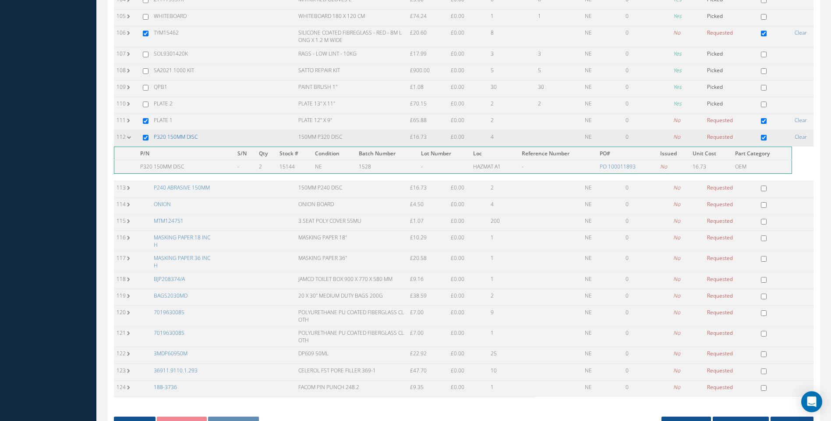
click at [177, 136] on link "P320 150MM DISC" at bounding box center [176, 136] width 44 height 7
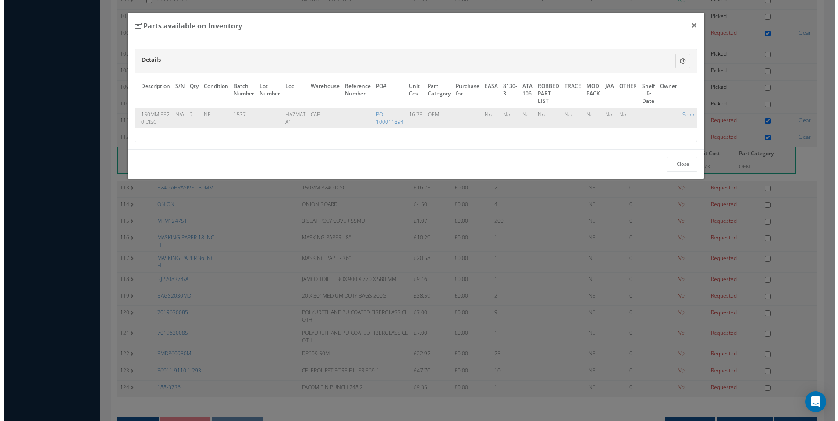
scroll to position [1915, 0]
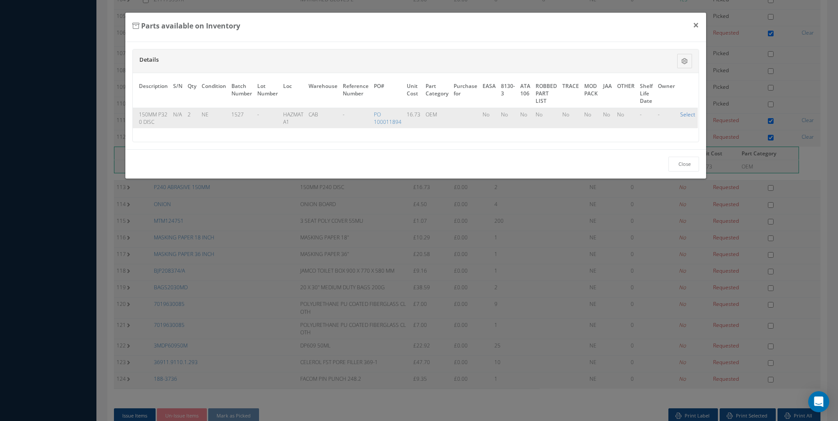
click at [684, 113] on link "Select" at bounding box center [687, 114] width 15 height 7
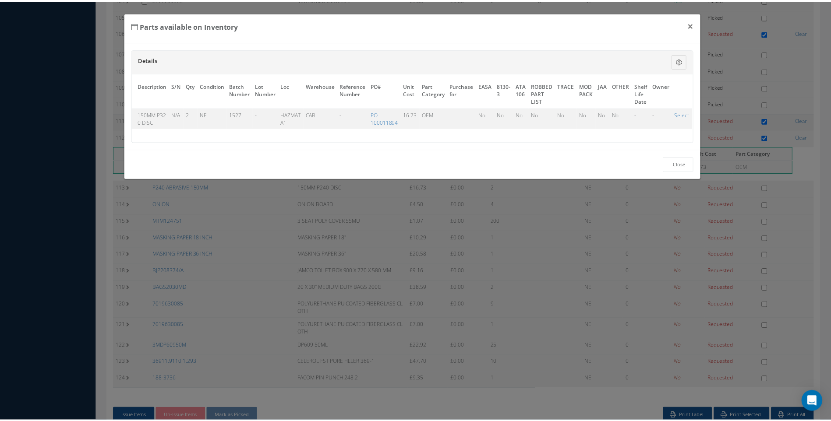
scroll to position [1919, 0]
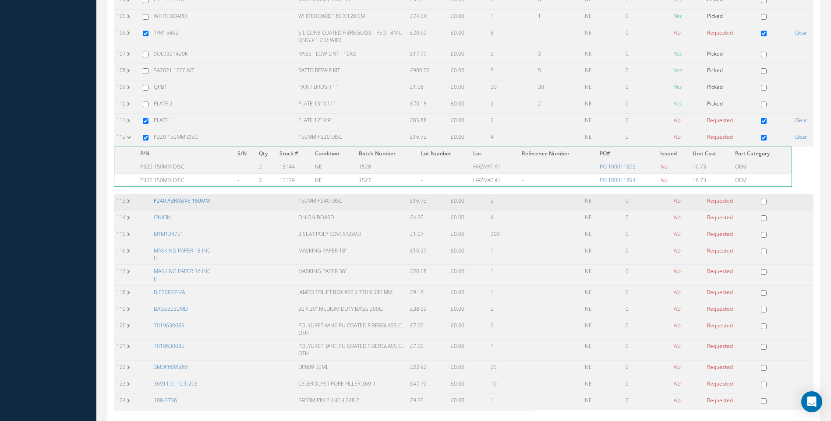
click at [186, 200] on link "P240 ABRASIVE 150MM" at bounding box center [182, 200] width 56 height 7
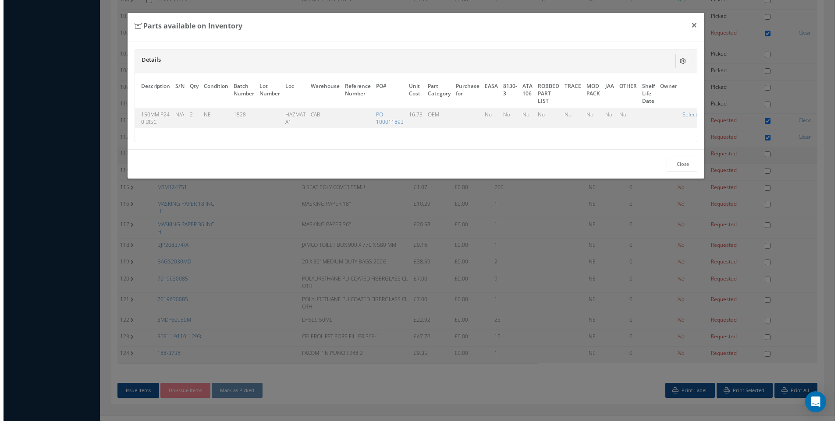
scroll to position [1915, 0]
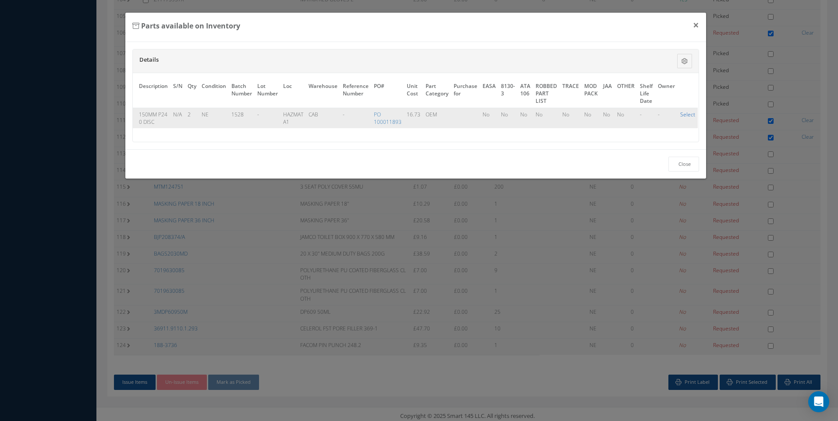
click at [689, 117] on link "Select" at bounding box center [687, 114] width 15 height 7
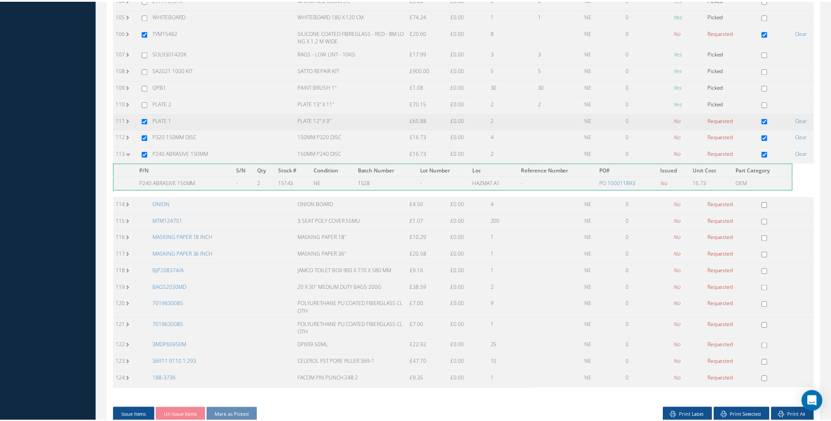
scroll to position [1919, 0]
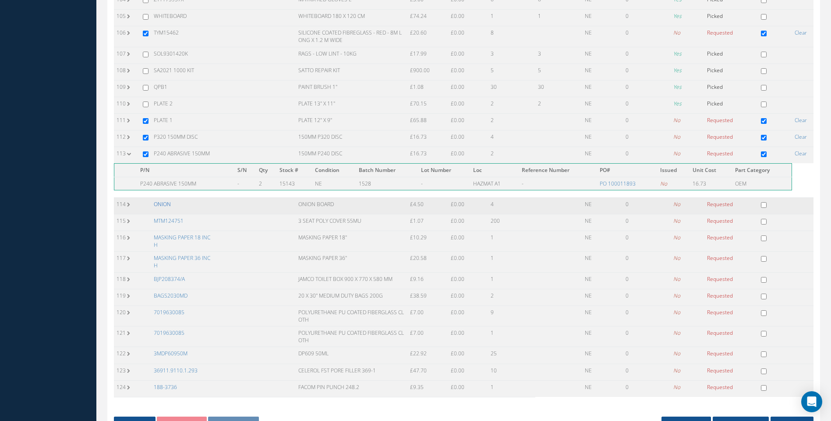
click at [166, 205] on link "ONION" at bounding box center [162, 204] width 17 height 7
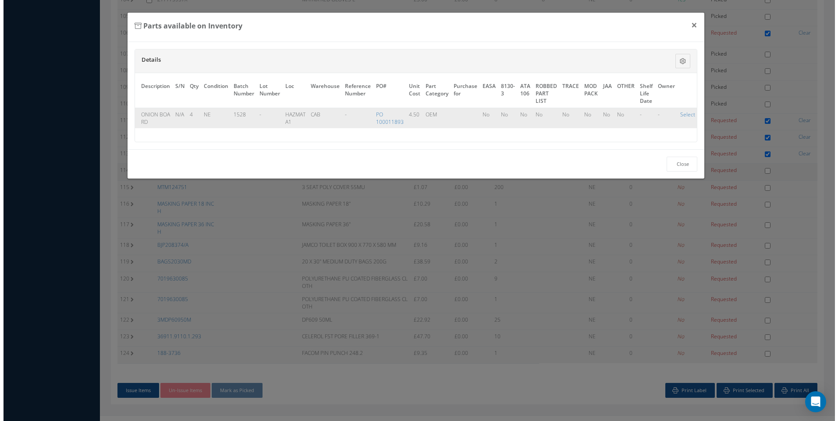
scroll to position [1915, 0]
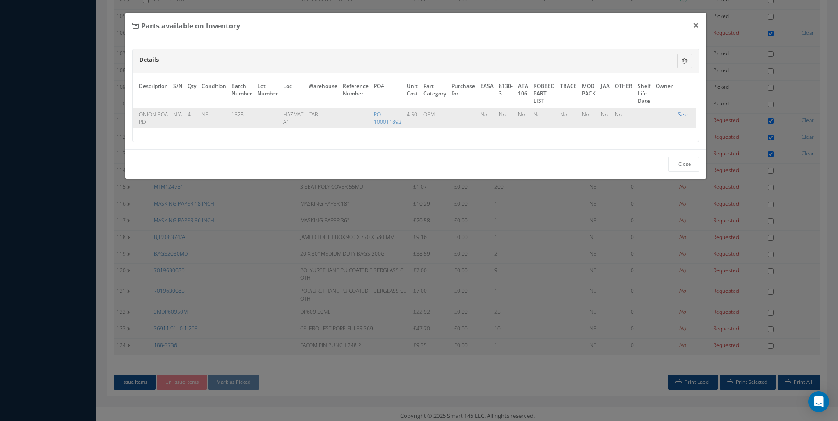
click at [686, 116] on link "Select" at bounding box center [685, 114] width 15 height 7
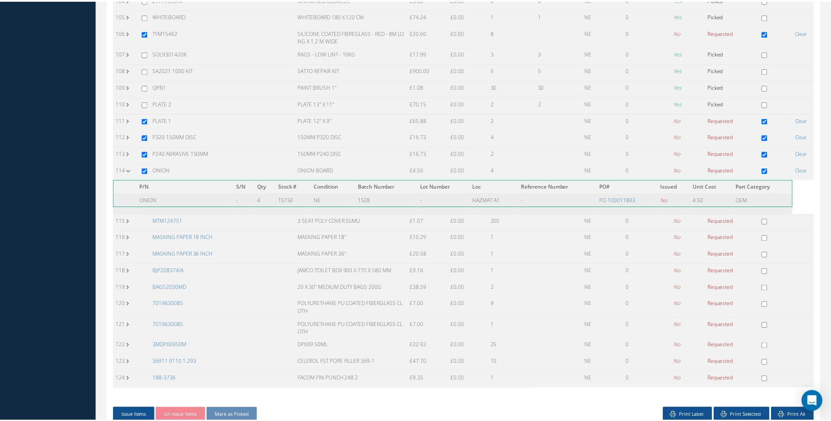
scroll to position [1919, 0]
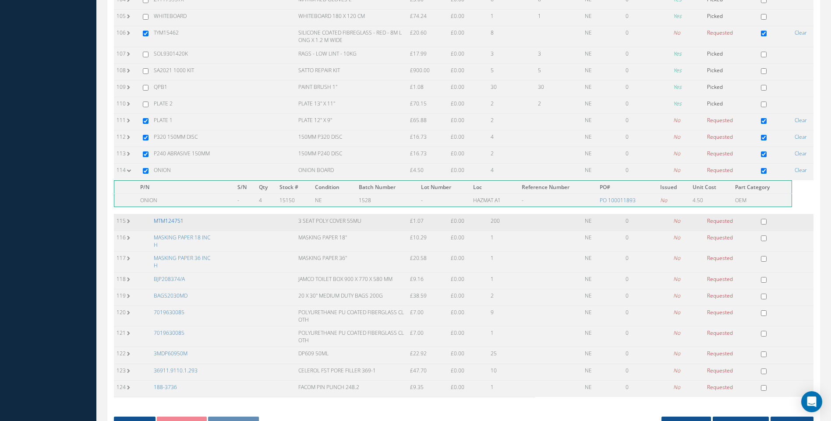
click at [178, 221] on link "MTM124751" at bounding box center [169, 220] width 30 height 7
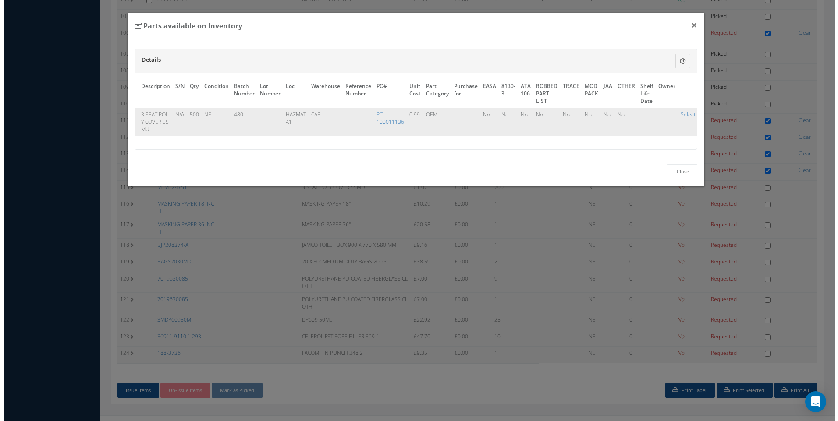
scroll to position [1915, 0]
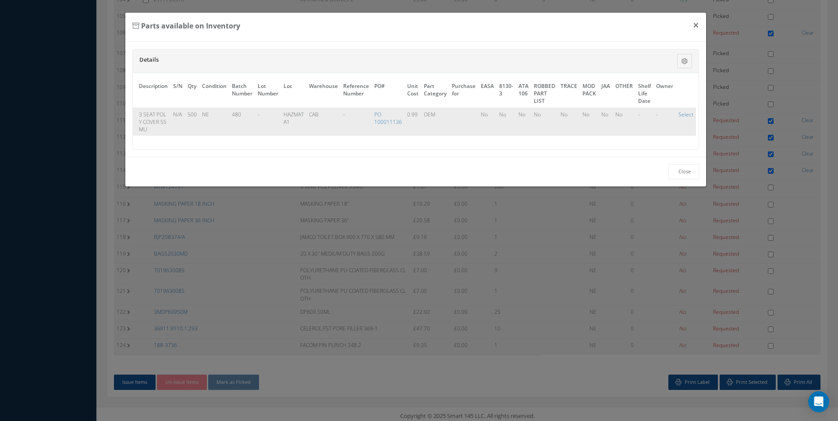
click at [691, 113] on td "Select" at bounding box center [686, 122] width 20 height 28
click at [681, 113] on link "Select" at bounding box center [685, 114] width 15 height 7
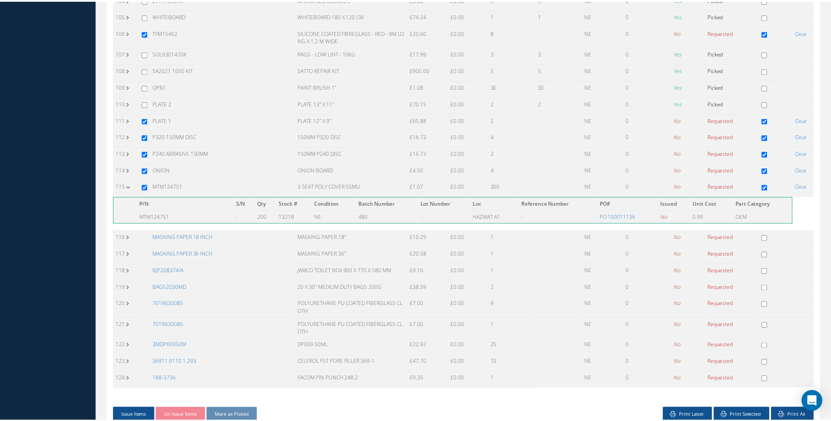
scroll to position [1919, 0]
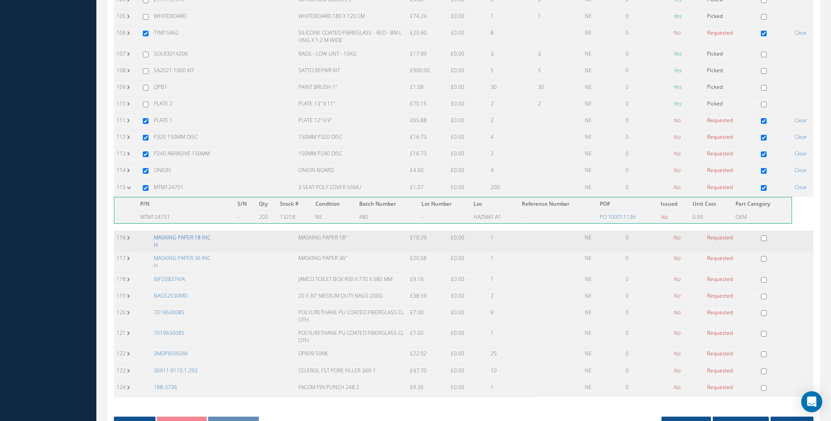
click at [170, 237] on link "MASKING PAPER 18 INCH" at bounding box center [182, 241] width 57 height 15
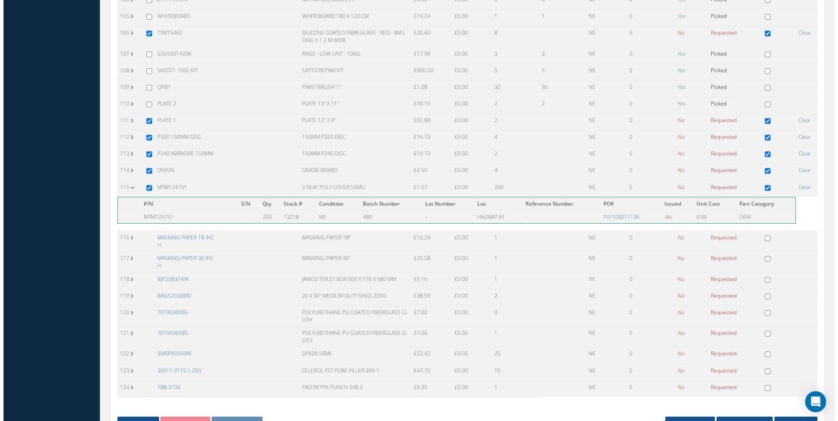
scroll to position [1915, 0]
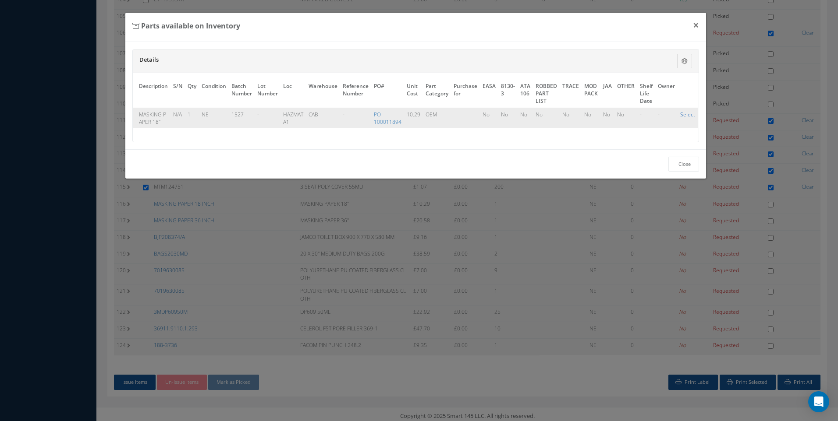
click at [682, 116] on link "Select" at bounding box center [687, 114] width 15 height 7
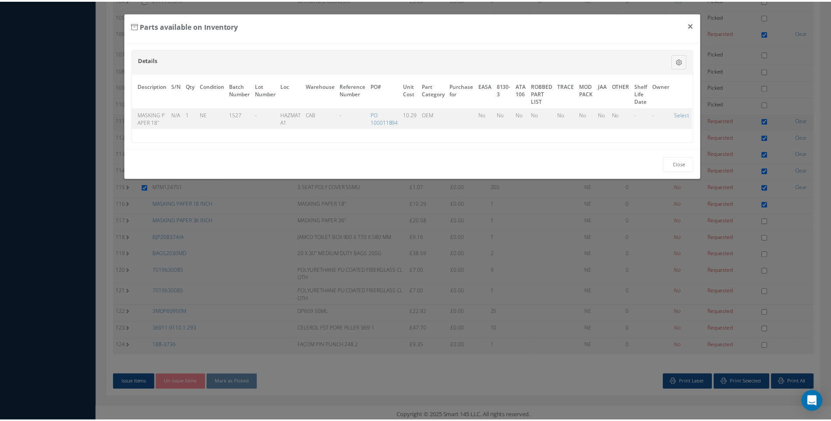
scroll to position [1919, 0]
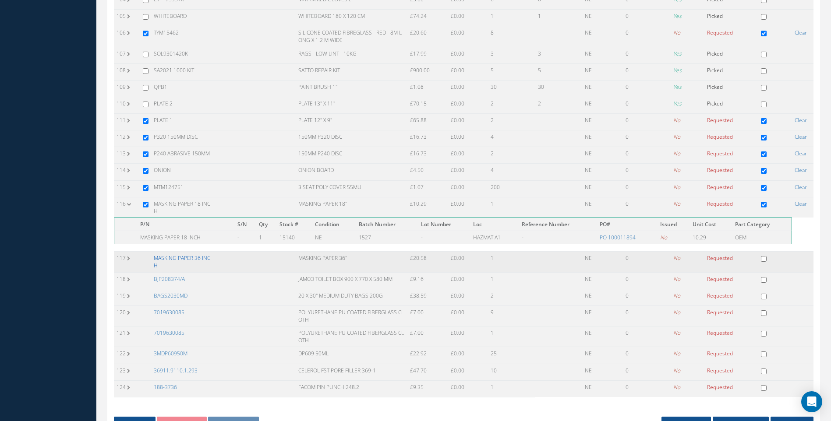
click at [169, 257] on link "MASKING PAPER 36 INCH" at bounding box center [182, 262] width 57 height 15
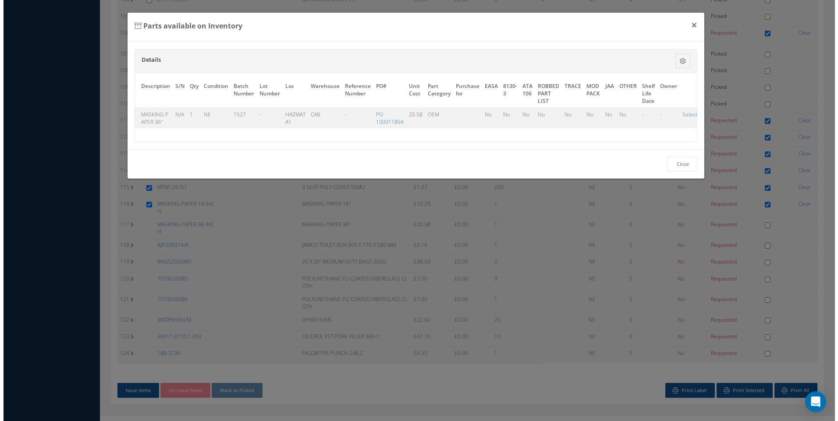
scroll to position [1915, 0]
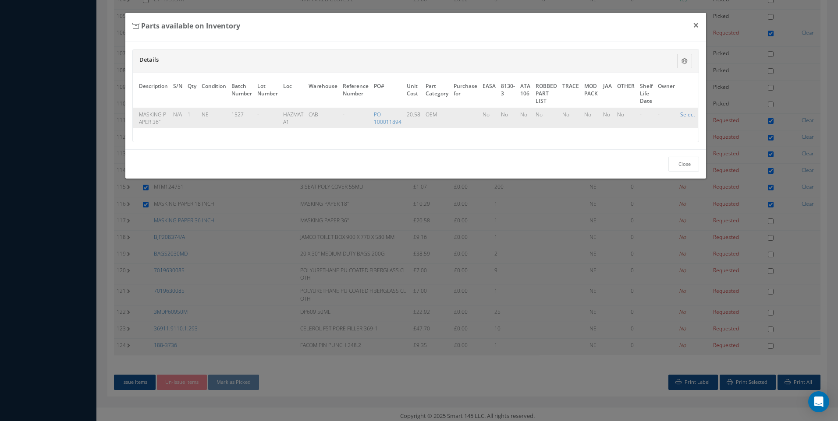
click at [685, 113] on link "Select" at bounding box center [687, 114] width 15 height 7
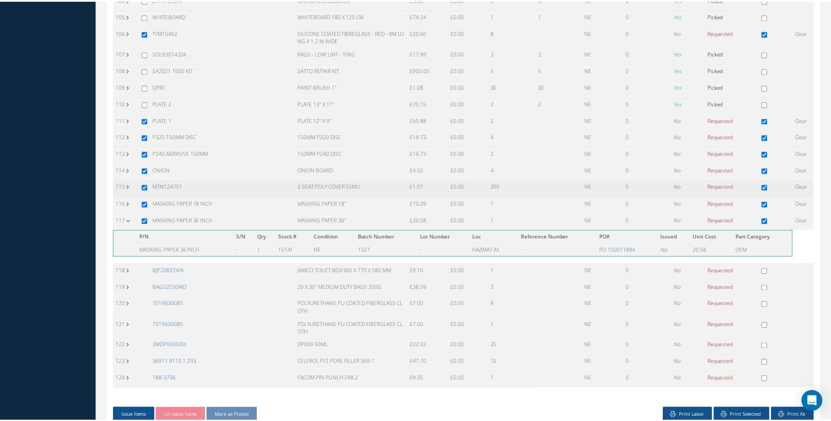
scroll to position [1919, 0]
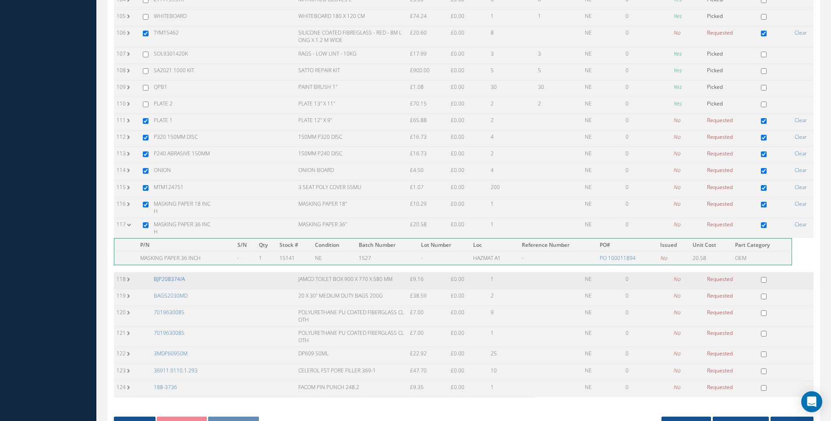
click at [179, 281] on link "BJP208374/A" at bounding box center [169, 279] width 31 height 7
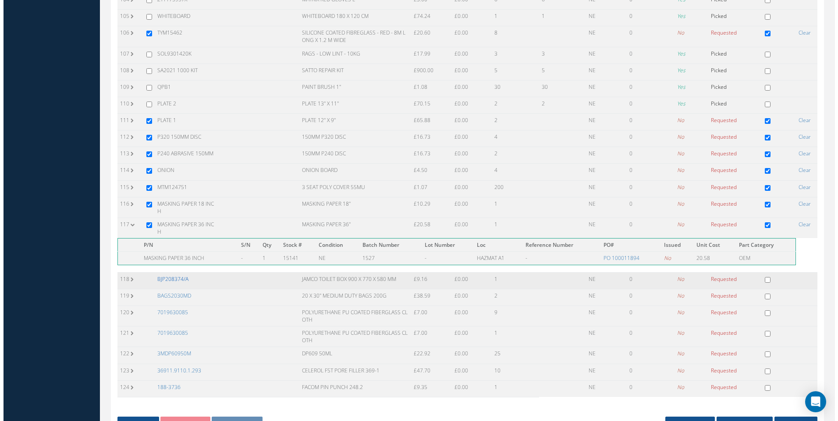
scroll to position [1915, 0]
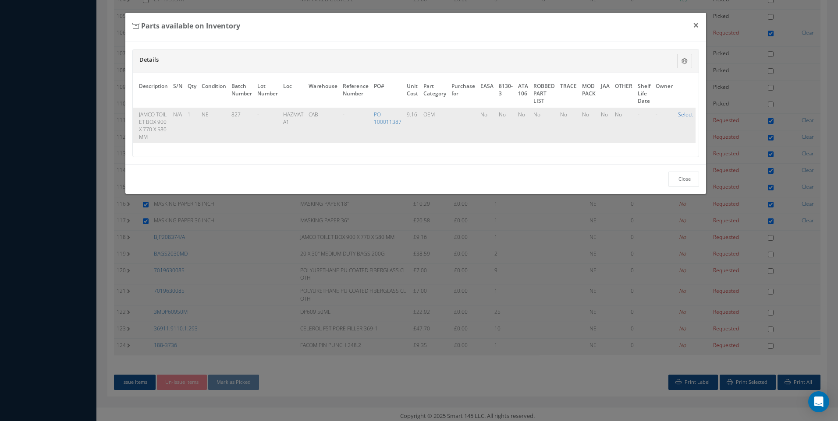
click at [678, 117] on link "Select" at bounding box center [685, 114] width 15 height 7
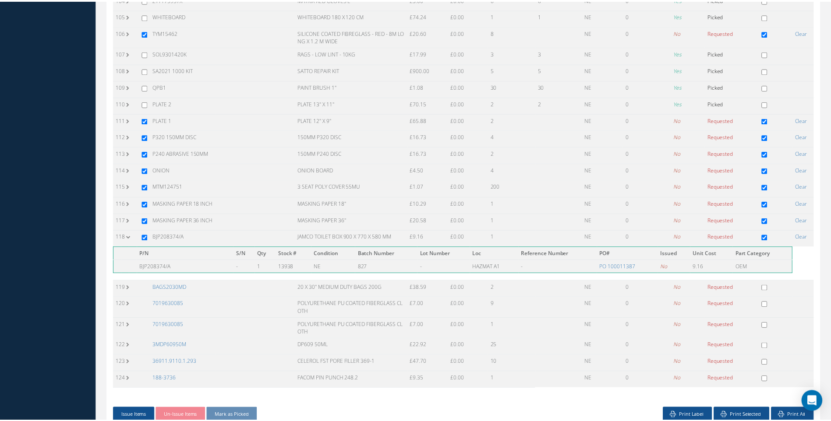
scroll to position [1919, 0]
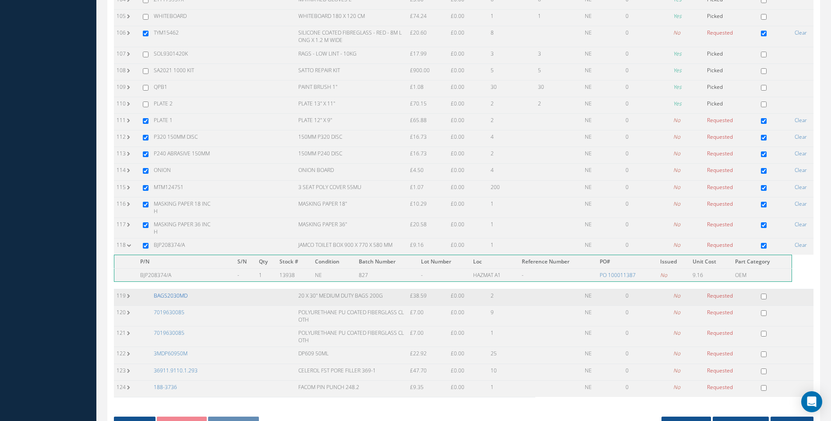
click at [163, 294] on link "BAGS2030MD" at bounding box center [171, 295] width 34 height 7
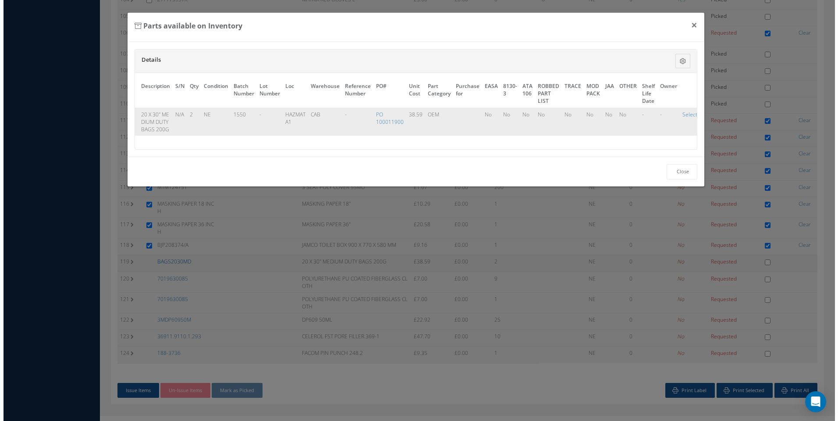
scroll to position [1915, 0]
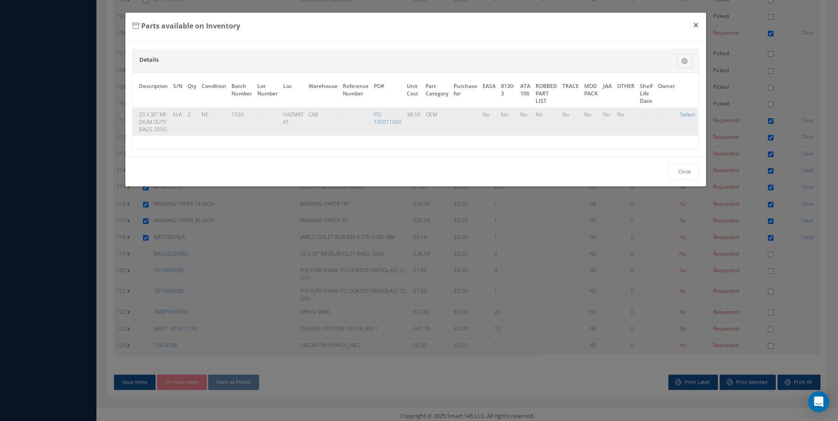
click at [683, 115] on link "Select" at bounding box center [687, 114] width 15 height 7
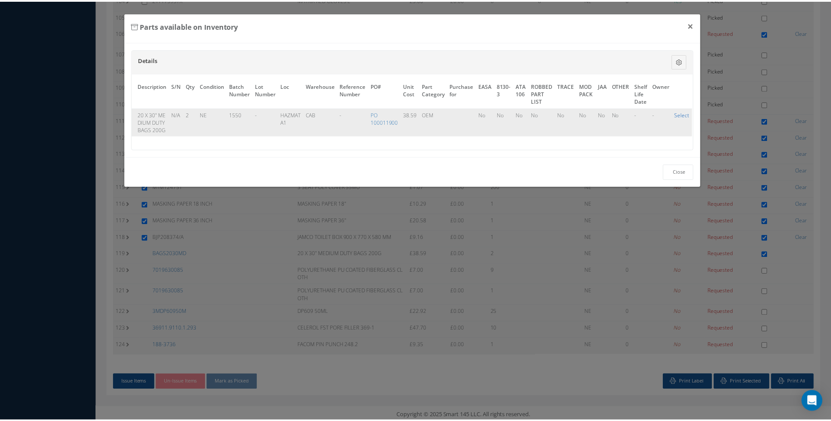
scroll to position [1919, 0]
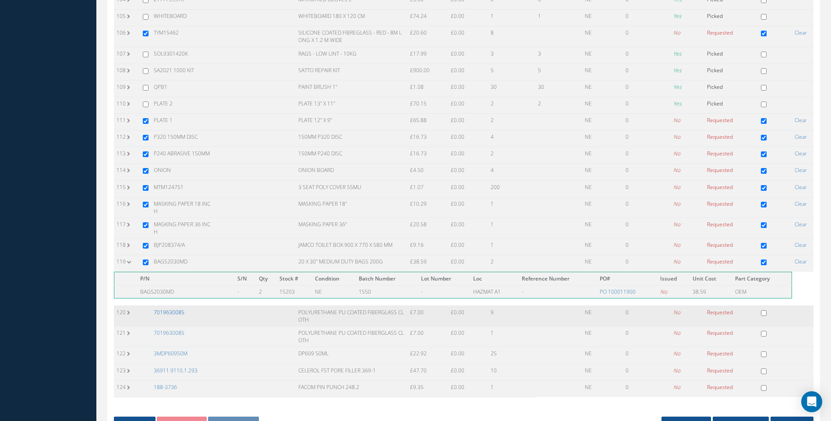
click at [170, 311] on link "7019630085" at bounding box center [169, 312] width 31 height 7
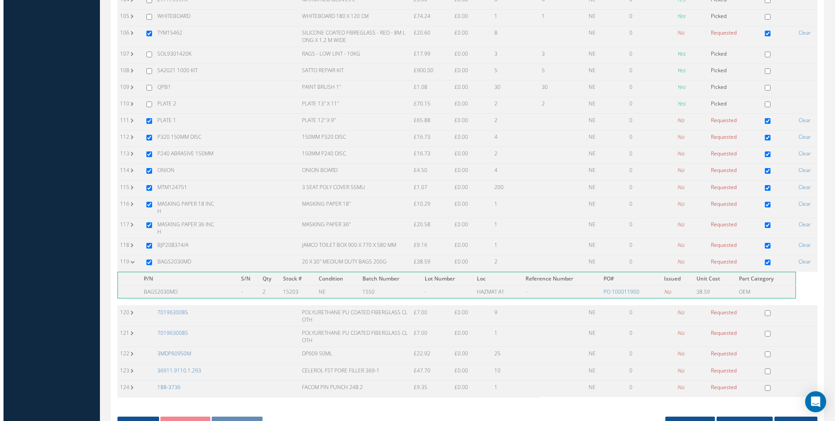
scroll to position [1915, 0]
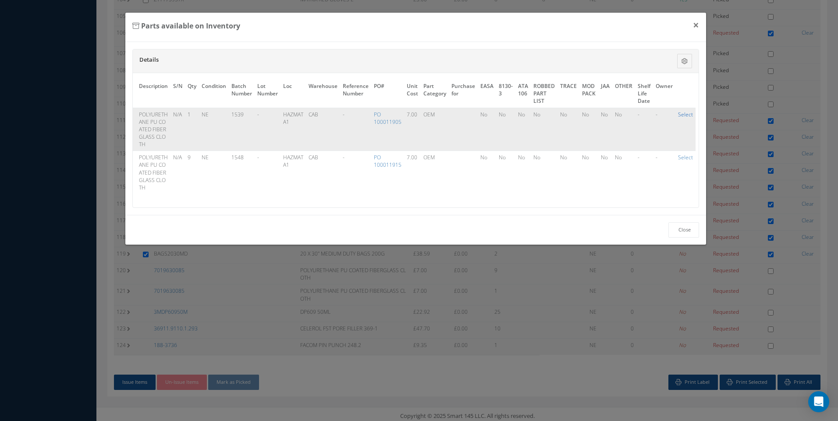
click at [683, 116] on link "Select" at bounding box center [685, 114] width 15 height 7
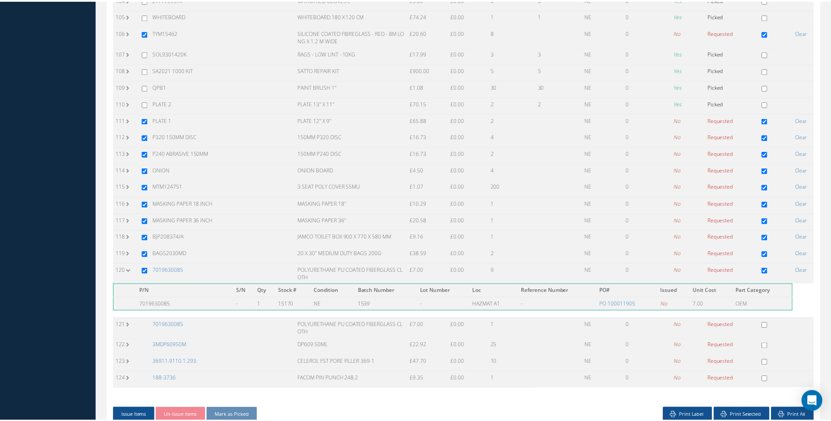
scroll to position [1919, 0]
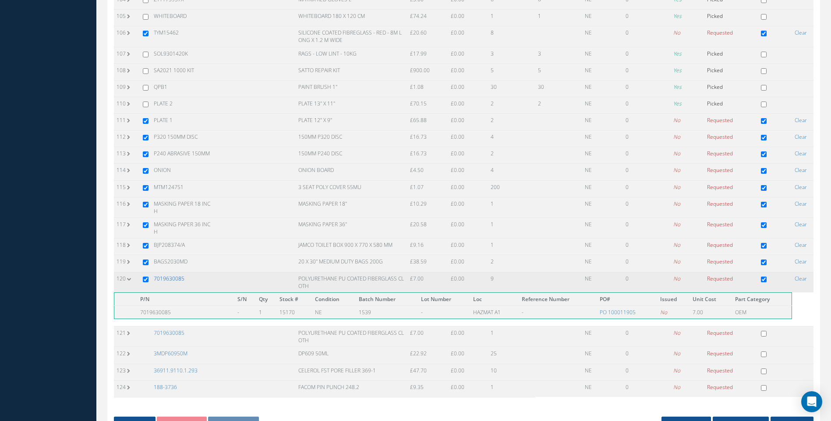
click at [175, 279] on link "7019630085" at bounding box center [169, 278] width 31 height 7
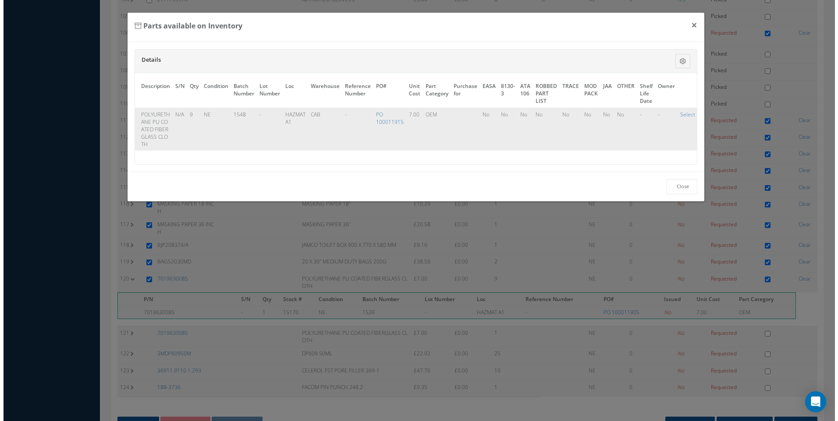
scroll to position [1915, 0]
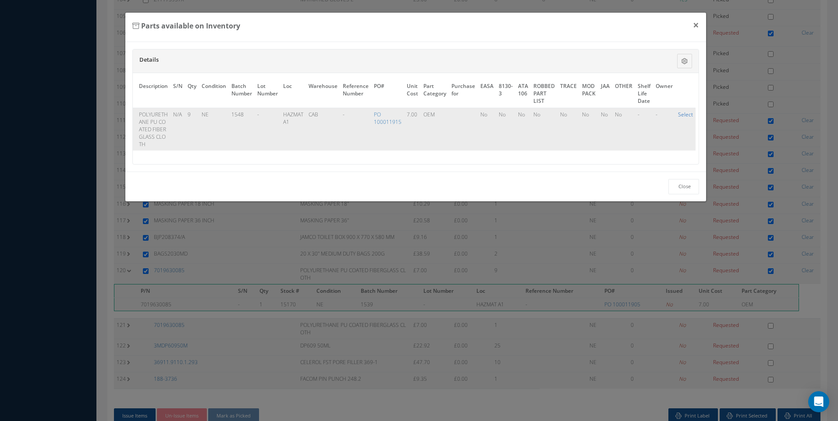
click at [685, 113] on link "Select" at bounding box center [685, 114] width 15 height 7
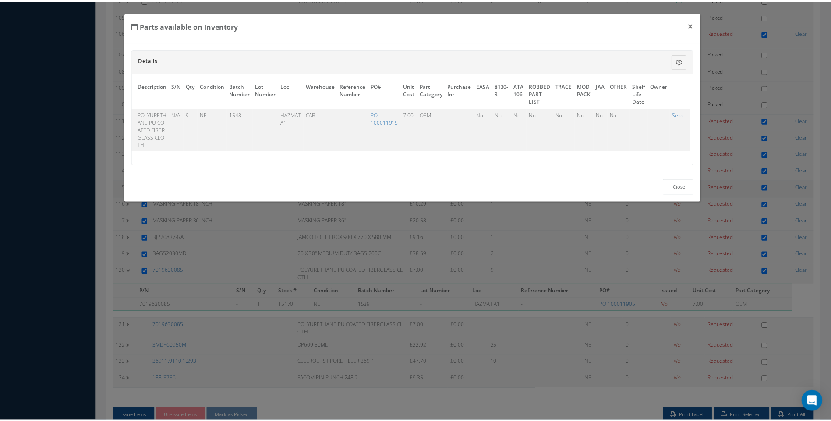
scroll to position [1919, 0]
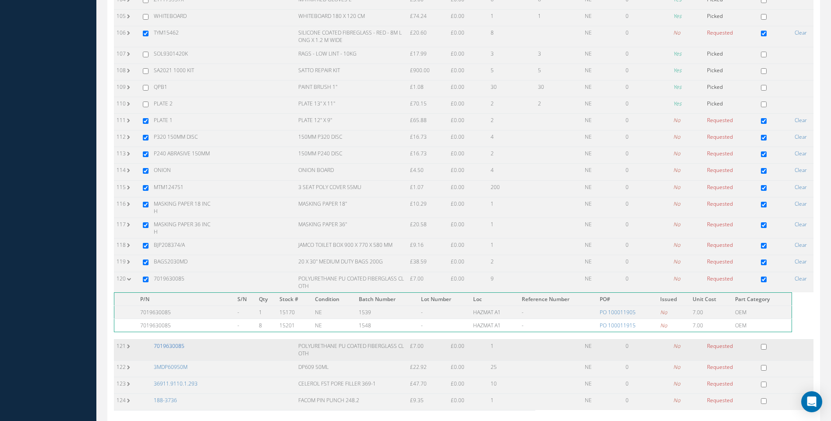
click at [180, 343] on link "7019630085" at bounding box center [169, 346] width 31 height 7
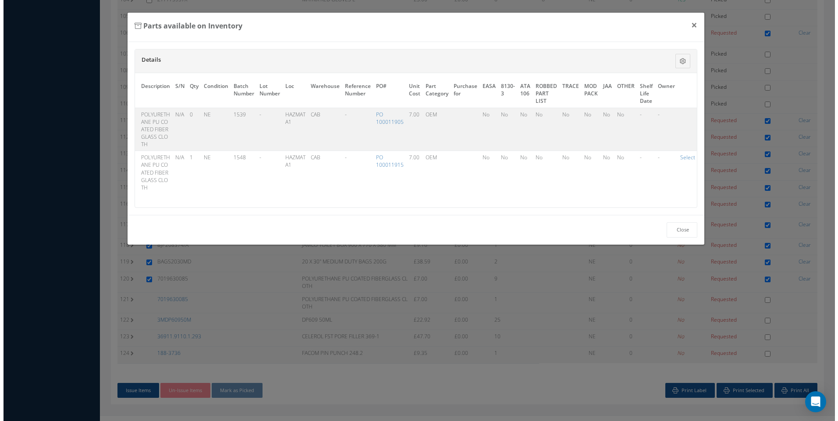
scroll to position [1915, 0]
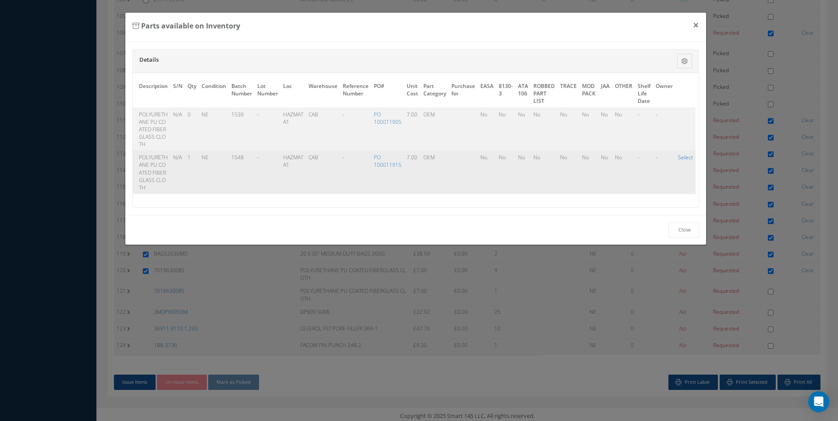
click at [685, 158] on link "Select" at bounding box center [685, 157] width 15 height 7
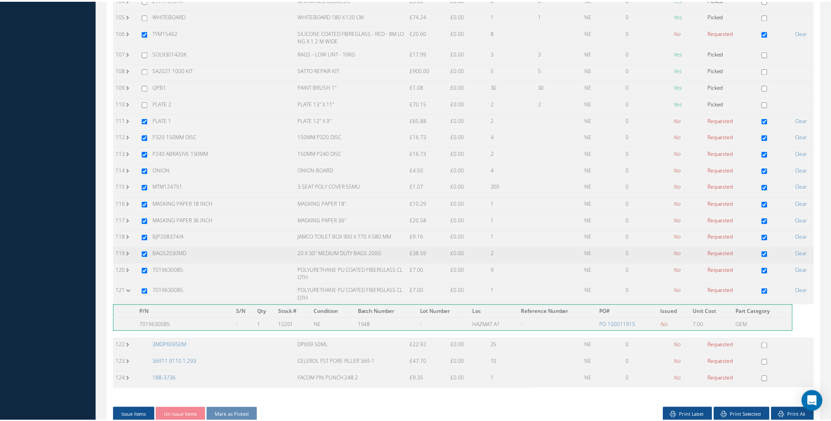
scroll to position [1919, 0]
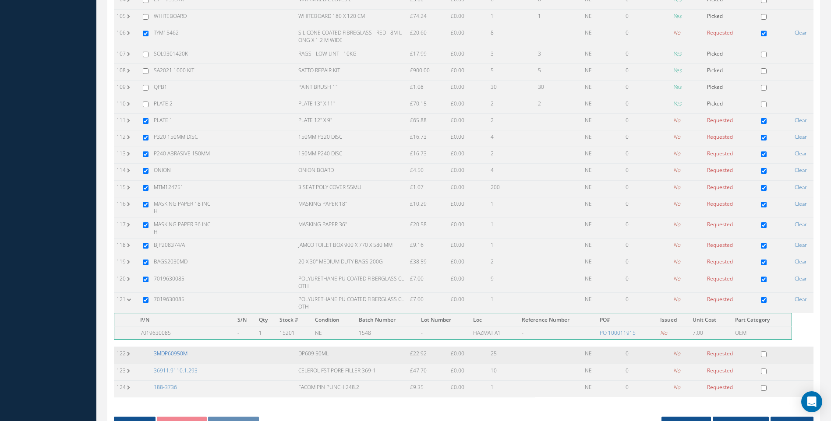
click at [171, 353] on link "3MDP60950M" at bounding box center [171, 353] width 34 height 7
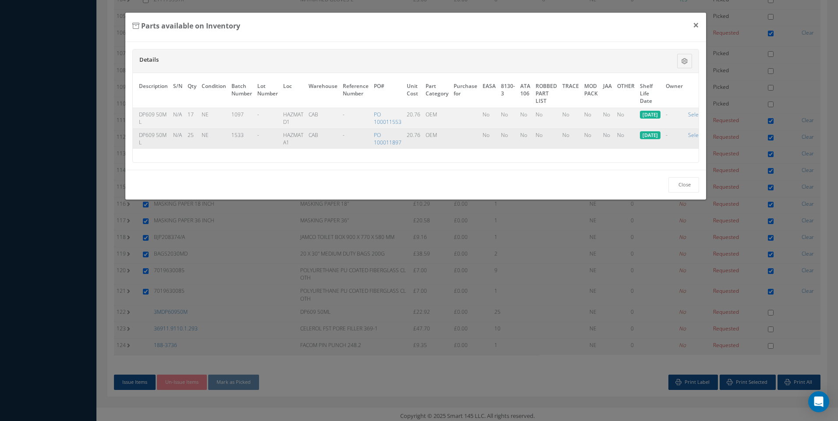
scroll to position [0, 67]
click at [678, 135] on link "Select" at bounding box center [682, 134] width 15 height 7
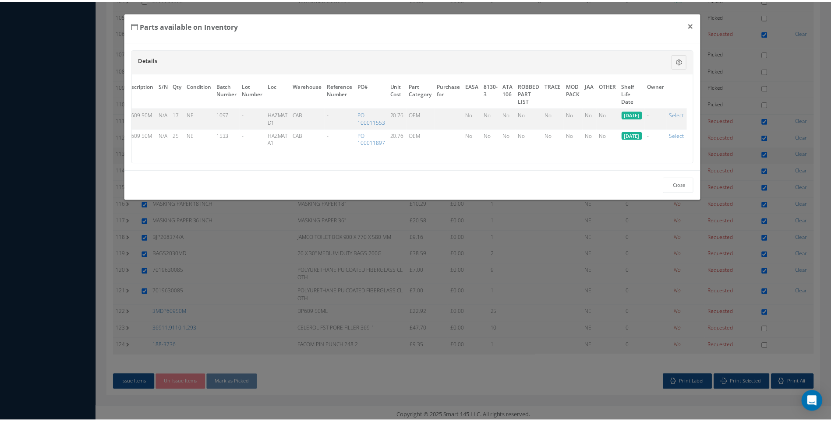
scroll to position [1919, 0]
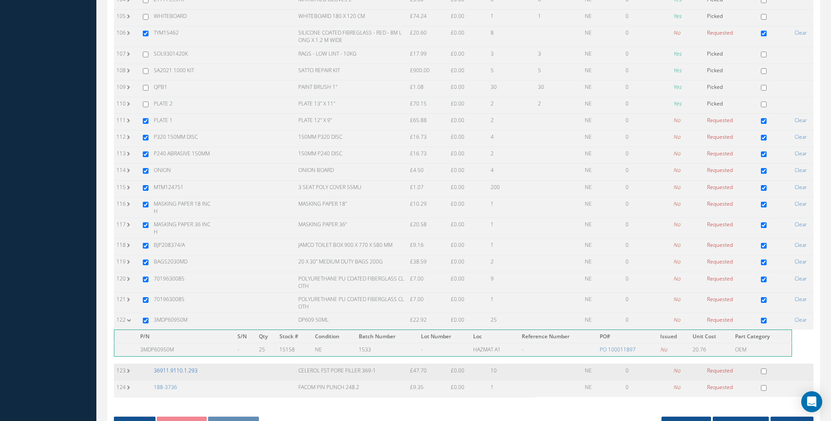
click at [172, 371] on link "36911.9110.1.293" at bounding box center [176, 370] width 44 height 7
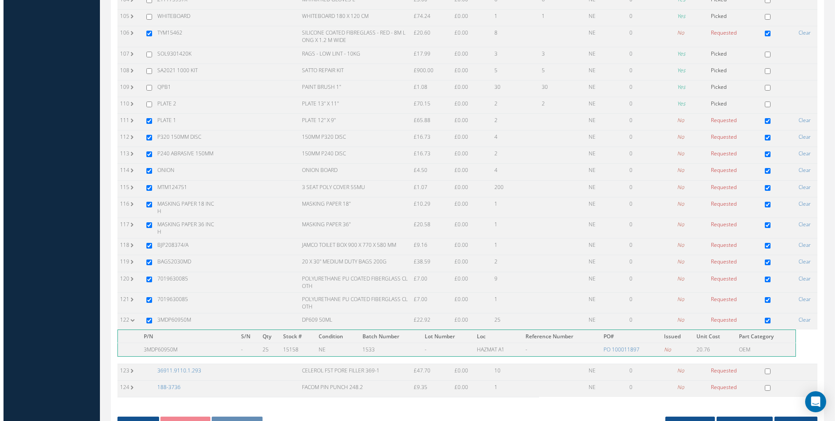
scroll to position [1915, 0]
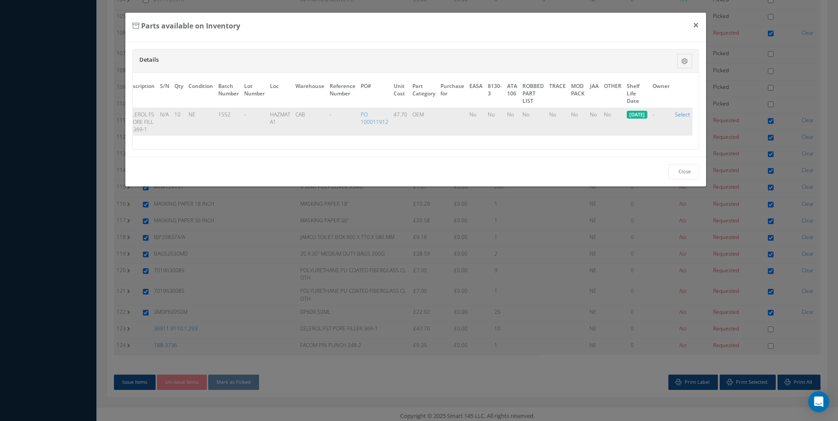
click at [685, 114] on link "Select" at bounding box center [682, 114] width 15 height 7
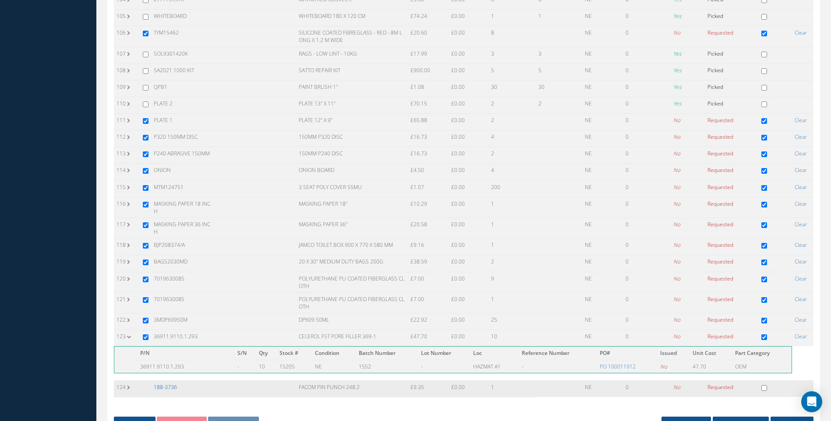
drag, startPoint x: 167, startPoint y: 379, endPoint x: 198, endPoint y: 366, distance: 33.4
click at [168, 384] on link "188-3736" at bounding box center [165, 387] width 23 height 7
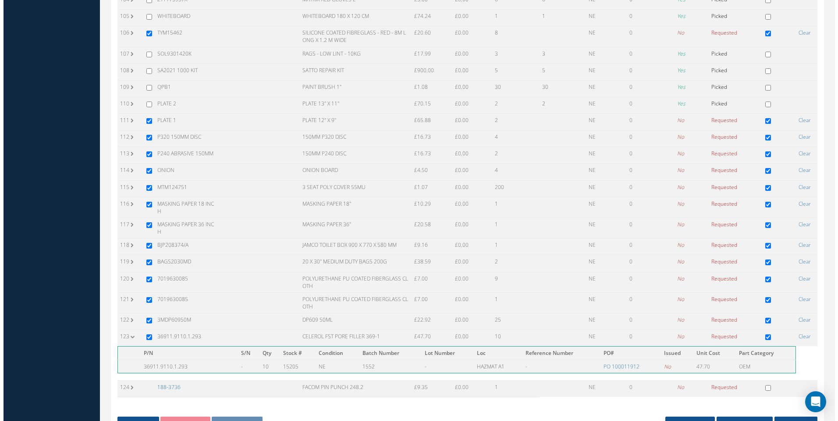
scroll to position [0, 0]
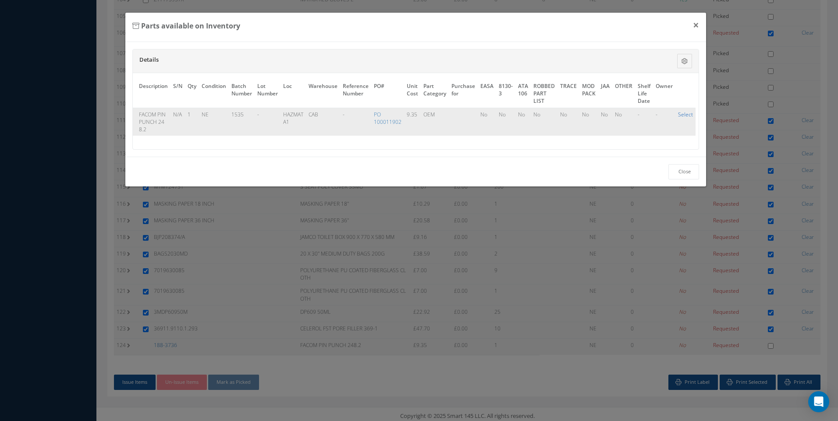
click at [679, 116] on link "Select" at bounding box center [685, 114] width 15 height 7
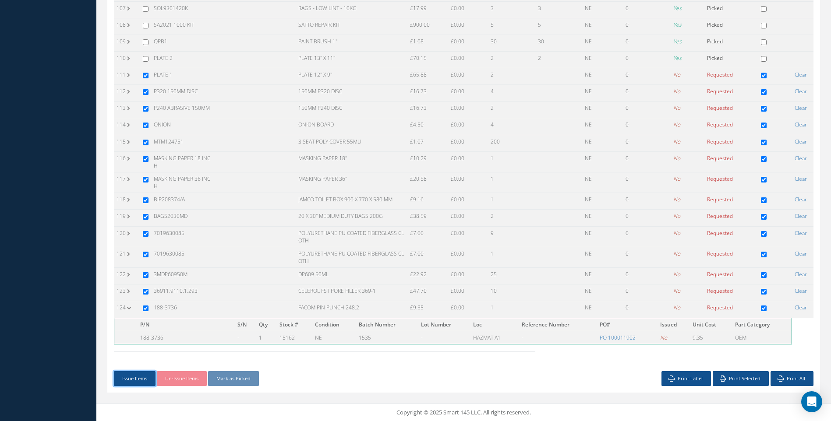
click at [145, 376] on button "Issue Items" at bounding box center [135, 379] width 42 height 15
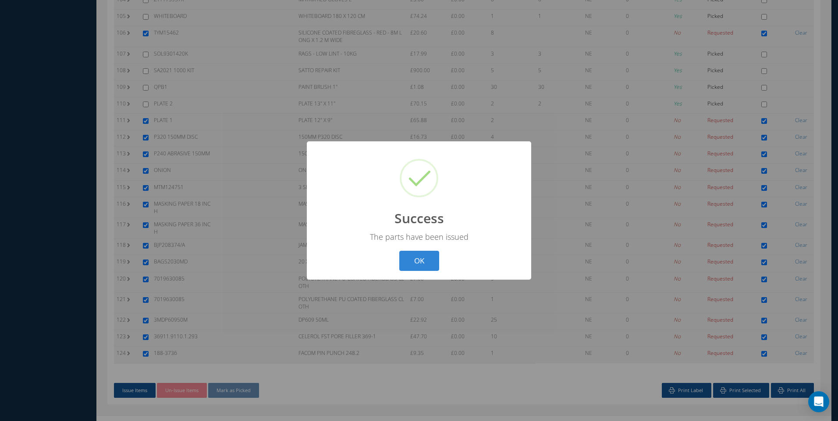
drag, startPoint x: 418, startPoint y: 258, endPoint x: 320, endPoint y: 304, distance: 108.2
click at [417, 258] on button "OK" at bounding box center [419, 261] width 40 height 21
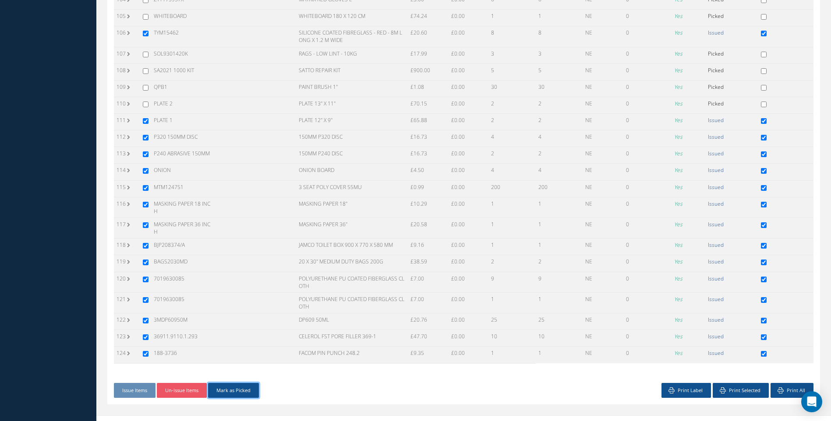
click at [237, 383] on button "Mark as Picked" at bounding box center [233, 390] width 51 height 15
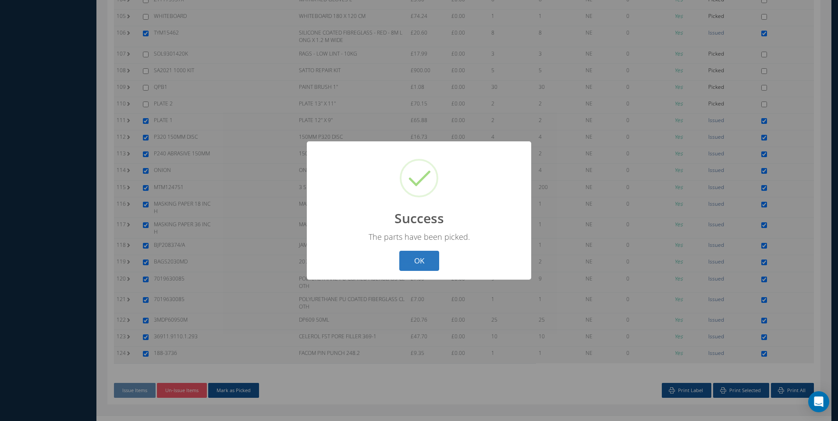
click at [407, 255] on button "OK" at bounding box center [419, 261] width 40 height 21
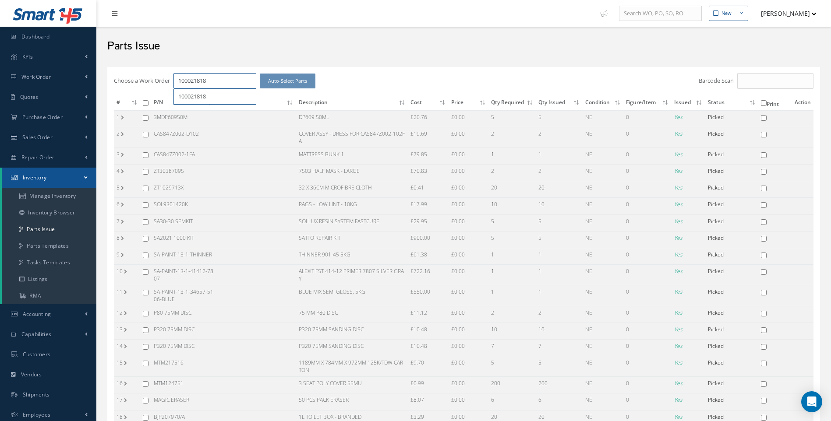
click at [216, 78] on input "100021818" at bounding box center [214, 81] width 83 height 16
click at [203, 98] on span "100021818" at bounding box center [192, 96] width 28 height 8
drag, startPoint x: 217, startPoint y: 83, endPoint x: 173, endPoint y: 85, distance: 44.7
click at [173, 85] on div "Choose a Work Order 100021818 Auto-Select Parts" at bounding box center [345, 81] width 462 height 16
click at [202, 97] on span "100021775" at bounding box center [192, 96] width 28 height 8
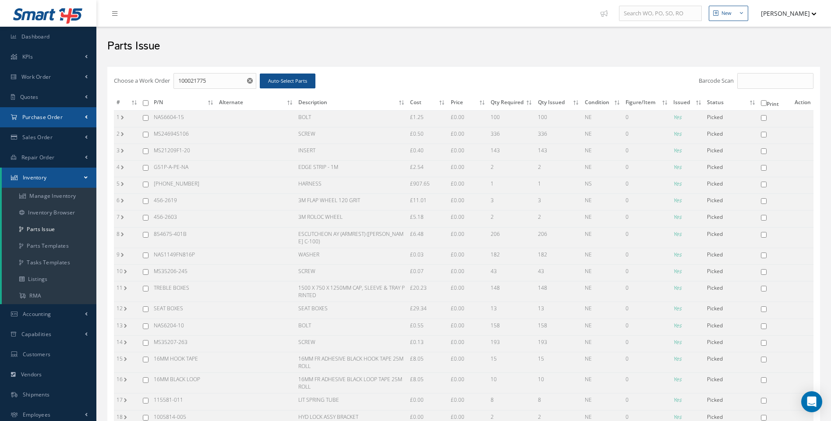
click at [53, 121] on link "Purchase Order" at bounding box center [48, 117] width 96 height 20
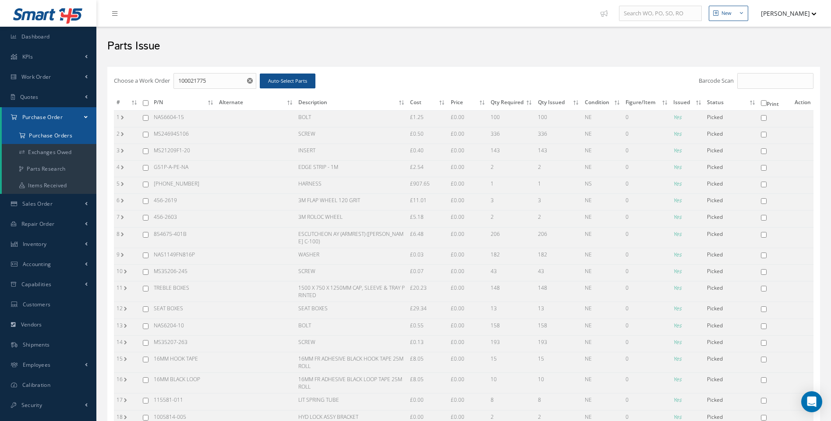
click at [53, 136] on a=1&status_id=2&status_id=3&status_id=5&collapsedFilters"] "Purchase Orders" at bounding box center [49, 135] width 95 height 17
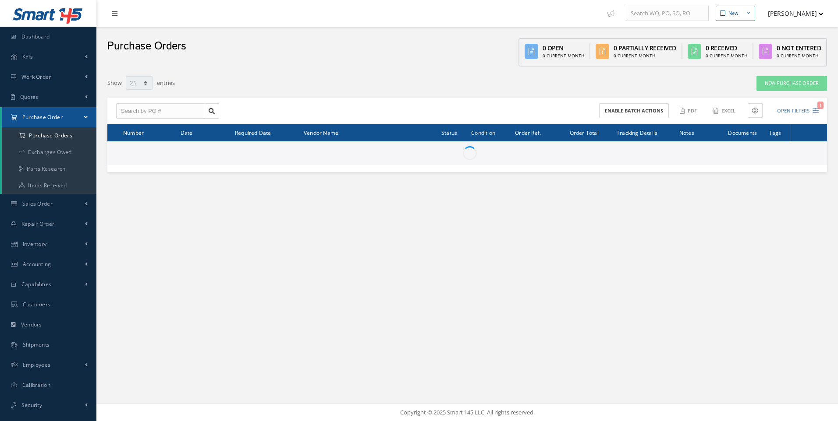
select select "25"
click at [135, 113] on input "text" at bounding box center [160, 111] width 88 height 16
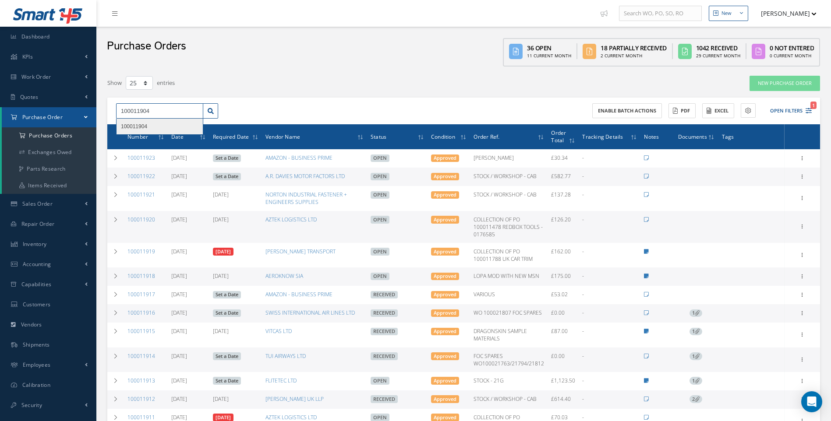
type input "100011904"
click at [137, 125] on span "100011904" at bounding box center [134, 127] width 26 height 6
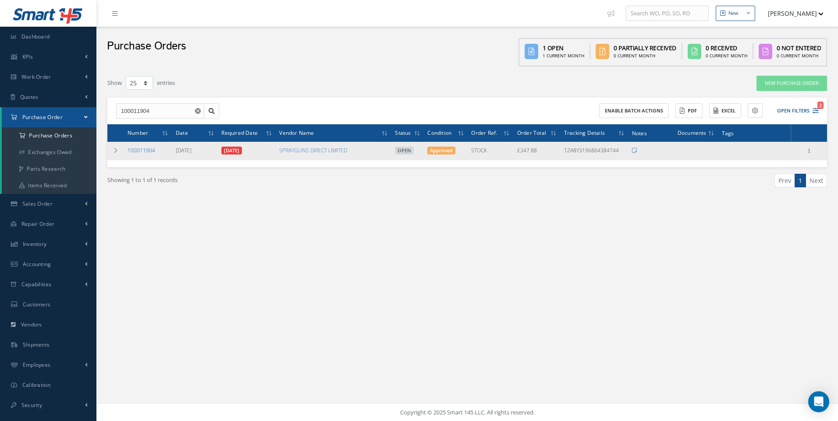
click at [140, 149] on link "100011904" at bounding box center [141, 150] width 28 height 7
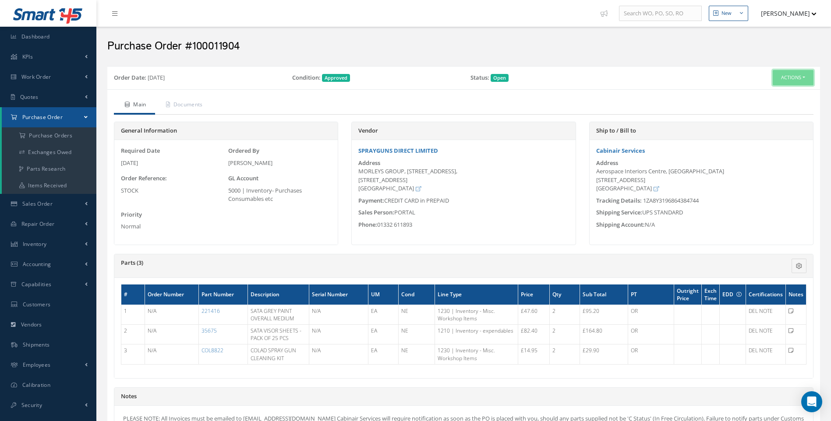
click at [805, 78] on button "Actions" at bounding box center [793, 77] width 41 height 15
click at [768, 94] on link "Receive" at bounding box center [778, 94] width 70 height 12
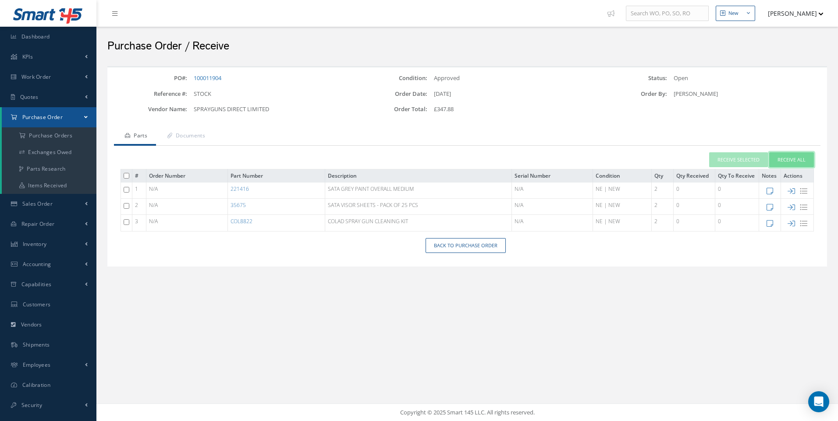
drag, startPoint x: 796, startPoint y: 159, endPoint x: 765, endPoint y: 157, distance: 31.2
click at [796, 159] on button "Receive All" at bounding box center [791, 159] width 45 height 15
type input "[DATE]"
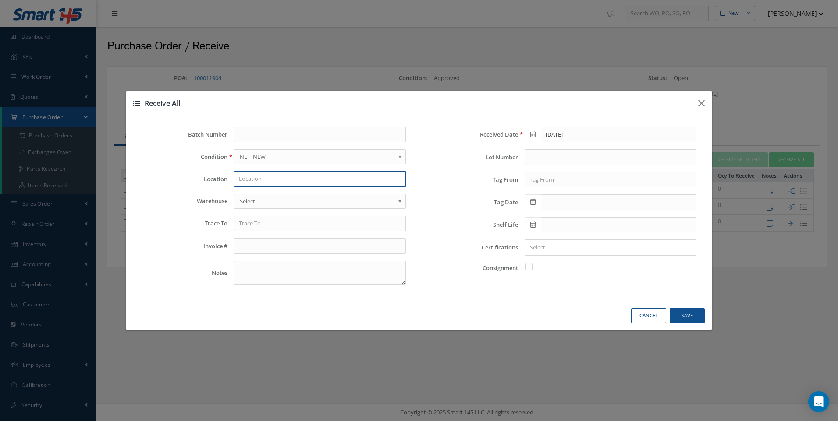
click at [270, 179] on input "text" at bounding box center [320, 179] width 172 height 16
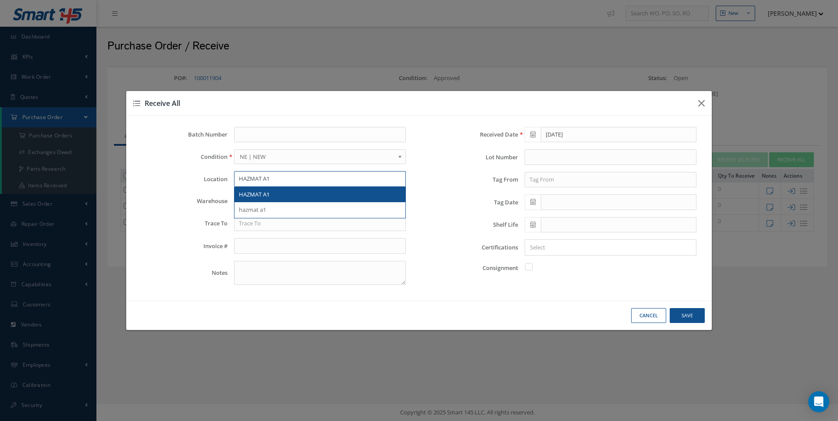
type input "HAZMAT A1"
click at [254, 198] on span "HAZMAT A1" at bounding box center [254, 195] width 31 height 8
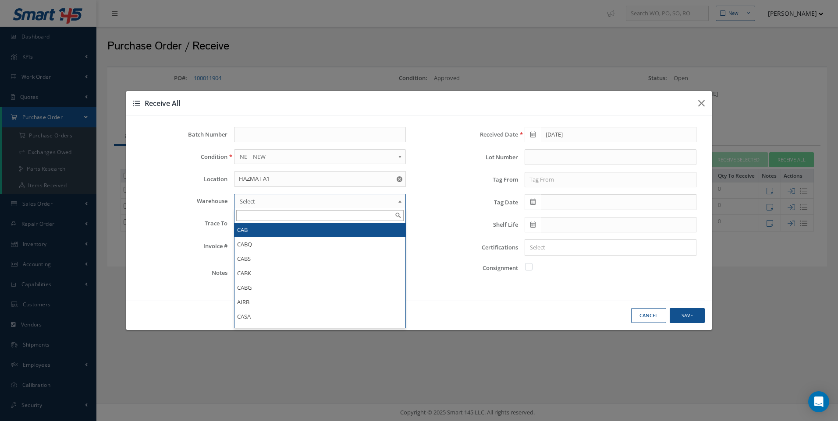
click at [253, 203] on span "Select" at bounding box center [317, 201] width 155 height 11
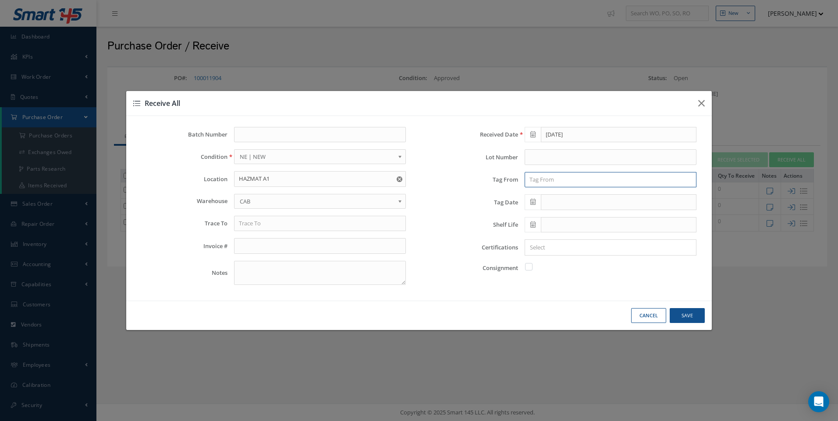
click at [542, 182] on input "text" at bounding box center [610, 180] width 172 height 16
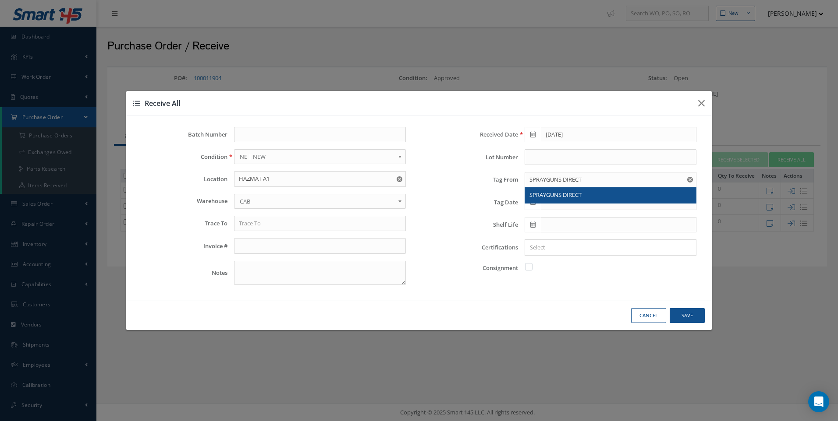
click at [549, 198] on span "SPRAYGUNS DIRECT" at bounding box center [555, 195] width 52 height 8
type input "SPRAYGUNS DIRECT"
click at [535, 203] on icon at bounding box center [532, 202] width 5 height 6
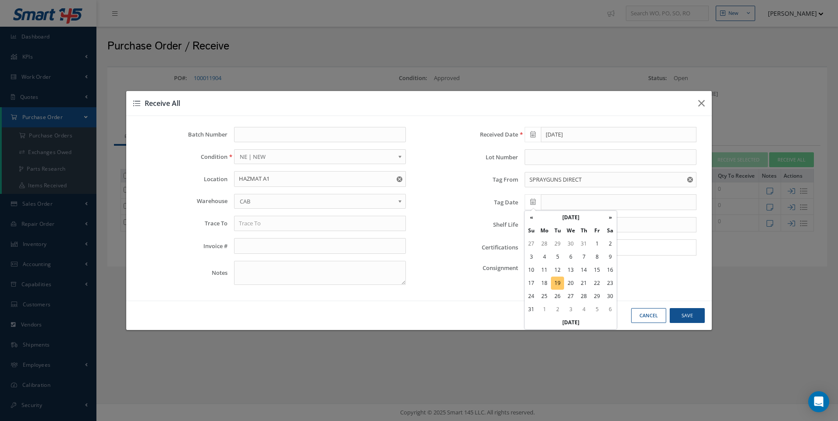
click at [559, 281] on td "19" at bounding box center [557, 283] width 13 height 13
type input "[DATE]"
click at [542, 248] on input "Search for option" at bounding box center [608, 247] width 165 height 9
type input "DEL NOTE"
click at [0, 0] on button "Save" at bounding box center [0, 0] width 0 height 0
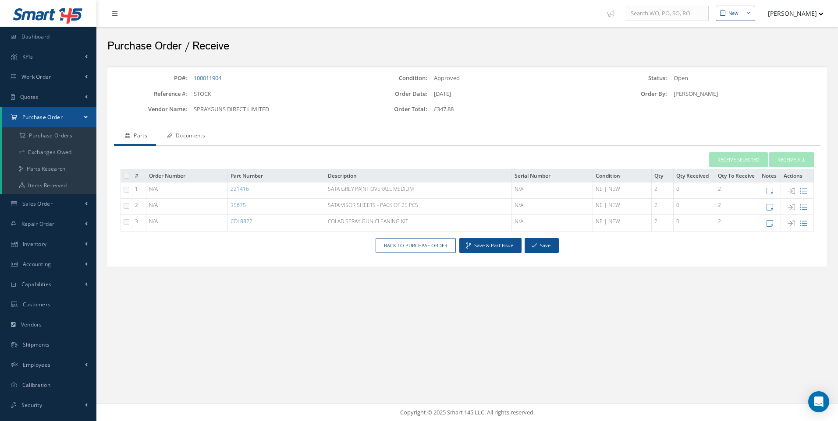
click at [196, 133] on link "Documents" at bounding box center [185, 136] width 58 height 18
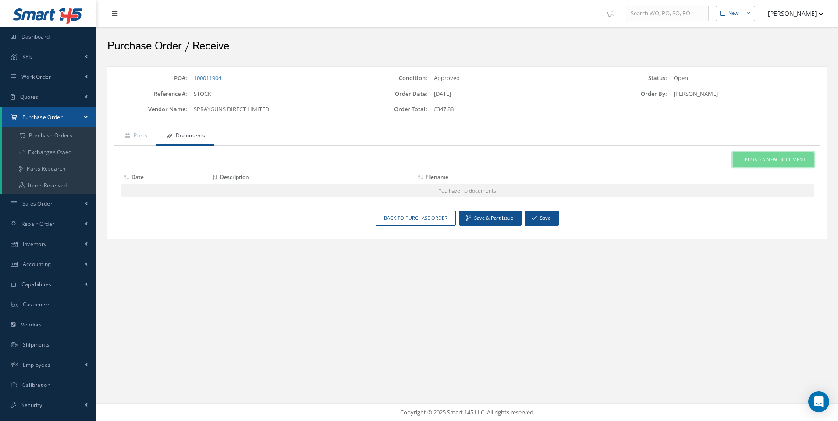
click at [766, 159] on span "Upload a New Document" at bounding box center [773, 159] width 64 height 7
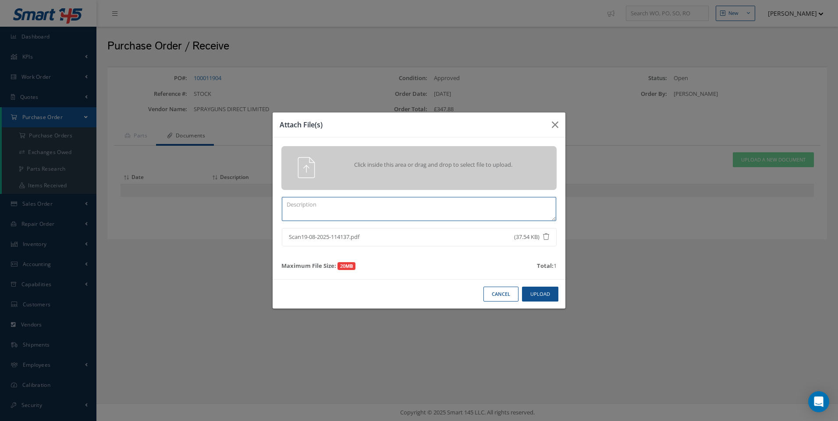
click at [324, 202] on textarea at bounding box center [419, 209] width 274 height 24
type textarea "DEL NOTE"
click at [538, 294] on button "Upload" at bounding box center [540, 294] width 36 height 15
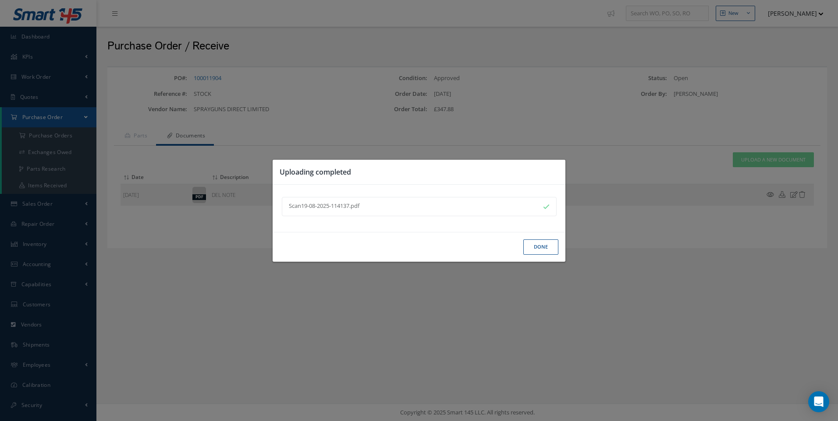
drag, startPoint x: 538, startPoint y: 252, endPoint x: 542, endPoint y: 249, distance: 5.0
click at [541, 250] on button "Done" at bounding box center [540, 247] width 35 height 15
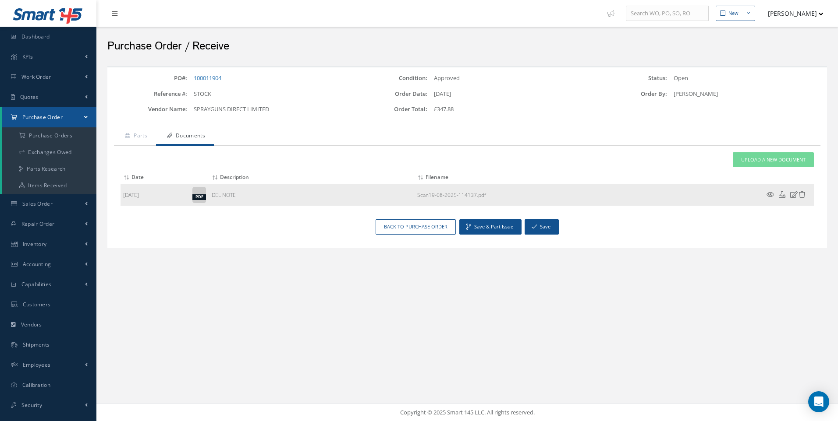
click at [769, 194] on icon at bounding box center [769, 194] width 7 height 7
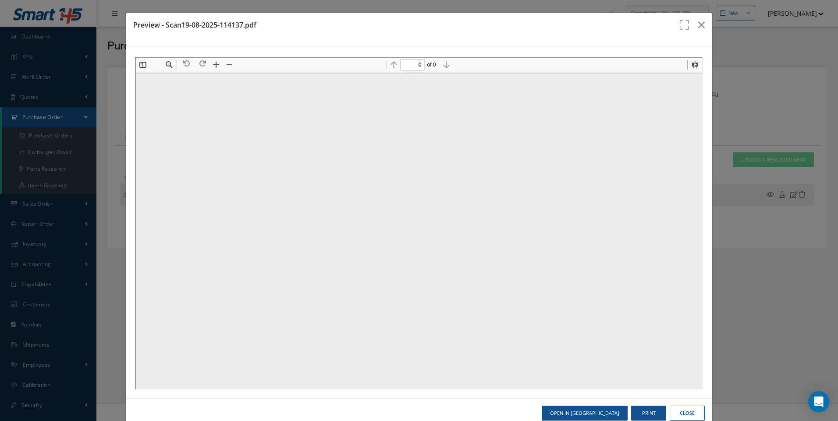
type input "1"
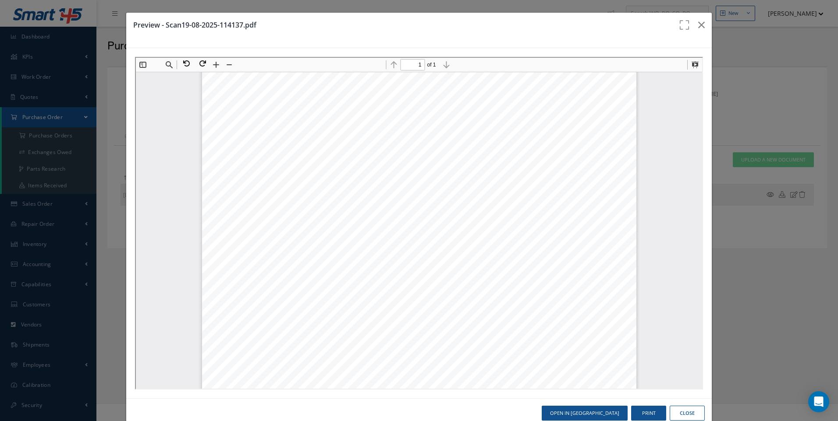
scroll to position [174, 0]
click at [679, 411] on button "Close" at bounding box center [686, 413] width 35 height 15
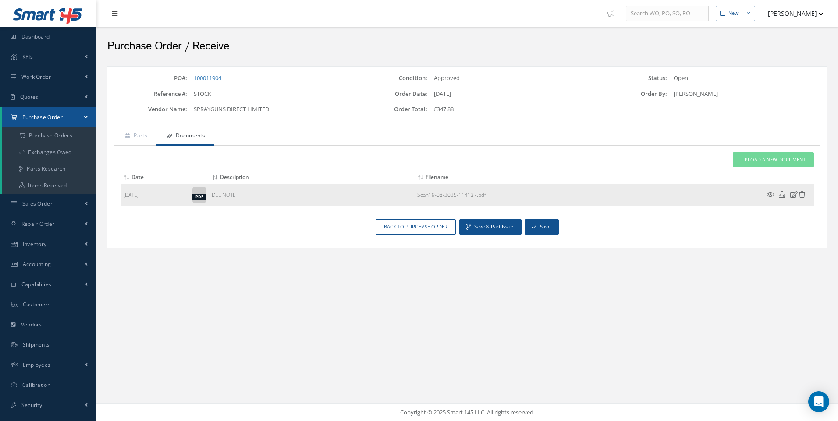
click at [801, 195] on icon at bounding box center [802, 194] width 7 height 7
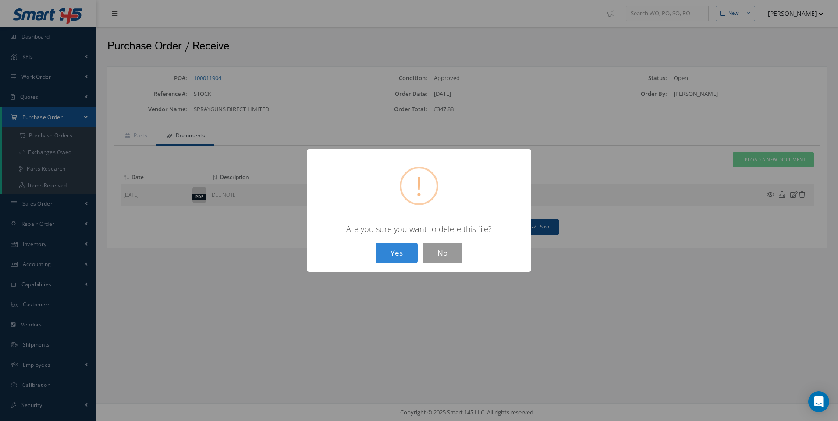
drag, startPoint x: 408, startPoint y: 249, endPoint x: 425, endPoint y: 236, distance: 21.5
click at [410, 250] on button "Yes" at bounding box center [396, 253] width 42 height 21
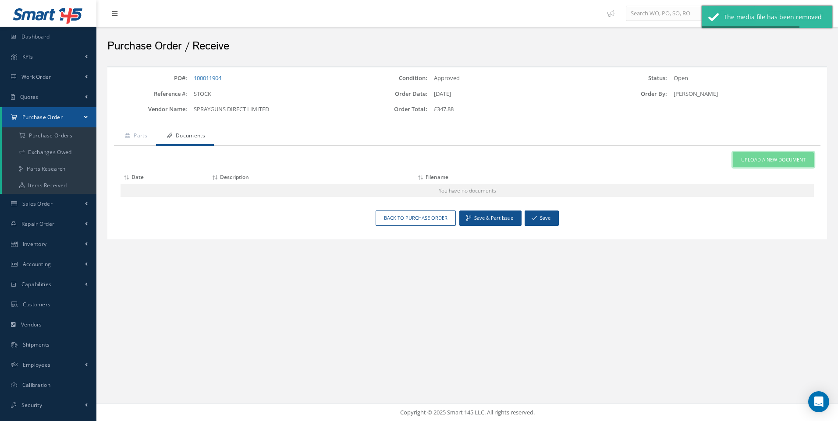
click at [772, 162] on span "Upload a New Document" at bounding box center [773, 159] width 64 height 7
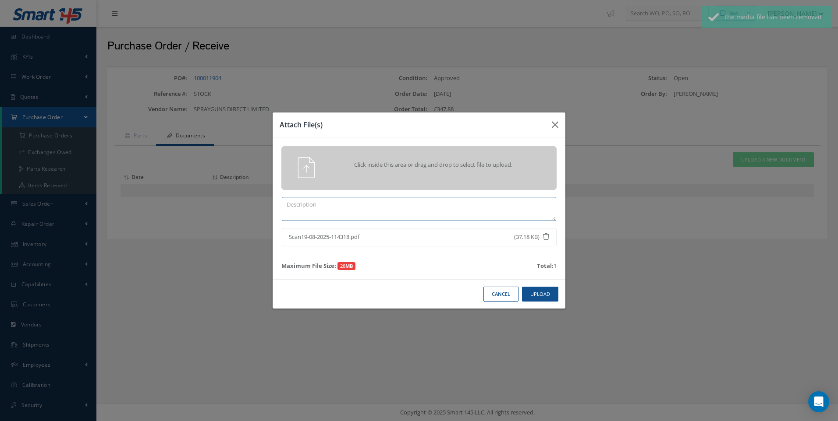
click at [365, 214] on textarea at bounding box center [419, 209] width 274 height 24
type textarea "DEL NOTE"
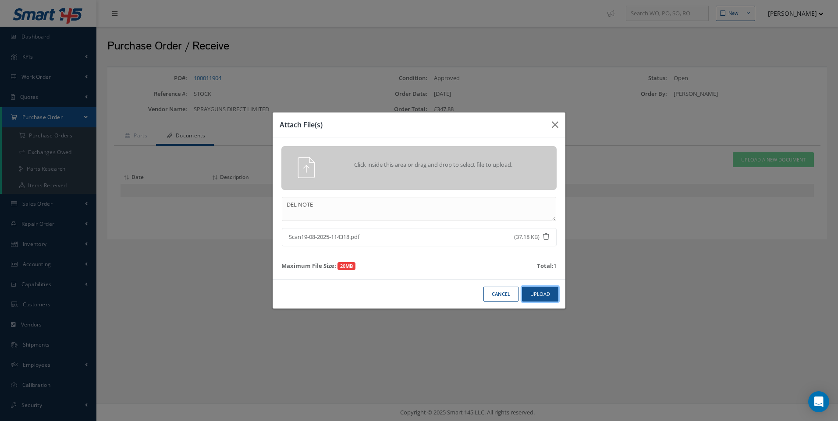
click at [545, 292] on button "Upload" at bounding box center [540, 294] width 36 height 15
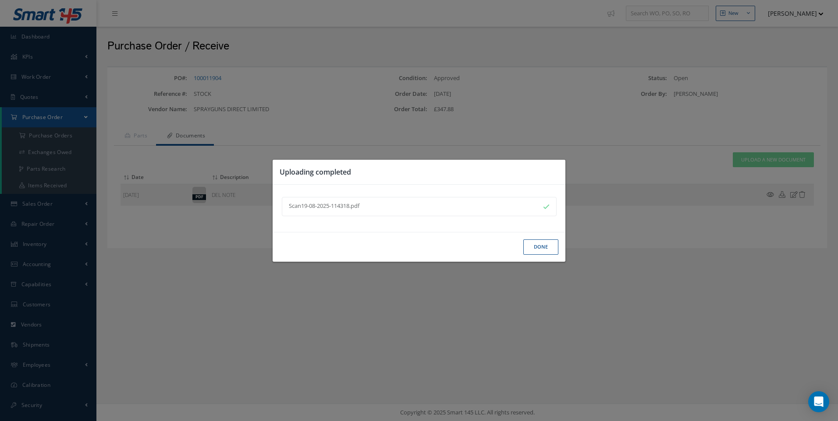
click at [535, 247] on button "Done" at bounding box center [540, 247] width 35 height 15
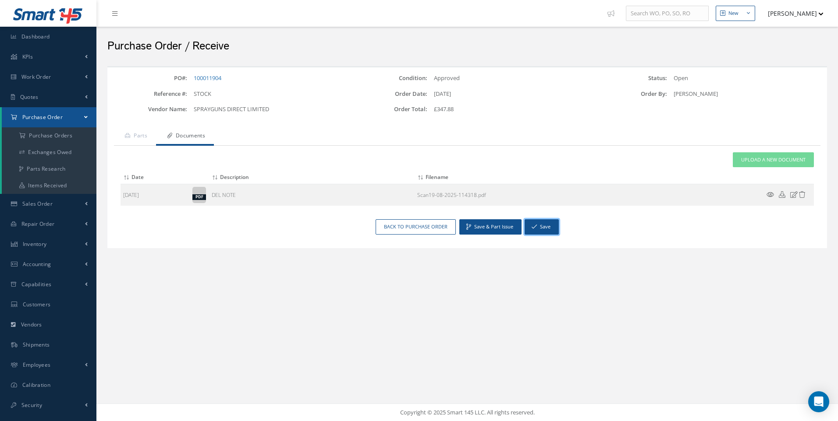
click at [540, 229] on button "Save" at bounding box center [541, 226] width 34 height 15
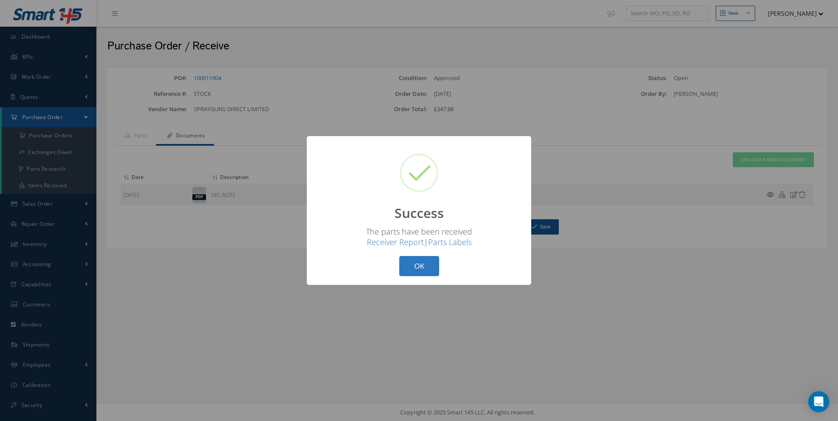
click at [420, 262] on button "OK" at bounding box center [419, 266] width 40 height 21
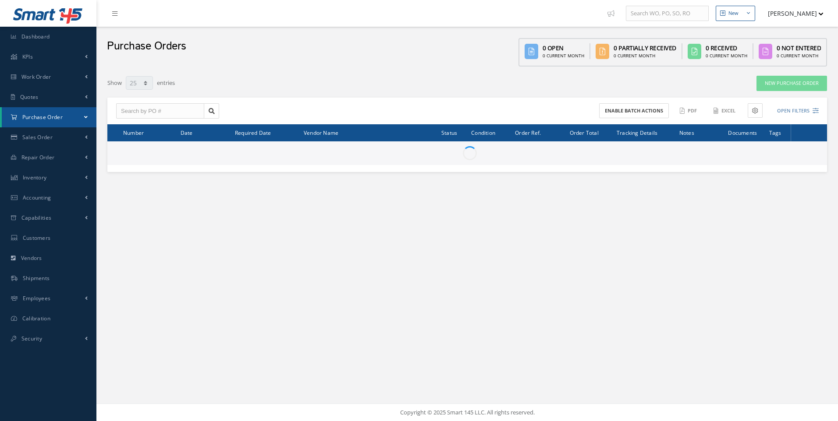
select select "25"
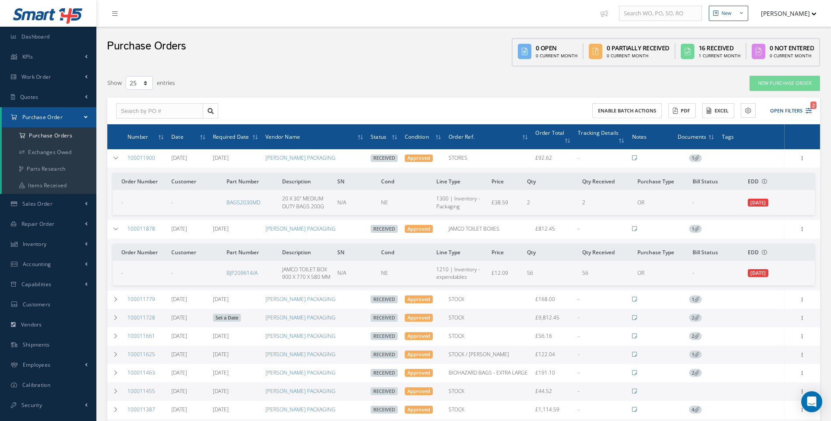
select select "25"
click at [118, 228] on icon at bounding box center [116, 229] width 6 height 5
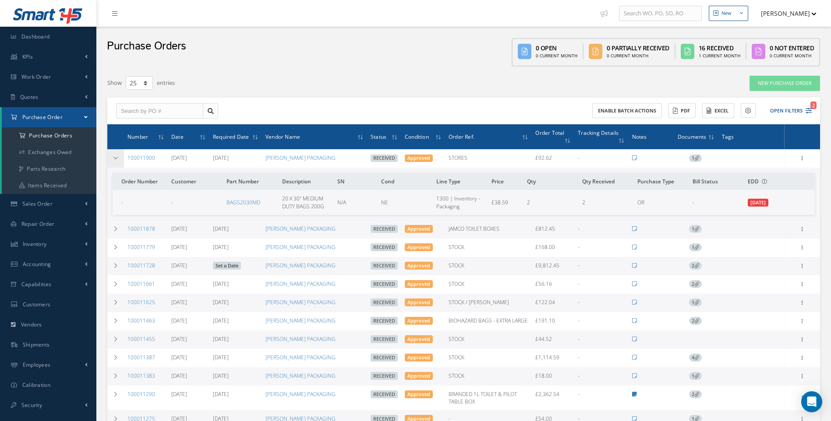
click at [114, 156] on icon at bounding box center [116, 158] width 6 height 5
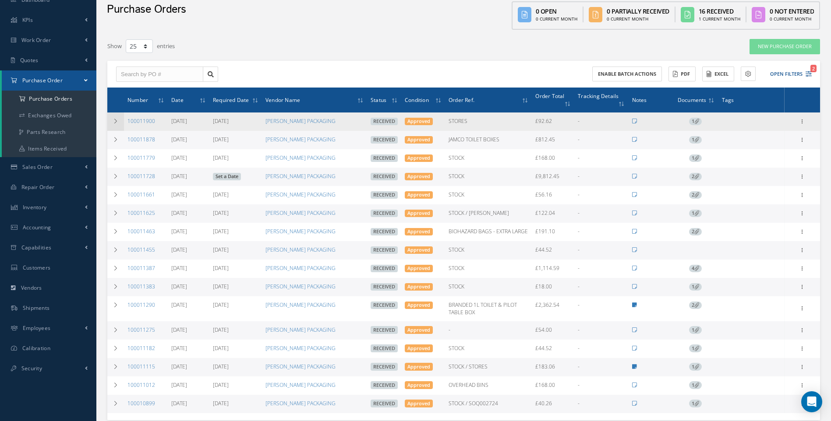
scroll to position [88, 0]
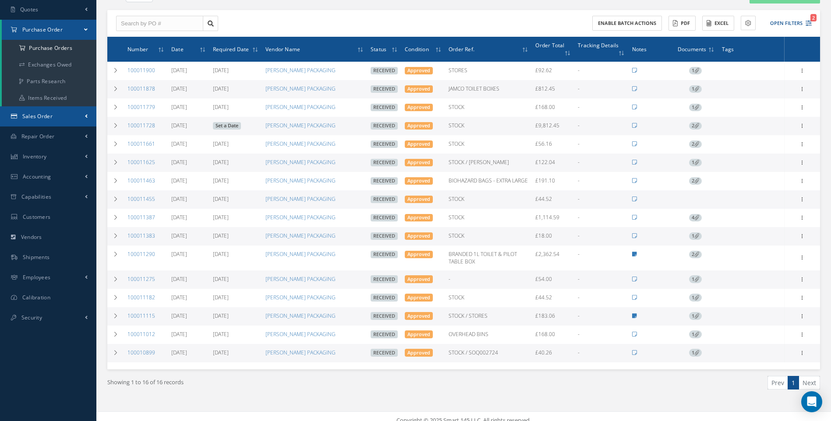
click at [35, 118] on span "Sales Order" at bounding box center [37, 116] width 30 height 7
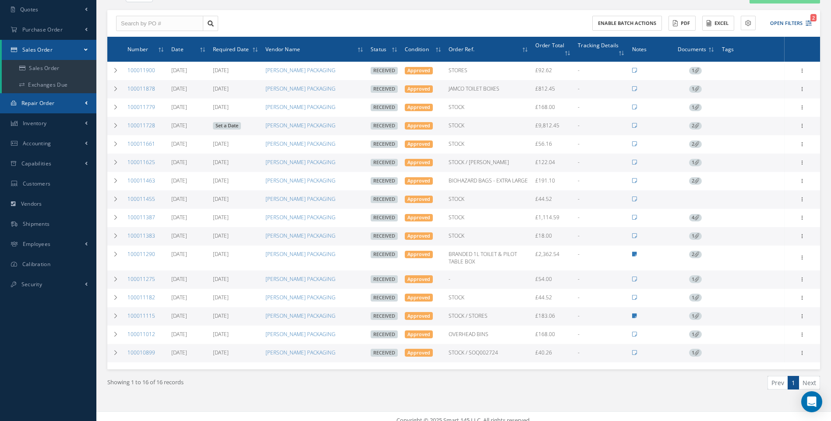
click at [41, 106] on span "Repair Order" at bounding box center [37, 102] width 33 height 7
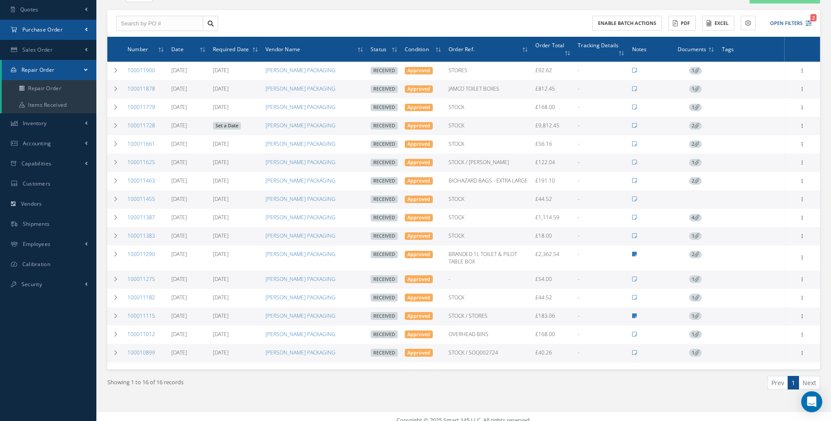
click at [39, 27] on span "Purchase Order" at bounding box center [42, 29] width 40 height 7
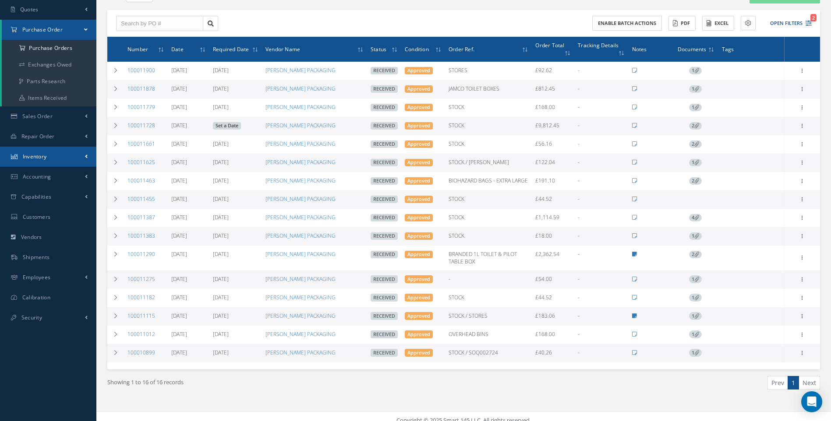
click at [33, 153] on span "Inventory" at bounding box center [35, 156] width 24 height 7
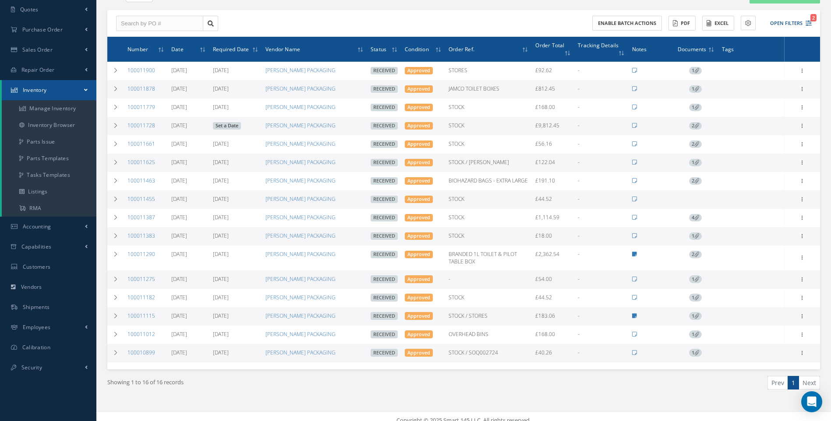
click at [54, 100] on link "Inventory" at bounding box center [49, 90] width 95 height 20
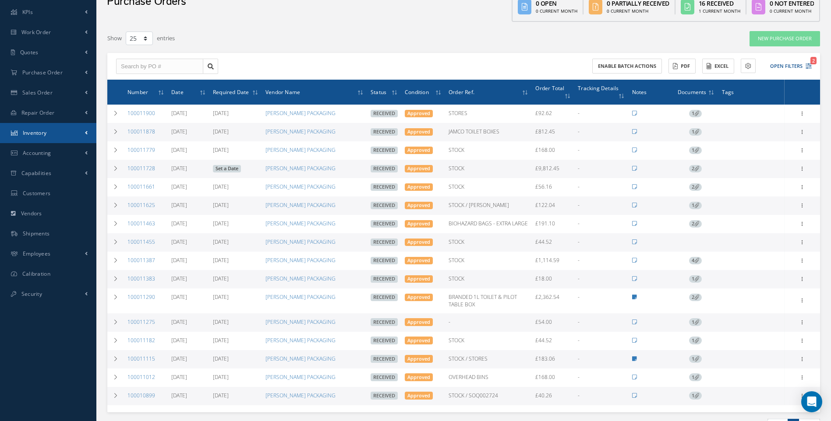
scroll to position [0, 0]
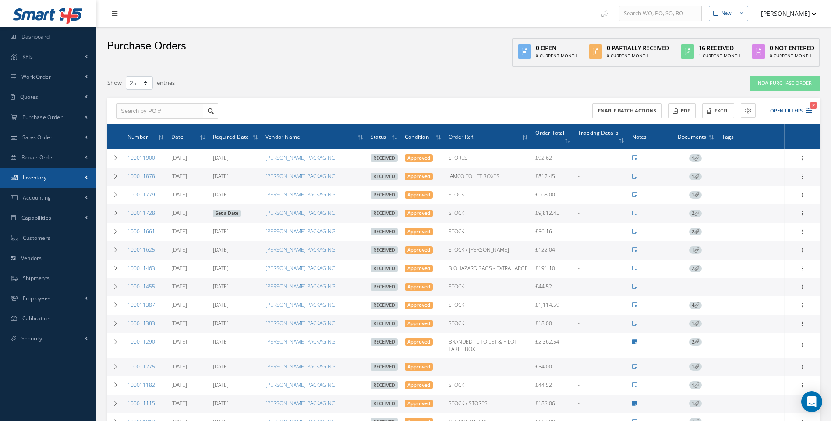
click at [82, 175] on link "Inventory" at bounding box center [48, 178] width 96 height 20
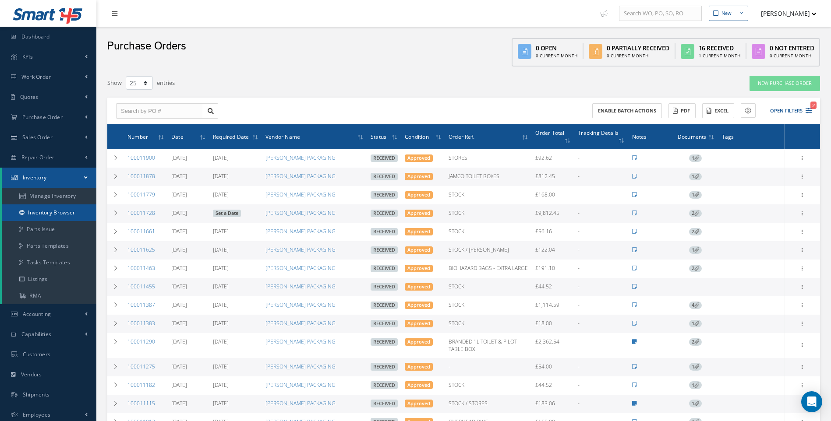
click at [60, 215] on link "Inventory Browser" at bounding box center [49, 213] width 95 height 17
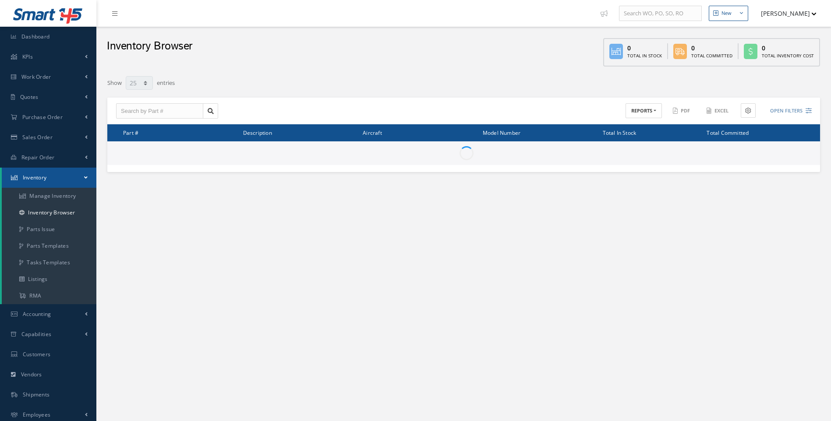
select select "25"
type input "Locations"
type input "All General Ledger"
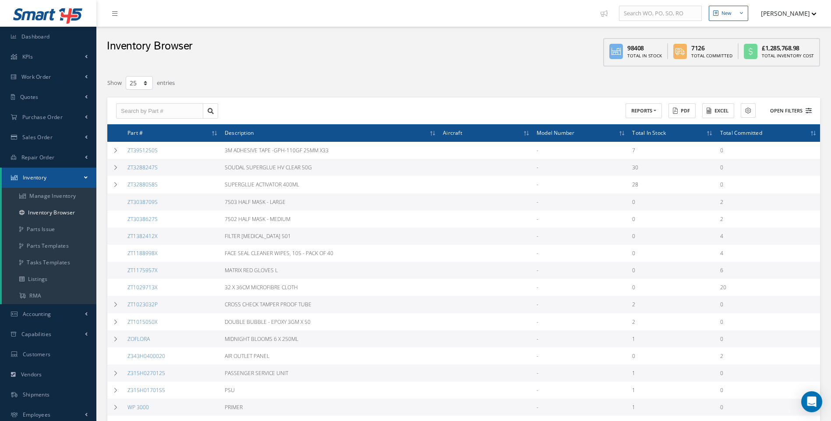
click at [809, 109] on icon at bounding box center [809, 111] width 6 height 6
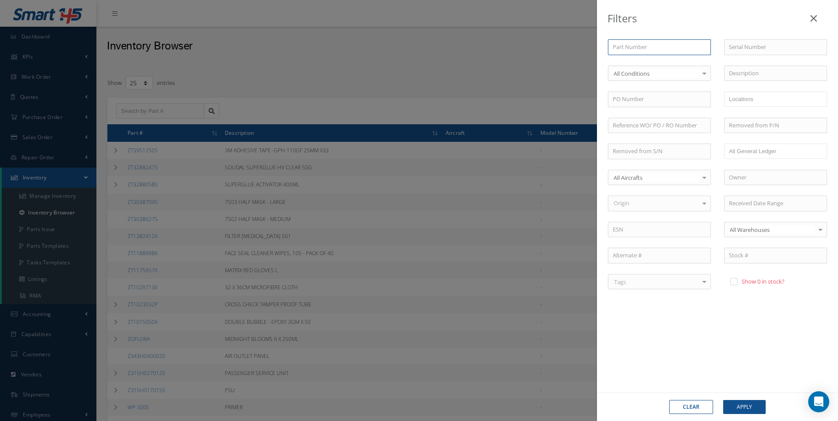
click at [625, 49] on input "text" at bounding box center [659, 47] width 103 height 16
type input "B"
type input "BJ"
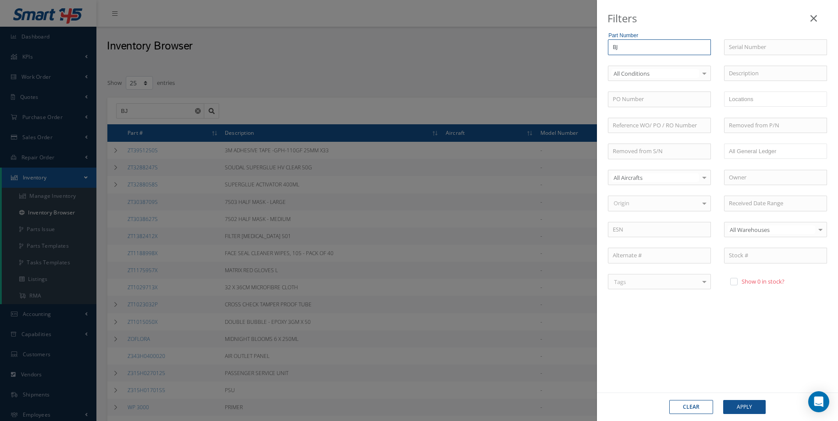
type input "BJO"
type input "BJO*"
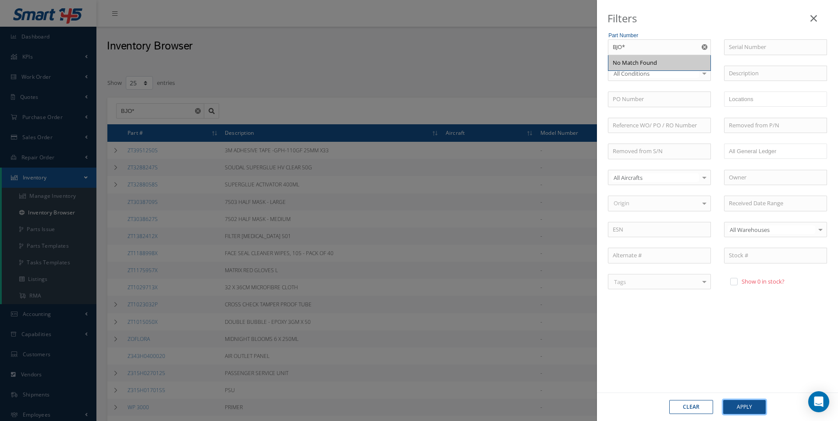
click at [742, 406] on button "Apply" at bounding box center [744, 407] width 42 height 14
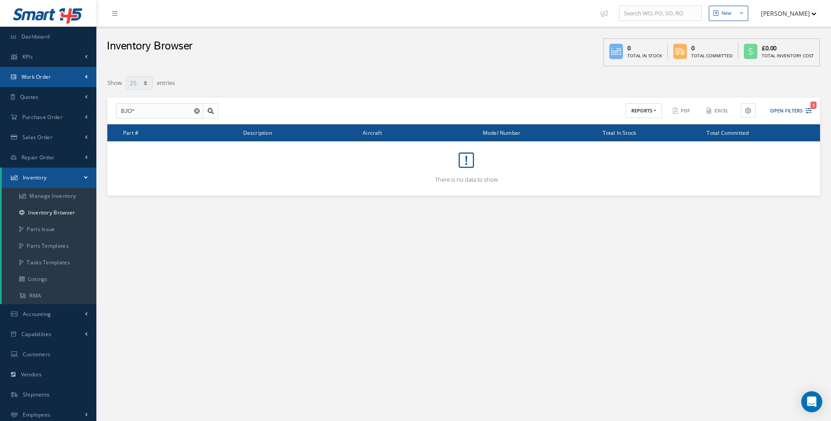
click at [43, 79] on span "Work Order" at bounding box center [36, 76] width 30 height 7
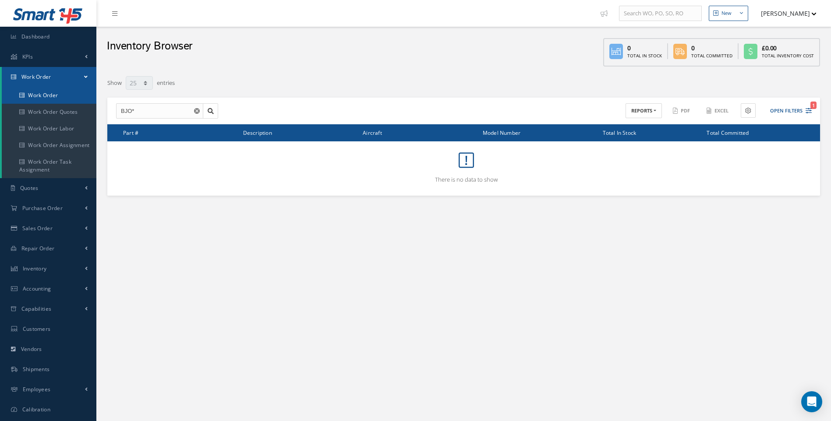
click at [43, 95] on link "Work Order" at bounding box center [49, 95] width 95 height 17
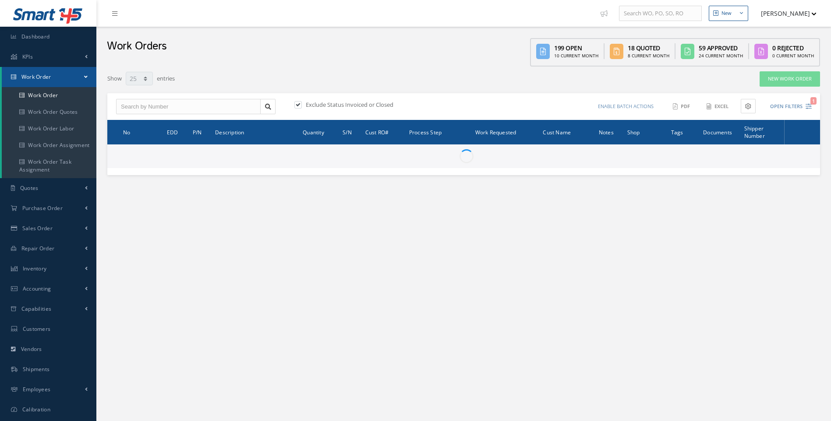
select select "25"
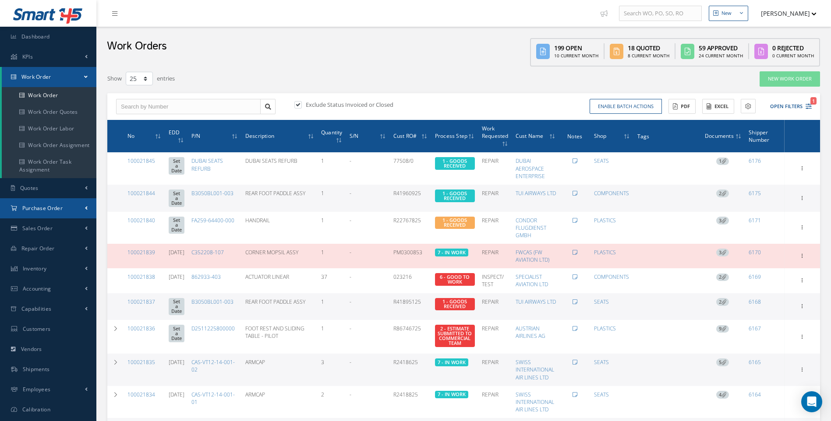
click at [44, 210] on span "Purchase Order" at bounding box center [42, 208] width 40 height 7
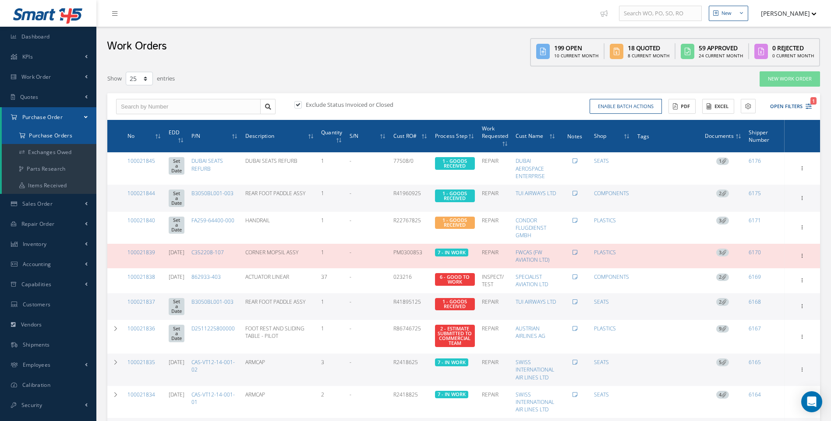
click at [53, 135] on a=1&status_id=2&status_id=3&status_id=5&collapsedFilters"] "Purchase Orders" at bounding box center [49, 135] width 95 height 17
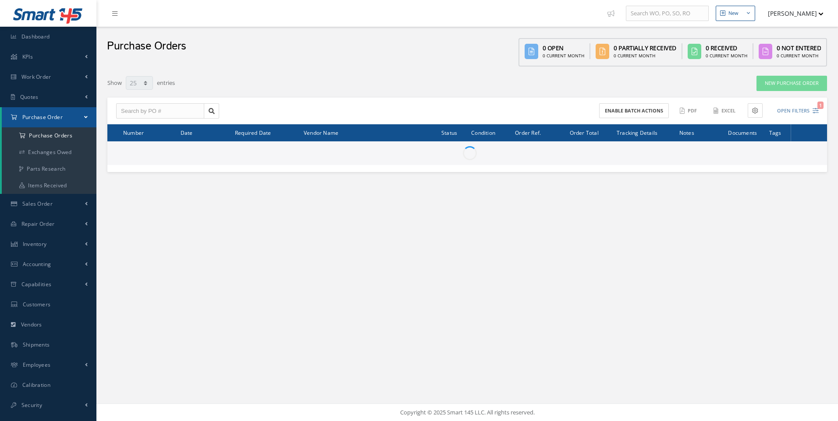
select select "25"
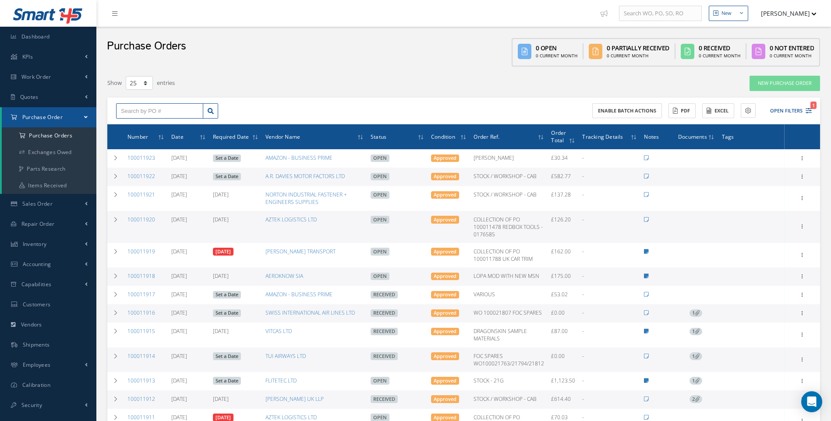
click at [143, 112] on input "text" at bounding box center [159, 111] width 87 height 16
type input "100011478"
click at [148, 124] on div "100011478" at bounding box center [160, 126] width 78 height 9
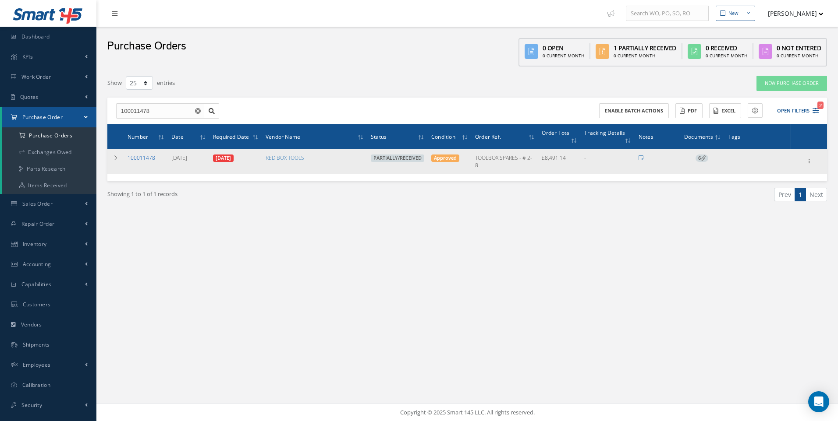
click at [140, 159] on link "100011478" at bounding box center [141, 157] width 28 height 7
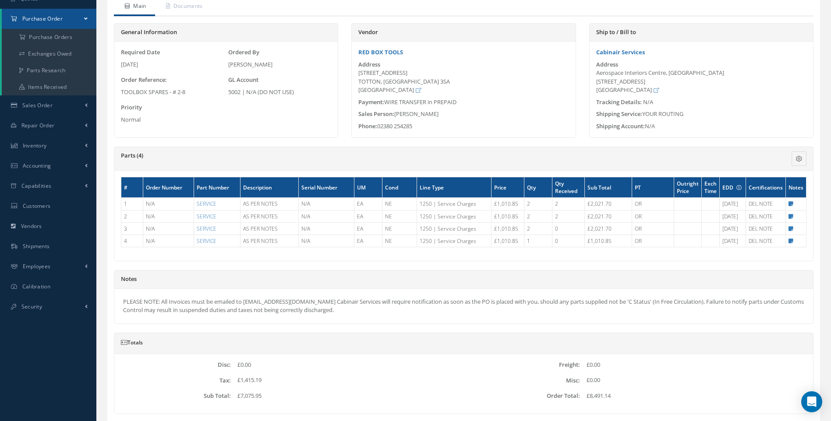
scroll to position [131, 0]
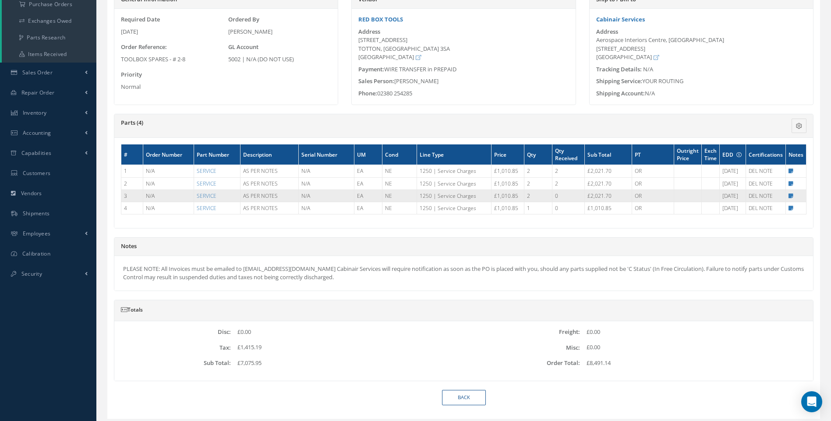
click at [786, 196] on td "Notes × TOOLBOX = £732.85 / ETCHING £141.90 EA. / FOAM ETCHING £136.10 EA FOR 2…" at bounding box center [796, 196] width 21 height 12
click at [790, 194] on icon at bounding box center [791, 196] width 5 height 5
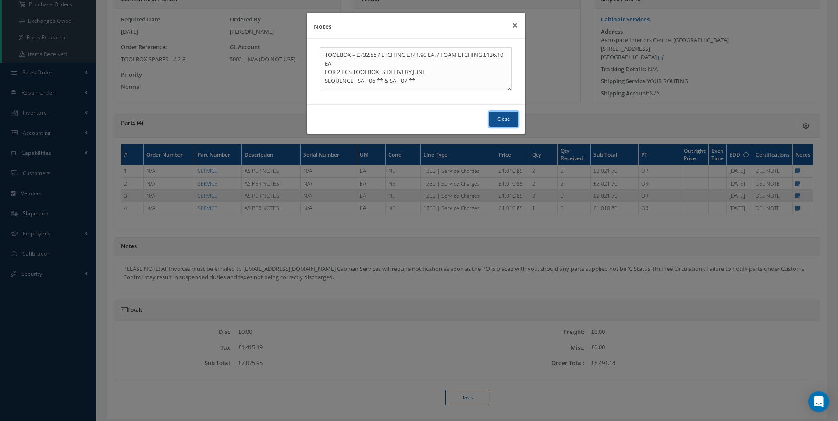
click at [497, 126] on button "Close" at bounding box center [503, 119] width 29 height 15
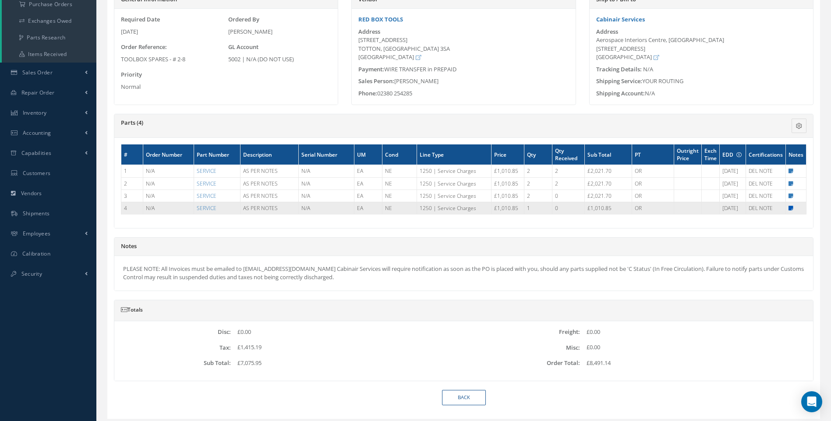
click at [792, 206] on icon at bounding box center [791, 208] width 5 height 5
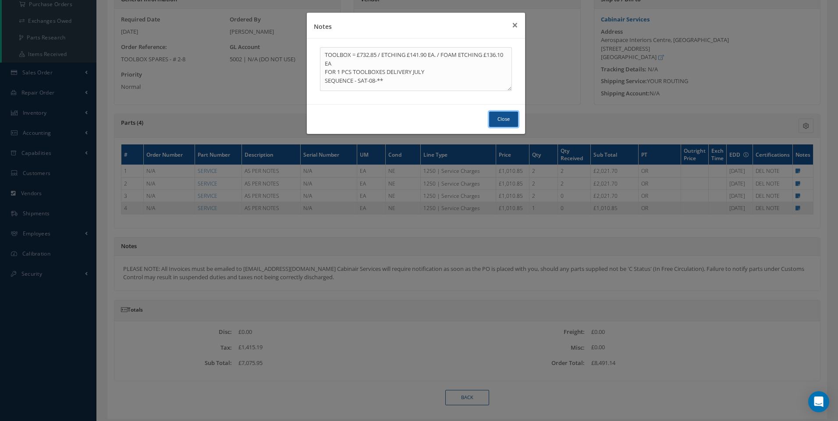
click at [513, 120] on button "Close" at bounding box center [503, 119] width 29 height 15
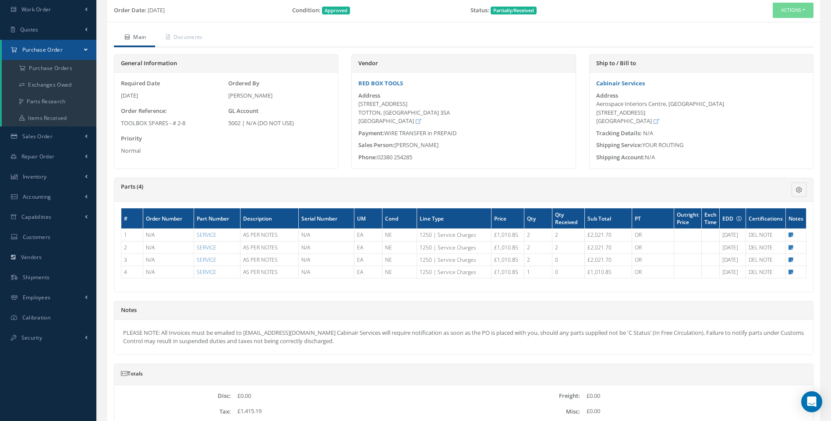
scroll to position [0, 0]
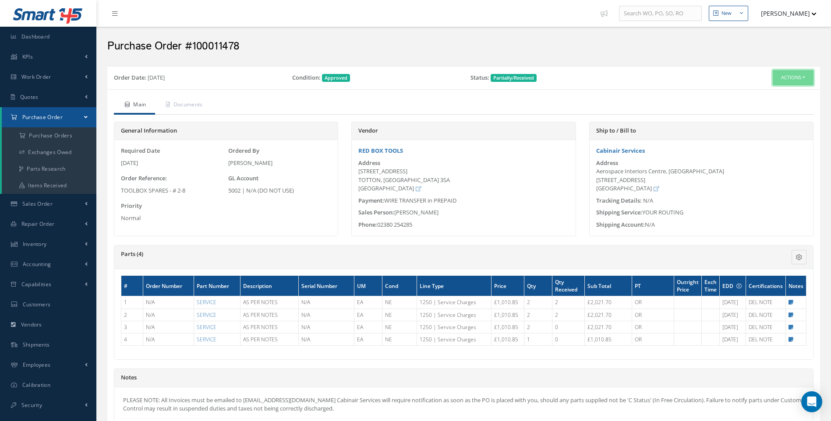
click at [800, 78] on button "Actions" at bounding box center [793, 77] width 41 height 15
click at [772, 92] on link "Receive" at bounding box center [778, 94] width 70 height 12
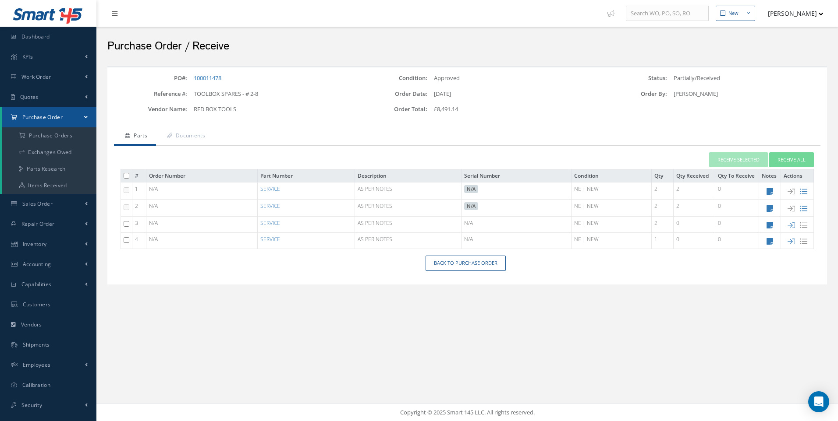
click at [125, 221] on input "checkbox" at bounding box center [127, 224] width 6 height 6
checkbox input "true"
click at [125, 240] on input "checkbox" at bounding box center [127, 240] width 6 height 6
checkbox input "true"
click at [742, 165] on button "Receive Selected" at bounding box center [738, 159] width 59 height 15
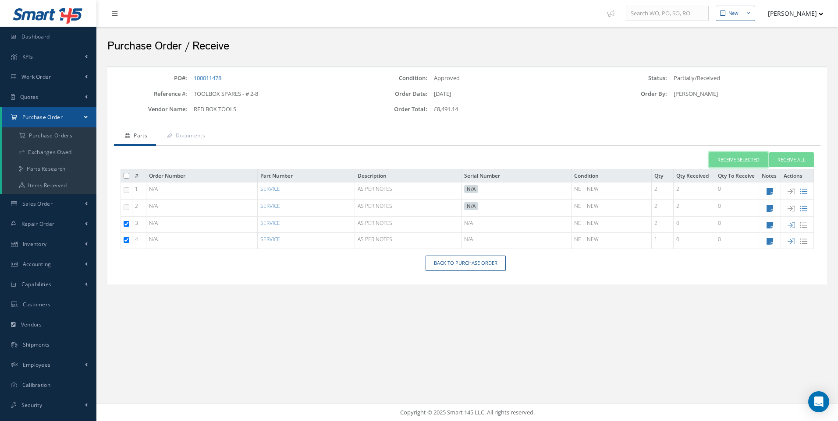
type input "08/19/2025"
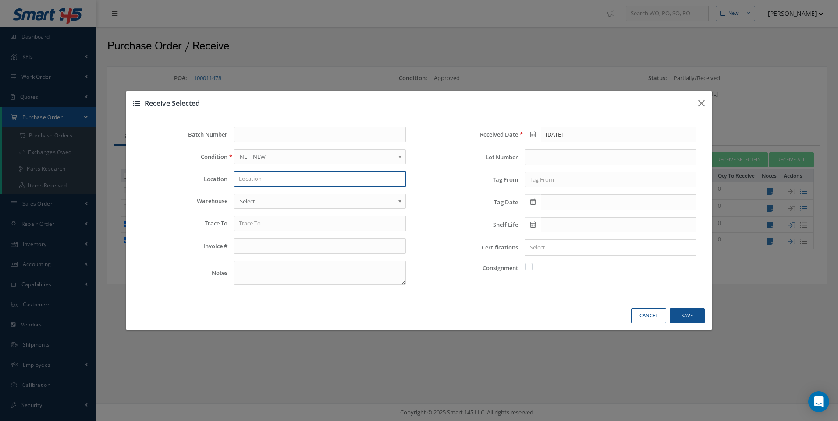
click at [256, 177] on input "text" at bounding box center [320, 179] width 172 height 16
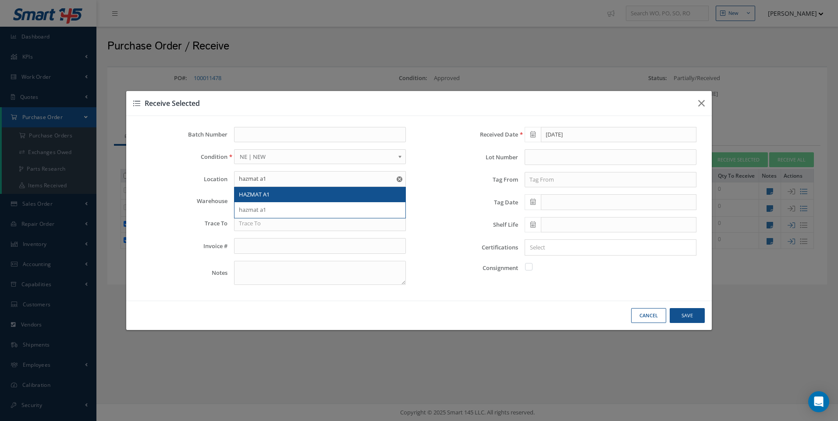
click at [251, 194] on span "HAZMAT A1" at bounding box center [254, 195] width 31 height 8
type input "HAZMAT A1"
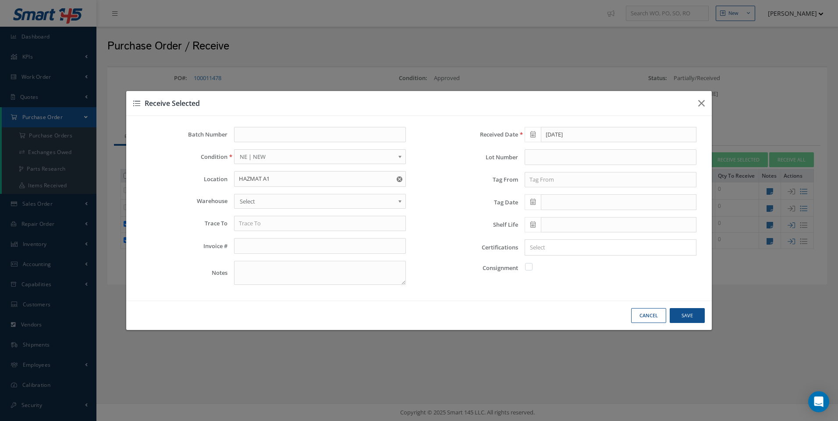
click at [249, 198] on span "Select" at bounding box center [317, 201] width 155 height 11
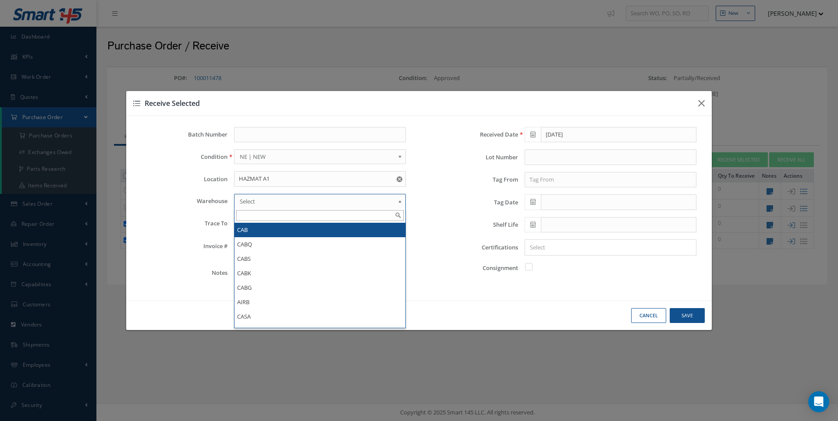
drag, startPoint x: 241, startPoint y: 227, endPoint x: 241, endPoint y: 232, distance: 5.3
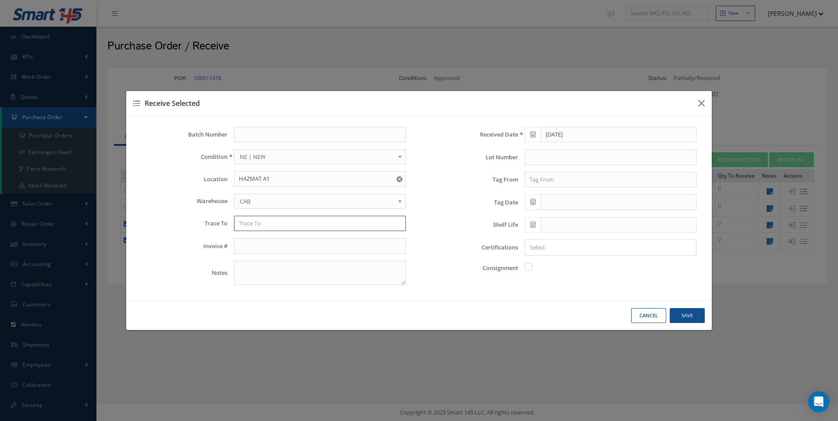
click at [246, 229] on input "text" at bounding box center [320, 224] width 172 height 16
type input "RED BOX"
click at [543, 184] on input "text" at bounding box center [610, 180] width 172 height 16
type input "RED BOX"
click at [537, 201] on div "No Match Found" at bounding box center [610, 196] width 171 height 16
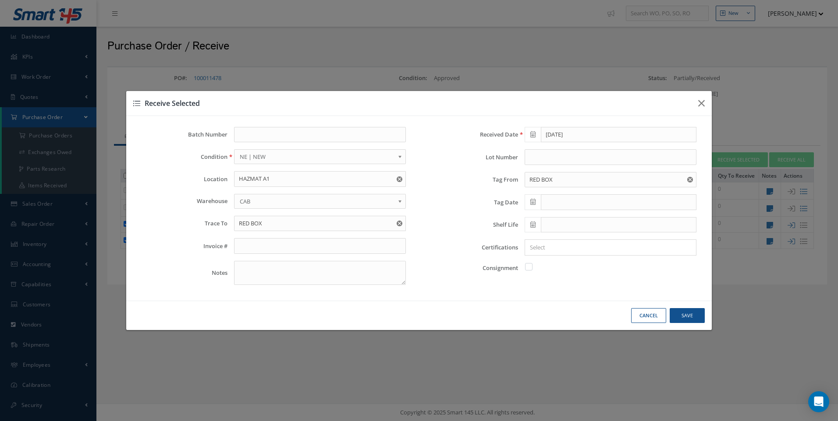
click at [537, 201] on span at bounding box center [532, 203] width 16 height 16
click at [556, 282] on td "19" at bounding box center [557, 283] width 13 height 13
type input "[DATE]"
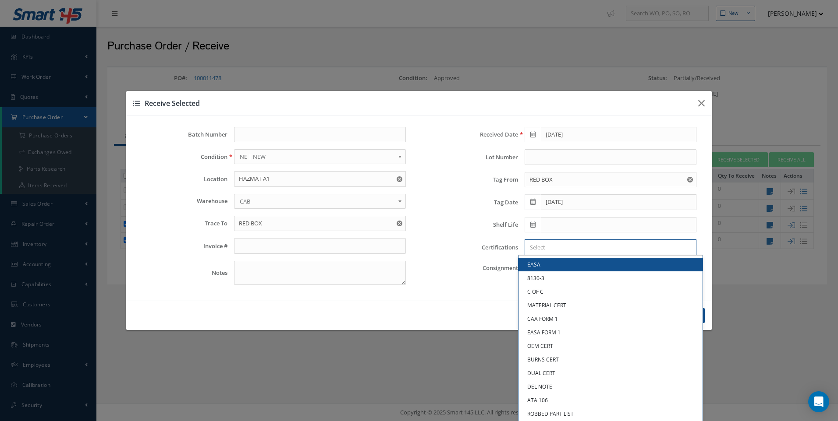
click at [542, 250] on input "Search for option" at bounding box center [608, 247] width 165 height 9
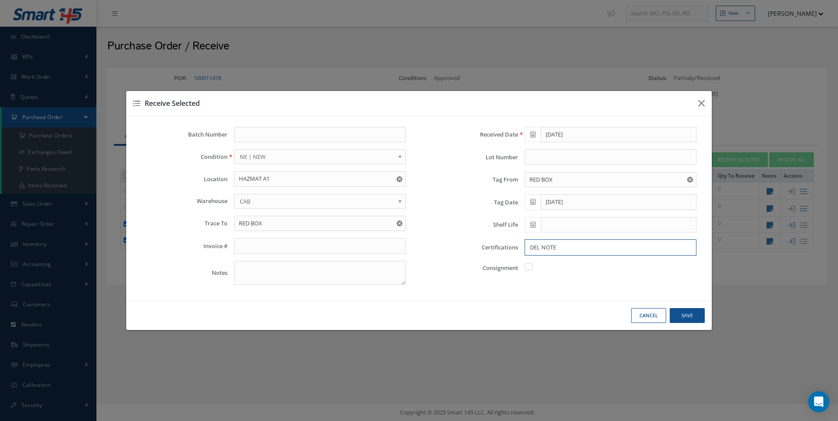
type input "DEL NOTE"
click at [0, 0] on button "Save" at bounding box center [0, 0] width 0 height 0
checkbox input "false"
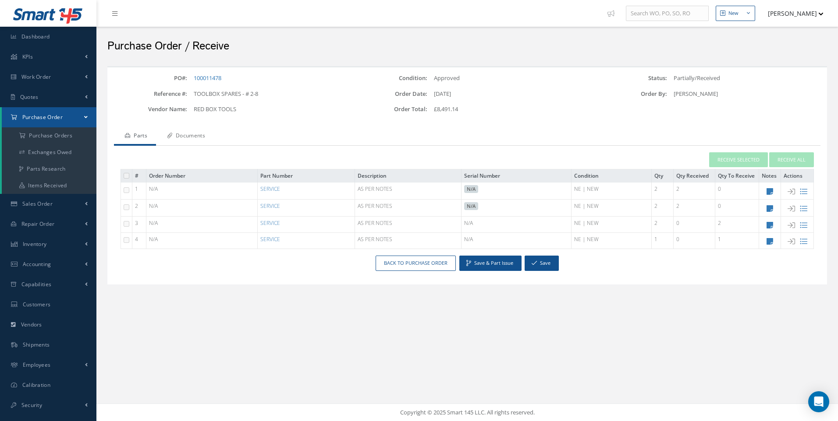
click at [204, 135] on link "Documents" at bounding box center [185, 136] width 58 height 18
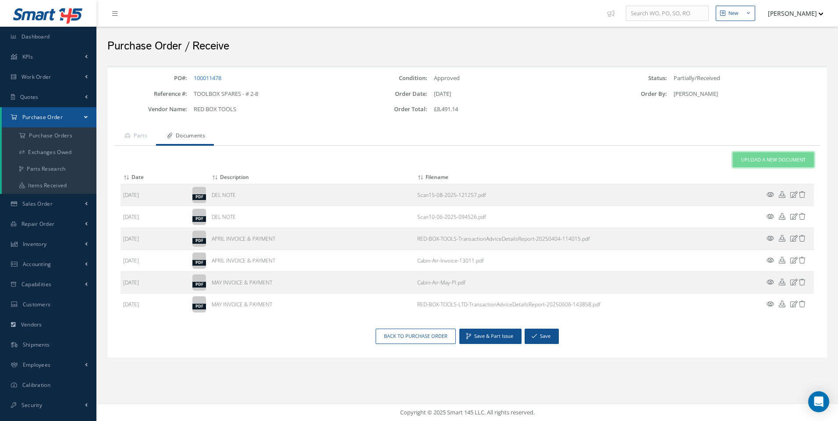
drag, startPoint x: 778, startPoint y: 158, endPoint x: 772, endPoint y: 162, distance: 6.3
click at [775, 159] on span "Upload a New Document" at bounding box center [773, 159] width 64 height 7
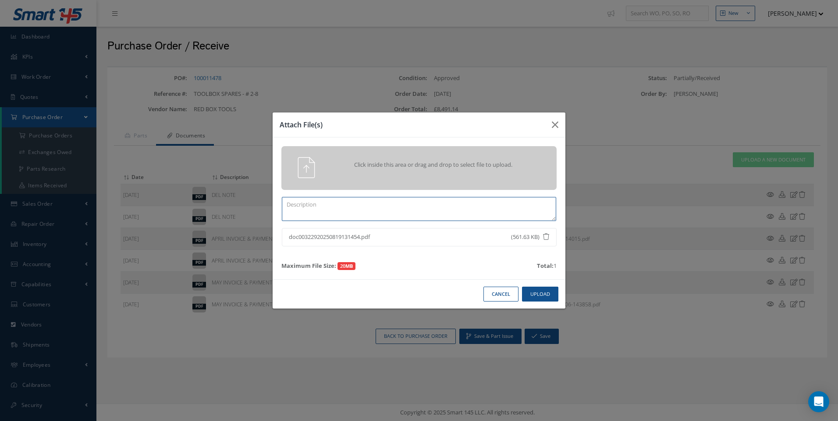
click at [323, 204] on textarea at bounding box center [419, 209] width 274 height 24
type textarea "DEL NOTE"
click at [542, 300] on button "Upload" at bounding box center [540, 294] width 36 height 15
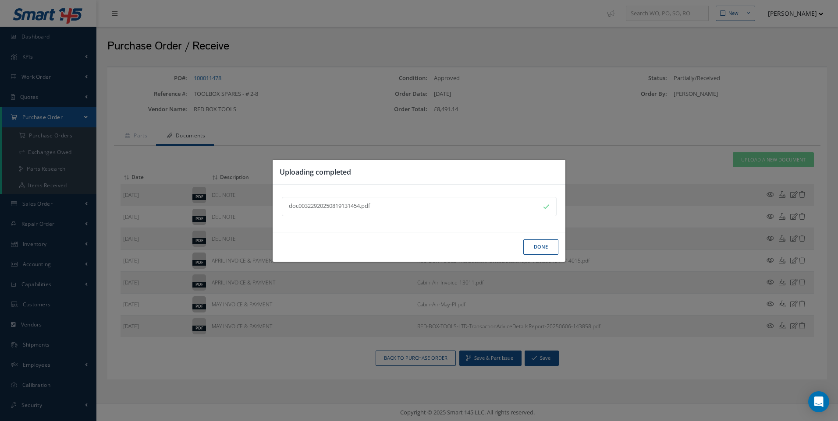
click at [539, 252] on button "Done" at bounding box center [540, 247] width 35 height 15
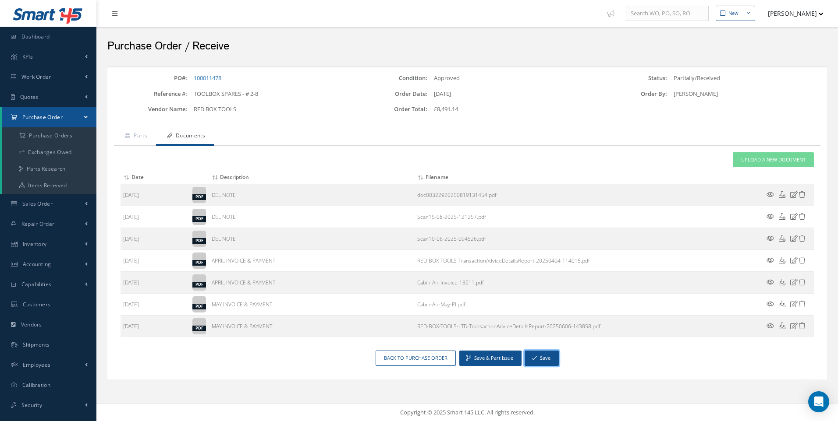
click at [536, 357] on button "Save" at bounding box center [541, 358] width 34 height 15
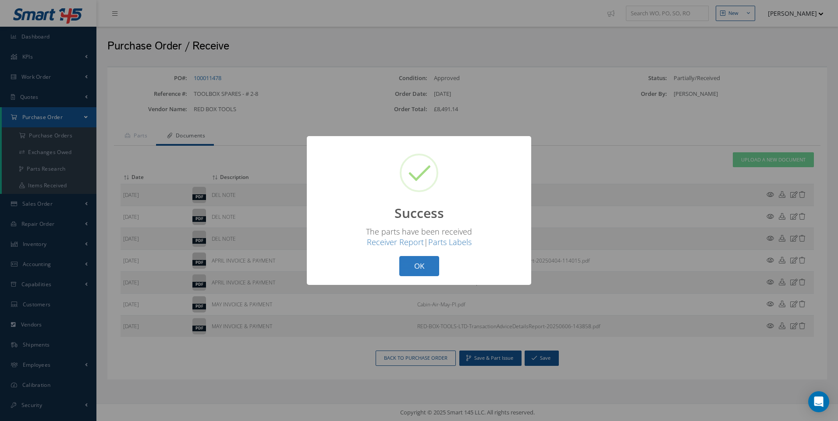
click at [417, 265] on button "OK" at bounding box center [419, 266] width 40 height 21
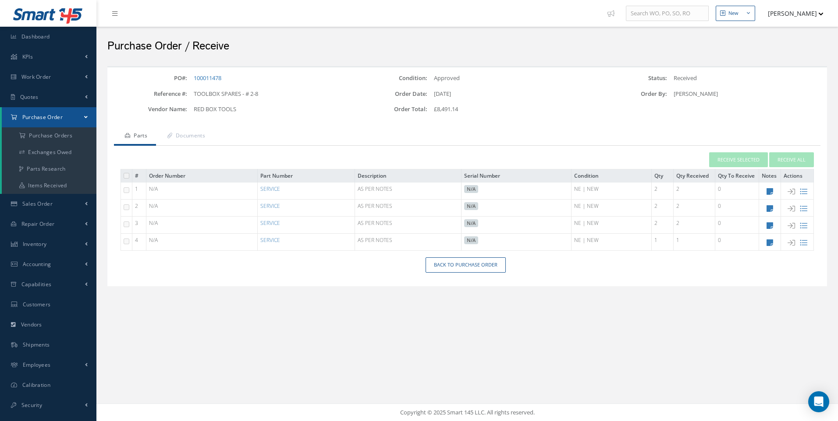
click at [517, 181] on th "Serial Number" at bounding box center [516, 176] width 110 height 13
click at [54, 138] on a=1&status_id=2&status_id=3&status_id=5&collapsedFilters"] "Purchase Orders" at bounding box center [49, 135] width 95 height 17
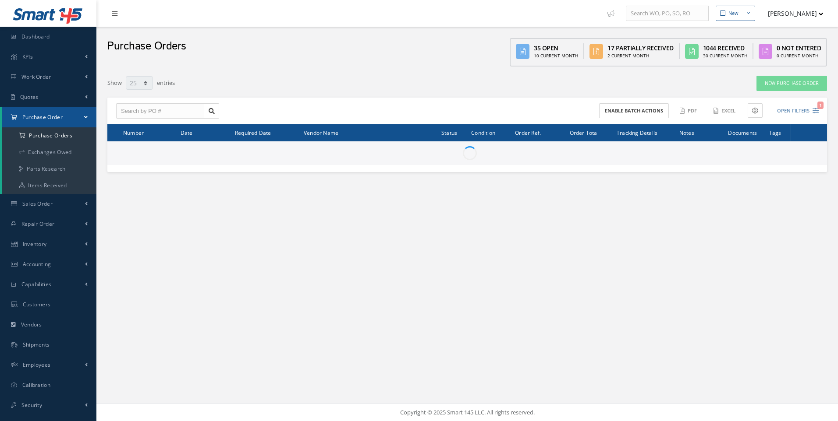
select select "25"
click at [142, 111] on input "text" at bounding box center [160, 111] width 88 height 16
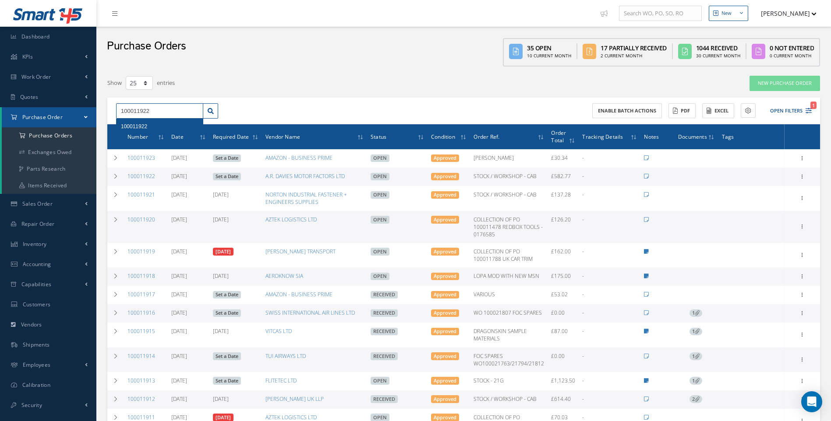
type input "100011922"
click at [145, 129] on span "100011922" at bounding box center [134, 127] width 26 height 6
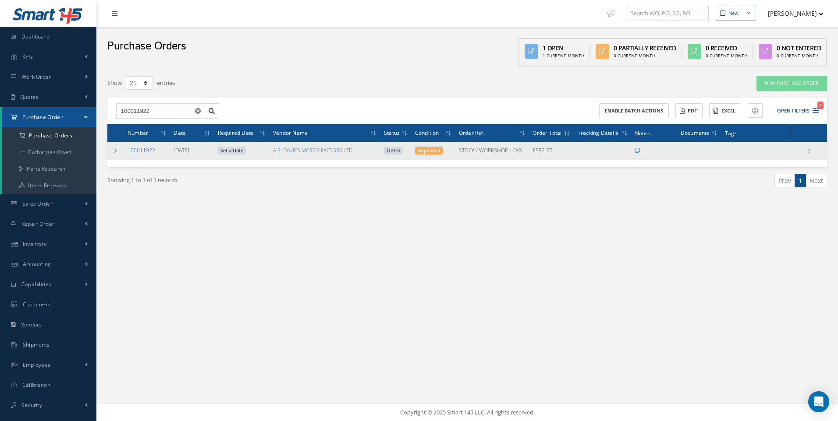
click at [148, 151] on link "100011922" at bounding box center [141, 150] width 28 height 7
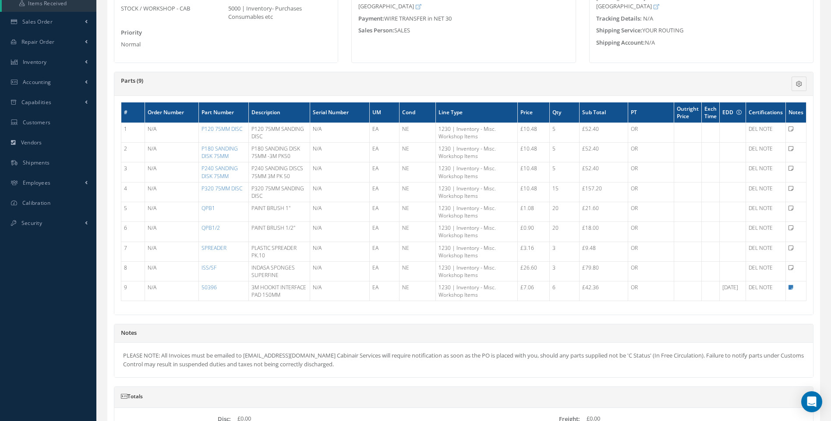
scroll to position [131, 0]
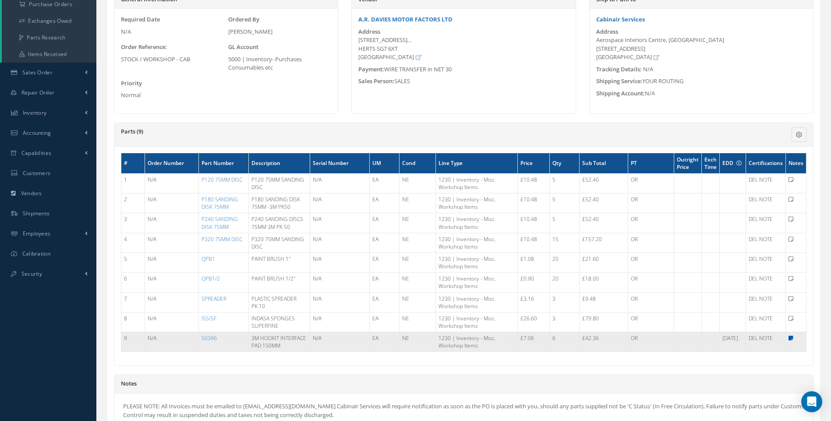
click at [791, 338] on icon at bounding box center [791, 338] width 5 height 5
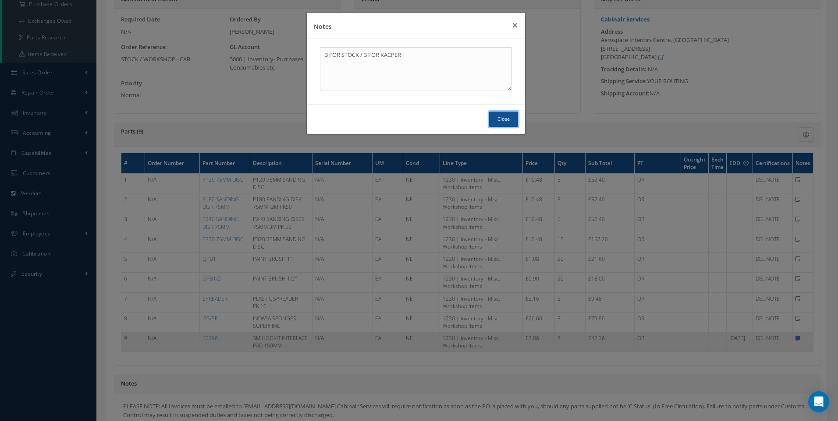
click at [508, 120] on button "Close" at bounding box center [503, 119] width 29 height 15
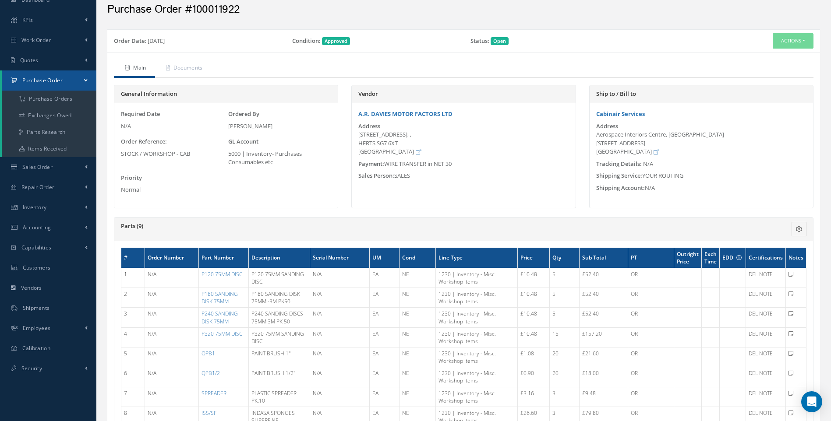
scroll to position [0, 0]
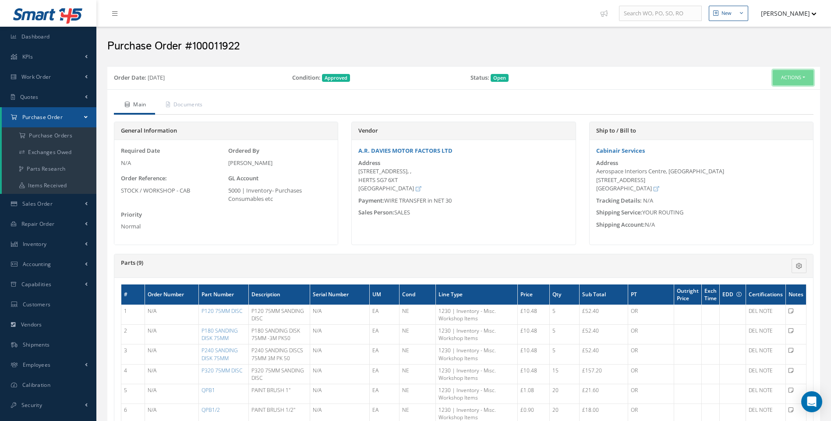
click at [804, 77] on button "Actions" at bounding box center [793, 77] width 41 height 15
click at [769, 94] on link "Receive" at bounding box center [778, 94] width 70 height 12
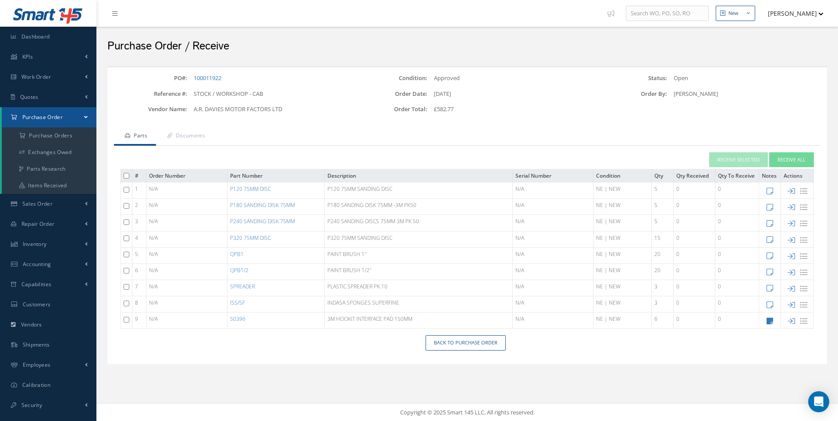
click at [125, 191] on input "checkbox" at bounding box center [127, 190] width 6 height 6
checkbox input "true"
click at [126, 207] on input "checkbox" at bounding box center [127, 206] width 6 height 6
checkbox input "true"
click at [124, 220] on input "checkbox" at bounding box center [127, 222] width 6 height 6
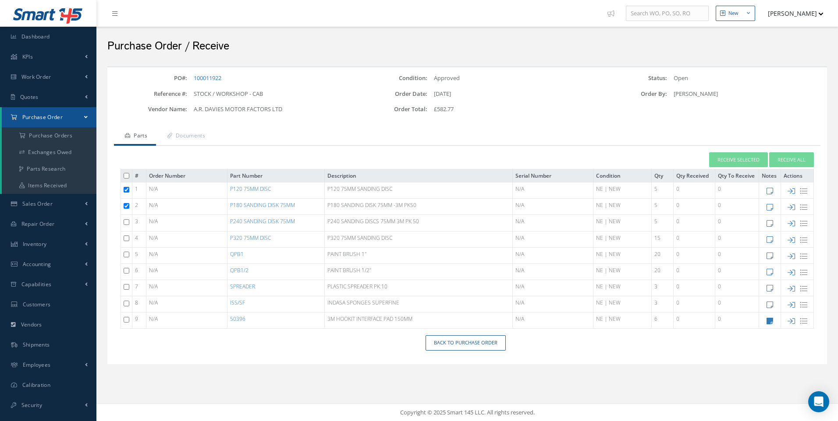
checkbox input "true"
click at [124, 239] on input "checkbox" at bounding box center [127, 239] width 6 height 6
checkbox input "true"
click at [127, 254] on input "checkbox" at bounding box center [127, 255] width 6 height 6
checkbox input "true"
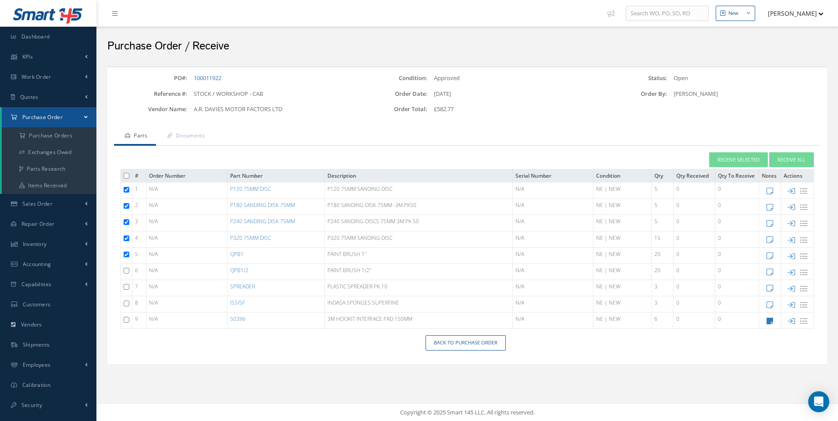
click at [127, 268] on input "checkbox" at bounding box center [127, 271] width 6 height 6
checkbox input "true"
click at [127, 287] on input "checkbox" at bounding box center [127, 287] width 6 height 6
checkbox input "true"
click at [127, 303] on input "checkbox" at bounding box center [127, 304] width 6 height 6
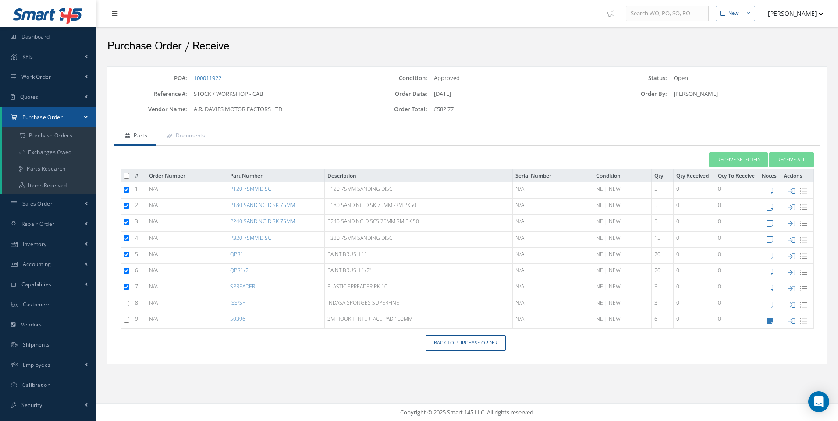
checkbox input "true"
click at [128, 319] on input "checkbox" at bounding box center [127, 320] width 6 height 6
checkbox input "true"
click at [795, 160] on button "Receive All" at bounding box center [791, 159] width 45 height 15
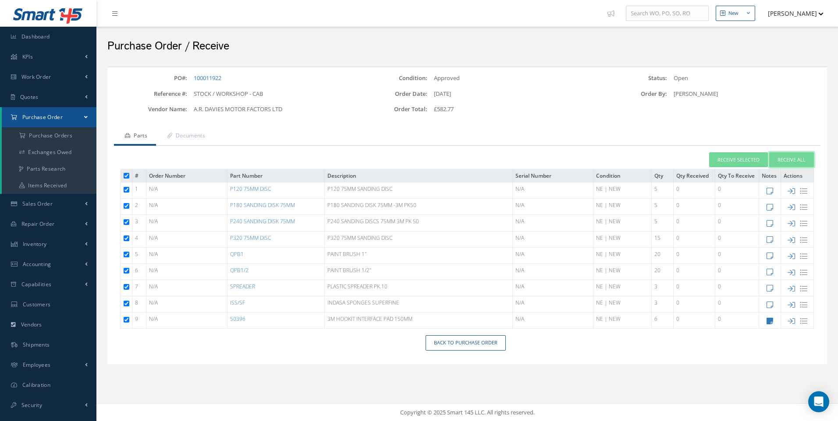
type input "[DATE]"
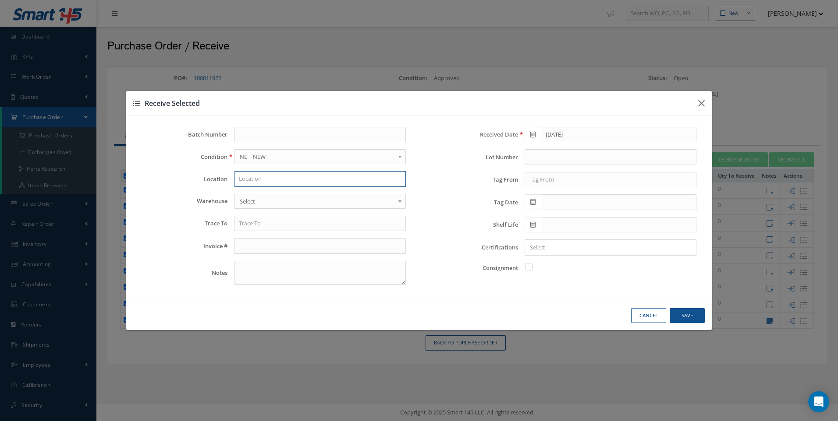
click at [262, 179] on input "text" at bounding box center [320, 179] width 172 height 16
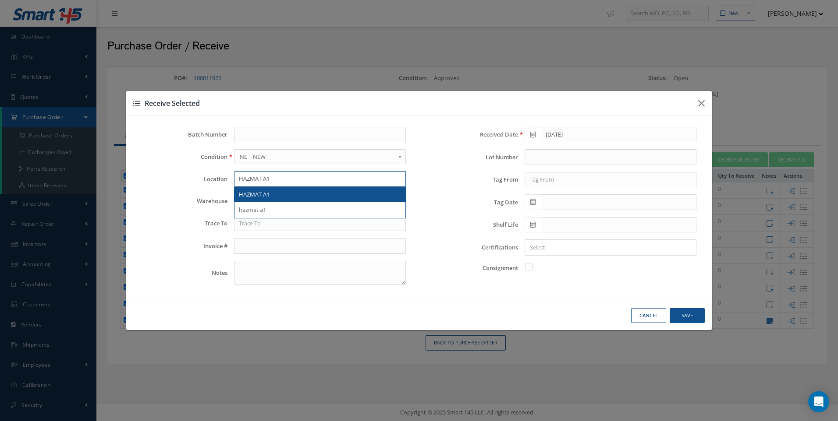
type input "HAZMAT A1"
click at [251, 196] on span "HAZMAT A1" at bounding box center [254, 195] width 31 height 8
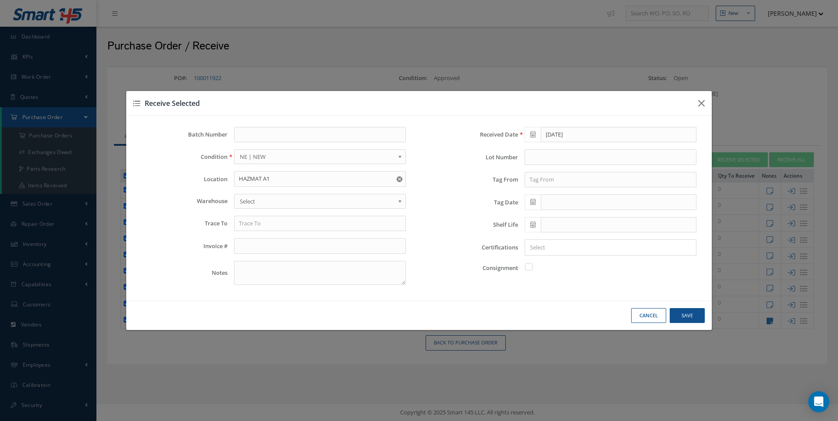
click at [249, 203] on span "Select" at bounding box center [317, 201] width 155 height 11
click at [254, 224] on input "text" at bounding box center [320, 224] width 172 height 16
type input "AR DAVIES"
click at [537, 177] on input "text" at bounding box center [610, 180] width 172 height 16
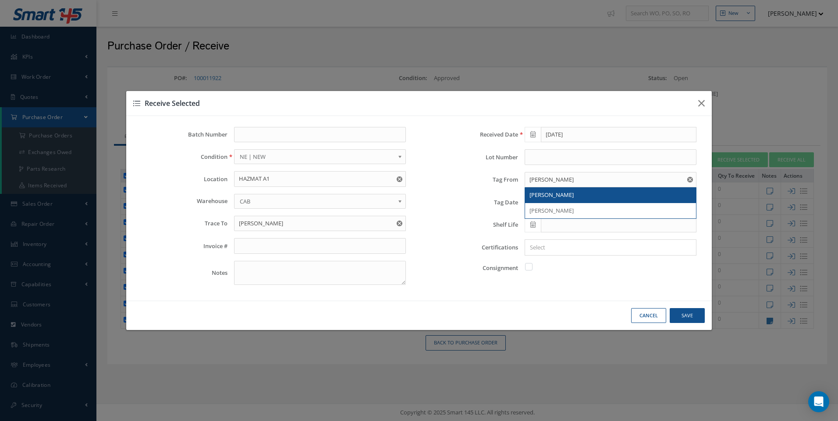
click at [538, 195] on span "AR DAVIES" at bounding box center [551, 195] width 44 height 8
type input "AR DAVIES"
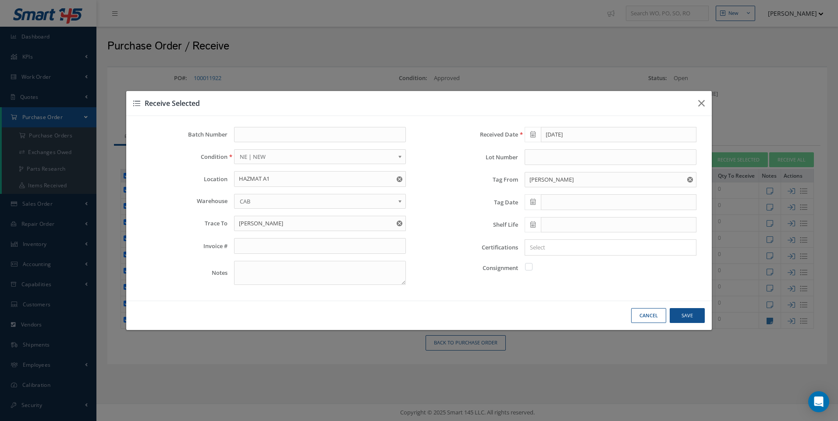
click at [531, 201] on icon at bounding box center [532, 202] width 5 height 6
click at [555, 288] on td "19" at bounding box center [557, 283] width 13 height 13
type input "[DATE]"
click at [534, 244] on input "Search for option" at bounding box center [608, 247] width 165 height 9
type input "DEL NOTE"
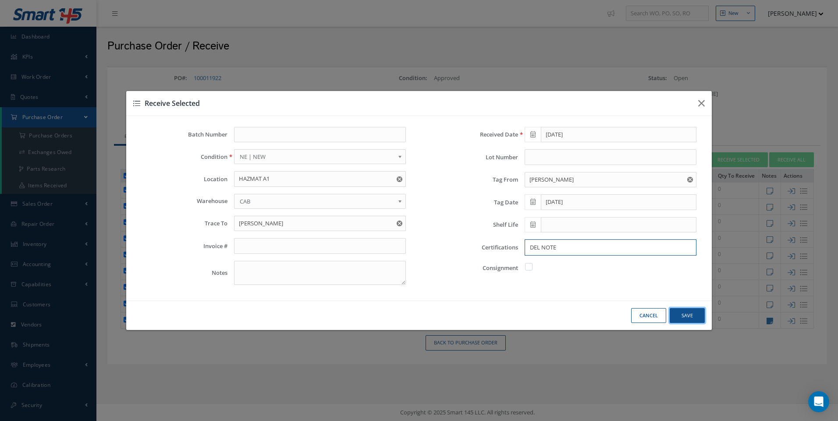
click at [0, 0] on button "Save" at bounding box center [0, 0] width 0 height 0
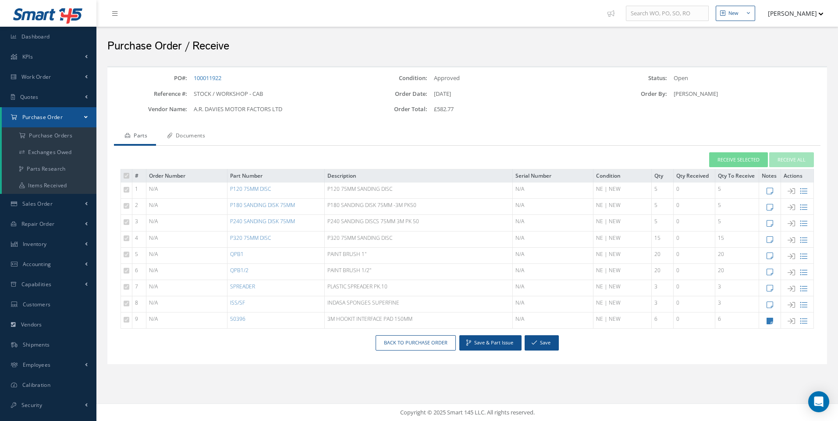
click at [197, 136] on link "Documents" at bounding box center [185, 136] width 58 height 18
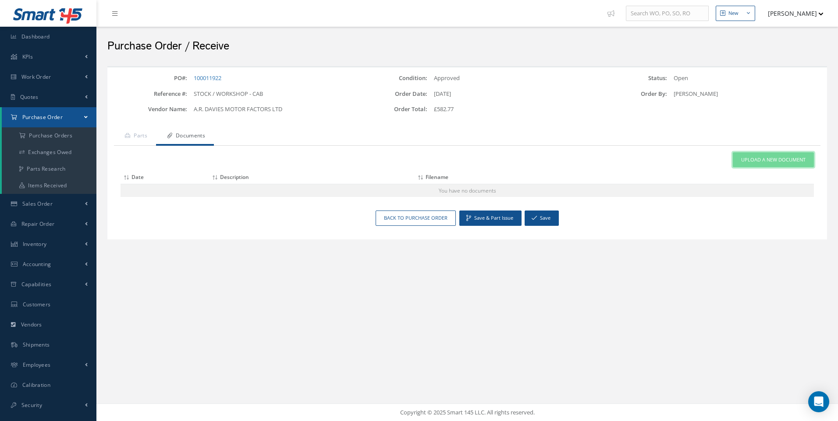
click at [744, 162] on span "Upload a New Document" at bounding box center [773, 159] width 64 height 7
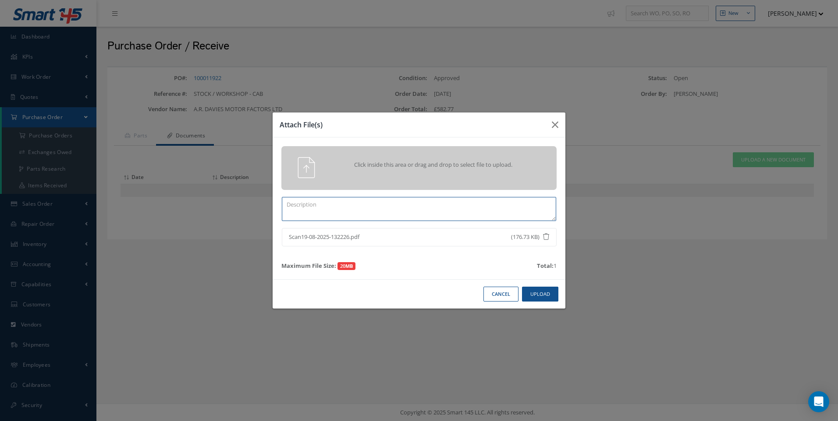
click at [333, 200] on textarea at bounding box center [419, 209] width 274 height 24
type textarea "DEL NOTE"
click at [540, 288] on button "Upload" at bounding box center [540, 294] width 36 height 15
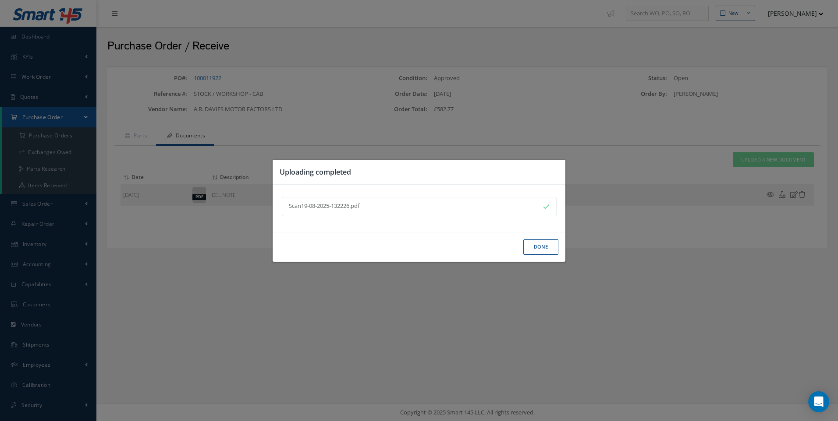
click at [536, 246] on button "Done" at bounding box center [540, 247] width 35 height 15
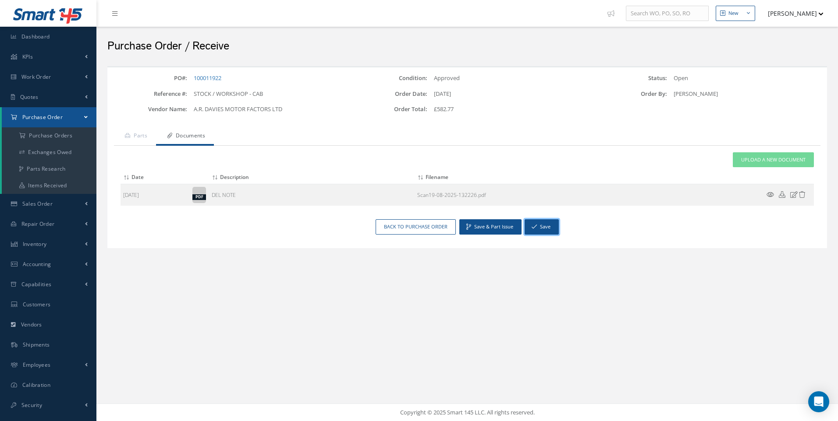
click at [547, 227] on button "Save" at bounding box center [541, 226] width 34 height 15
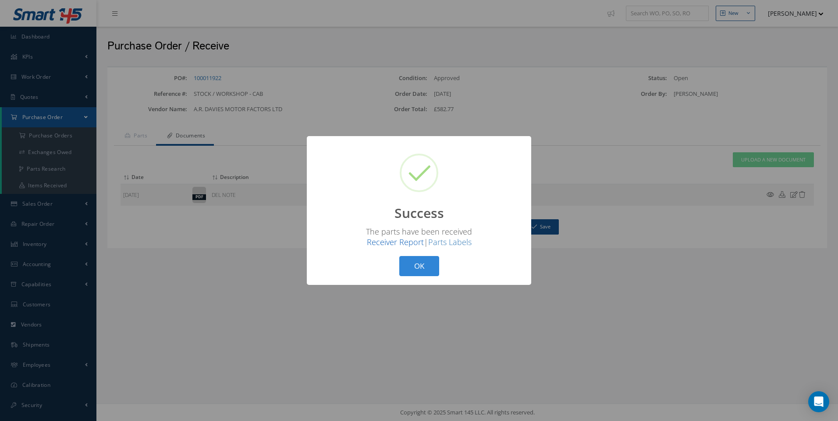
click at [412, 243] on link "Receiver Report" at bounding box center [395, 242] width 57 height 11
click at [456, 245] on link "Parts Labels" at bounding box center [449, 242] width 43 height 11
click at [416, 265] on button "OK" at bounding box center [419, 266] width 40 height 21
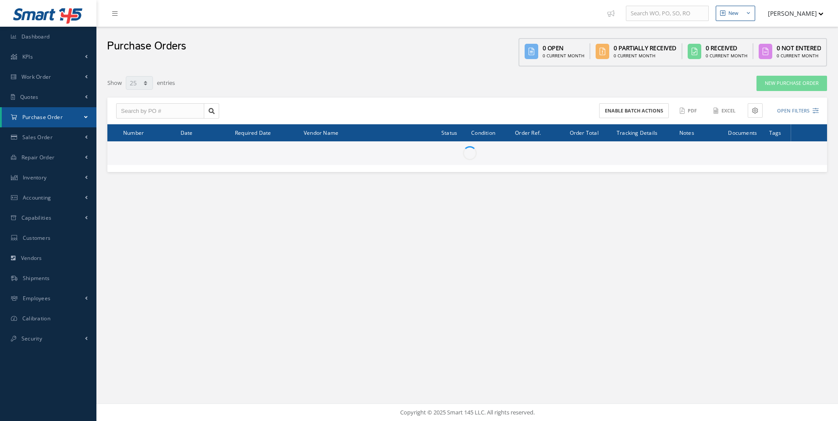
select select "25"
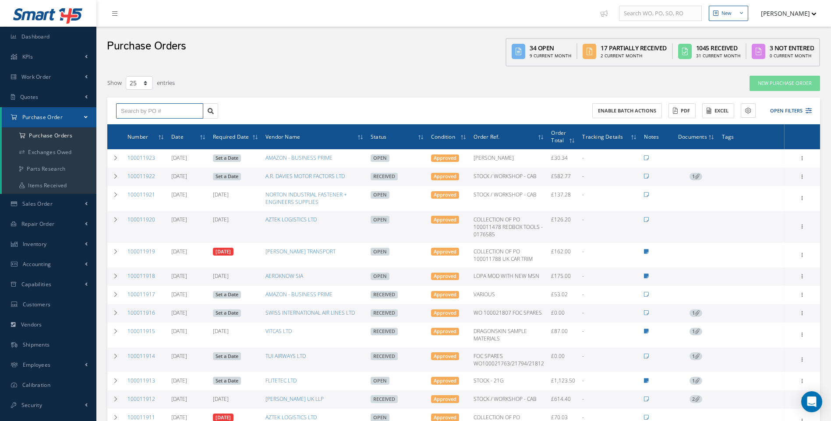
click at [155, 113] on input "text" at bounding box center [159, 111] width 87 height 16
type input "100011922"
click at [138, 126] on span "100011922" at bounding box center [134, 127] width 26 height 6
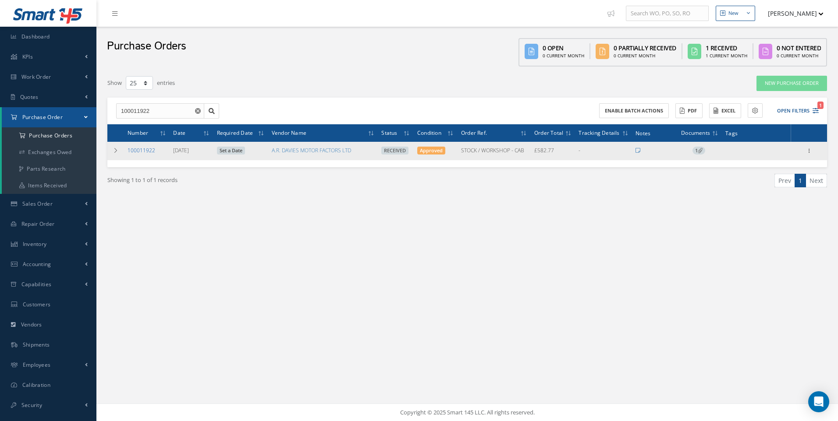
click at [137, 149] on link "100011922" at bounding box center [141, 150] width 28 height 7
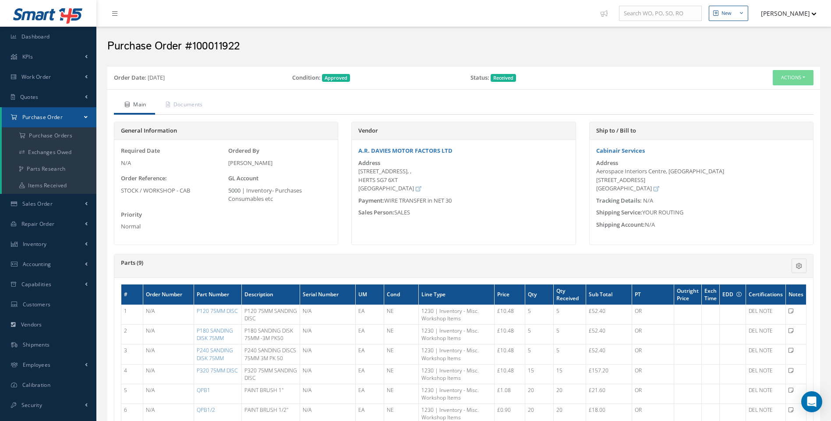
scroll to position [219, 0]
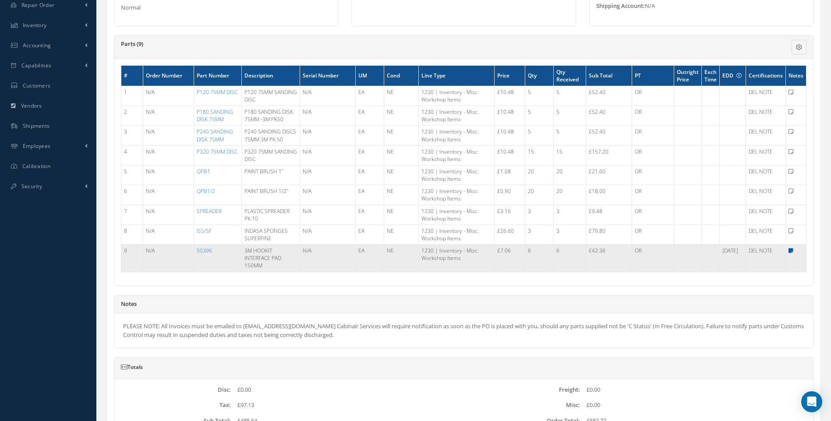
click at [791, 250] on icon at bounding box center [791, 250] width 5 height 5
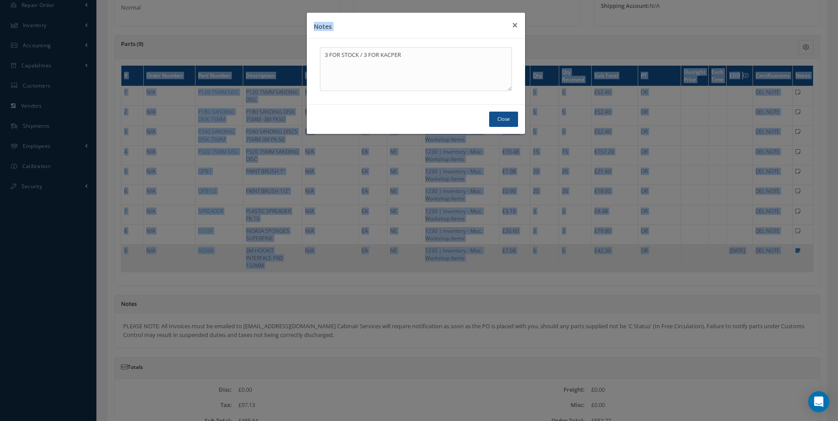
drag, startPoint x: 421, startPoint y: 32, endPoint x: 455, endPoint y: 142, distance: 114.9
click at [455, 142] on div "Notes × 3 FOR STOCK / 3 FOR KACPER Close" at bounding box center [419, 210] width 838 height 421
drag, startPoint x: 455, startPoint y: 142, endPoint x: 367, endPoint y: 160, distance: 90.0
click at [367, 160] on div "Notes × 3 FOR STOCK / 3 FOR KACPER Close" at bounding box center [419, 210] width 838 height 421
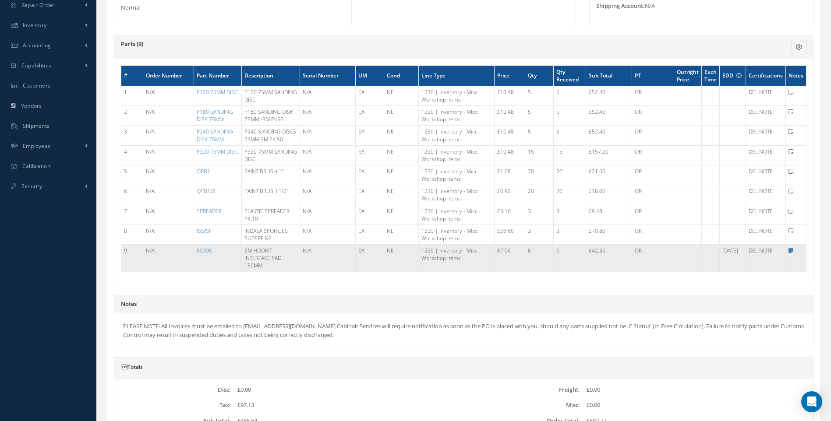
click at [384, 250] on td "NE" at bounding box center [401, 258] width 35 height 27
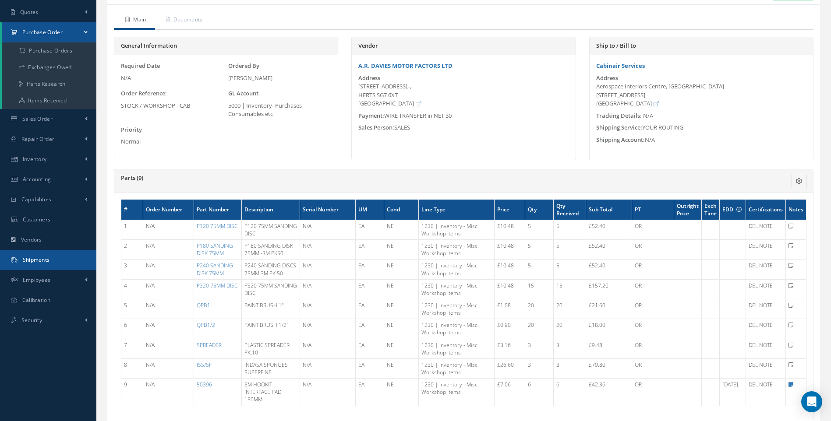
scroll to position [0, 0]
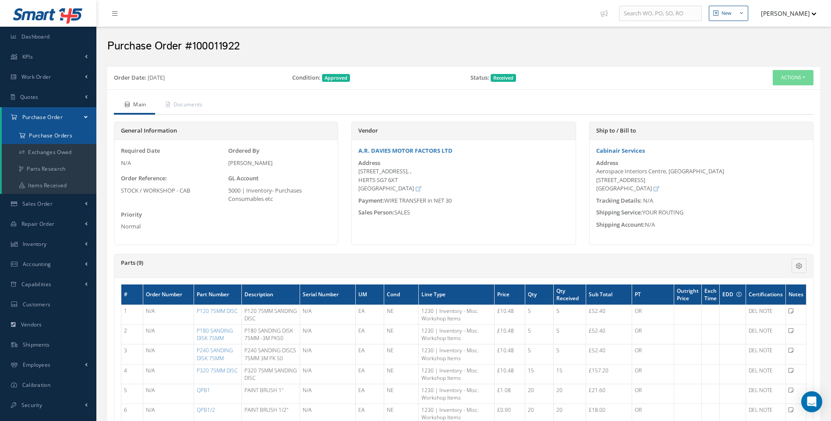
click at [49, 135] on a=1&status_id=2&status_id=3&status_id=5&collapsedFilters"] "Purchase Orders" at bounding box center [49, 135] width 95 height 17
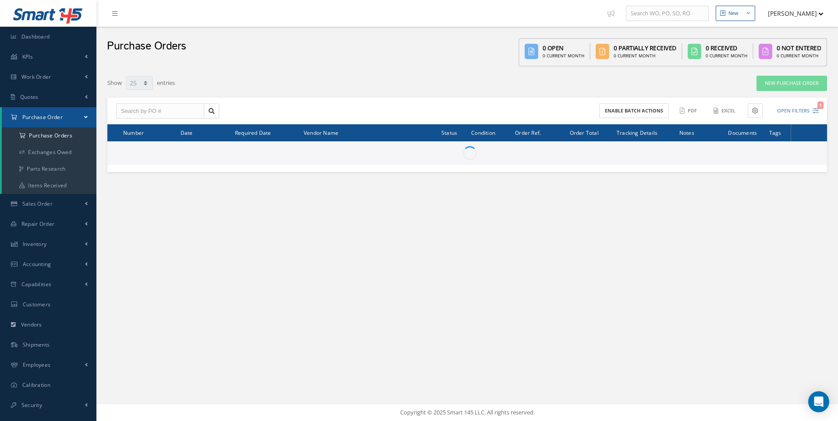
select select "25"
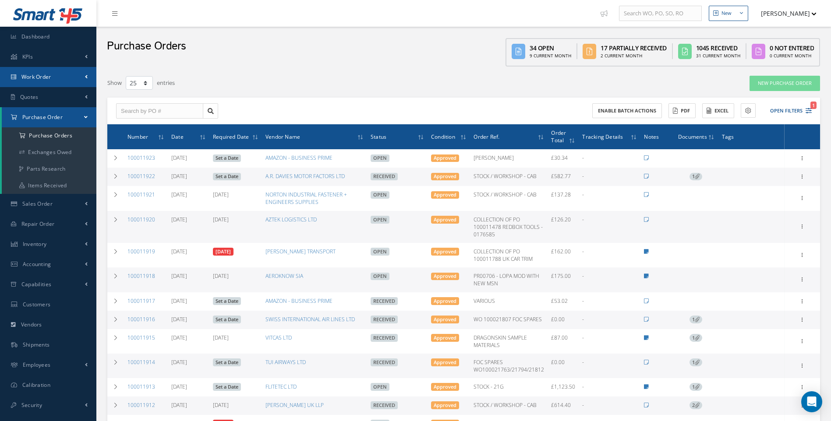
click at [34, 79] on span "Work Order" at bounding box center [36, 76] width 30 height 7
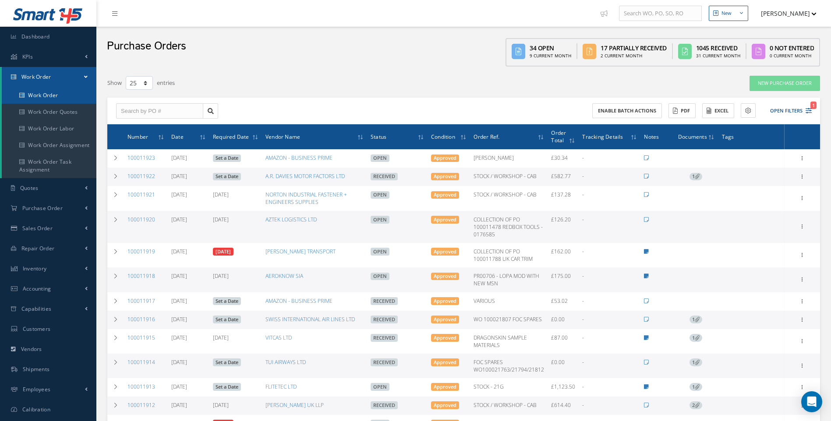
click at [38, 94] on link "Work Order" at bounding box center [49, 95] width 95 height 17
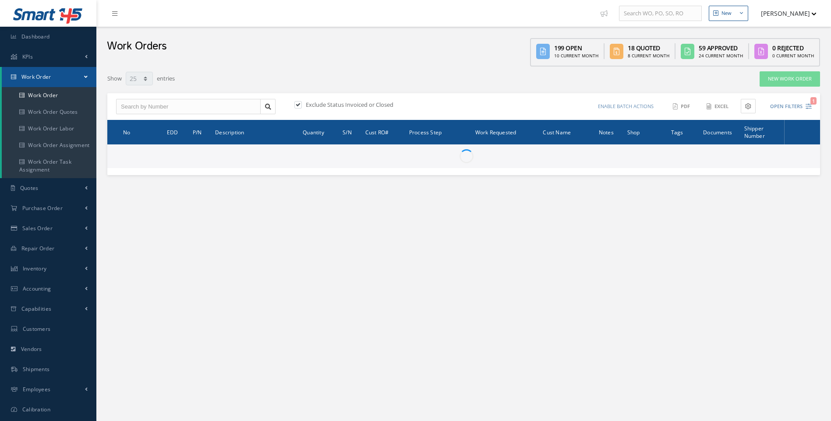
select select "25"
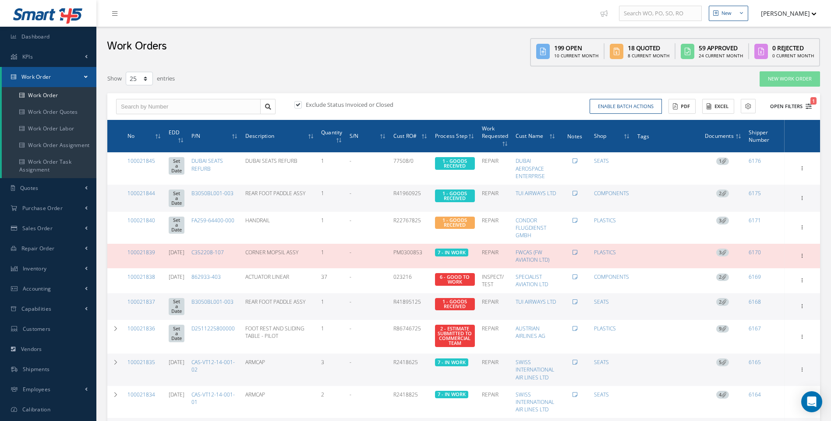
click at [810, 108] on icon "1" at bounding box center [809, 106] width 6 height 6
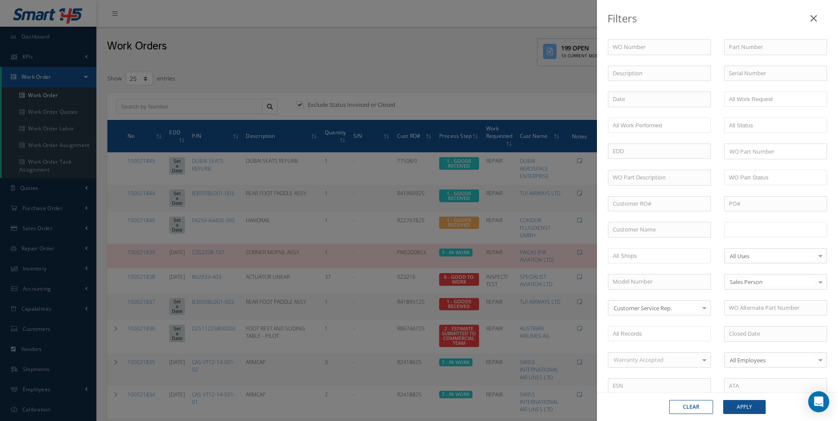
click at [740, 229] on input "text" at bounding box center [757, 229] width 56 height 11
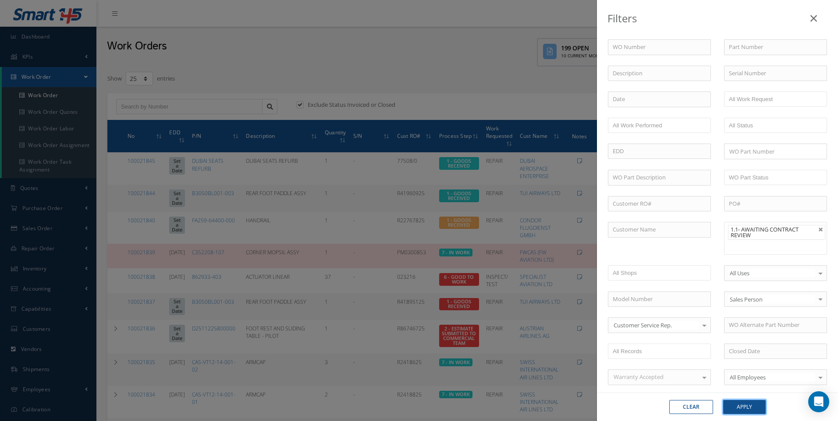
click at [743, 411] on button "Apply" at bounding box center [744, 407] width 42 height 14
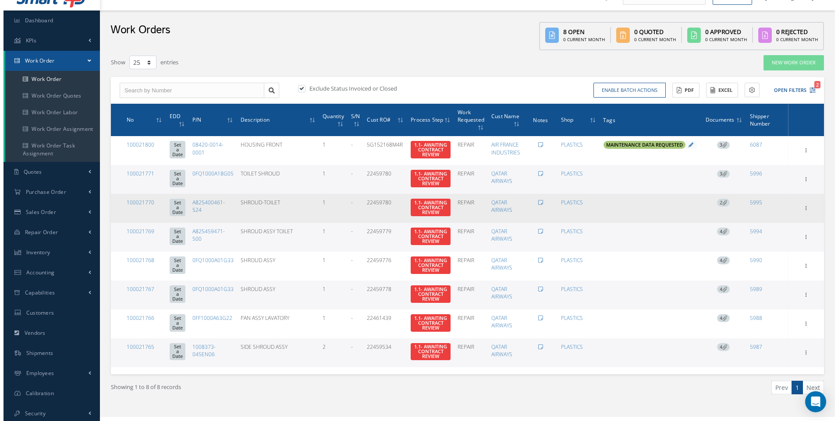
scroll to position [30, 0]
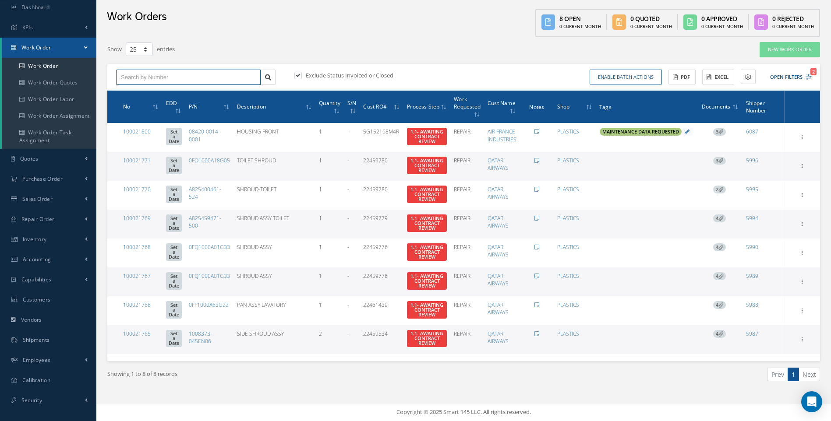
click at [156, 82] on input "text" at bounding box center [188, 78] width 145 height 16
type input "100021822"
click at [806, 75] on icon "2" at bounding box center [809, 77] width 6 height 6
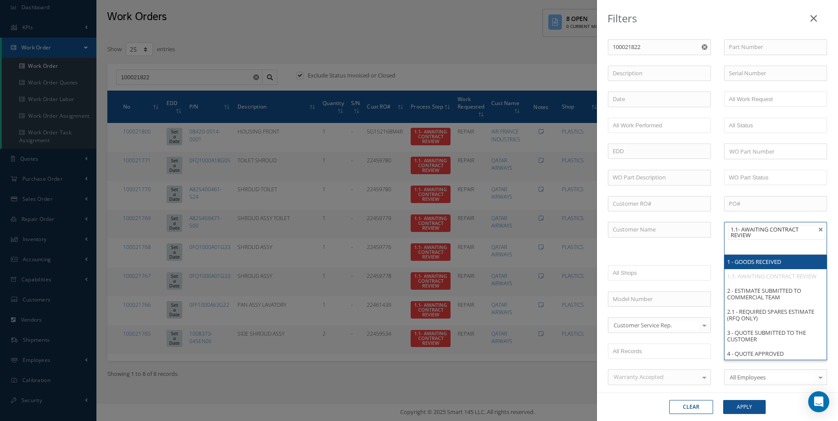
click at [817, 231] on li "1.1- AWAITING CONTRACT REVIEW" at bounding box center [776, 232] width 97 height 15
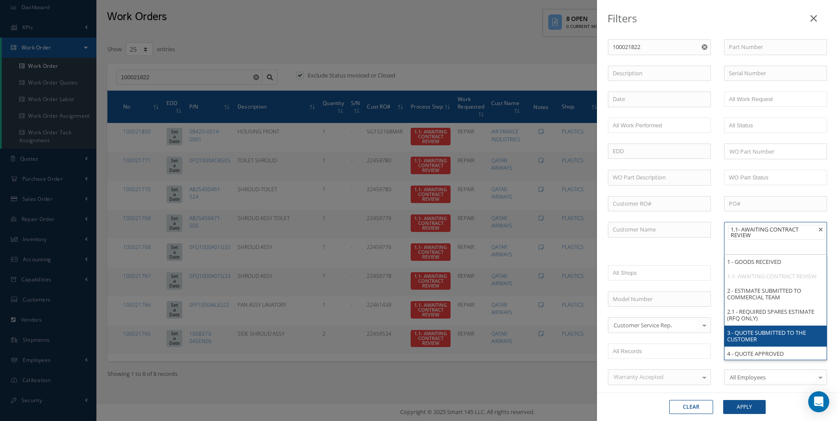
scroll to position [8, 0]
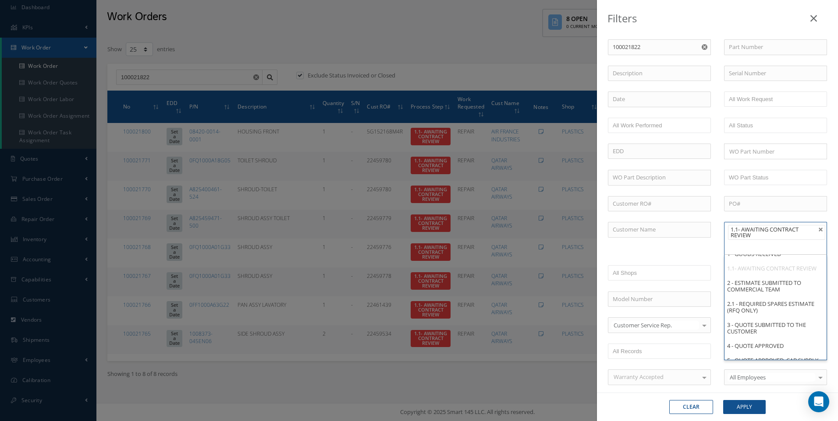
click at [690, 404] on button "Clear" at bounding box center [691, 407] width 44 height 14
type input "All Proccess Step"
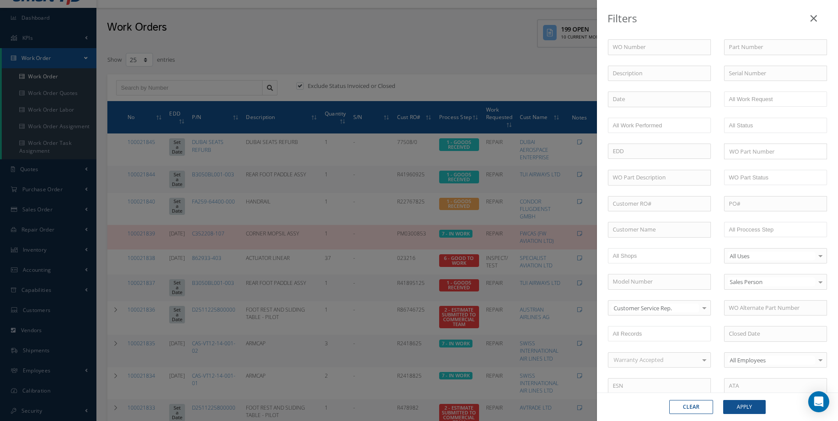
scroll to position [30, 0]
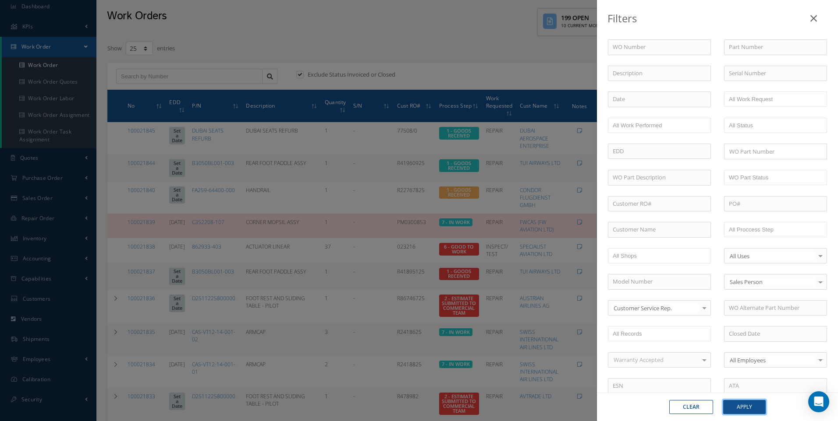
click at [739, 404] on button "Apply" at bounding box center [744, 407] width 42 height 14
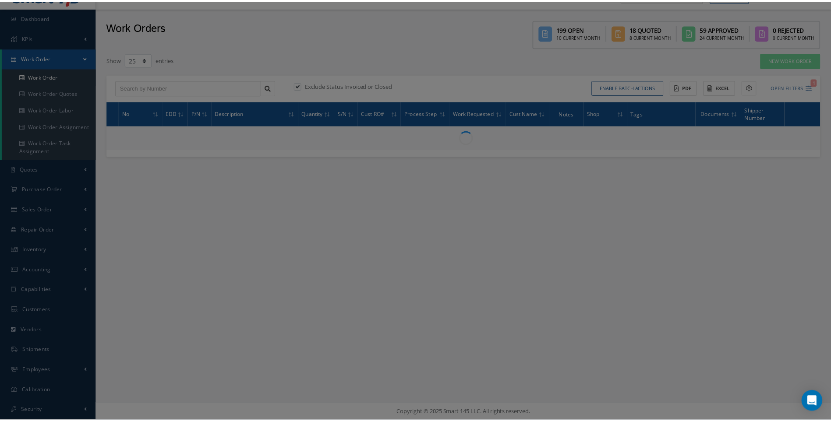
scroll to position [19, 0]
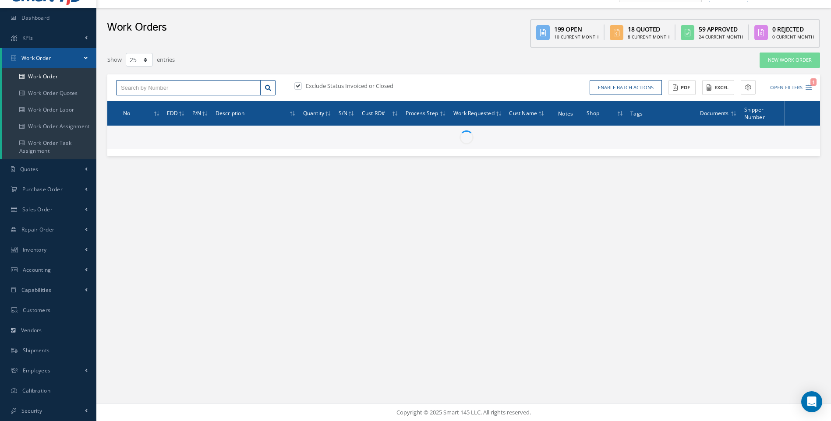
click at [163, 89] on input "text" at bounding box center [188, 88] width 145 height 16
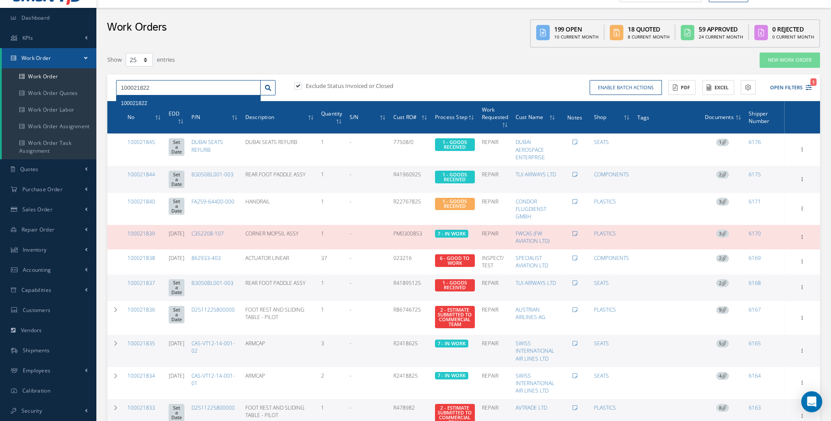
type input "100021822"
click at [142, 105] on span "100021822" at bounding box center [134, 103] width 26 height 6
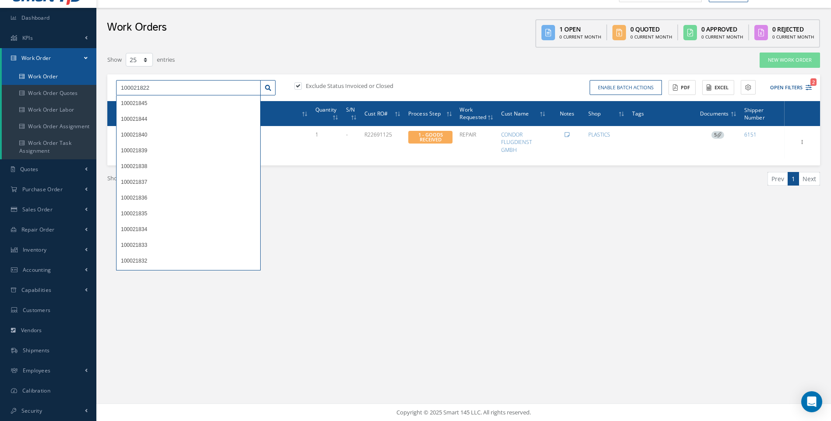
drag, startPoint x: 158, startPoint y: 86, endPoint x: 96, endPoint y: 82, distance: 62.8
click at [96, 82] on div "Smart 145 Dashboard KPIs Work Order Work Order Work Order Work Order Quotes Wor…" at bounding box center [415, 201] width 831 height 440
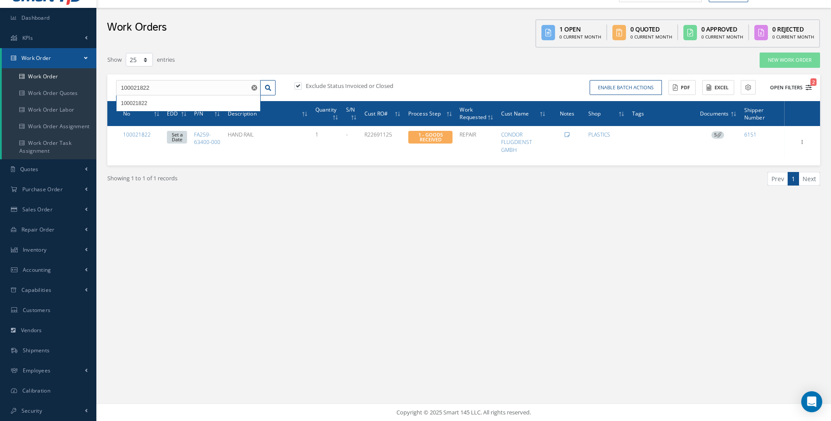
click at [808, 85] on icon "2" at bounding box center [809, 88] width 6 height 6
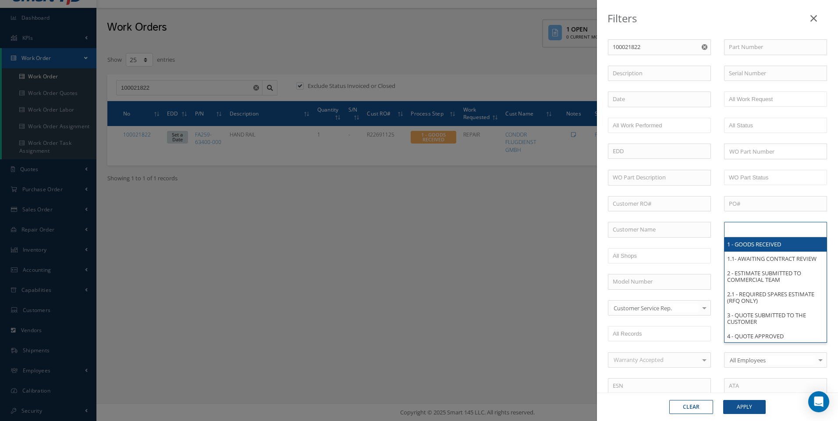
click at [751, 229] on input "text" at bounding box center [757, 229] width 56 height 11
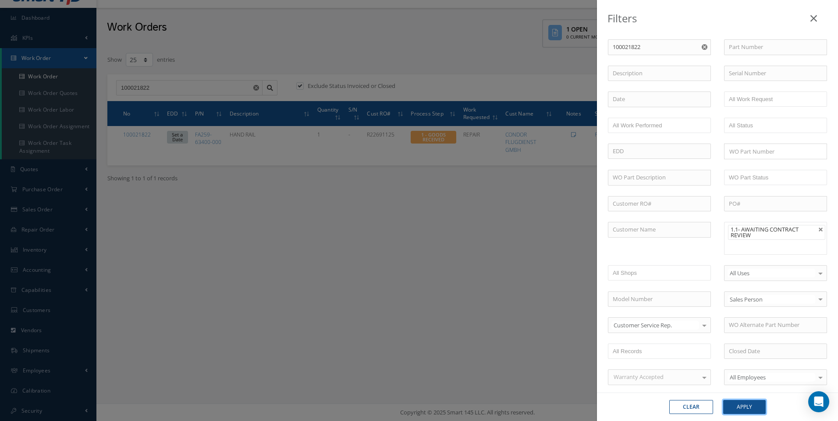
click at [746, 408] on button "Apply" at bounding box center [744, 407] width 42 height 14
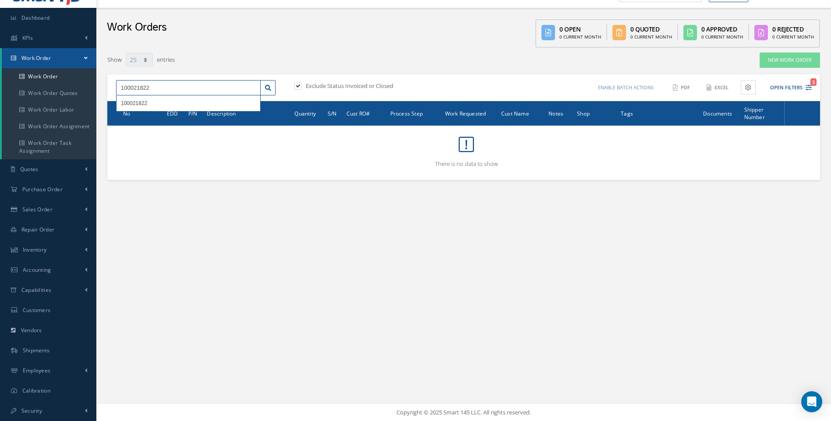
drag, startPoint x: 129, startPoint y: 88, endPoint x: 112, endPoint y: 88, distance: 17.1
click at [112, 88] on div "100021822 100021822" at bounding box center [196, 88] width 173 height 16
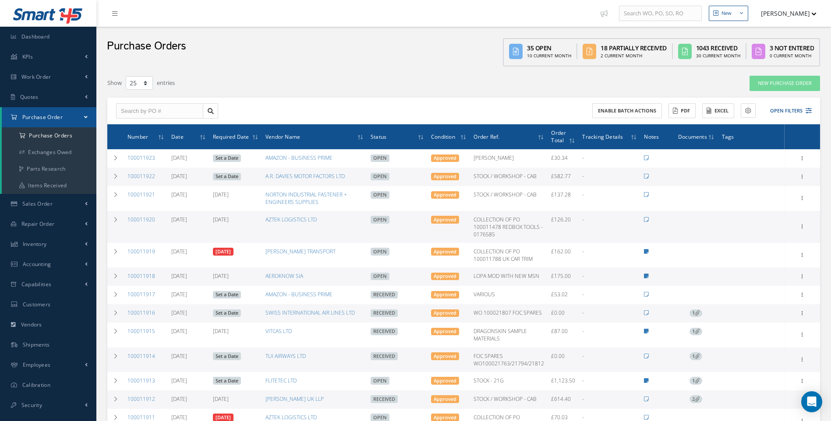
select select "25"
click at [31, 80] on span "Work Order" at bounding box center [36, 76] width 30 height 7
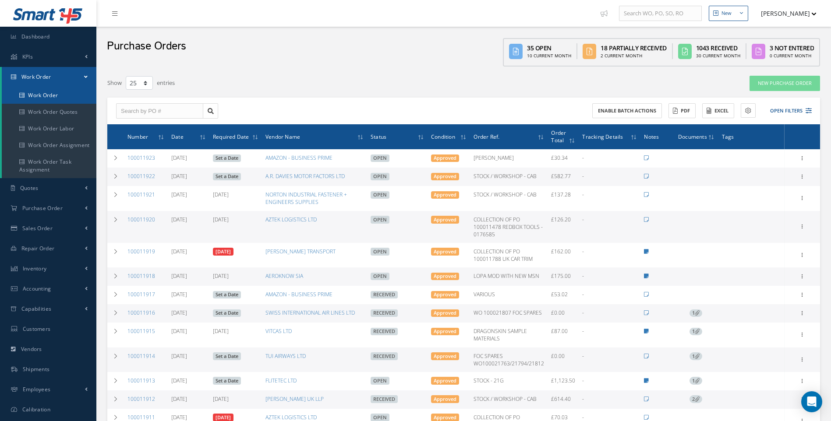
click at [32, 92] on link "Work Order" at bounding box center [49, 95] width 95 height 17
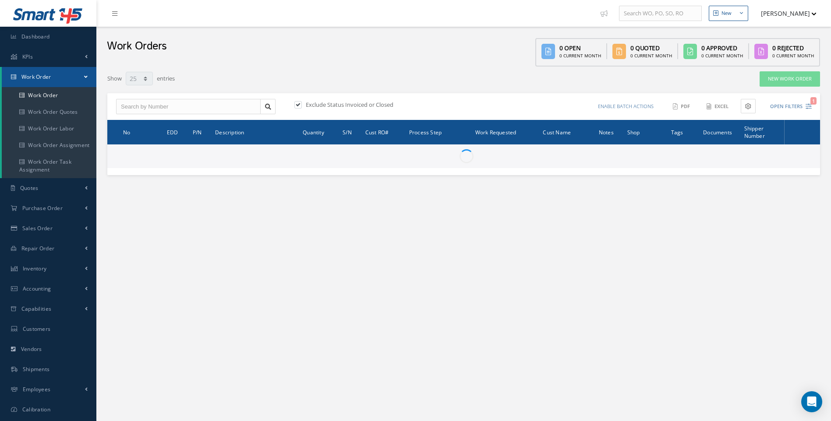
select select "25"
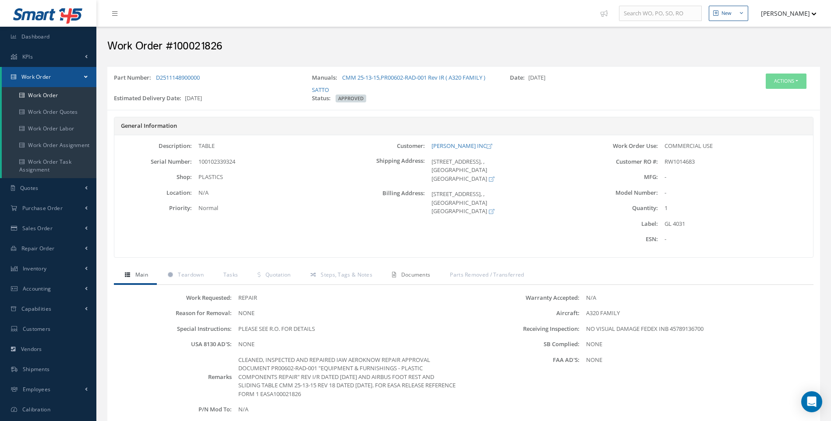
click at [412, 276] on span "Documents" at bounding box center [415, 274] width 29 height 7
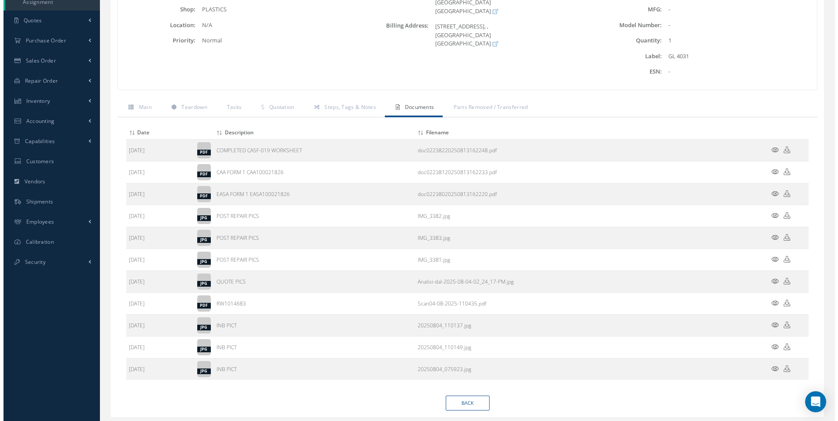
scroll to position [175, 0]
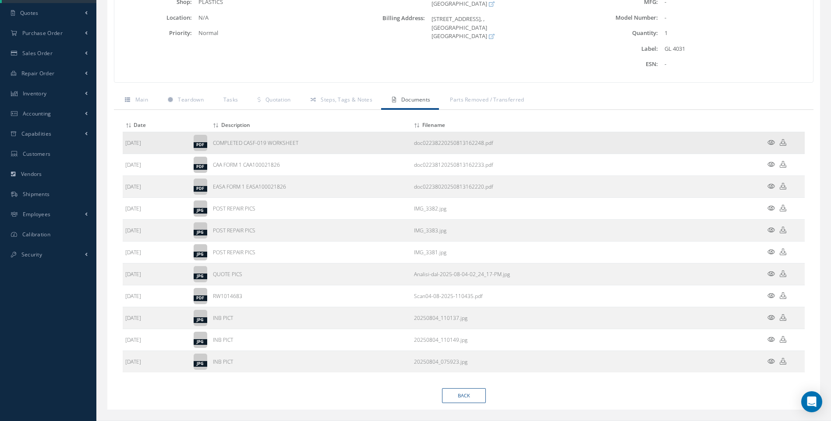
click at [770, 142] on icon at bounding box center [771, 142] width 7 height 7
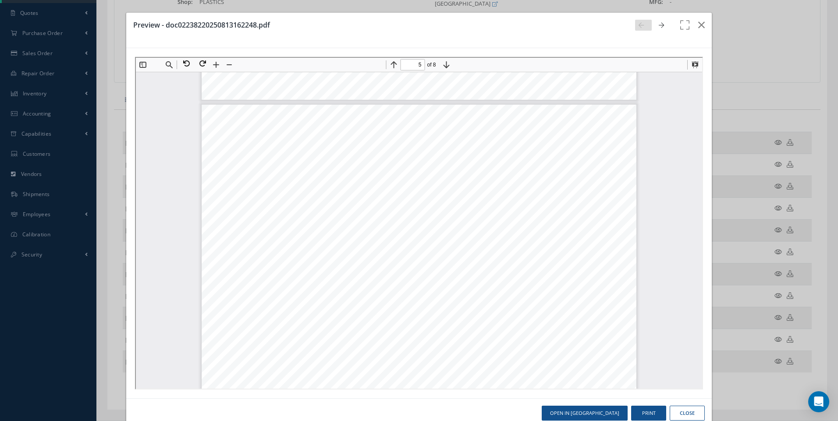
scroll to position [2545, 0]
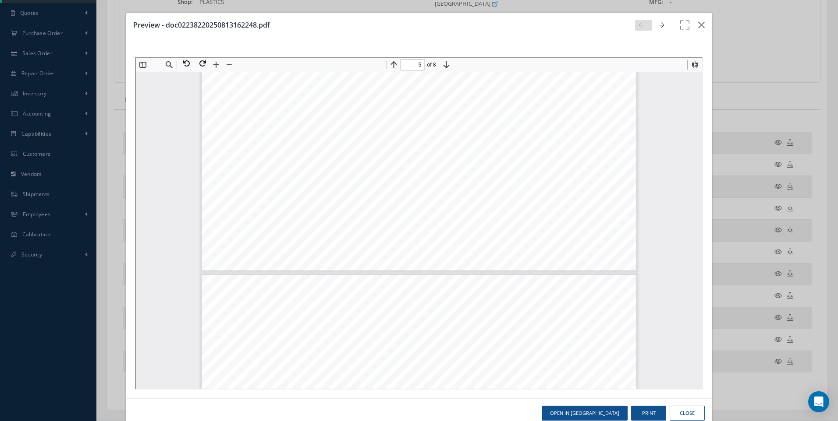
type input "6"
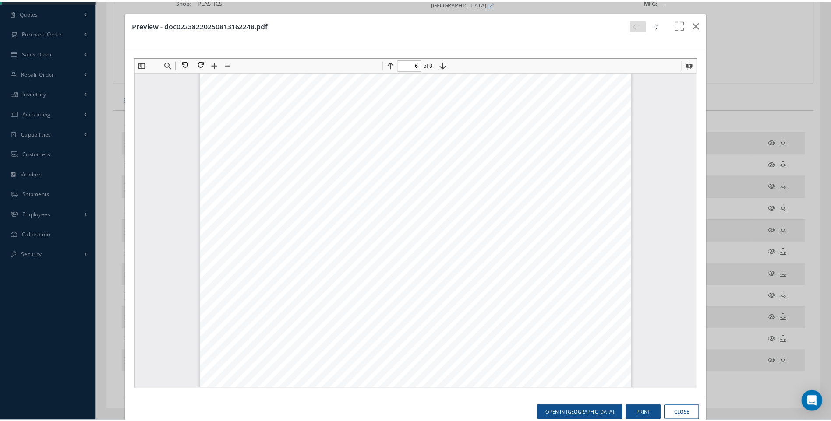
scroll to position [3290, 0]
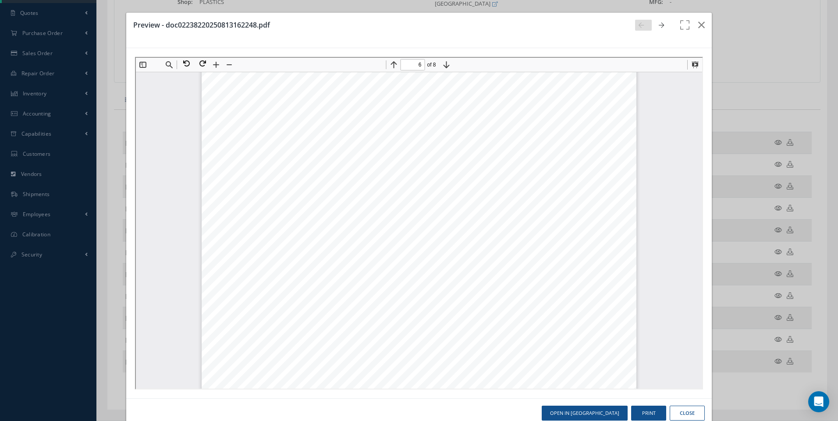
click at [684, 411] on button "Close" at bounding box center [686, 413] width 35 height 15
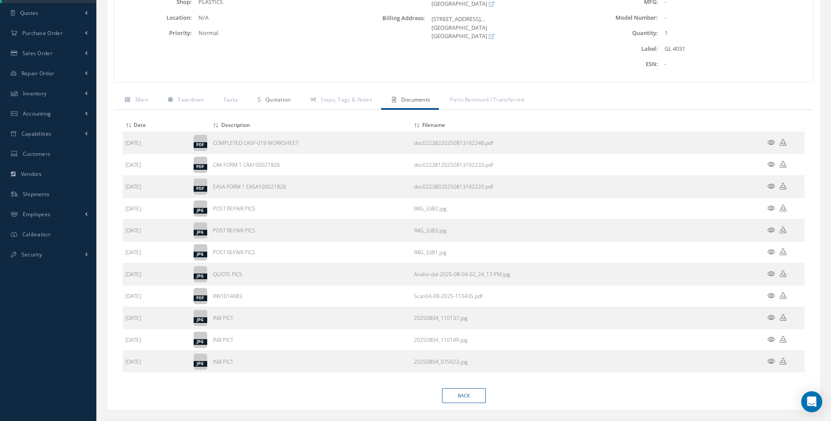
click at [281, 97] on span "Quotation" at bounding box center [277, 99] width 25 height 7
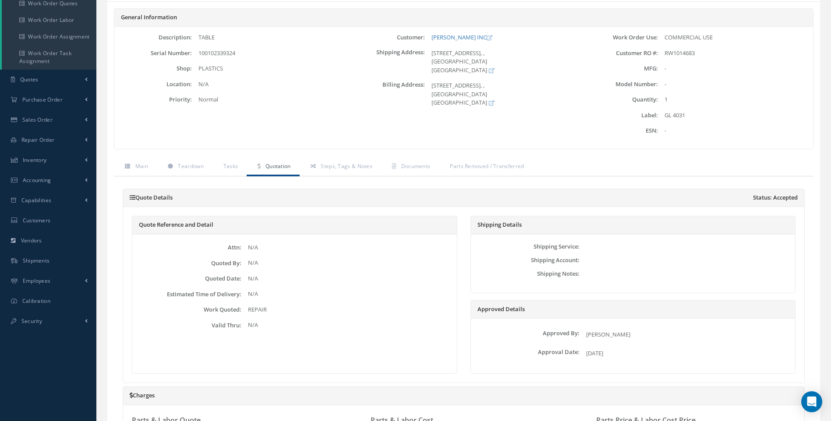
scroll to position [22, 0]
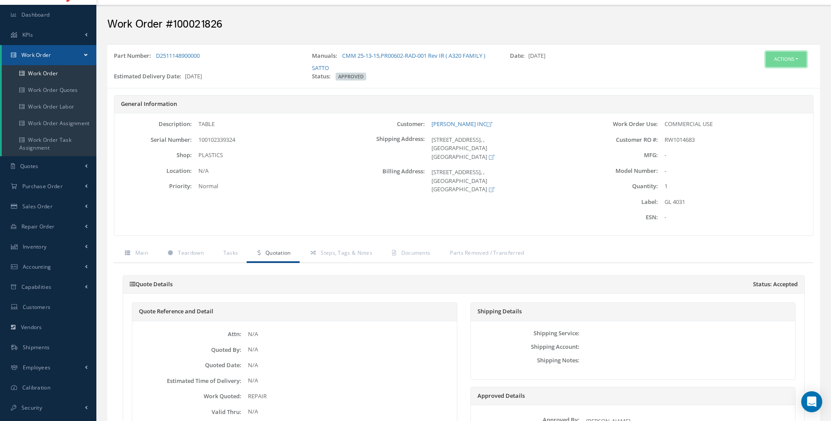
click at [796, 57] on button "Actions" at bounding box center [786, 59] width 41 height 15
click at [765, 110] on link "Part Issue" at bounding box center [773, 111] width 70 height 12
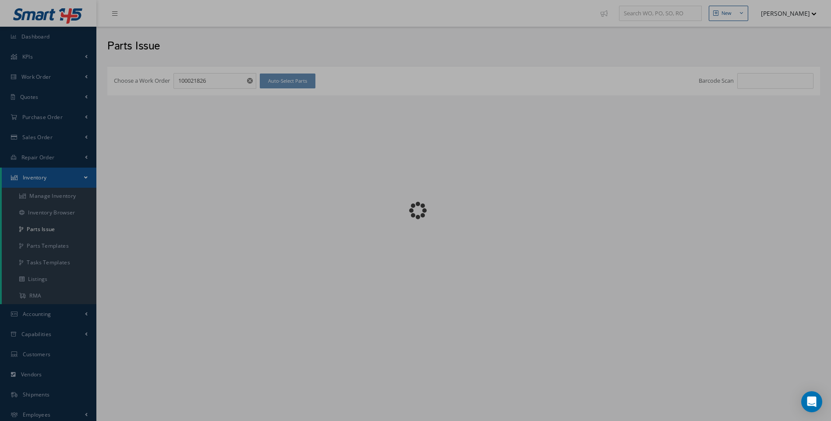
checkbox input "false"
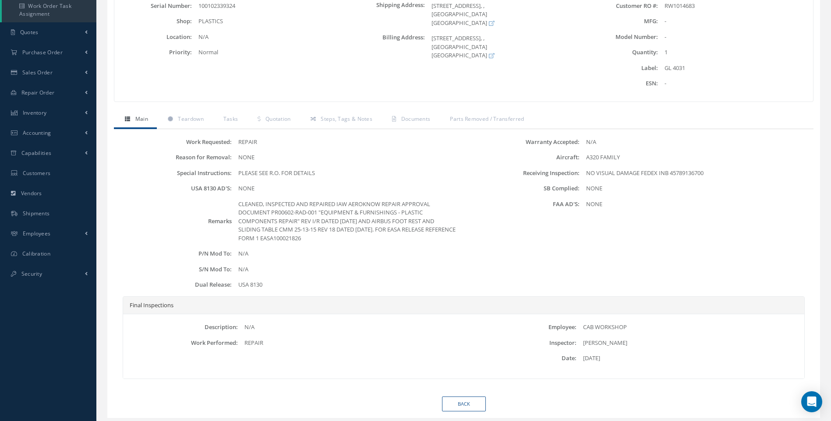
scroll to position [181, 0]
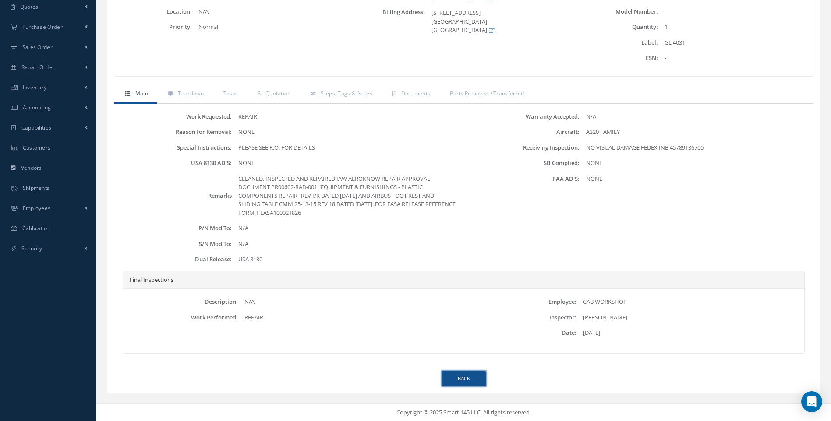
click at [454, 377] on link "Back" at bounding box center [464, 379] width 44 height 15
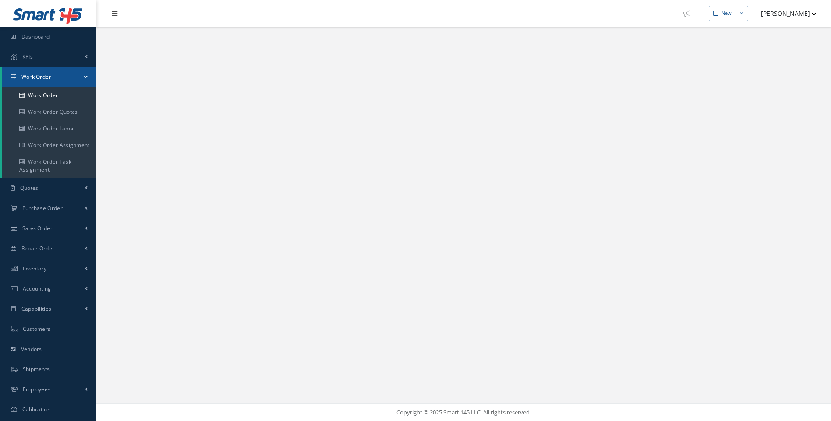
select select "25"
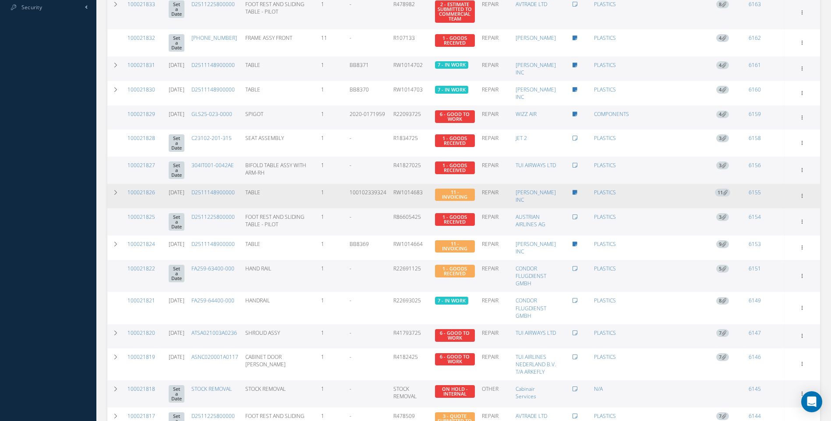
scroll to position [438, 0]
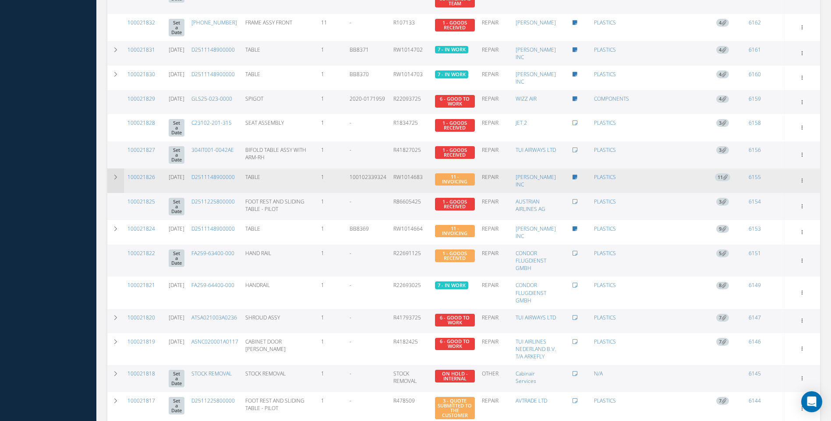
click at [115, 175] on icon at bounding box center [116, 177] width 6 height 5
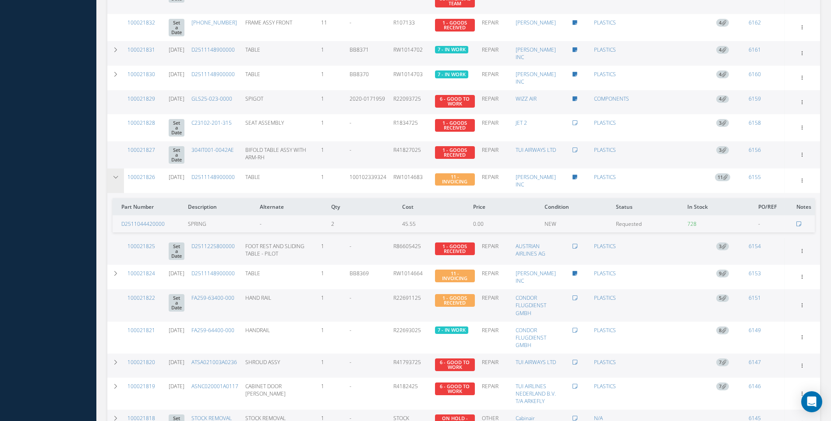
click at [115, 175] on icon at bounding box center [116, 177] width 6 height 5
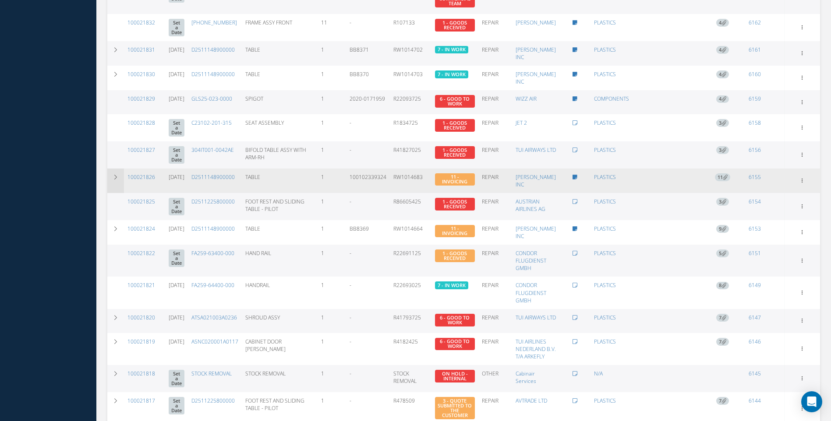
click at [115, 175] on icon at bounding box center [116, 177] width 6 height 5
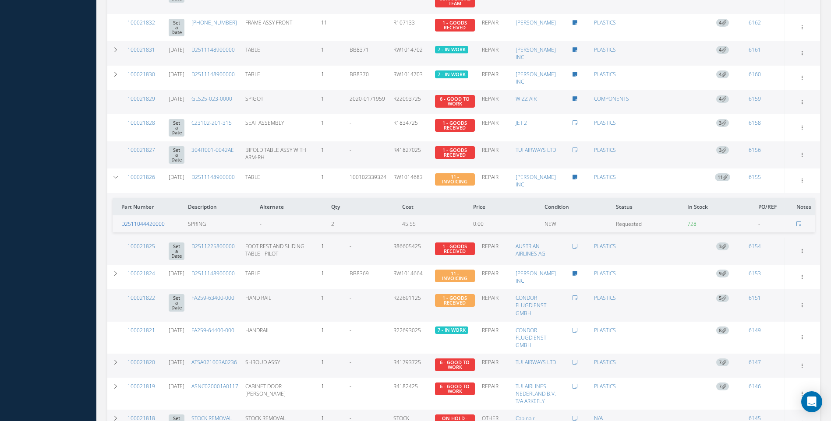
click at [146, 220] on link "D2511044420000" at bounding box center [142, 223] width 43 height 7
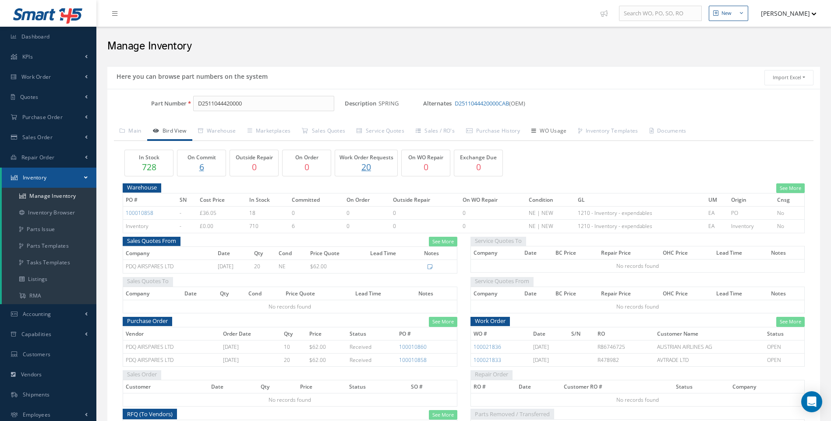
click at [555, 131] on link "WO Usage" at bounding box center [549, 132] width 47 height 18
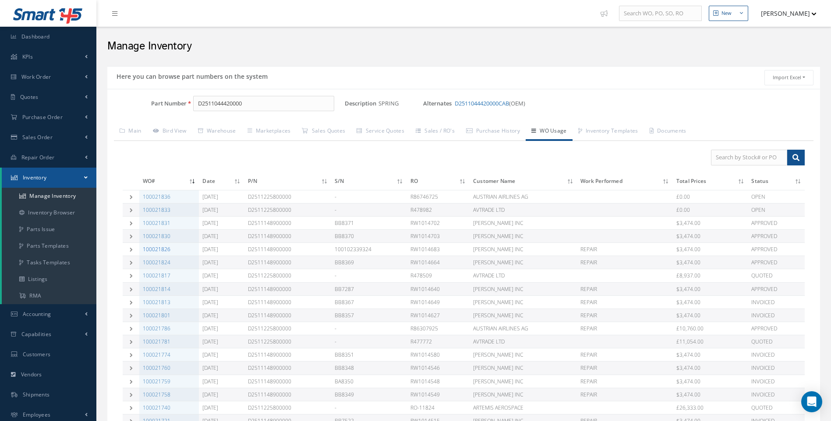
click at [162, 250] on link "100021826" at bounding box center [157, 249] width 28 height 7
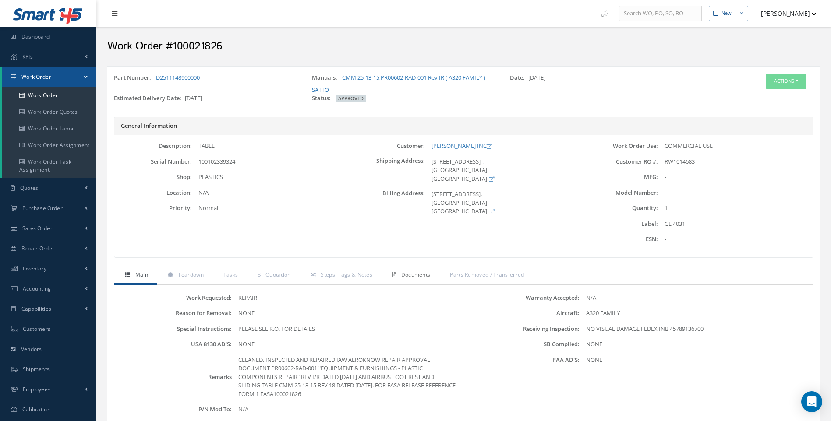
click at [403, 273] on span "Documents" at bounding box center [415, 274] width 29 height 7
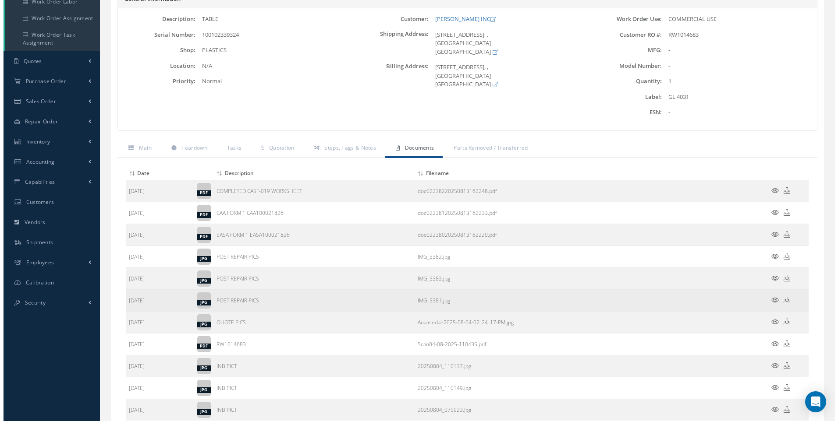
scroll to position [131, 0]
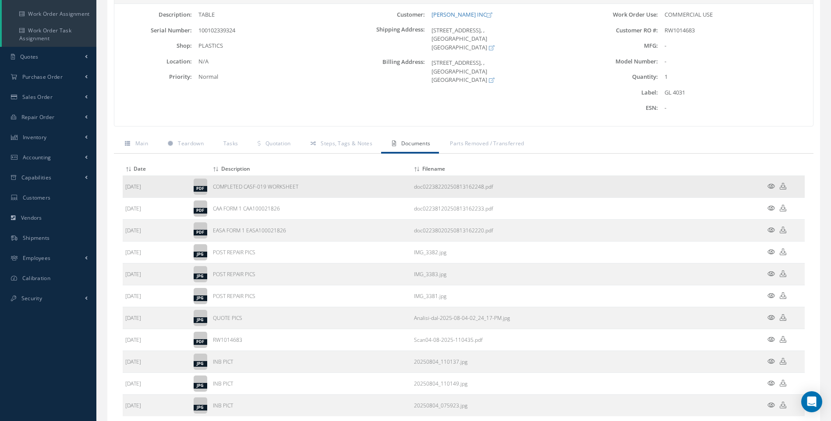
click at [771, 188] on icon at bounding box center [771, 186] width 7 height 7
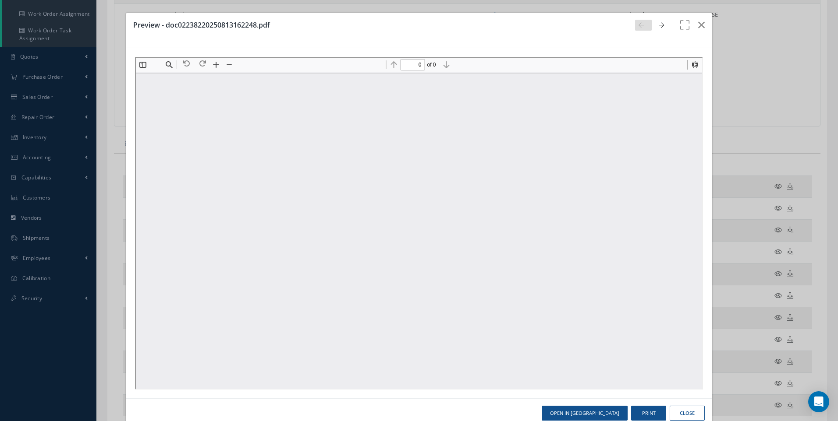
scroll to position [0, 0]
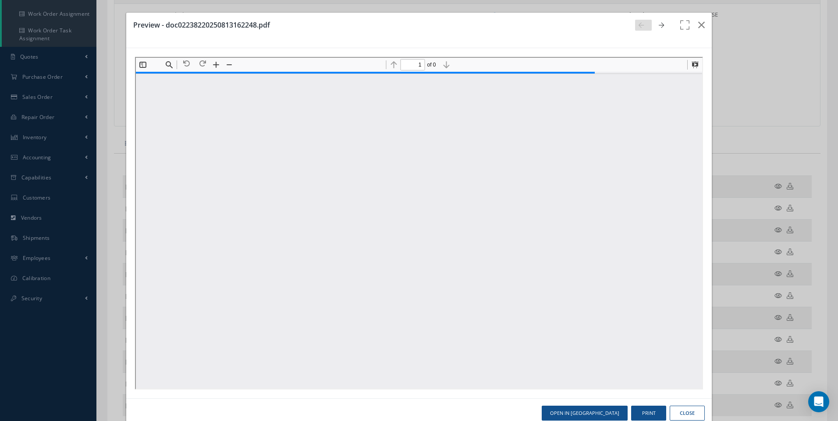
type input "6"
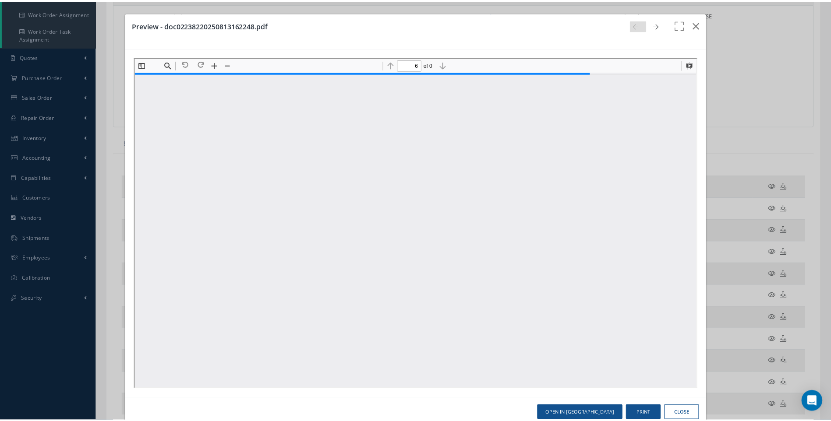
scroll to position [3290, 0]
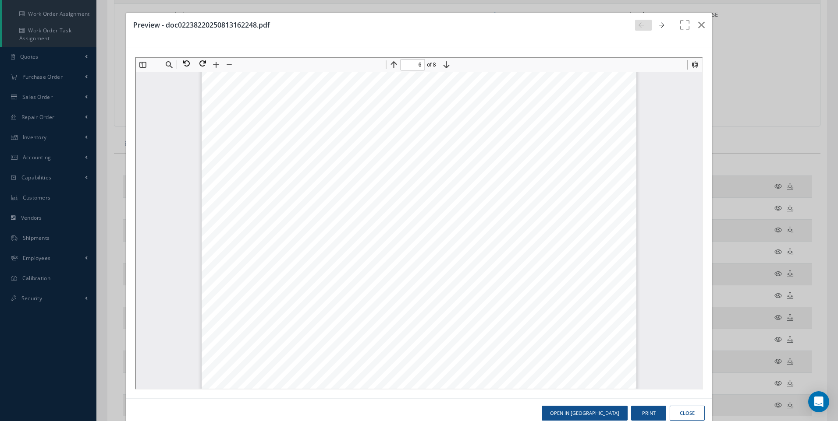
click at [693, 413] on button "Close" at bounding box center [686, 413] width 35 height 15
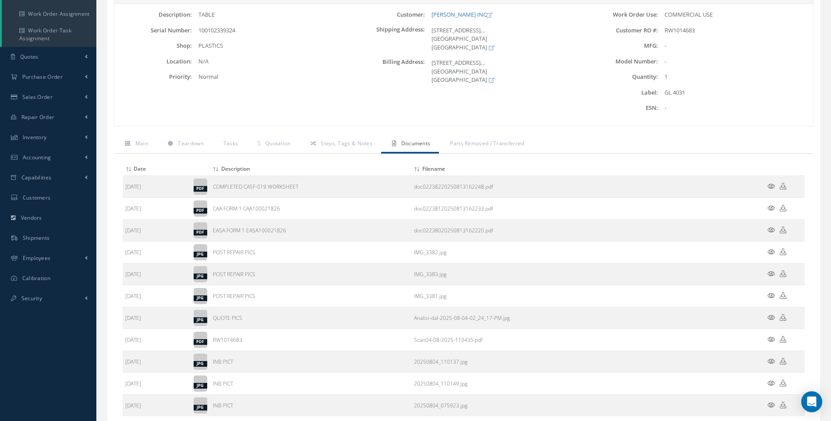
click at [333, 84] on div "Description: TABLE Serial Number: 100102339324 Shop: PLASTICS Location: Priorit…" at bounding box center [230, 65] width 233 height 109
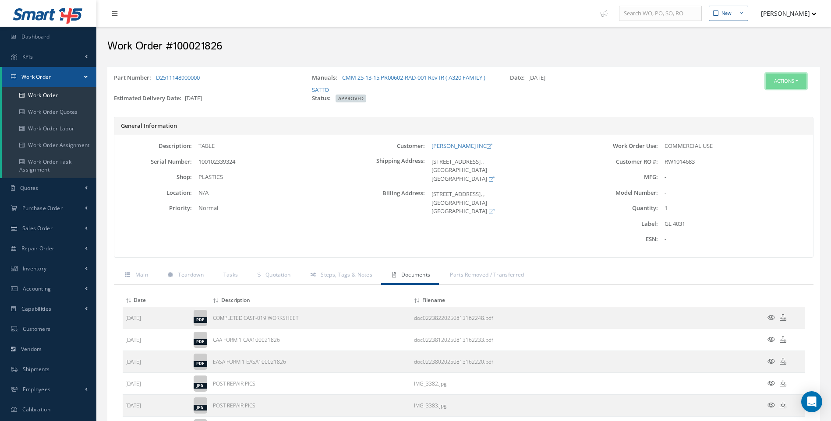
click at [799, 80] on button "Actions" at bounding box center [786, 81] width 41 height 15
click at [761, 132] on link "Part Issue" at bounding box center [773, 133] width 70 height 12
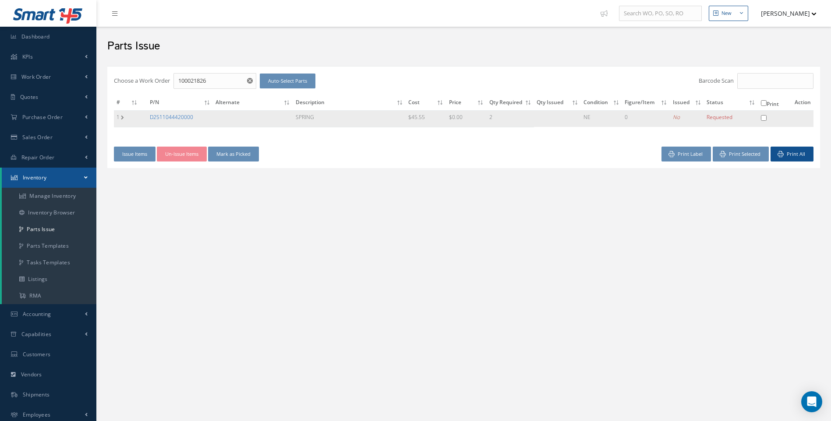
click at [174, 117] on link "D2511044420000" at bounding box center [171, 116] width 43 height 7
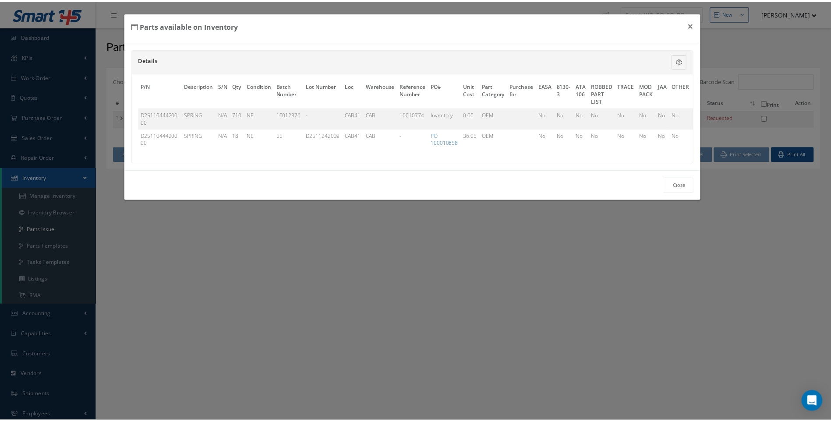
scroll to position [0, 60]
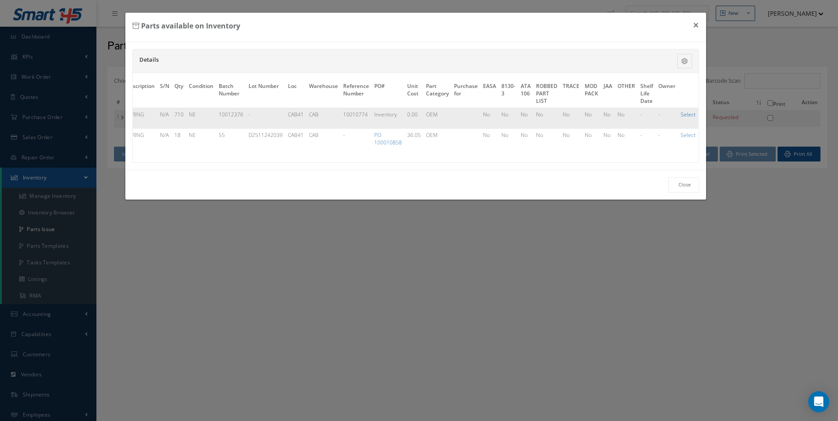
click at [685, 113] on link "Select" at bounding box center [687, 114] width 15 height 7
checkbox input "true"
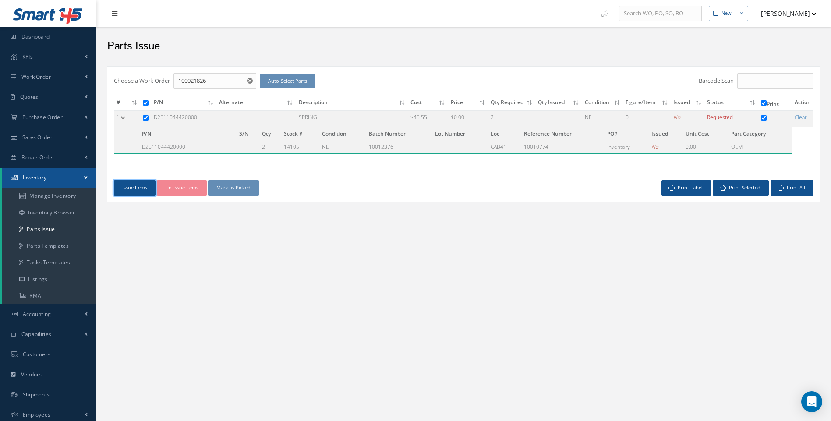
click at [136, 189] on button "Issue Items" at bounding box center [135, 188] width 42 height 15
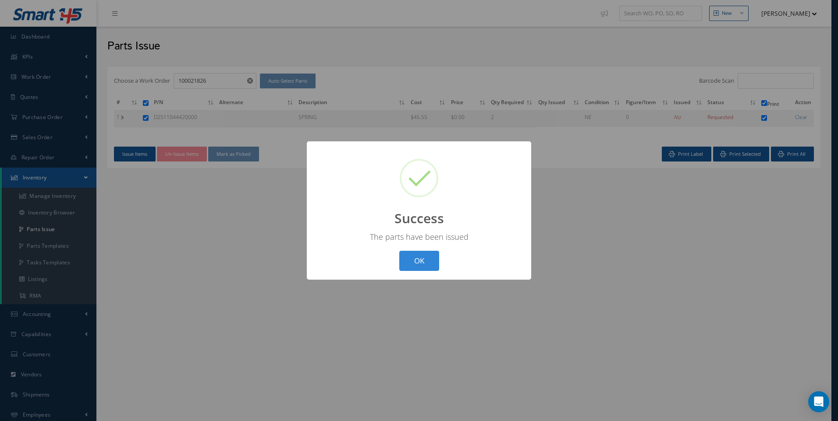
drag, startPoint x: 417, startPoint y: 256, endPoint x: 389, endPoint y: 244, distance: 29.5
click at [404, 252] on button "OK" at bounding box center [419, 261] width 40 height 21
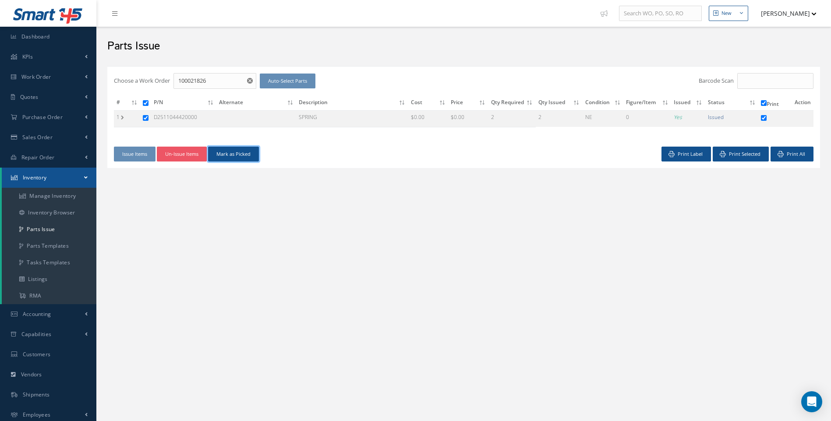
click at [234, 156] on button "Mark as Picked" at bounding box center [233, 154] width 51 height 15
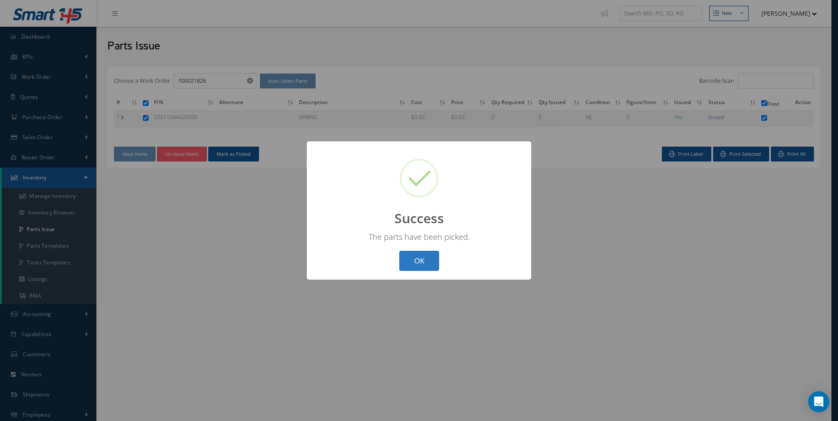
click at [425, 258] on button "OK" at bounding box center [419, 261] width 40 height 21
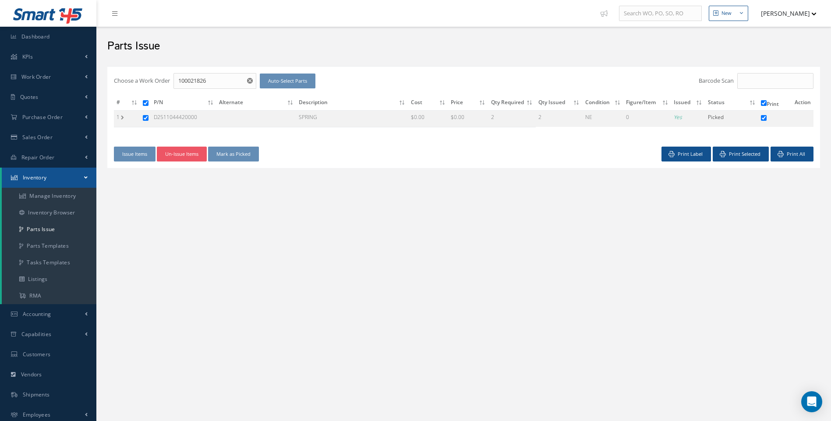
click at [329, 226] on div "New New Work Order New Purchase Order New Customer Quote New Sales Order New Re…" at bounding box center [463, 233] width 735 height 466
click at [35, 78] on span "Work Order" at bounding box center [36, 76] width 30 height 7
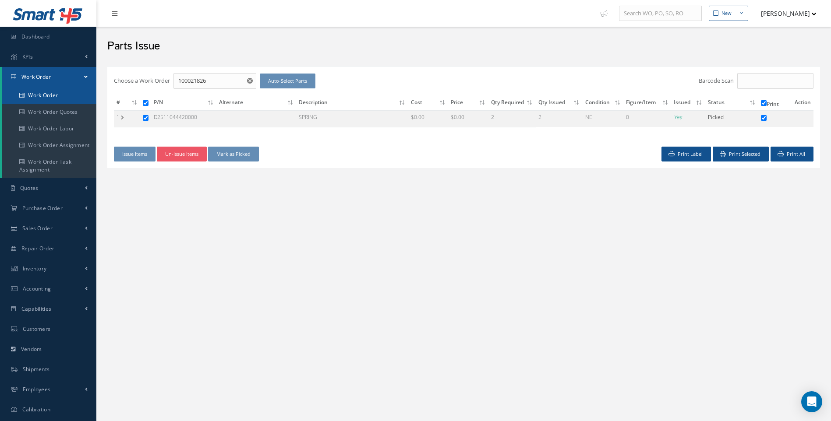
click at [46, 95] on link "Work Order" at bounding box center [49, 95] width 95 height 17
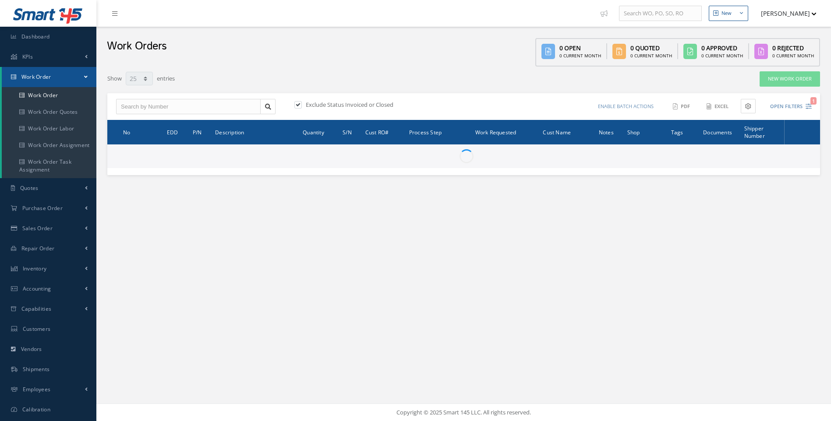
select select "25"
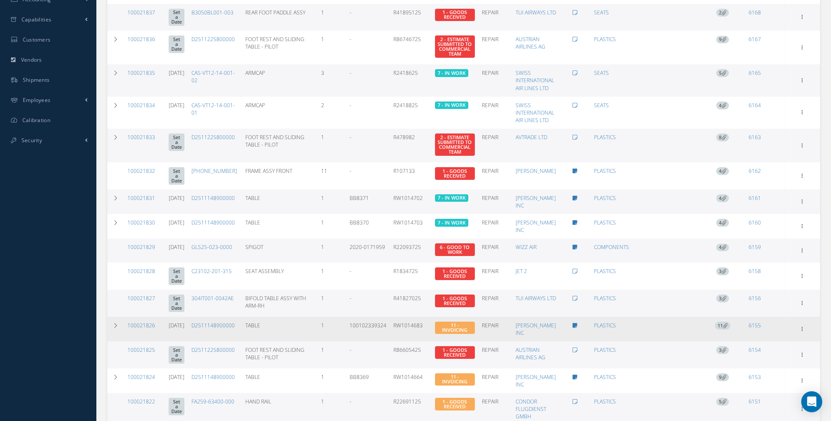
scroll to position [350, 0]
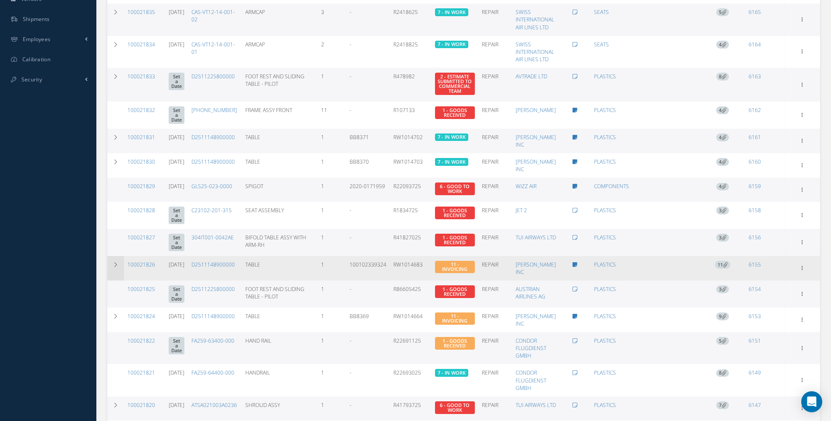
click at [116, 262] on icon at bounding box center [116, 264] width 6 height 5
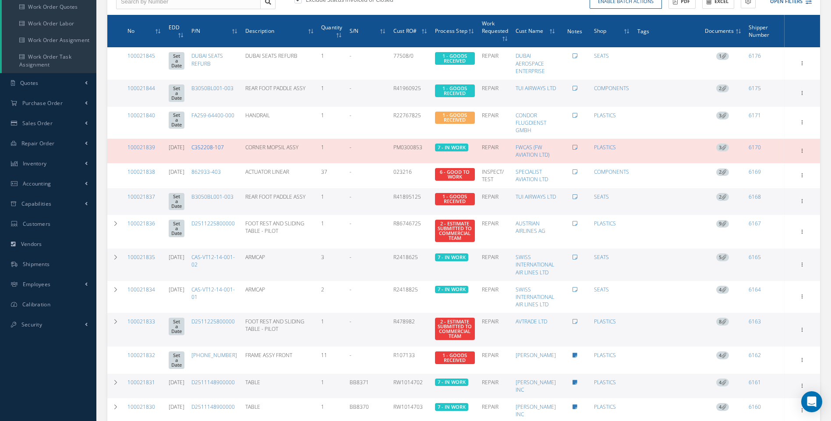
scroll to position [263, 0]
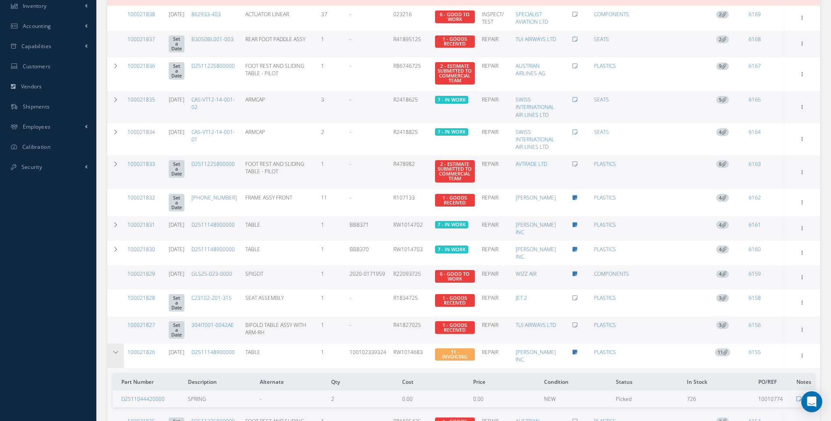
click at [116, 350] on icon at bounding box center [116, 352] width 6 height 5
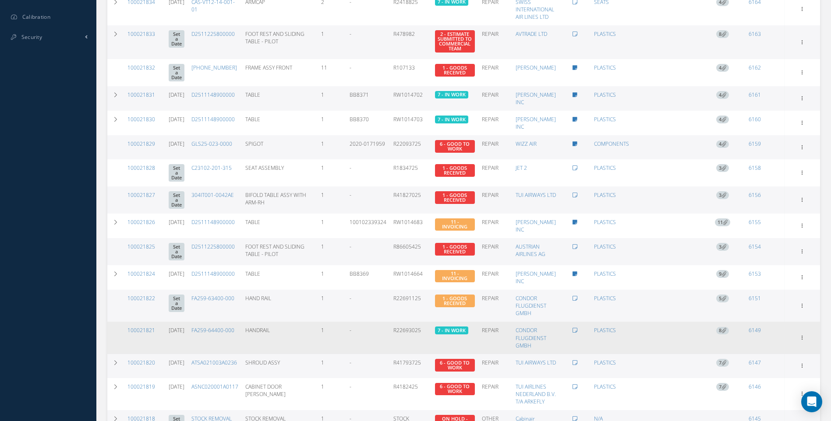
scroll to position [498, 0]
